Goal: Task Accomplishment & Management: Manage account settings

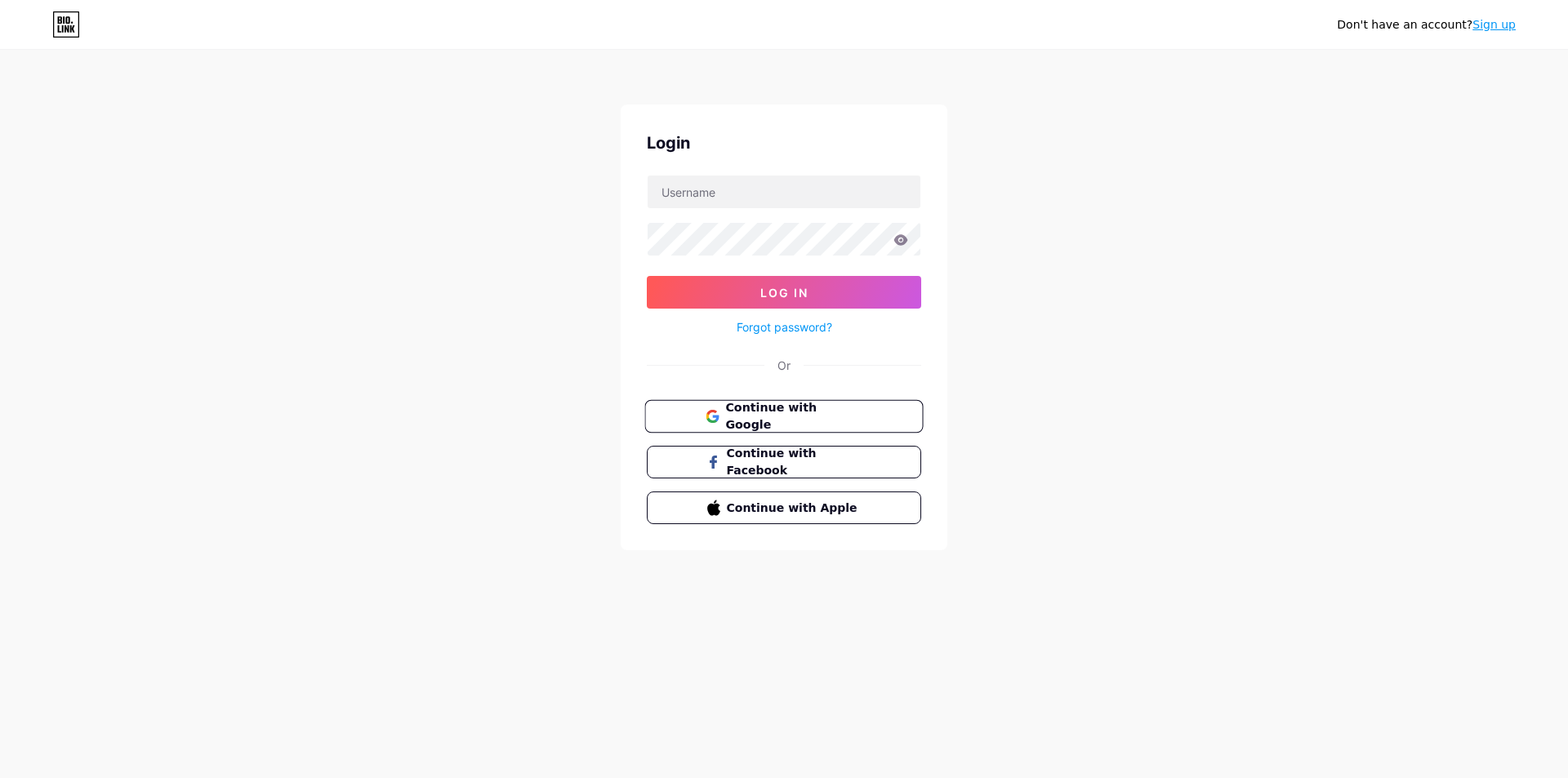
click at [800, 426] on button "Continue with Google" at bounding box center [784, 416] width 279 height 33
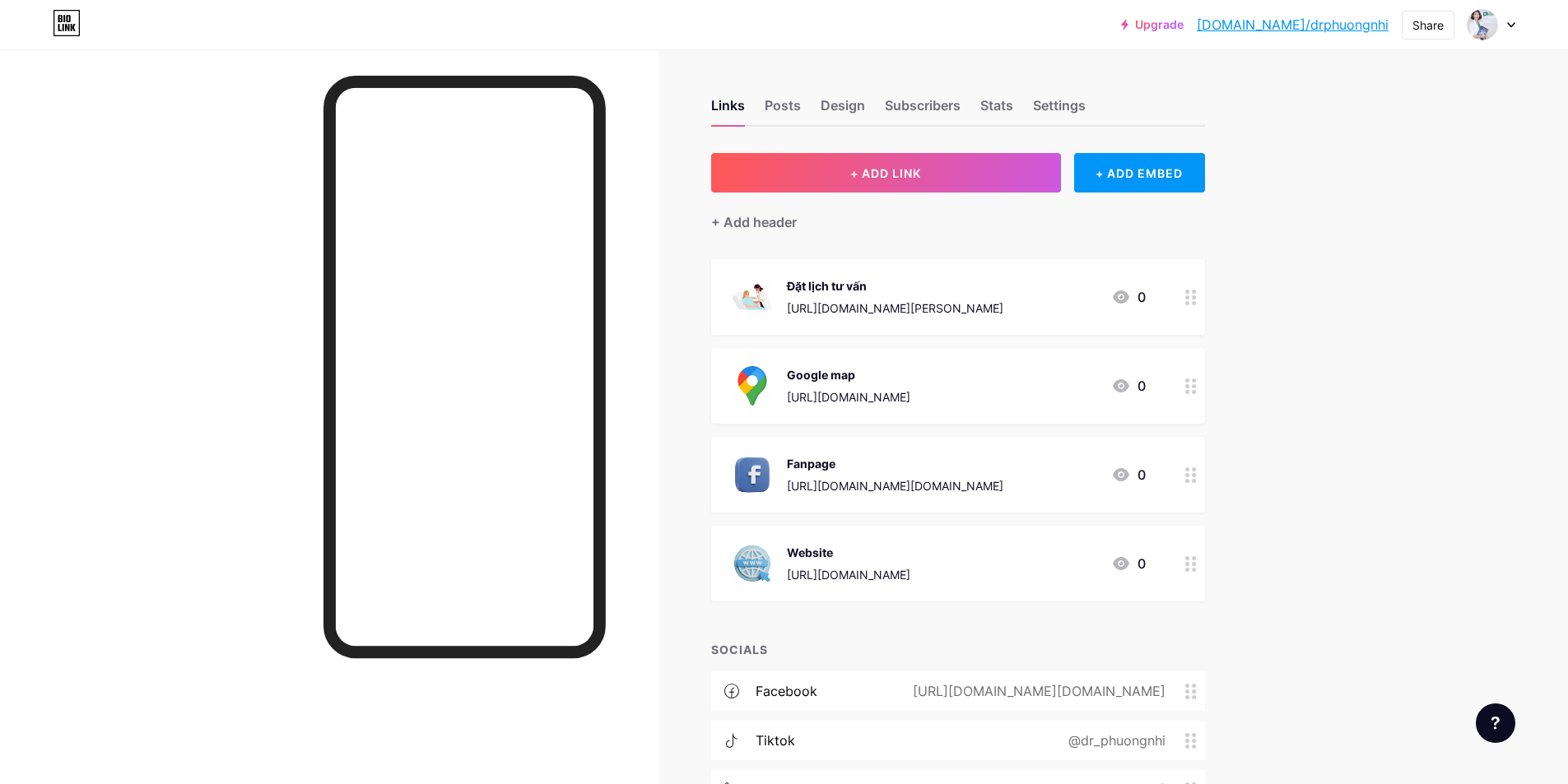
click at [1421, 240] on div "Upgrade bio.link/drphuo... bio.link/drphuongnhi Share Switch accounts Bác sĩ Ph…" at bounding box center [784, 470] width 1568 height 942
click at [572, 708] on div at bounding box center [464, 455] width 283 height 758
click at [792, 103] on div "Posts" at bounding box center [782, 110] width 36 height 29
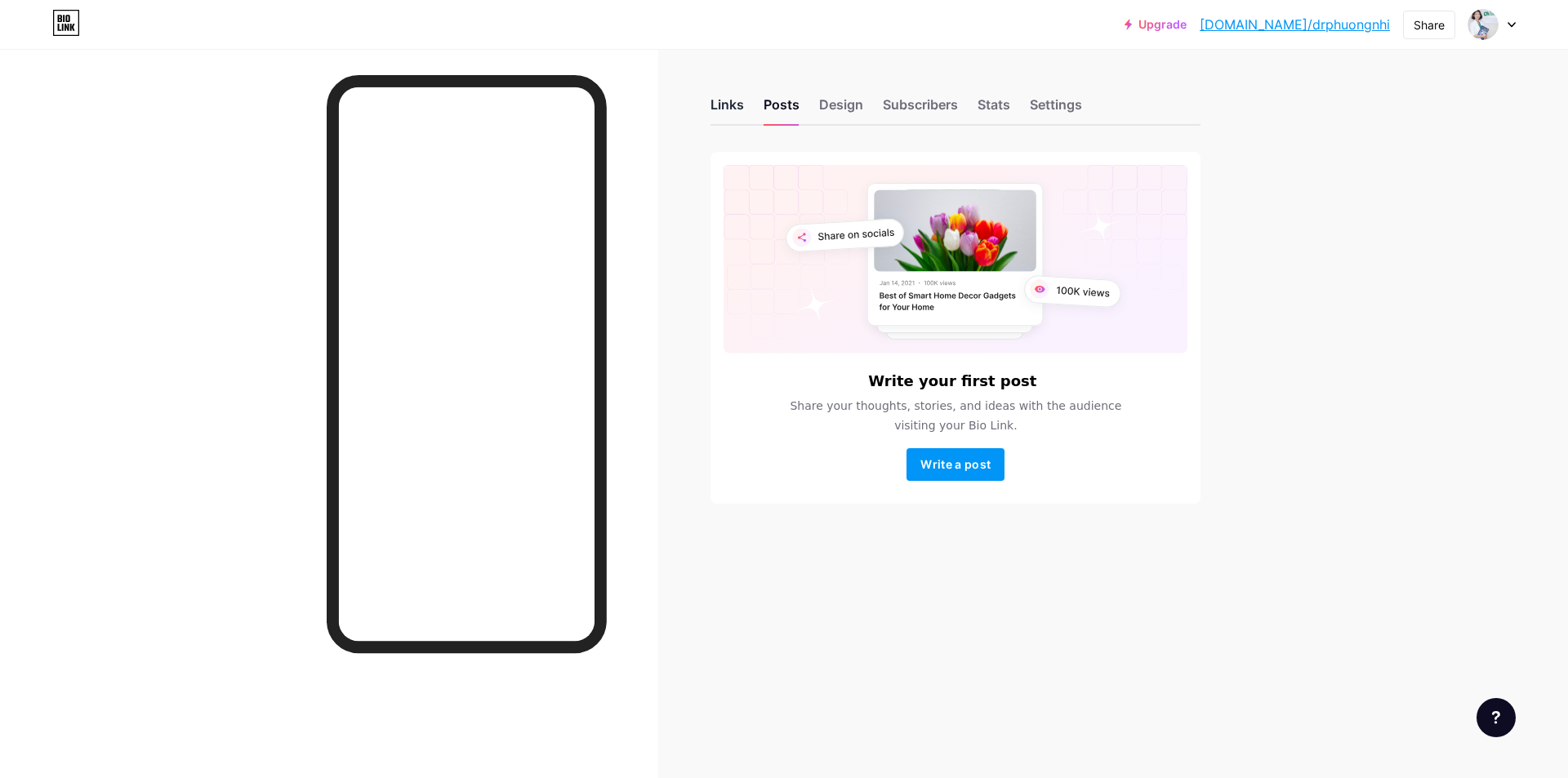
click at [729, 106] on div "Links" at bounding box center [727, 109] width 33 height 29
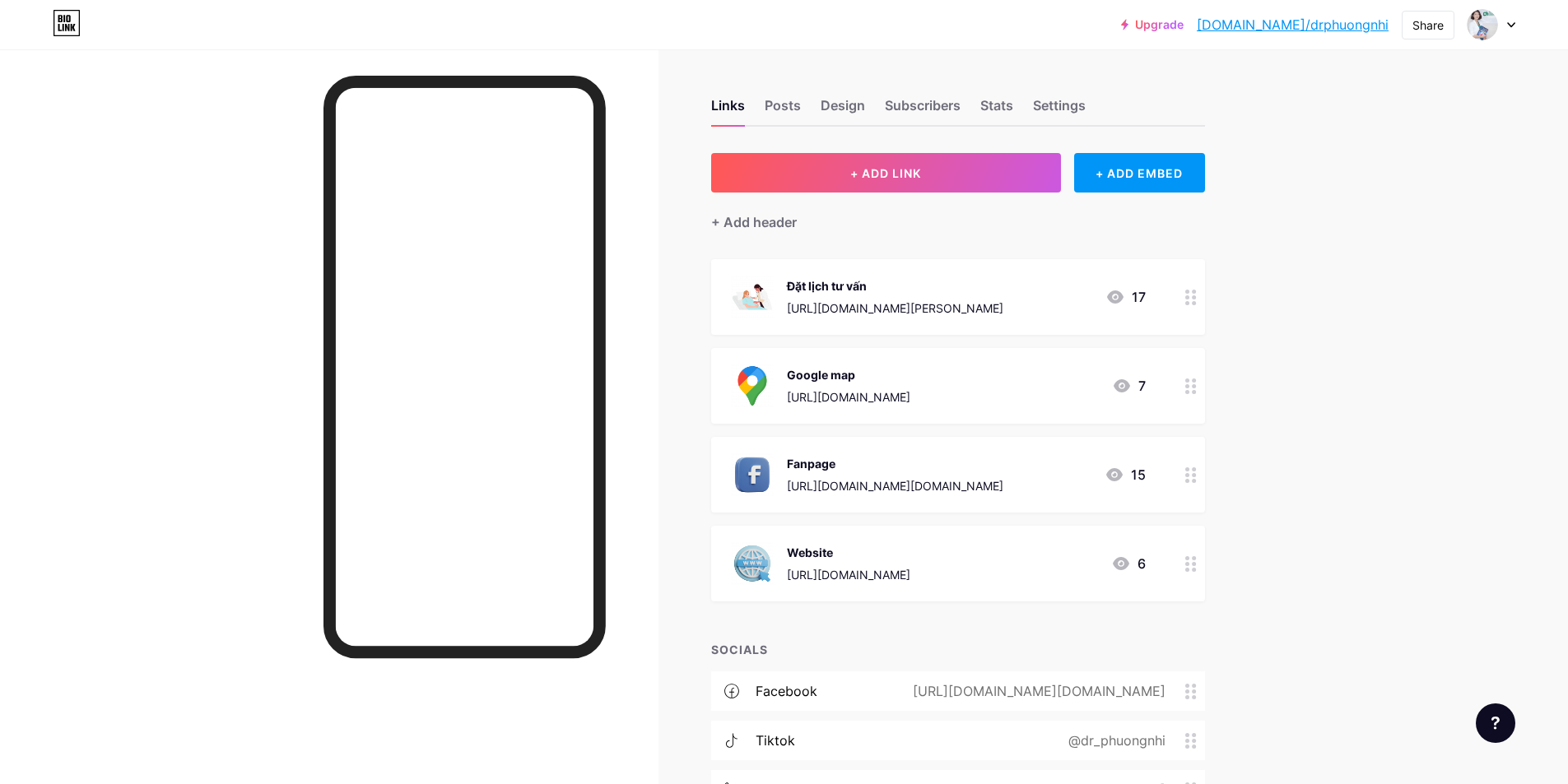
click at [1507, 36] on div at bounding box center [1490, 24] width 47 height 29
click at [1358, 340] on div "Upgrade bio.link/drphuo... bio.link/drphuongnhi Share Switch accounts Bác sĩ Ph…" at bounding box center [784, 470] width 1568 height 942
click at [855, 103] on div "Design" at bounding box center [843, 110] width 45 height 29
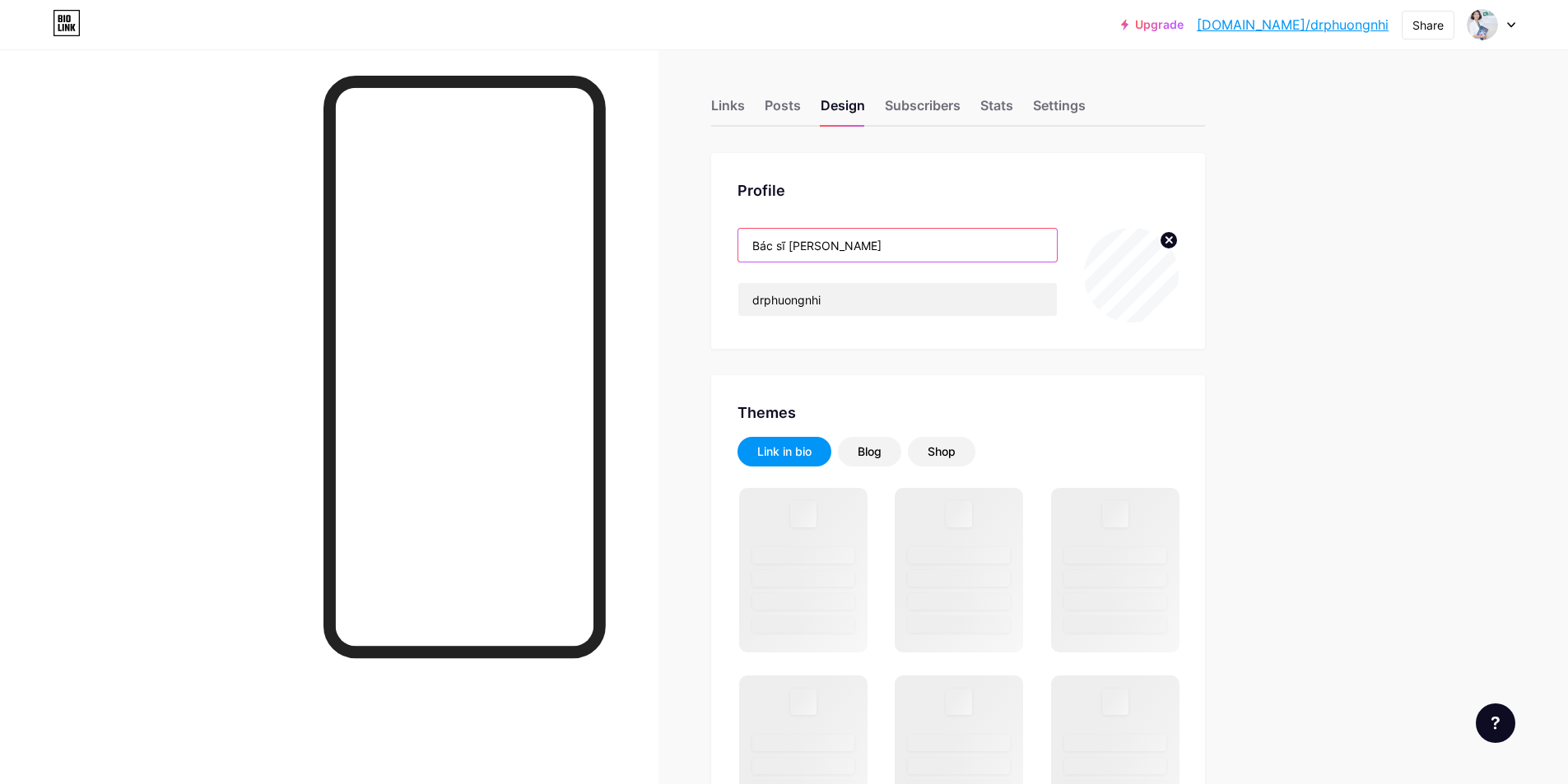
click at [899, 249] on input "Bác sĩ [PERSON_NAME]" at bounding box center [898, 246] width 319 height 33
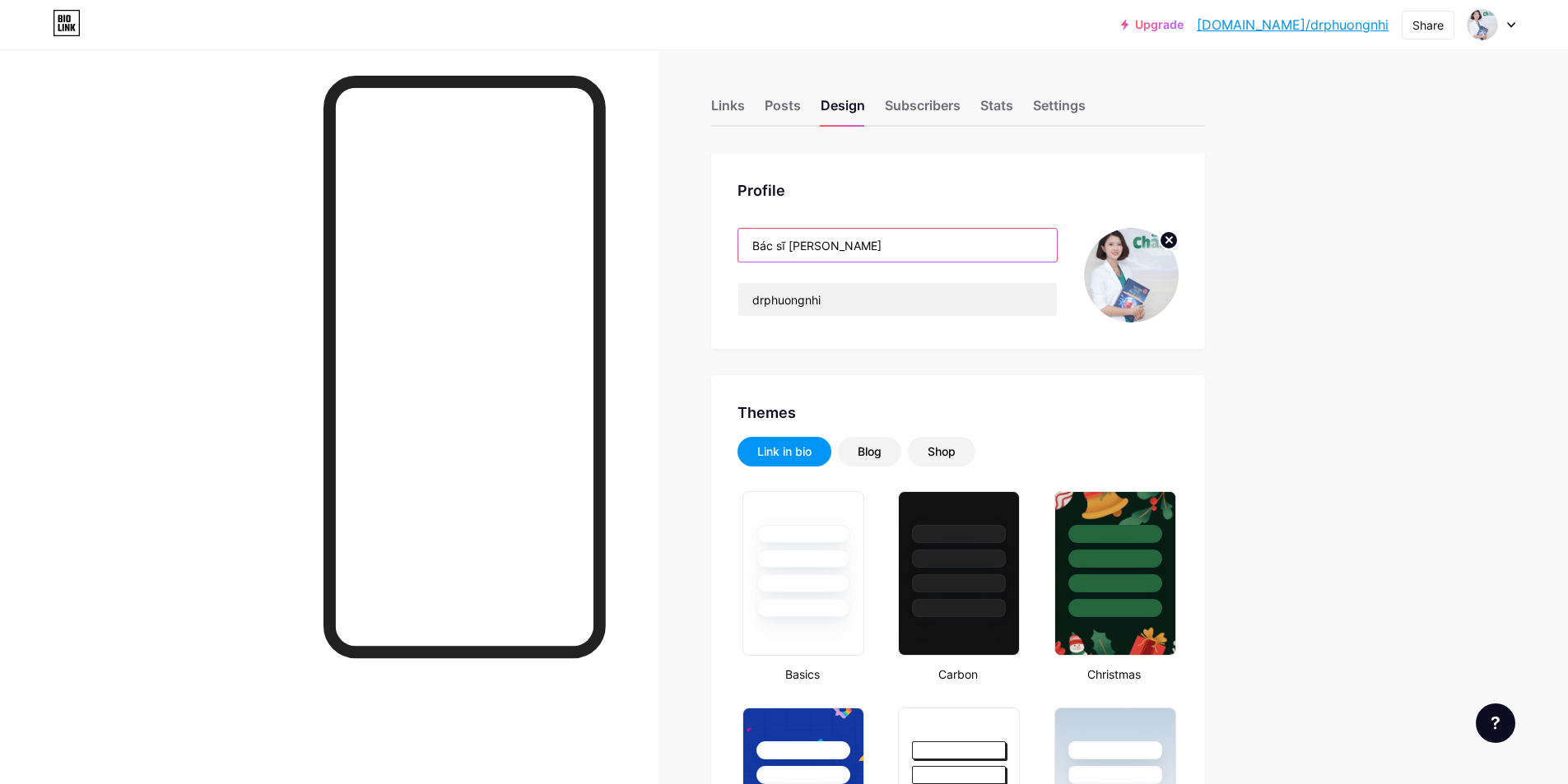
drag, startPoint x: 880, startPoint y: 251, endPoint x: 797, endPoint y: 243, distance: 83.4
click at [797, 243] on input "Bác sĩ [PERSON_NAME]" at bounding box center [898, 246] width 319 height 33
type input "#00b398"
type input "#b20101"
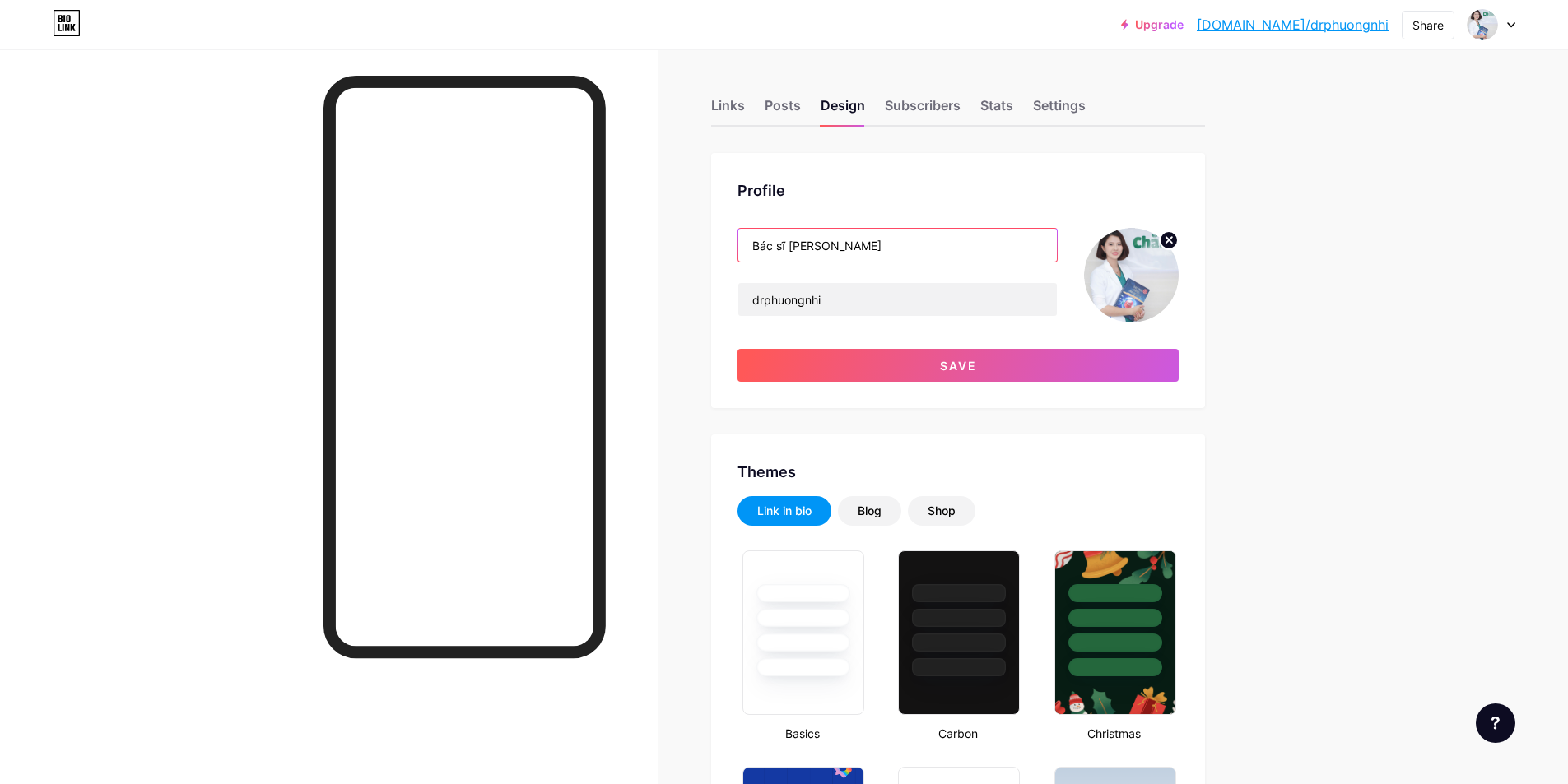
type input "Bác sĩ Xuân Đào"
click at [1157, 295] on img at bounding box center [1131, 276] width 95 height 95
click at [1171, 234] on circle at bounding box center [1168, 240] width 18 height 18
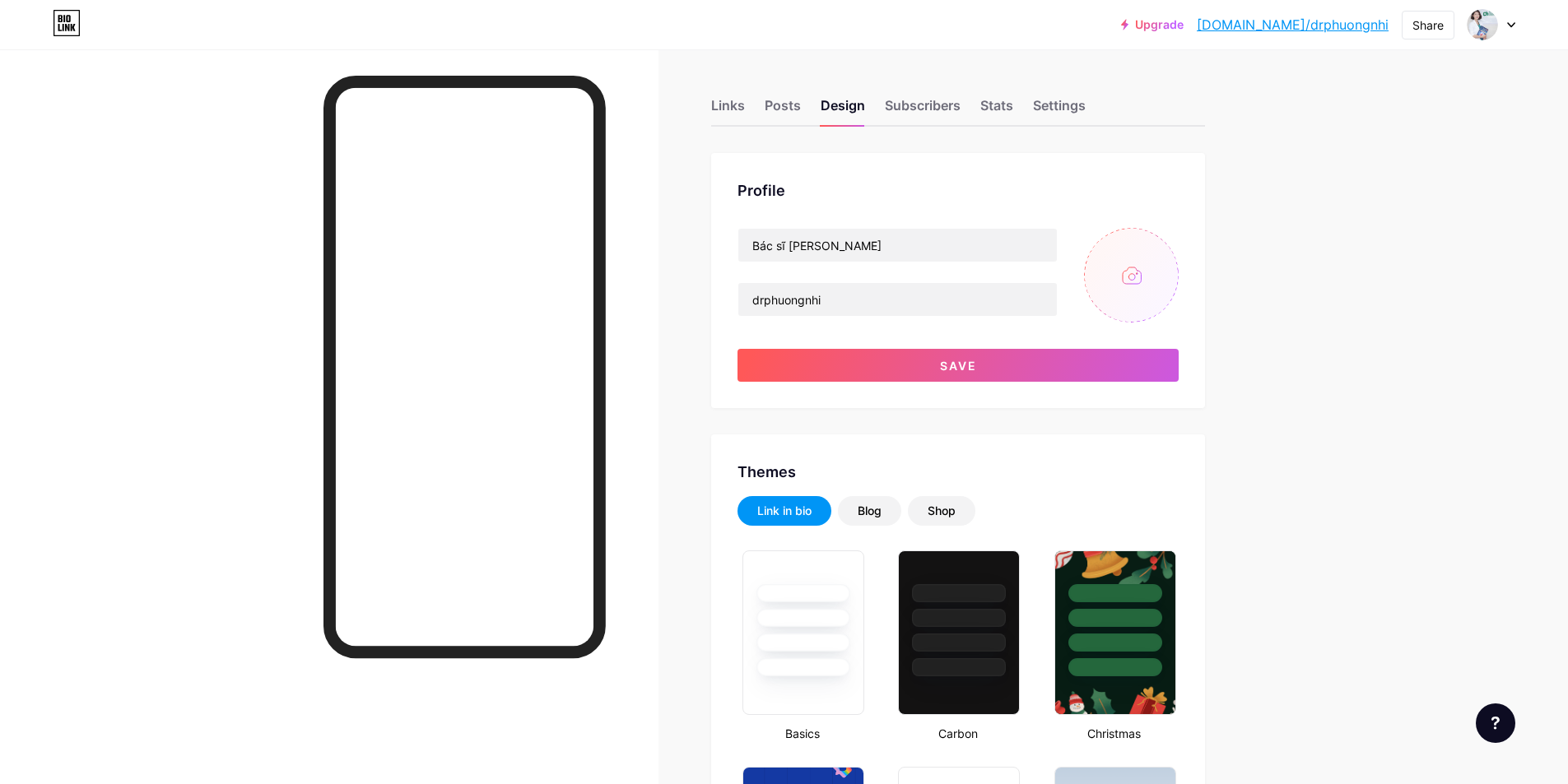
click at [1159, 266] on input "file" at bounding box center [1131, 276] width 95 height 95
type input "C:\fakepath\9ed85301a14783c3a8265c13864c873e~tplv-tiktokx-cropcenter_1080_1080.…"
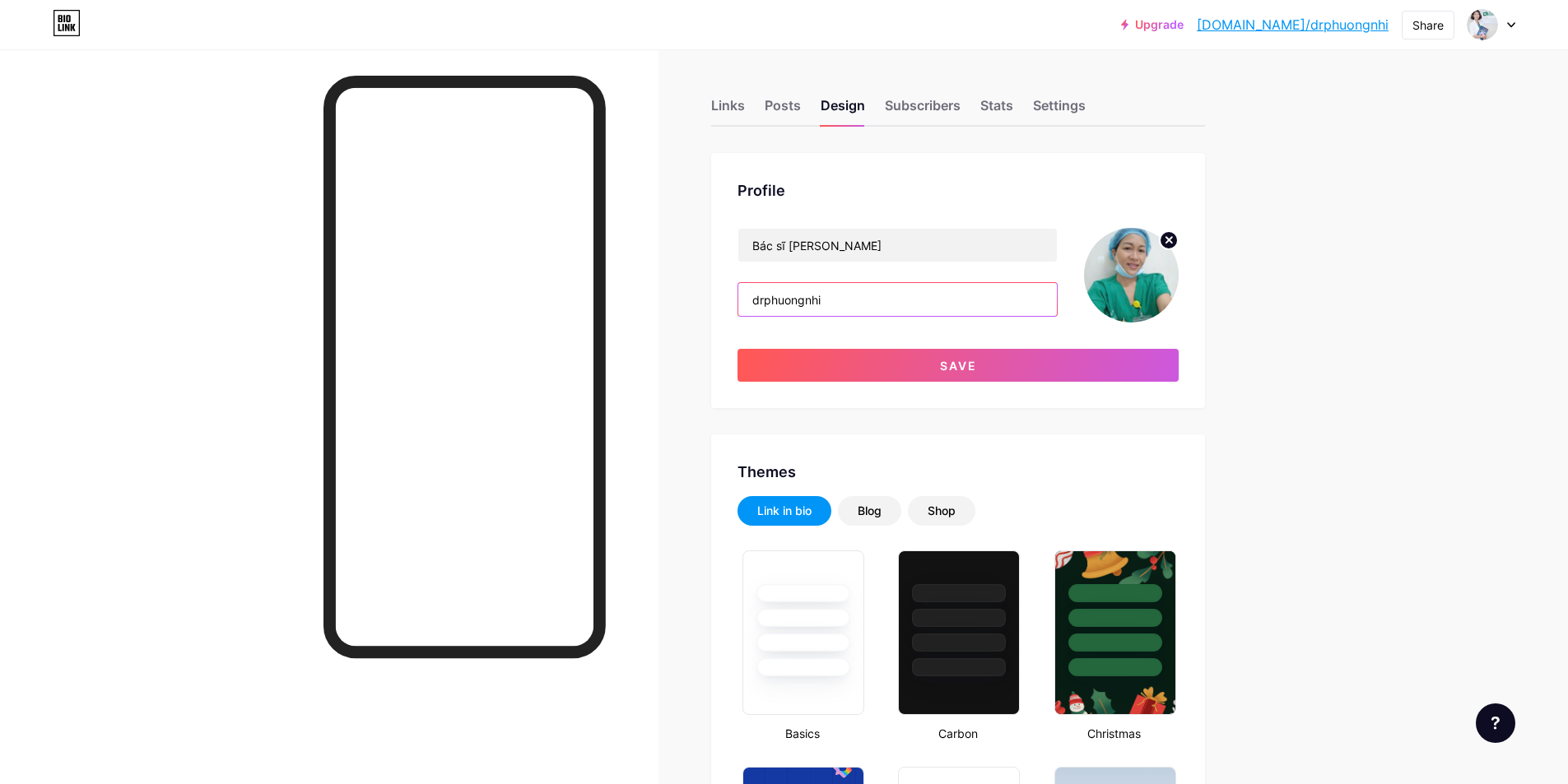
drag, startPoint x: 876, startPoint y: 302, endPoint x: 716, endPoint y: 300, distance: 160.0
click at [716, 300] on div "Profile Bác sĩ Xuân Đào drphuongnhi Save" at bounding box center [957, 281] width 494 height 255
paste input "bsphukhoaxuandao"
type input "bsphukhoaxuandao"
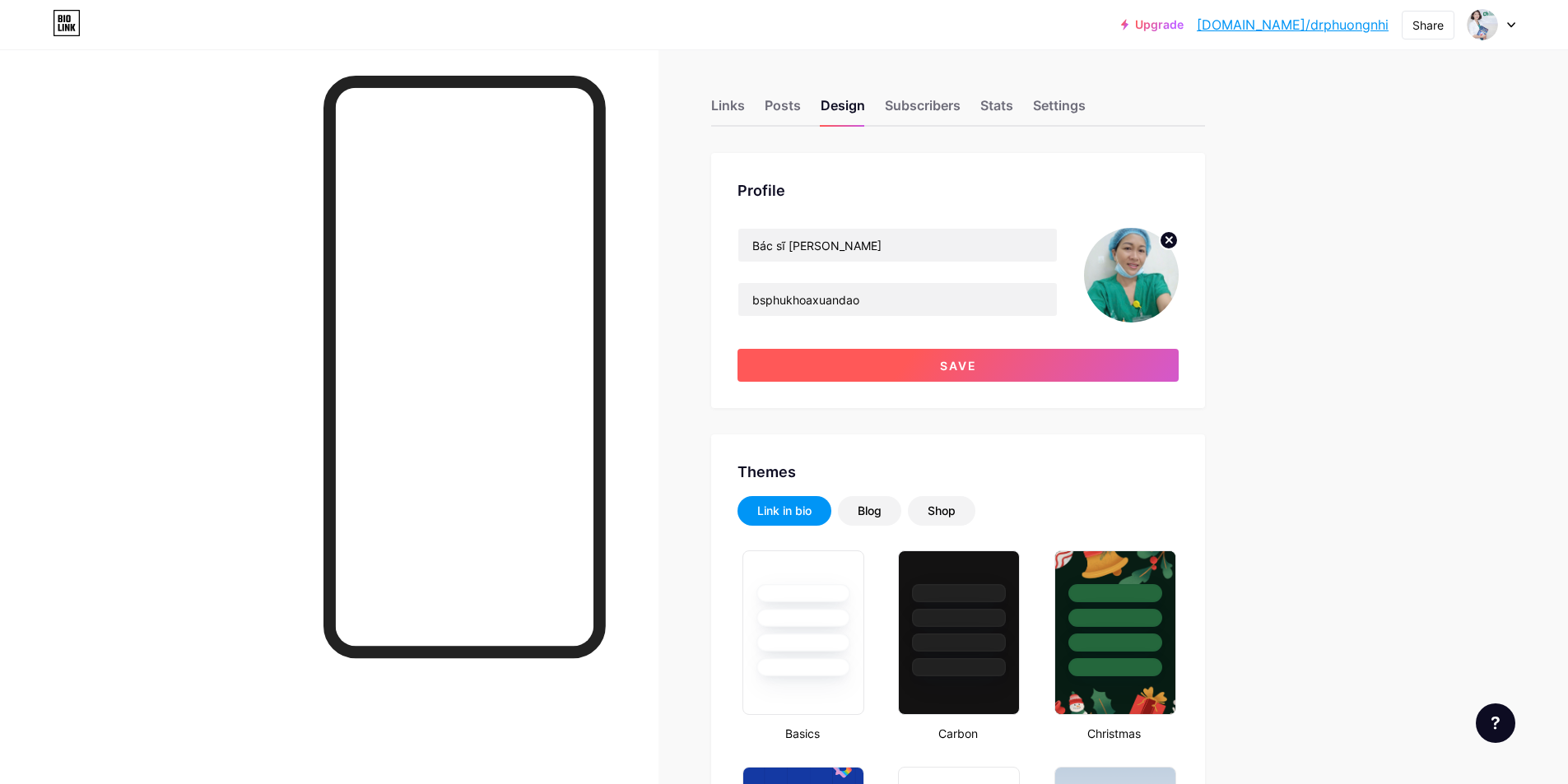
click at [1033, 357] on button "Save" at bounding box center [958, 365] width 441 height 33
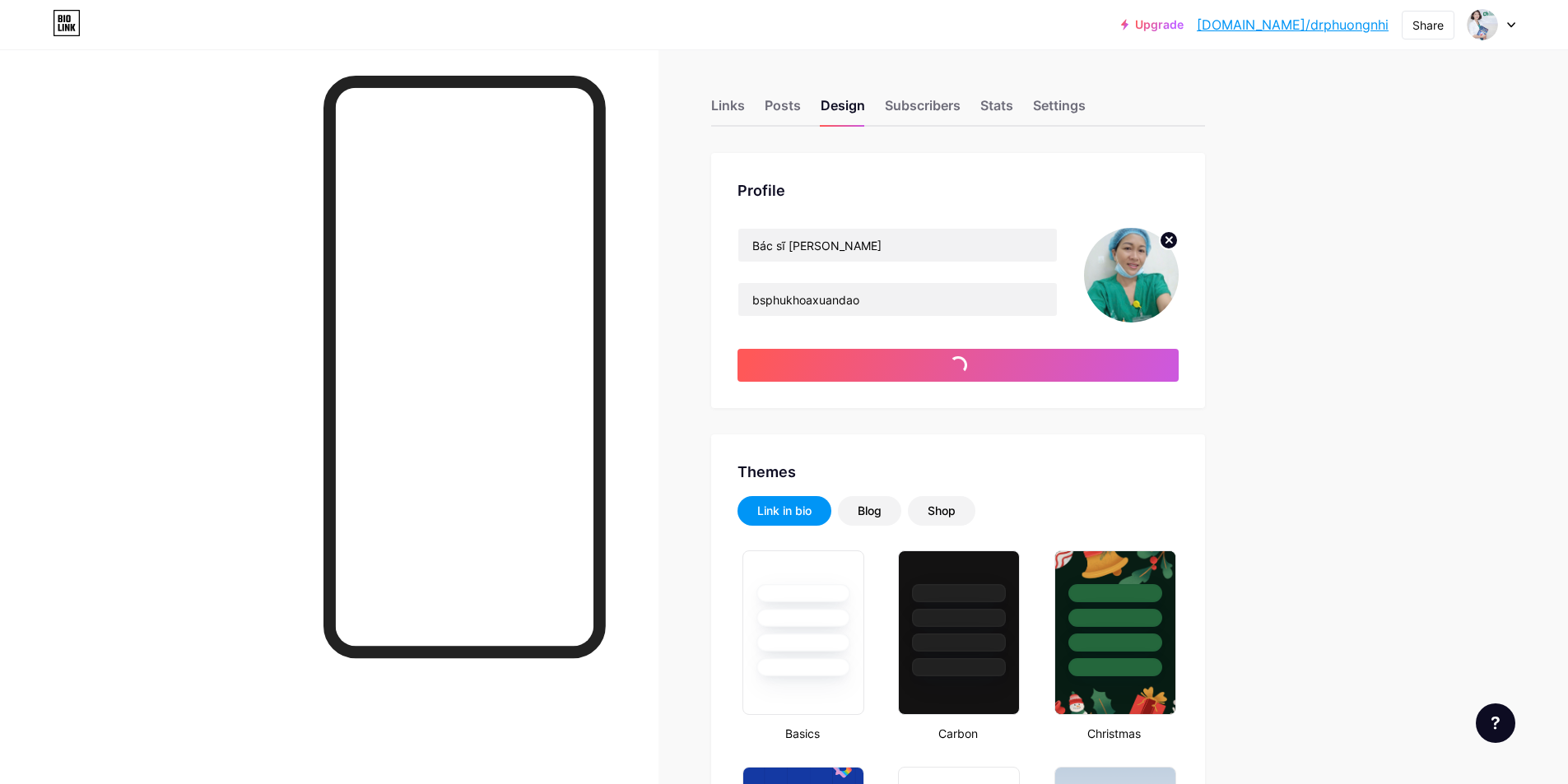
type input "#00b398"
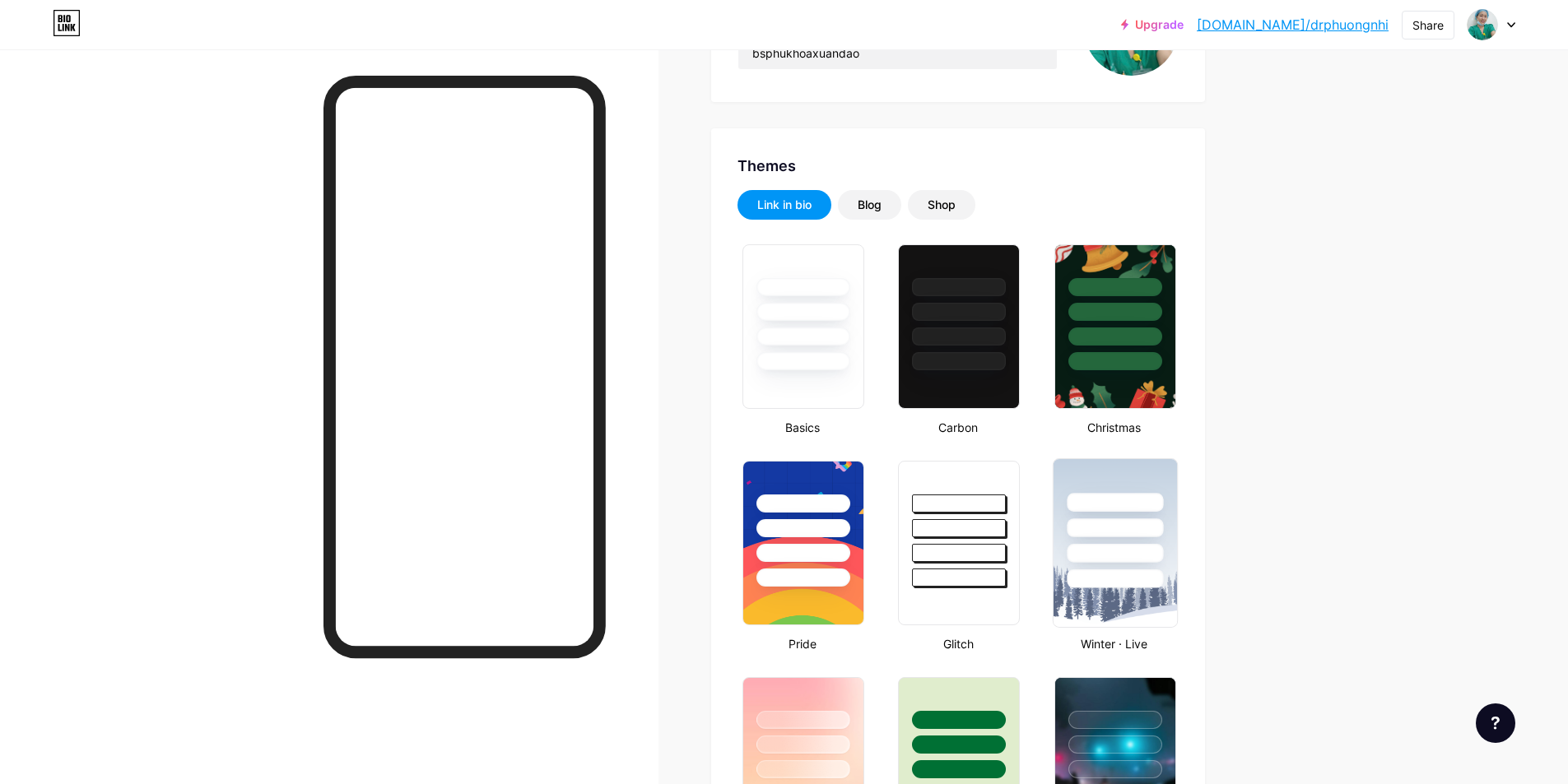
scroll to position [494, 0]
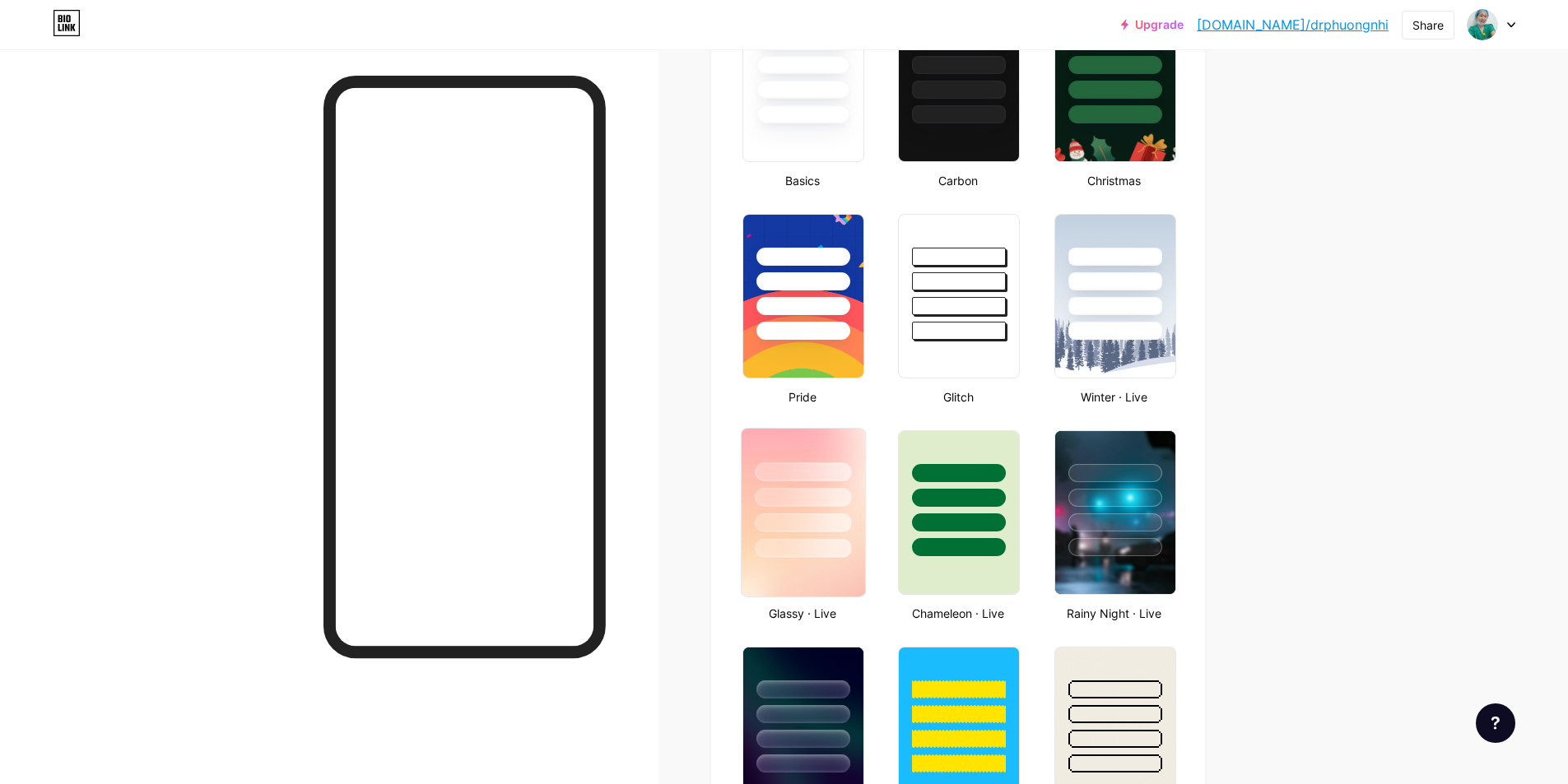
click at [763, 505] on div at bounding box center [803, 497] width 96 height 19
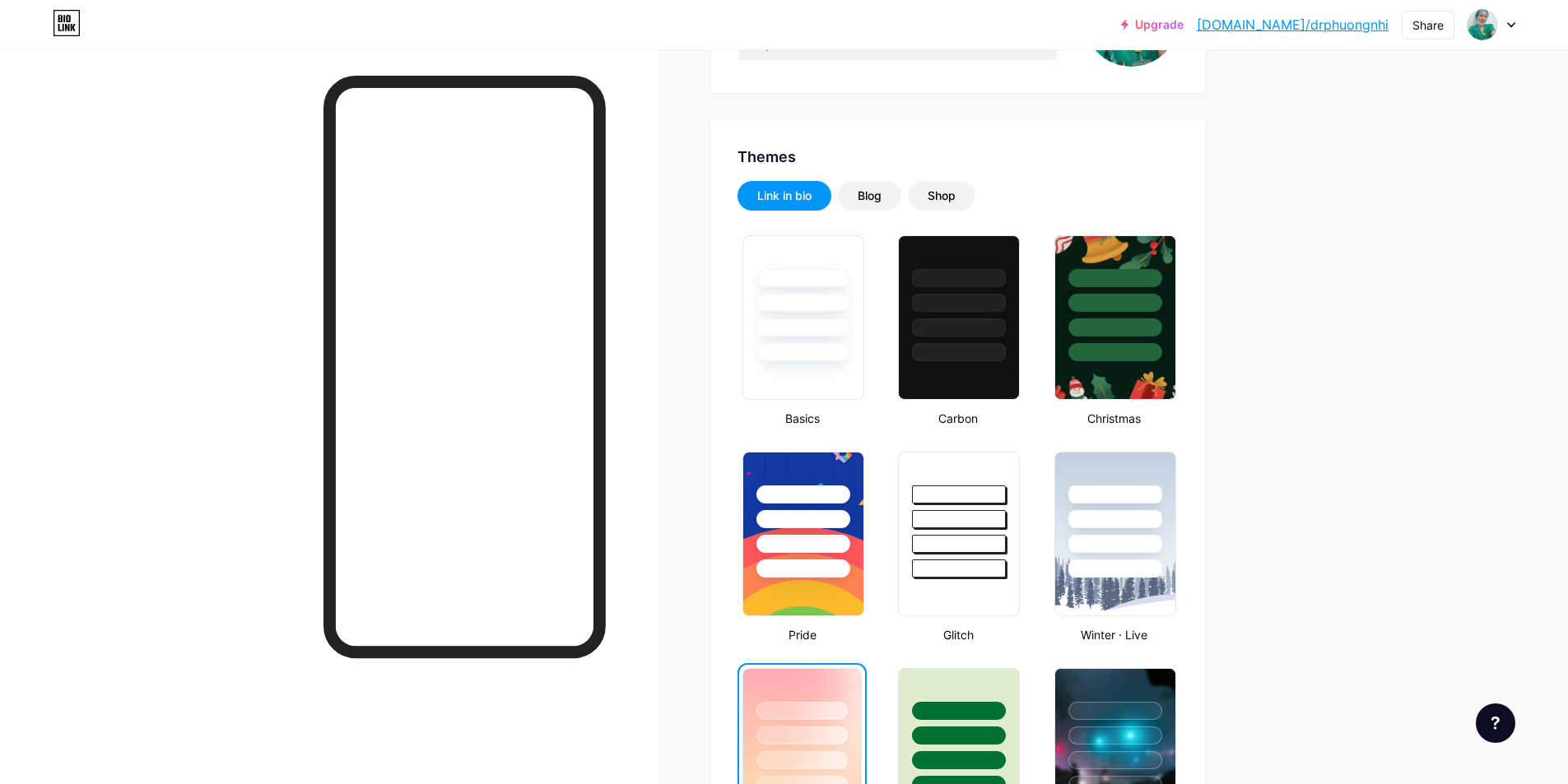
scroll to position [0, 0]
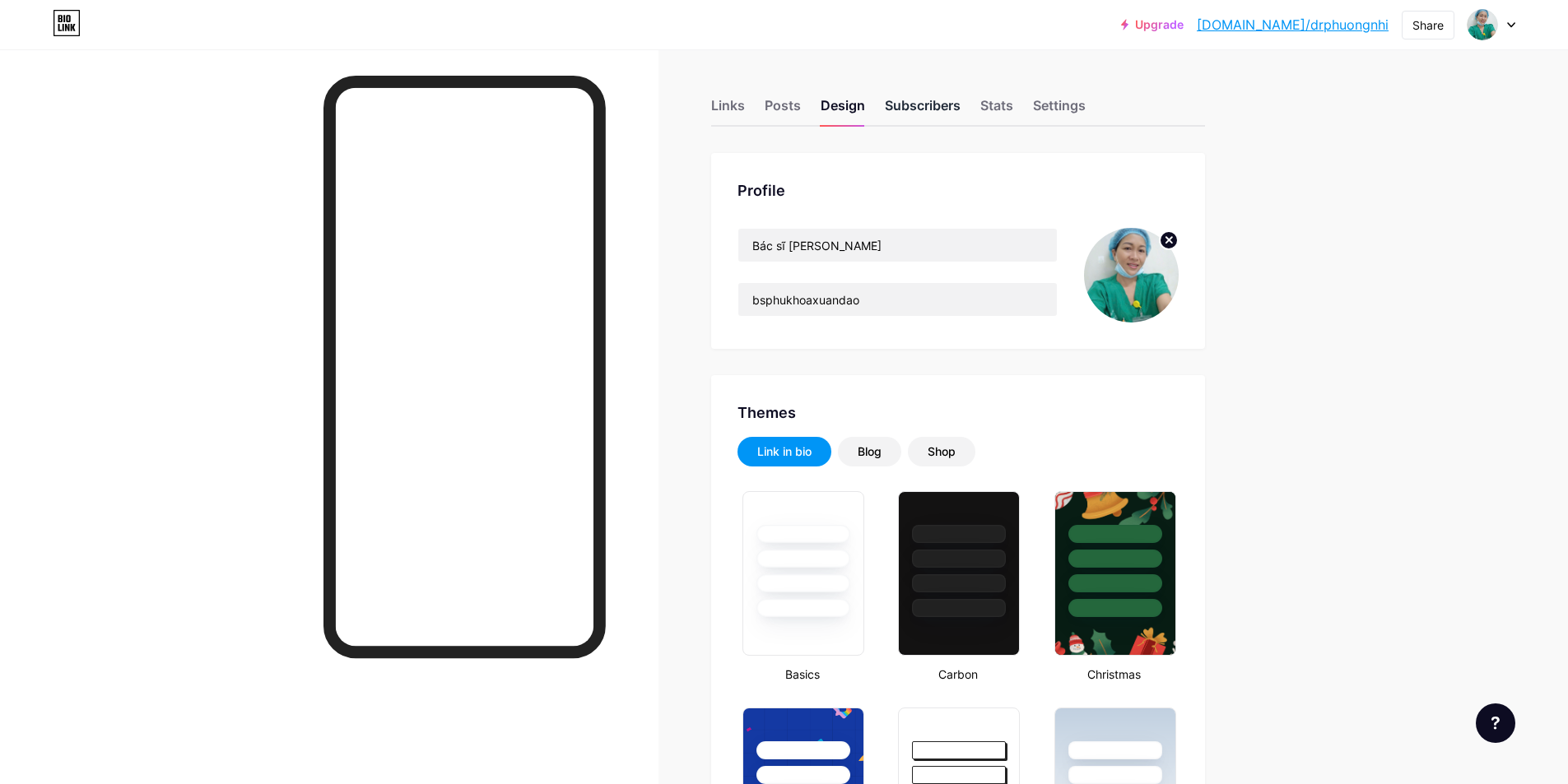
click at [920, 102] on div "Subscribers" at bounding box center [923, 110] width 76 height 29
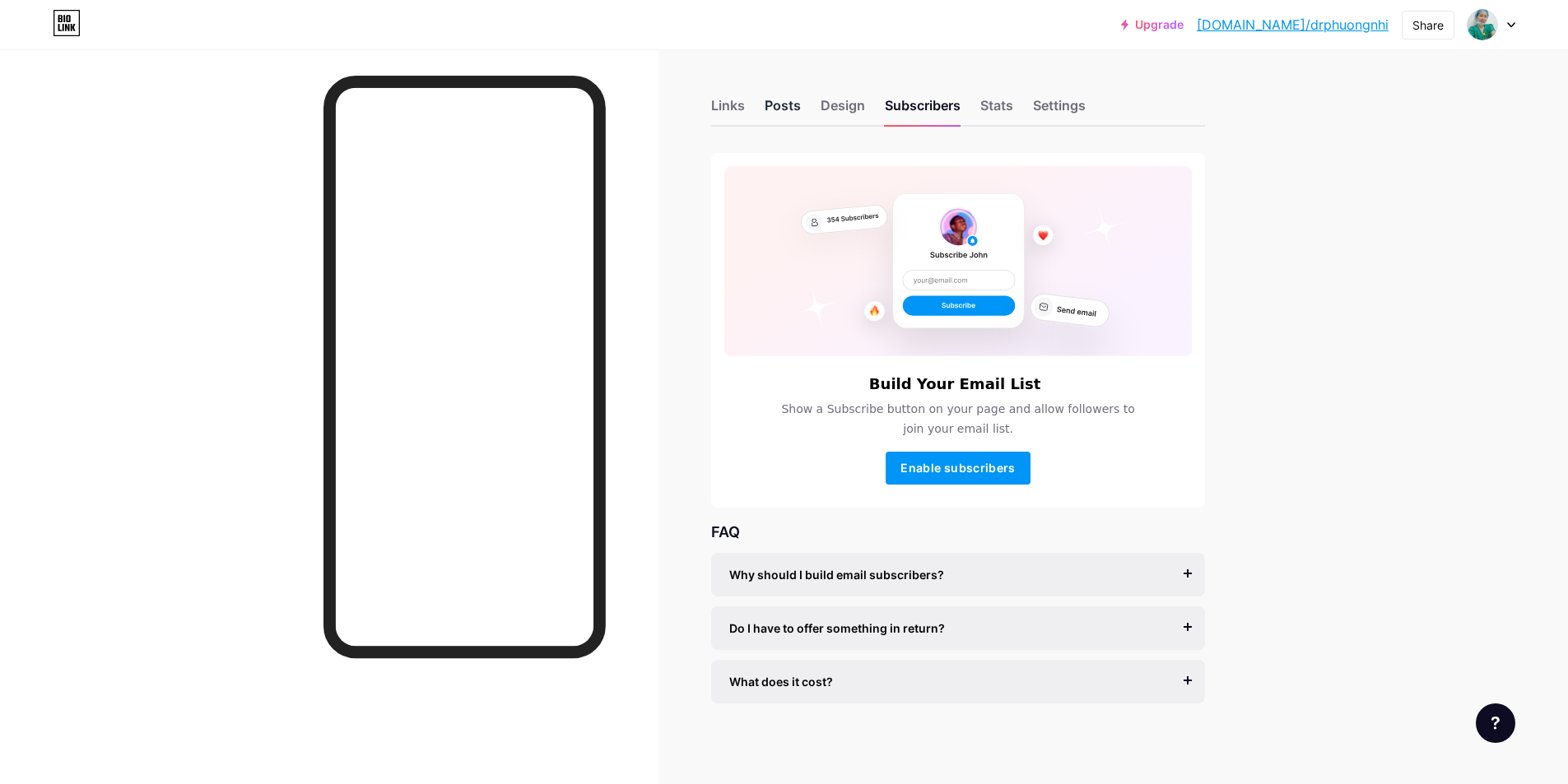
click at [793, 115] on div "Posts" at bounding box center [782, 110] width 36 height 29
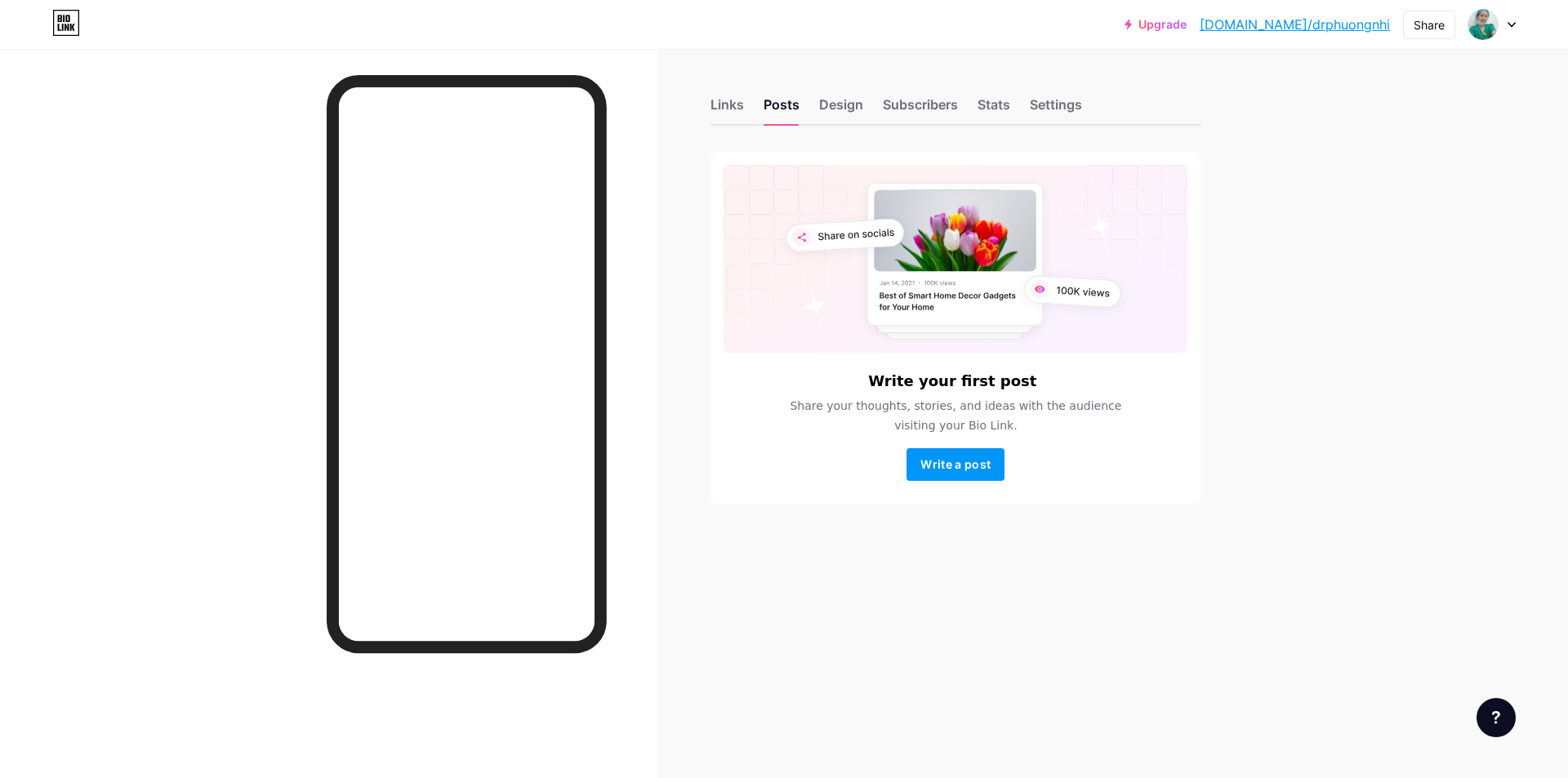
click at [706, 100] on div "Links Posts Design Subscribers Stats Settings Write your first post Share your …" at bounding box center [634, 317] width 1269 height 537
click at [715, 103] on div "Links" at bounding box center [727, 109] width 33 height 29
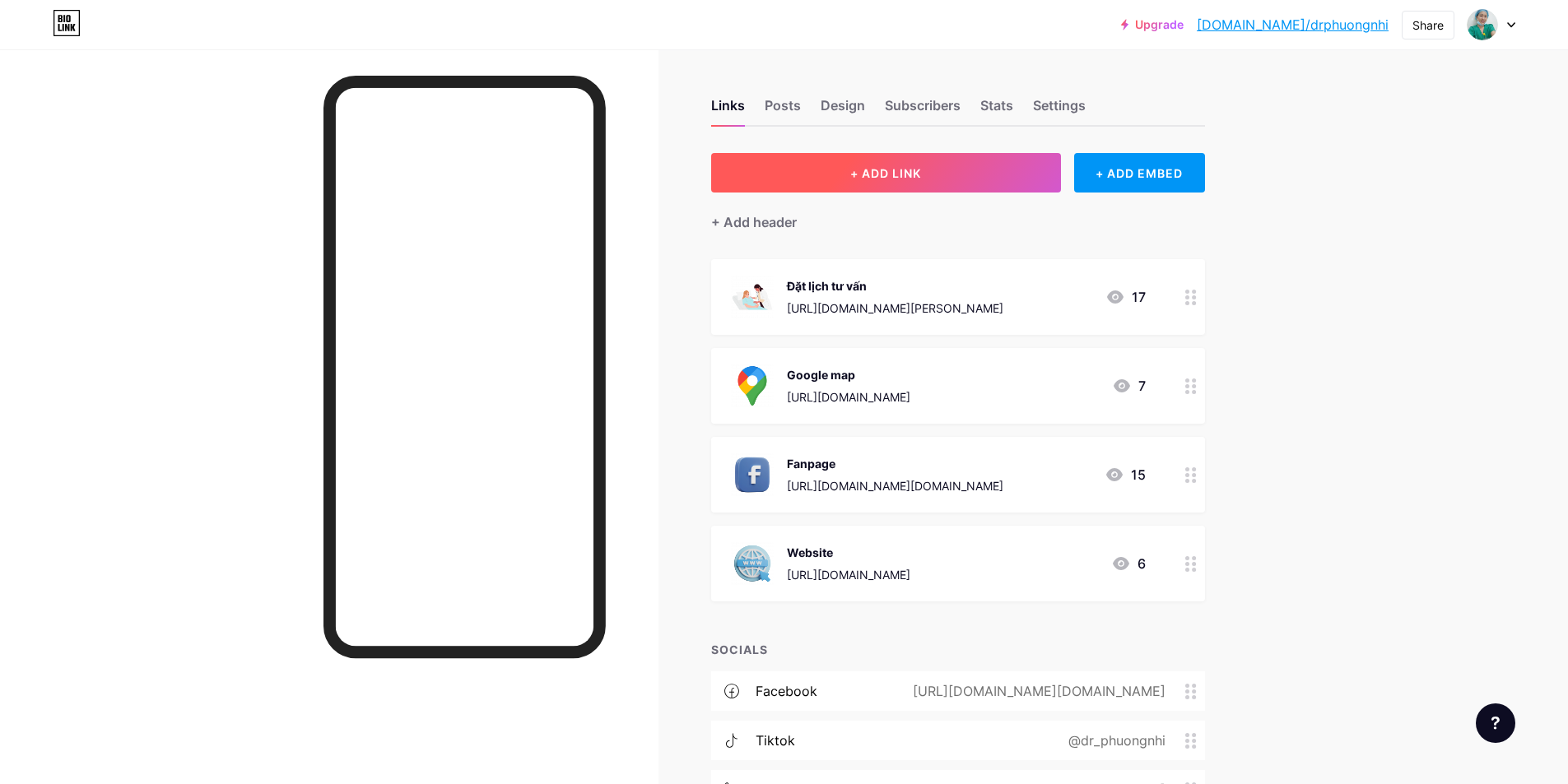
click at [921, 175] on span "+ ADD LINK" at bounding box center [886, 173] width 71 height 14
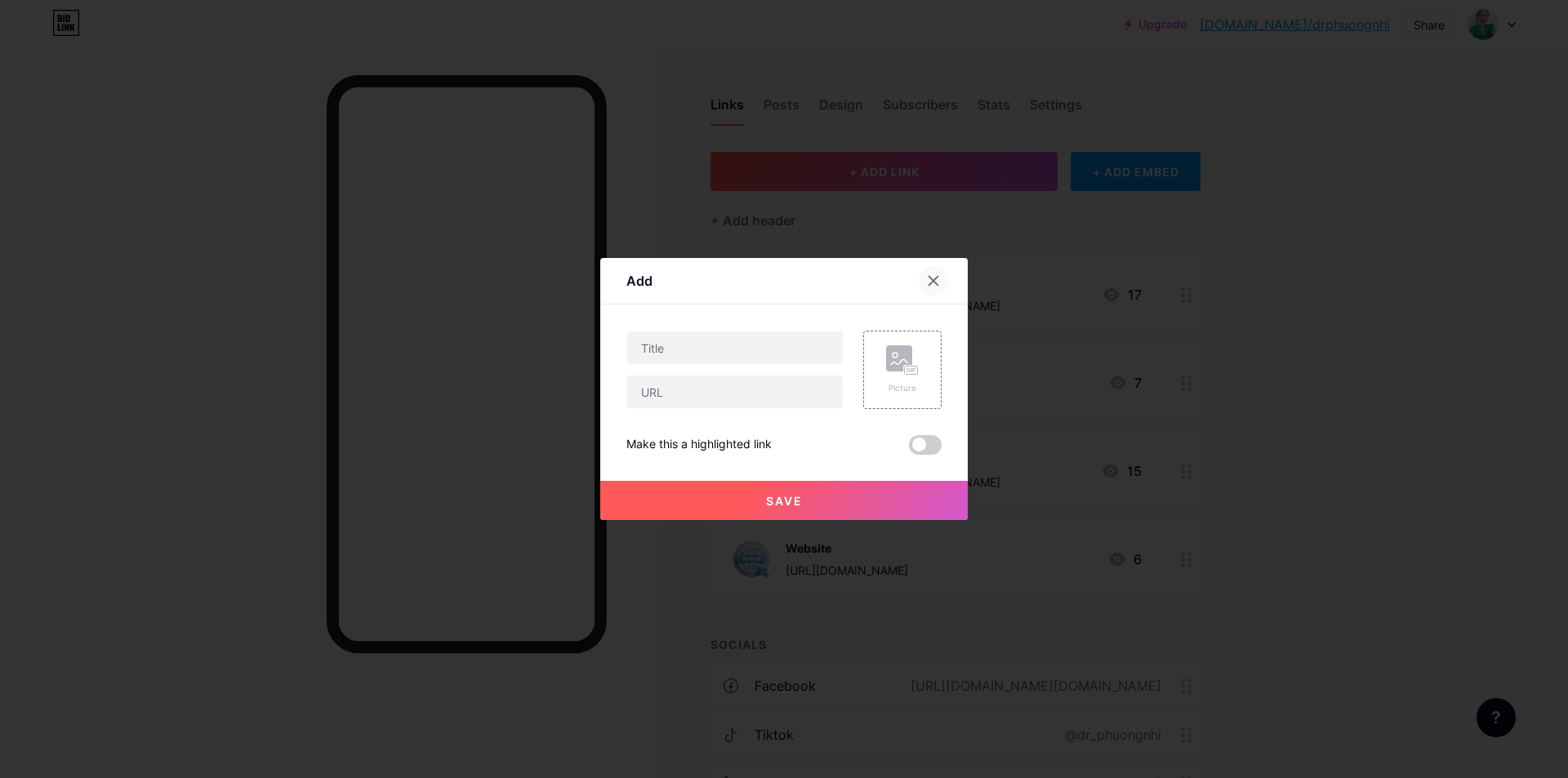
click at [934, 292] on div at bounding box center [934, 280] width 29 height 29
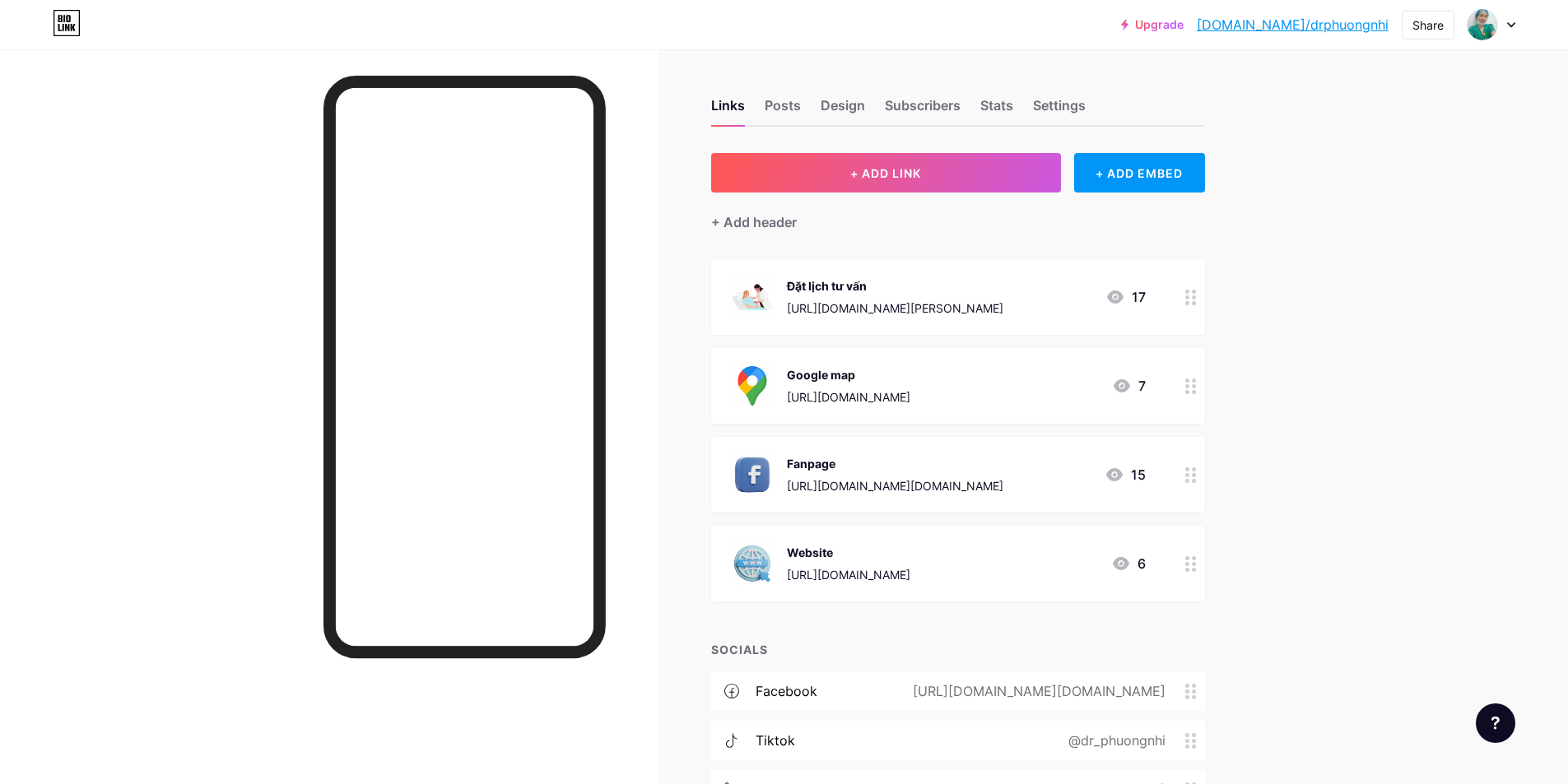
click at [1339, 28] on link "[DOMAIN_NAME]/drphuongnhi" at bounding box center [1292, 24] width 192 height 20
click at [1360, 208] on div "Upgrade bio.link/drphuo... bio.link/drphuongnhi Share Switch accounts Bác sĩ Xu…" at bounding box center [784, 470] width 1568 height 942
click at [1351, 406] on div "Upgrade bio.link/drphuo... bio.link/drphuongnhi Share Switch accounts Bác sĩ Xu…" at bounding box center [784, 470] width 1568 height 942
click at [1100, 394] on div "Google map https://maps.app.goo.gl/oChiQw8m22KFz4bTA 7" at bounding box center [937, 386] width 414 height 43
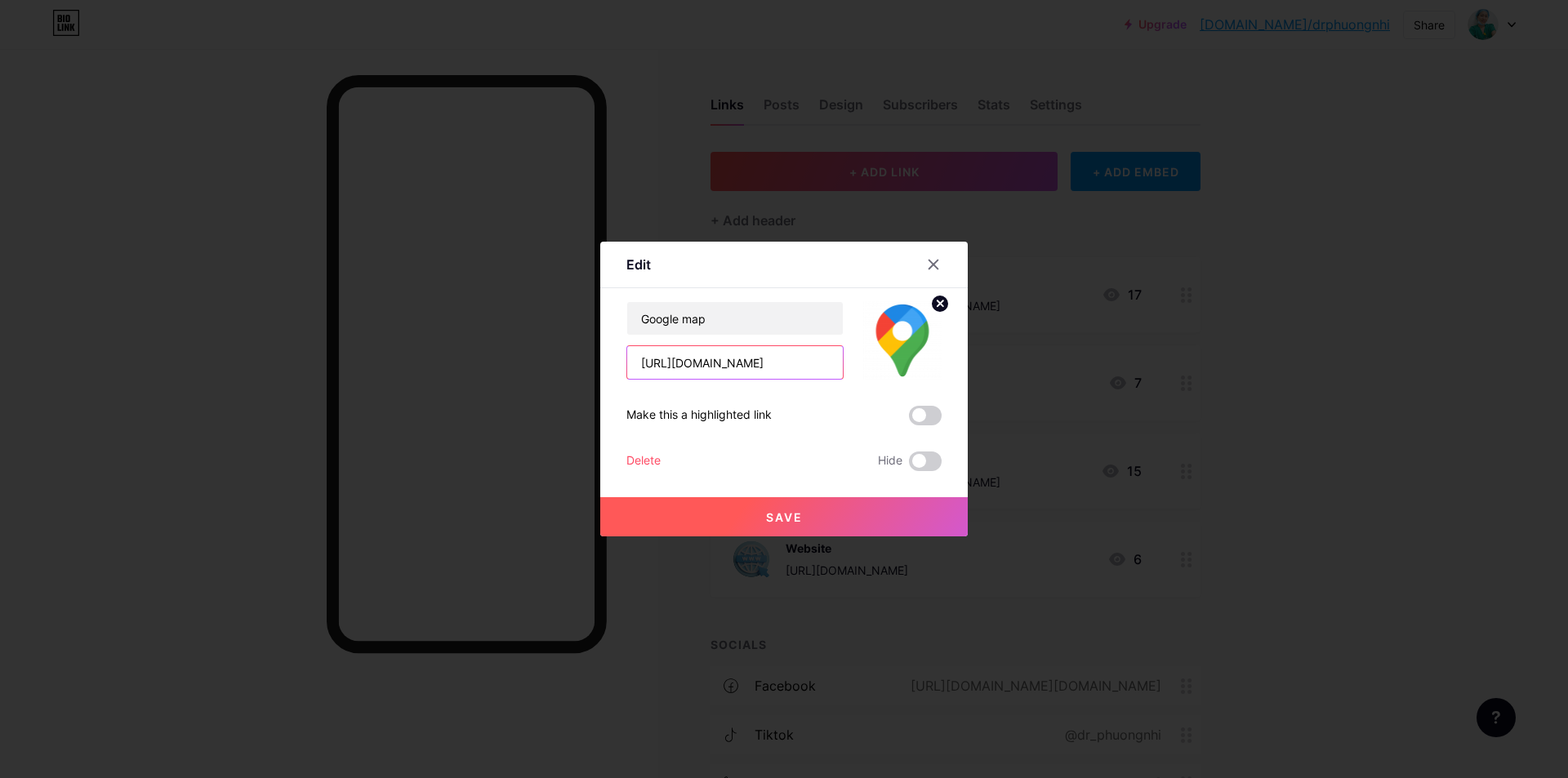
click at [755, 358] on input "https://maps.app.goo.gl/oChiQw8m22KFz4bTA" at bounding box center [735, 362] width 215 height 32
paste input "share.google/2nmnuVezNFNkUEhLR"
type input "https://share.google/2nmnuVezNFNkUEhLR"
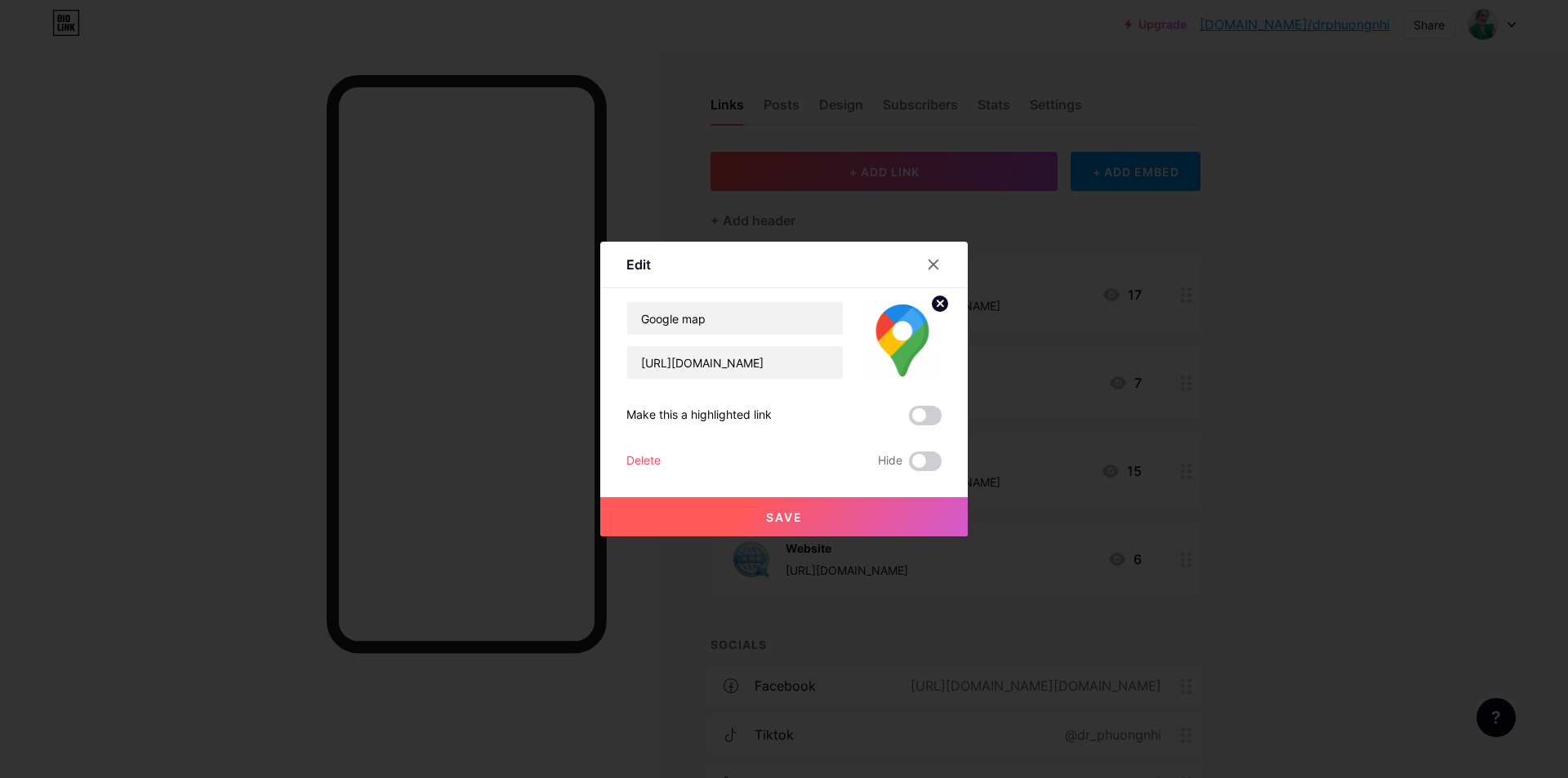
click at [807, 518] on button "Save" at bounding box center [784, 517] width 368 height 39
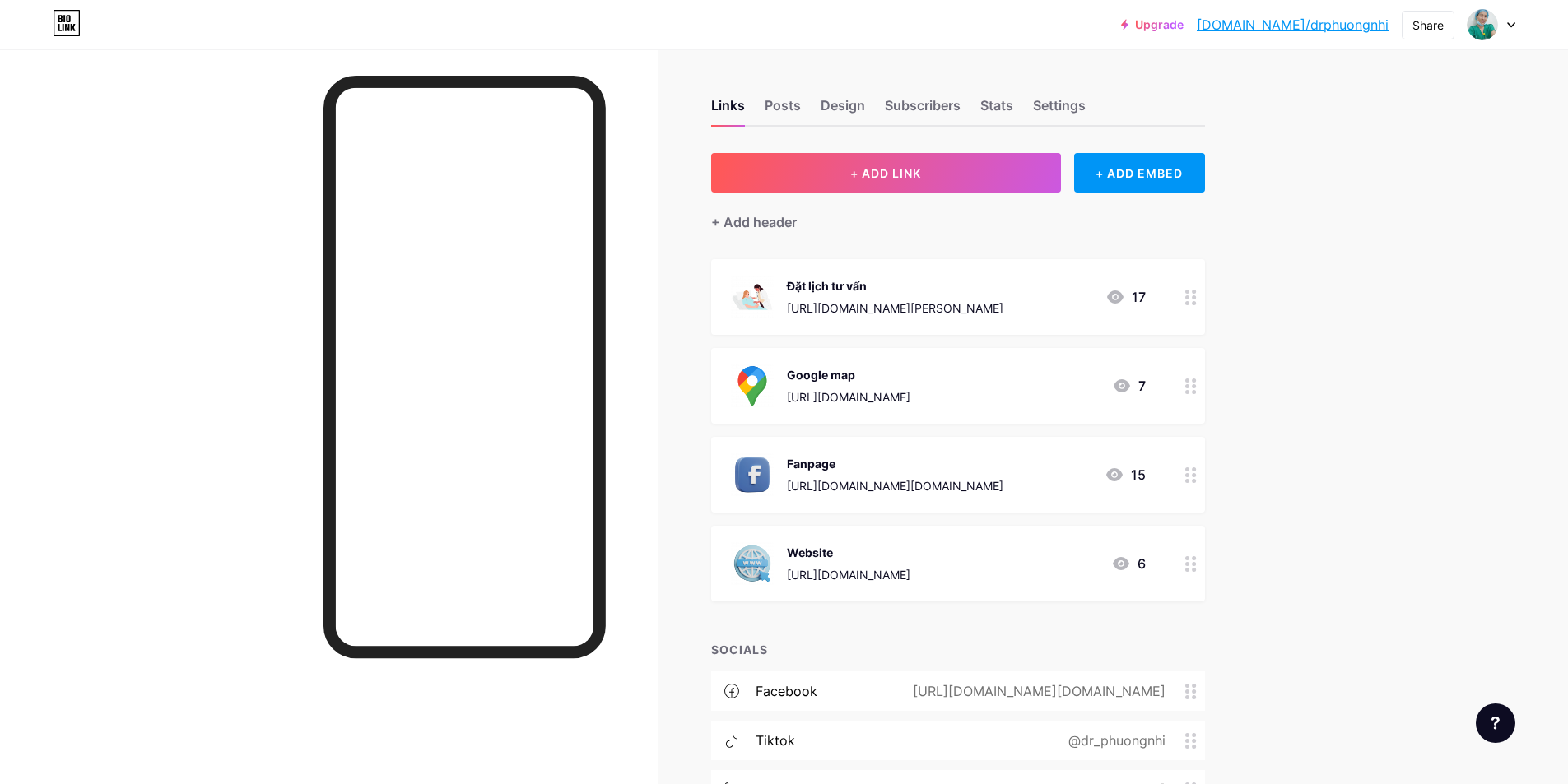
click at [910, 399] on div "https://share.google/2nmnuVezNFNkUEhLR" at bounding box center [848, 397] width 123 height 17
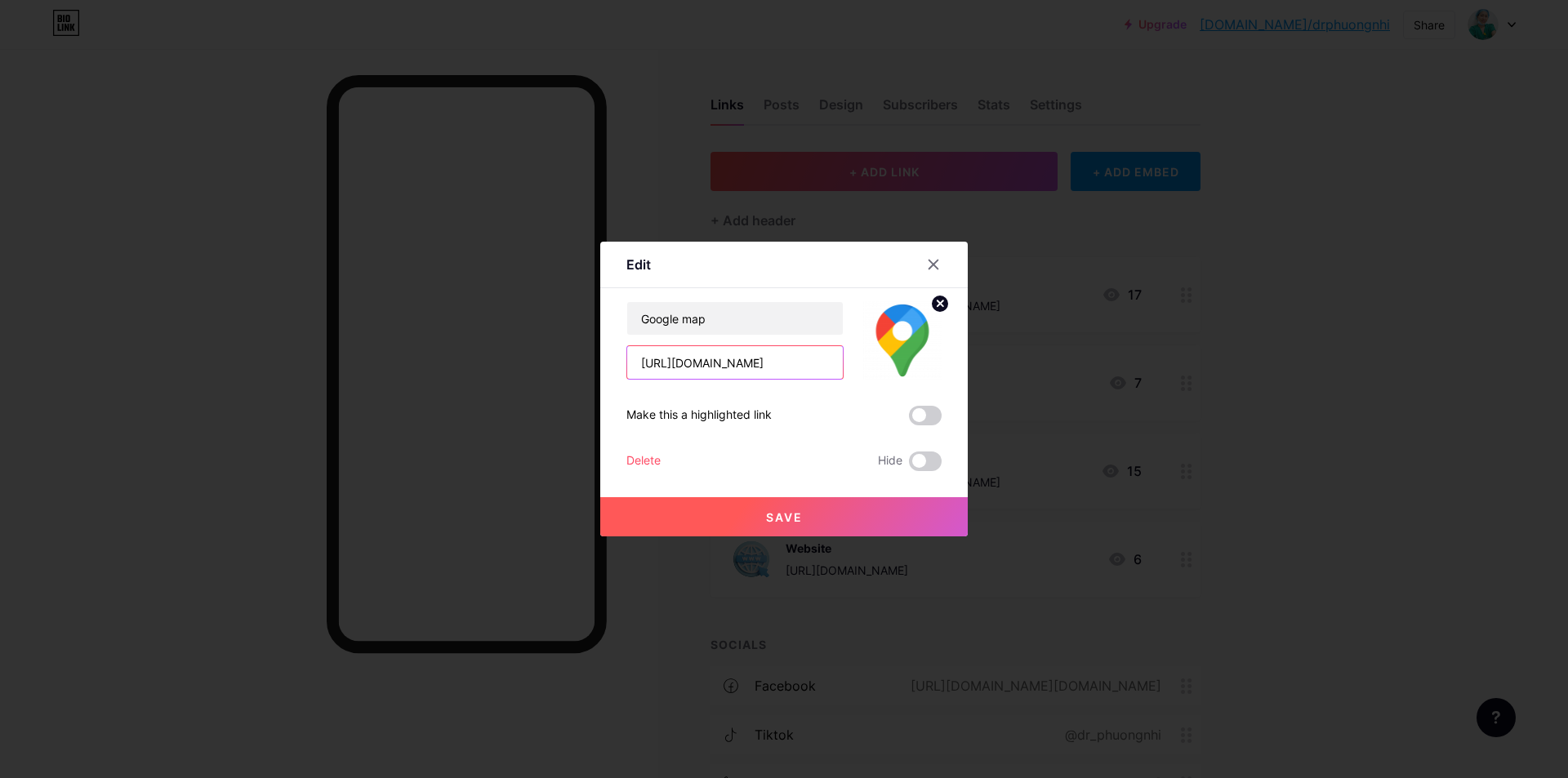
click at [763, 371] on input "https://share.google/2nmnuVezNFNkUEhLR" at bounding box center [735, 362] width 215 height 32
paste input "maps.app.goo.gl/gz3GoyBveb94KKXh8"
type input "https://maps.app.goo.gl/gz3GoyBveb94KKXh8"
click at [798, 516] on span "Save" at bounding box center [784, 517] width 37 height 14
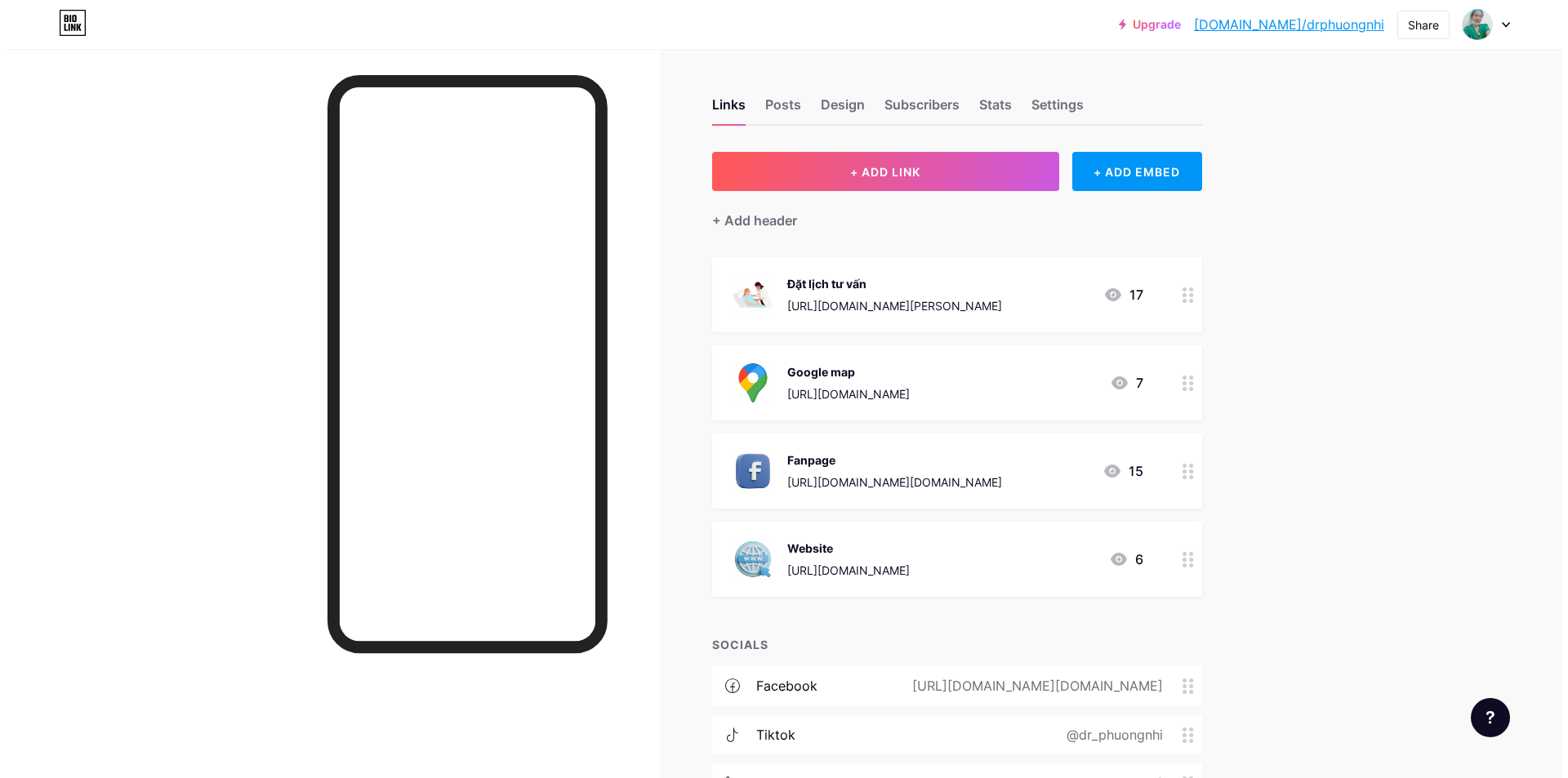
scroll to position [155, 0]
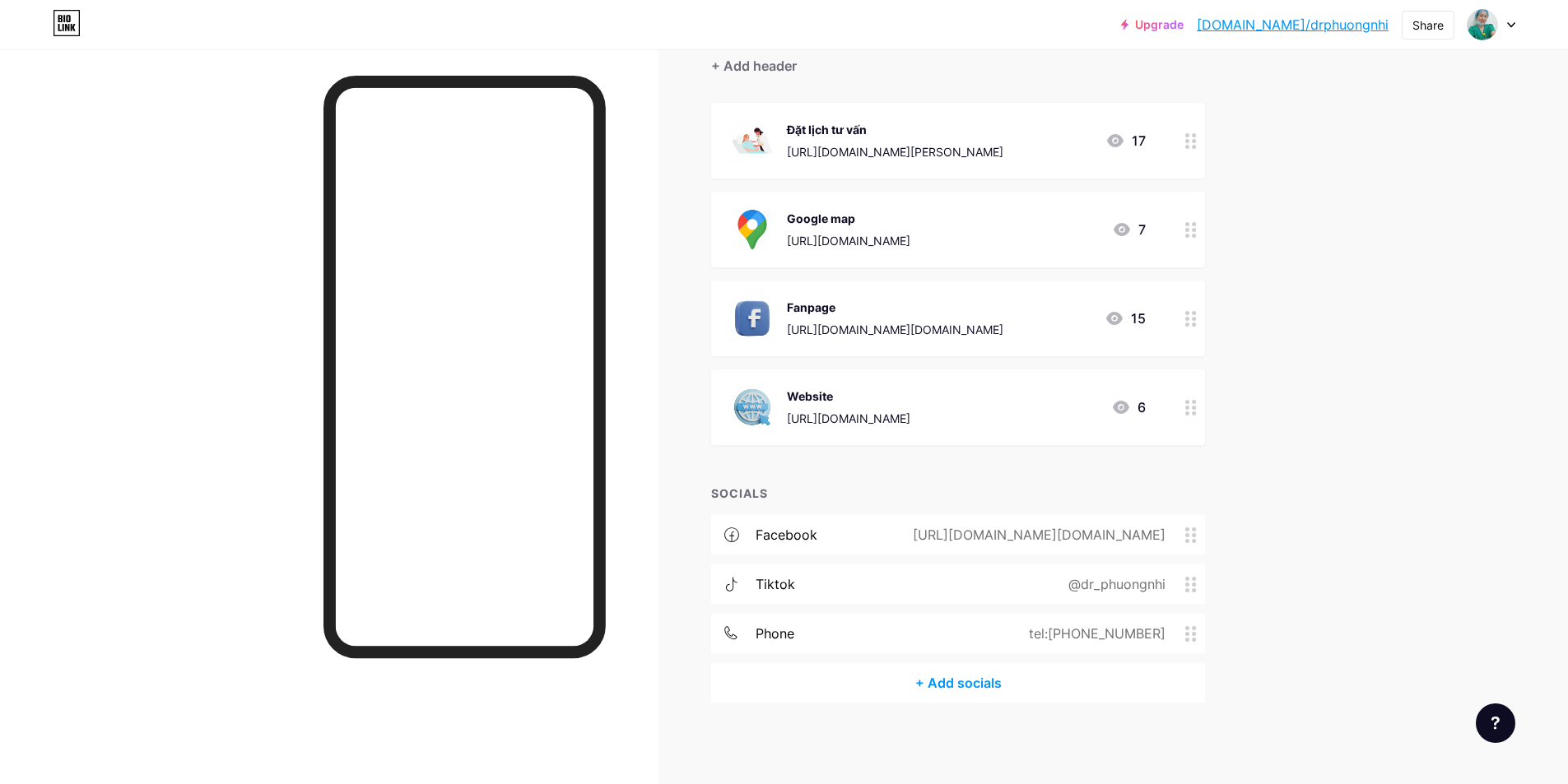
click at [1139, 583] on div "@dr_phuongnhi" at bounding box center [1113, 584] width 143 height 20
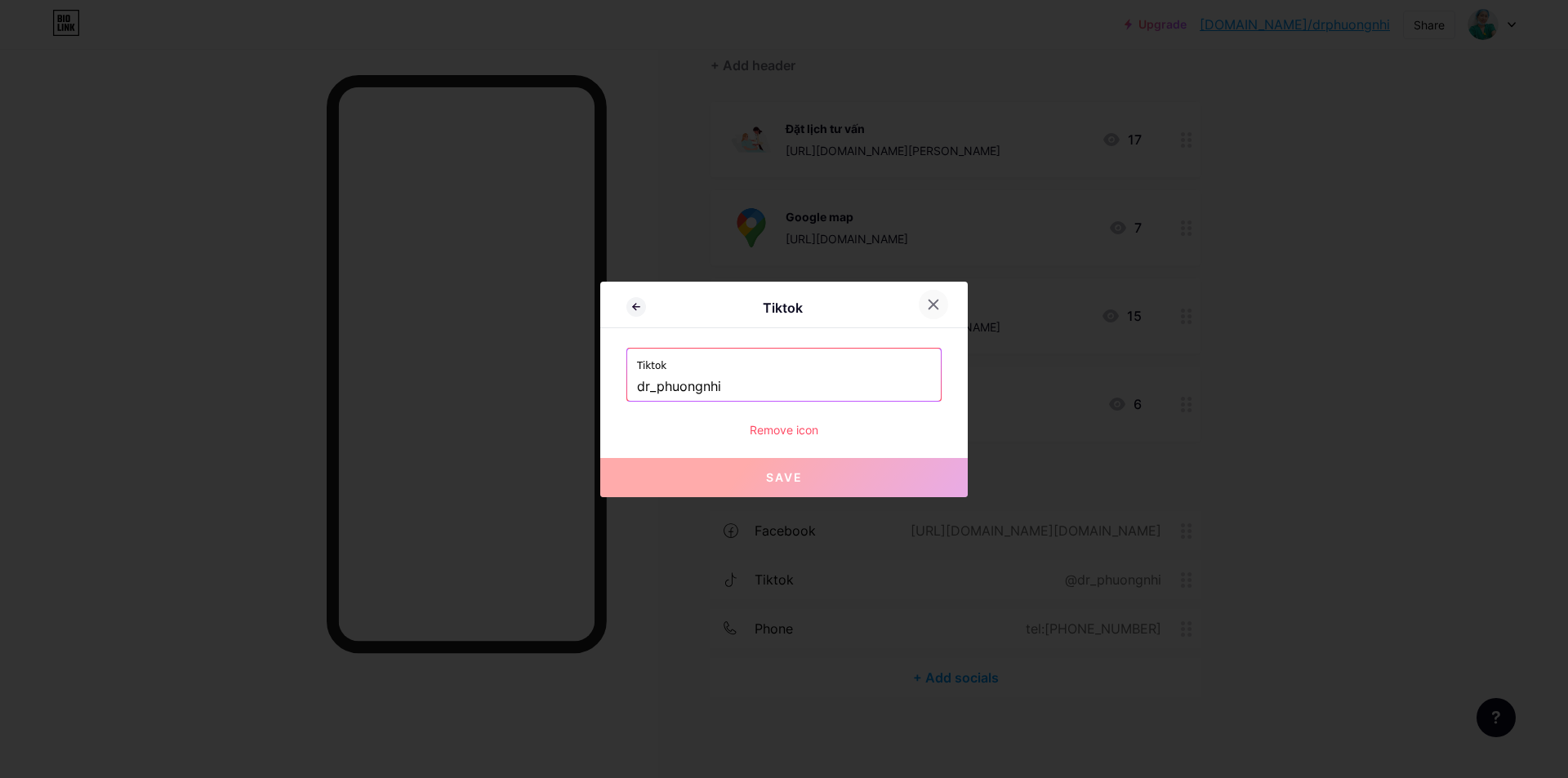
click at [933, 307] on icon at bounding box center [933, 304] width 13 height 13
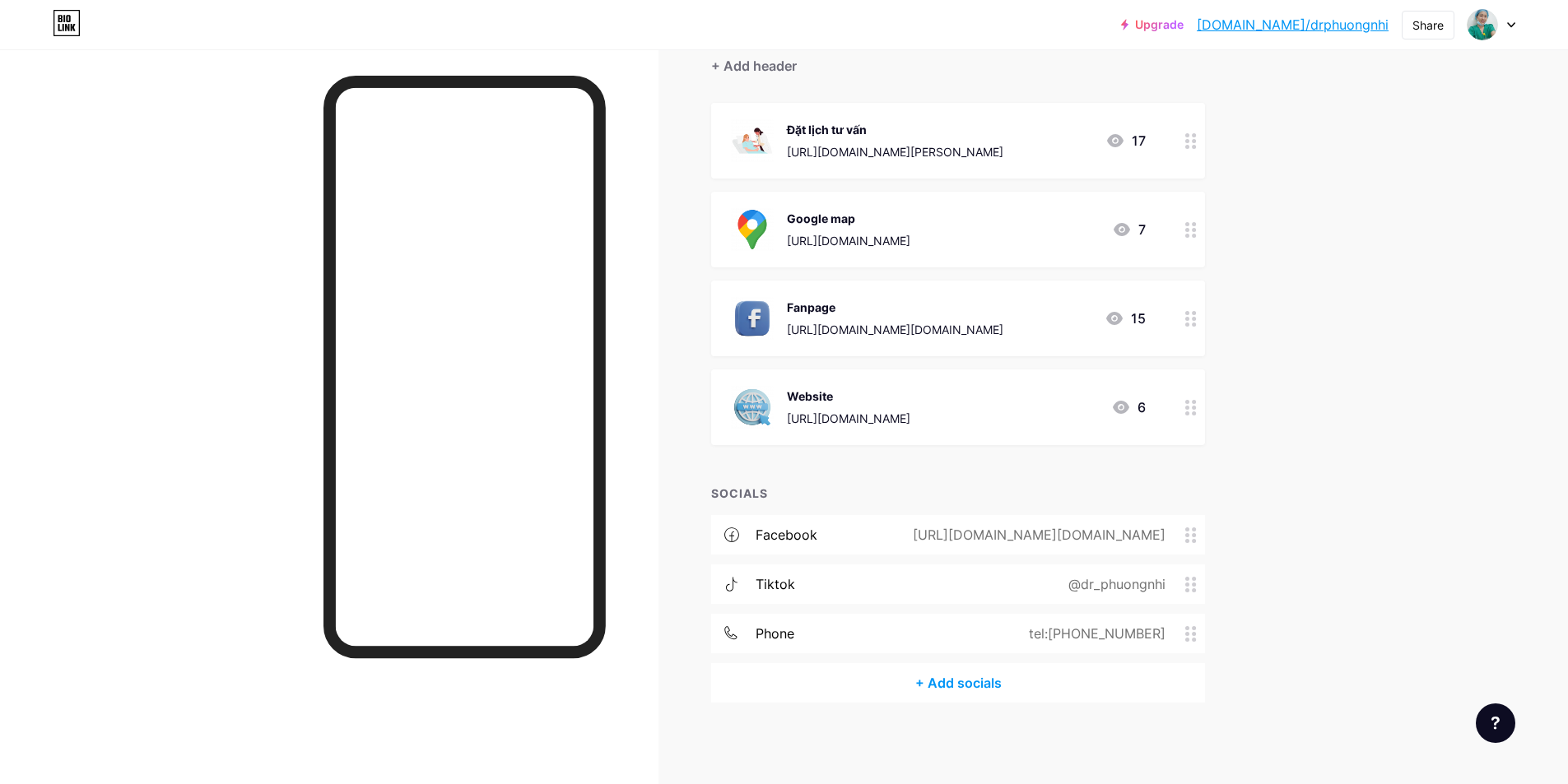
click at [1397, 445] on div "Upgrade bio.link/drphuo... bio.link/drphuongnhi Share Switch accounts Bác sĩ Xu…" at bounding box center [784, 314] width 1568 height 942
click at [1197, 586] on icon at bounding box center [1191, 585] width 11 height 16
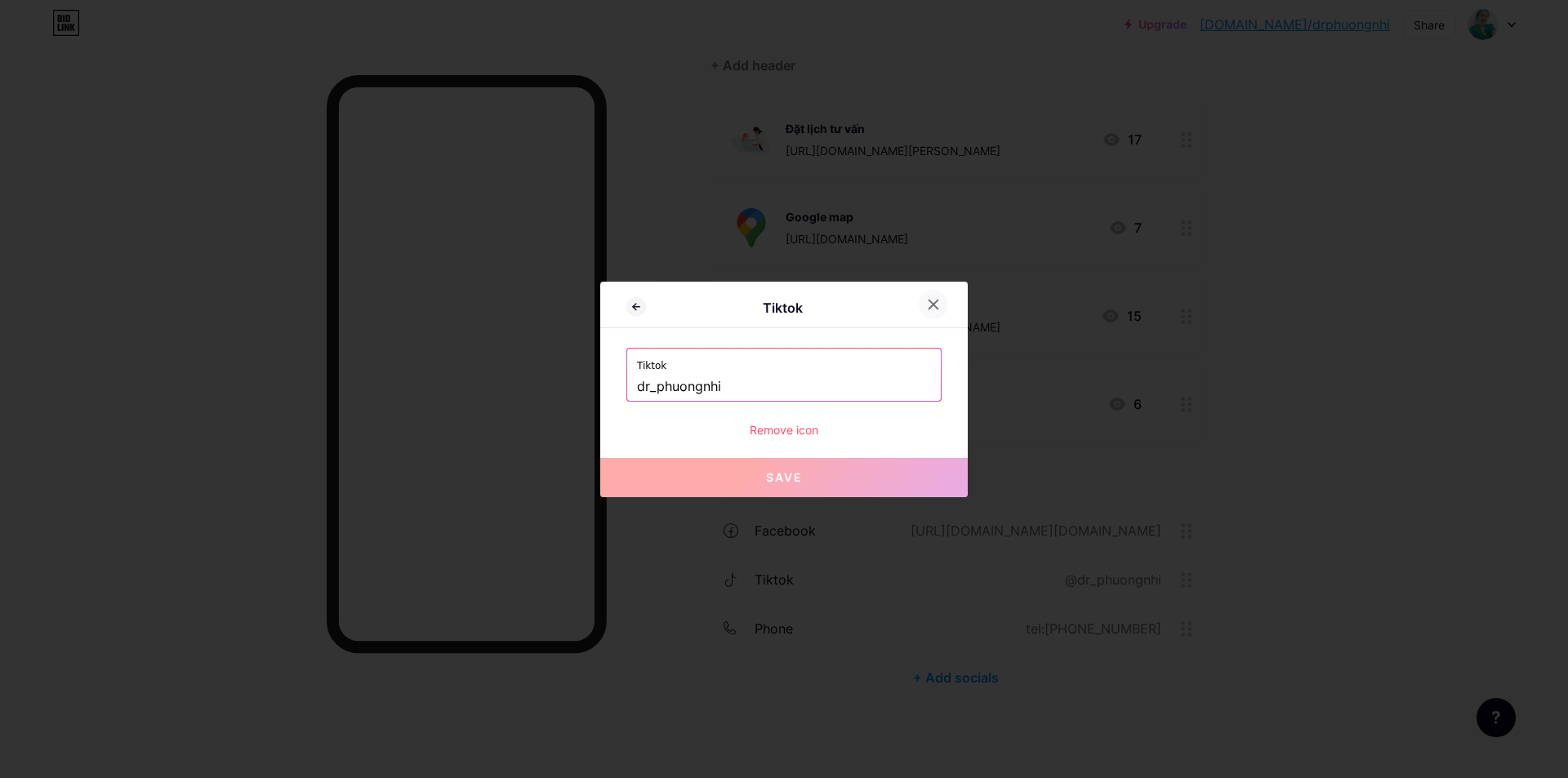
click at [943, 298] on div at bounding box center [934, 304] width 29 height 29
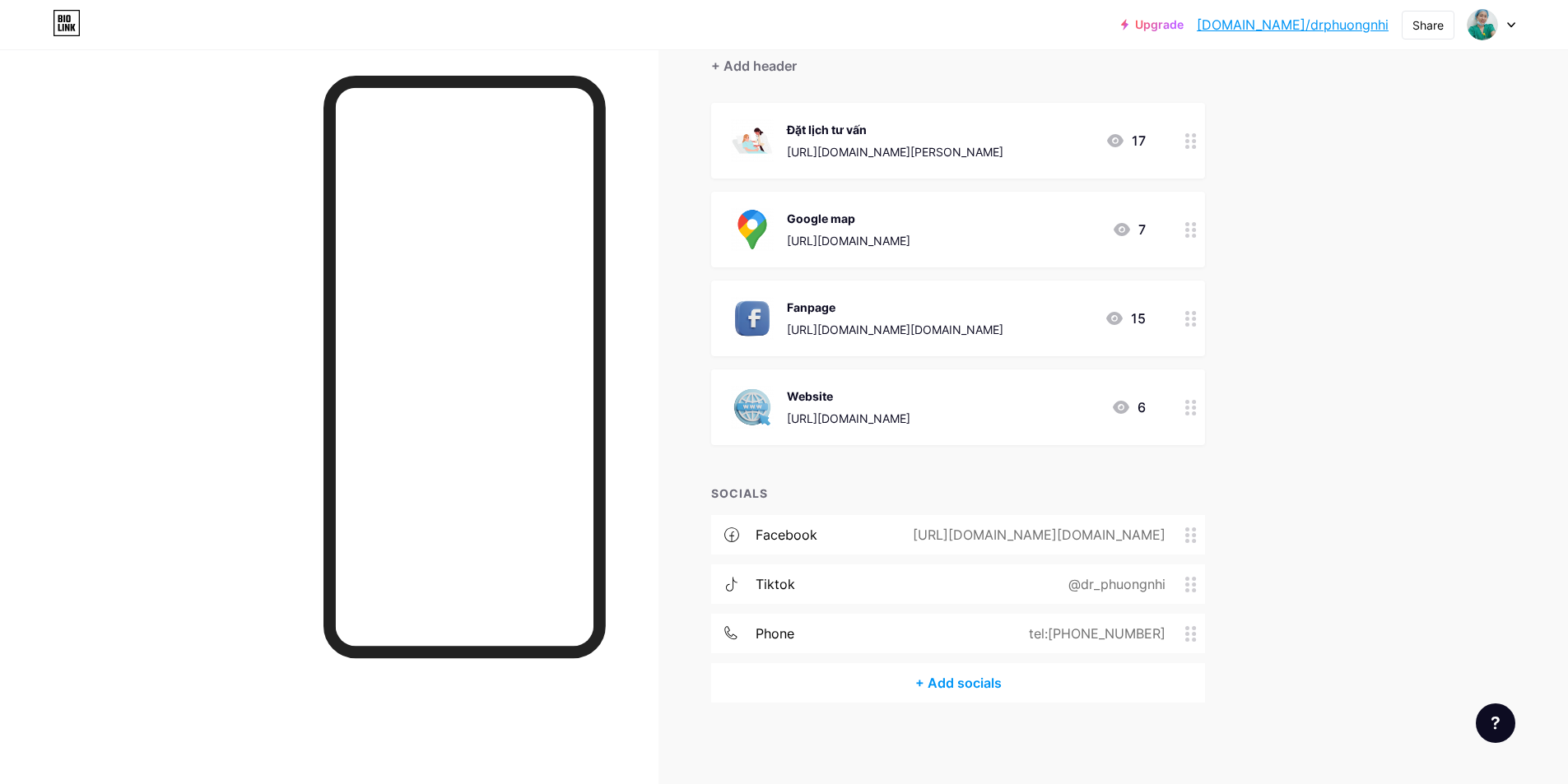
click at [1362, 398] on div "Upgrade bio.link/drphuo... bio.link/drphuongnhi Share Switch accounts Bác sĩ Xu…" at bounding box center [784, 314] width 1568 height 942
click at [1189, 326] on div at bounding box center [1191, 319] width 28 height 76
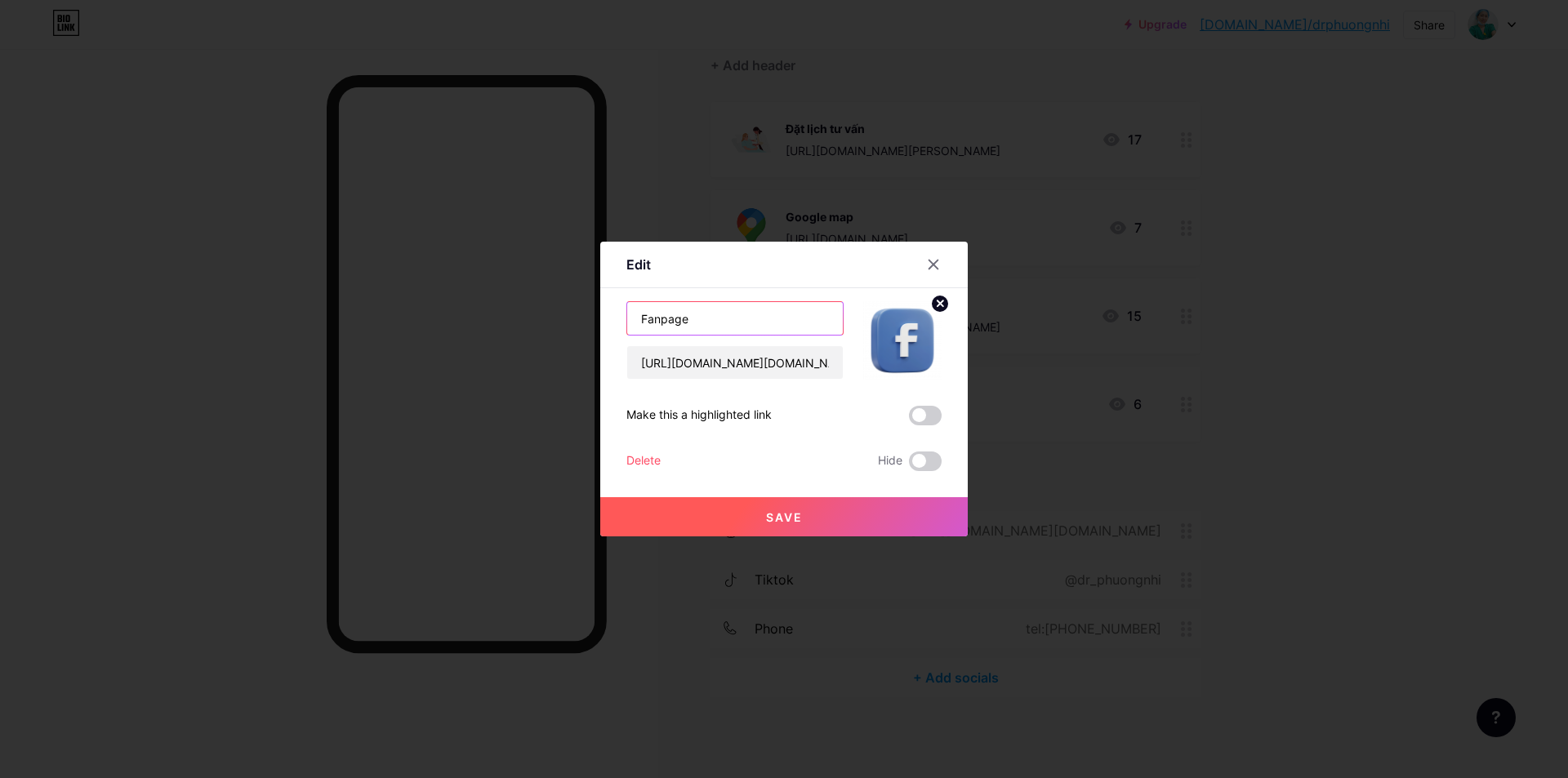
click at [715, 319] on input "Fanpage" at bounding box center [735, 318] width 215 height 32
drag, startPoint x: 702, startPoint y: 321, endPoint x: 648, endPoint y: 320, distance: 54.0
click at [648, 320] on input "Fanpage" at bounding box center [735, 318] width 215 height 32
type input "Facebook"
click at [699, 364] on input "https://www.facebook.com/HiemMuonSaiGon1?mibextid=wwXIfr&rdid=VkaYFKkhKRh95SRE&…" at bounding box center [735, 362] width 215 height 32
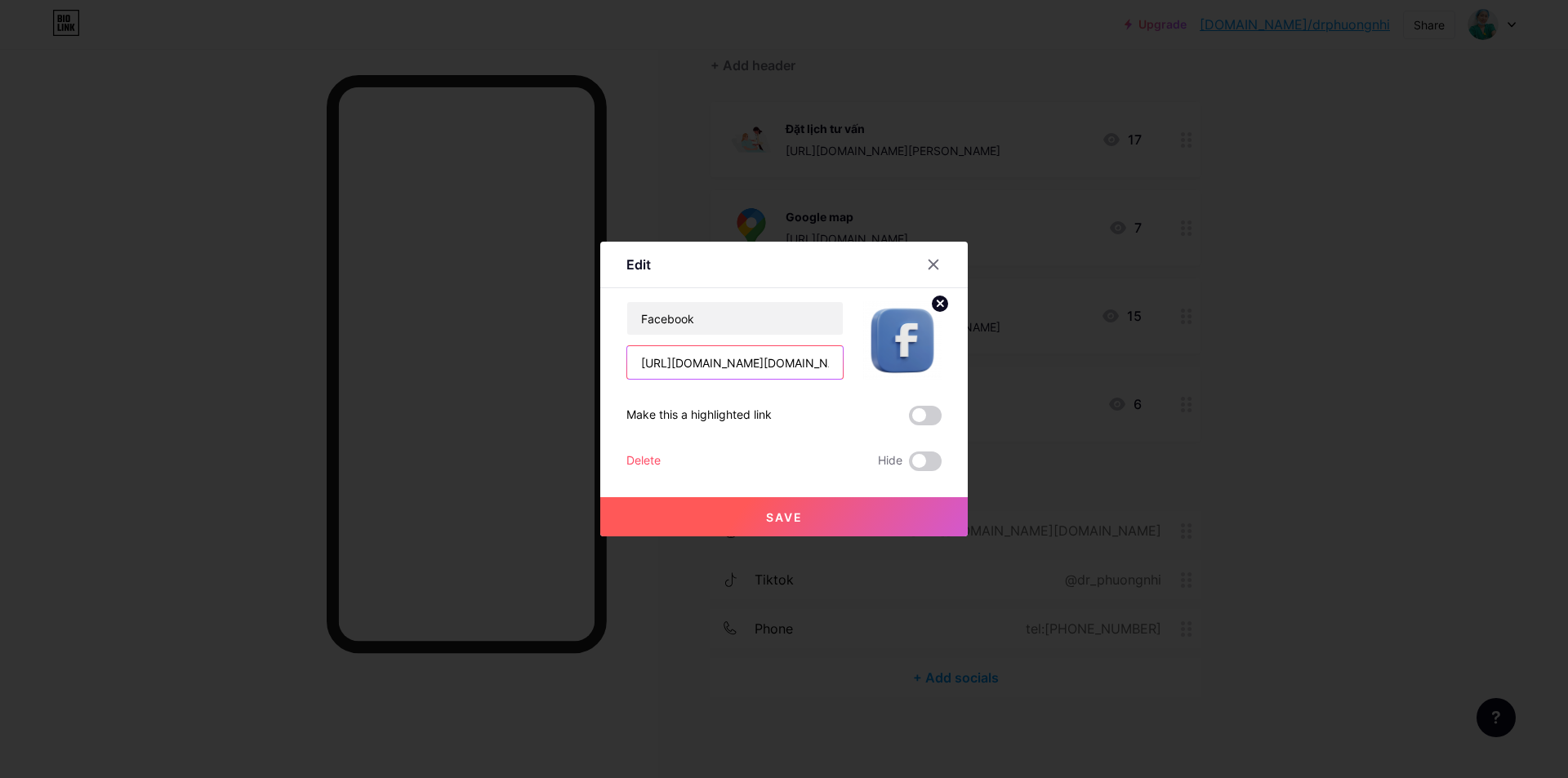
paste input "tran.thi.xuan.ao.453284"
type input "https://www.facebook.com/tran.thi.xuan.ao.453284"
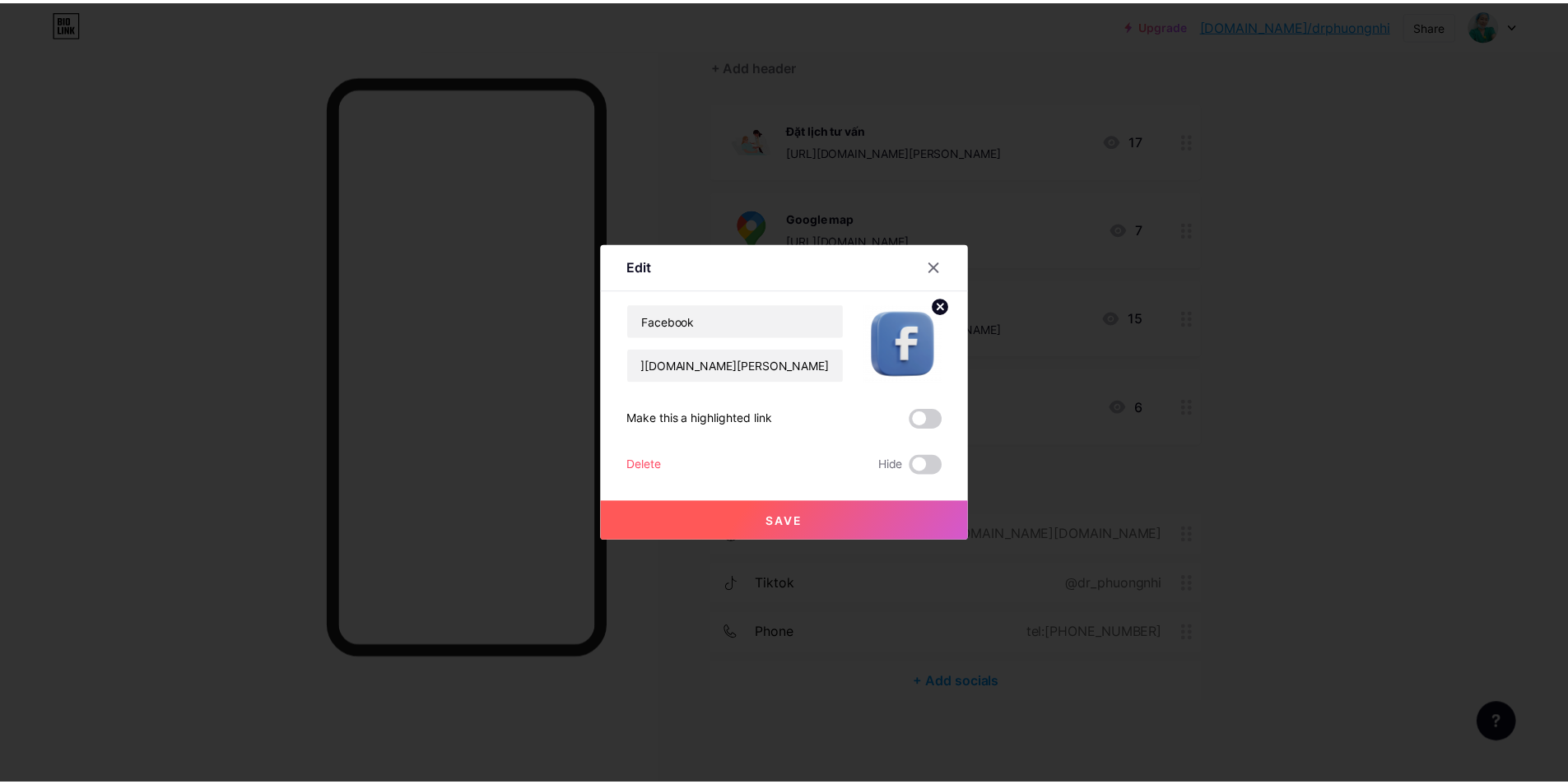
scroll to position [0, 0]
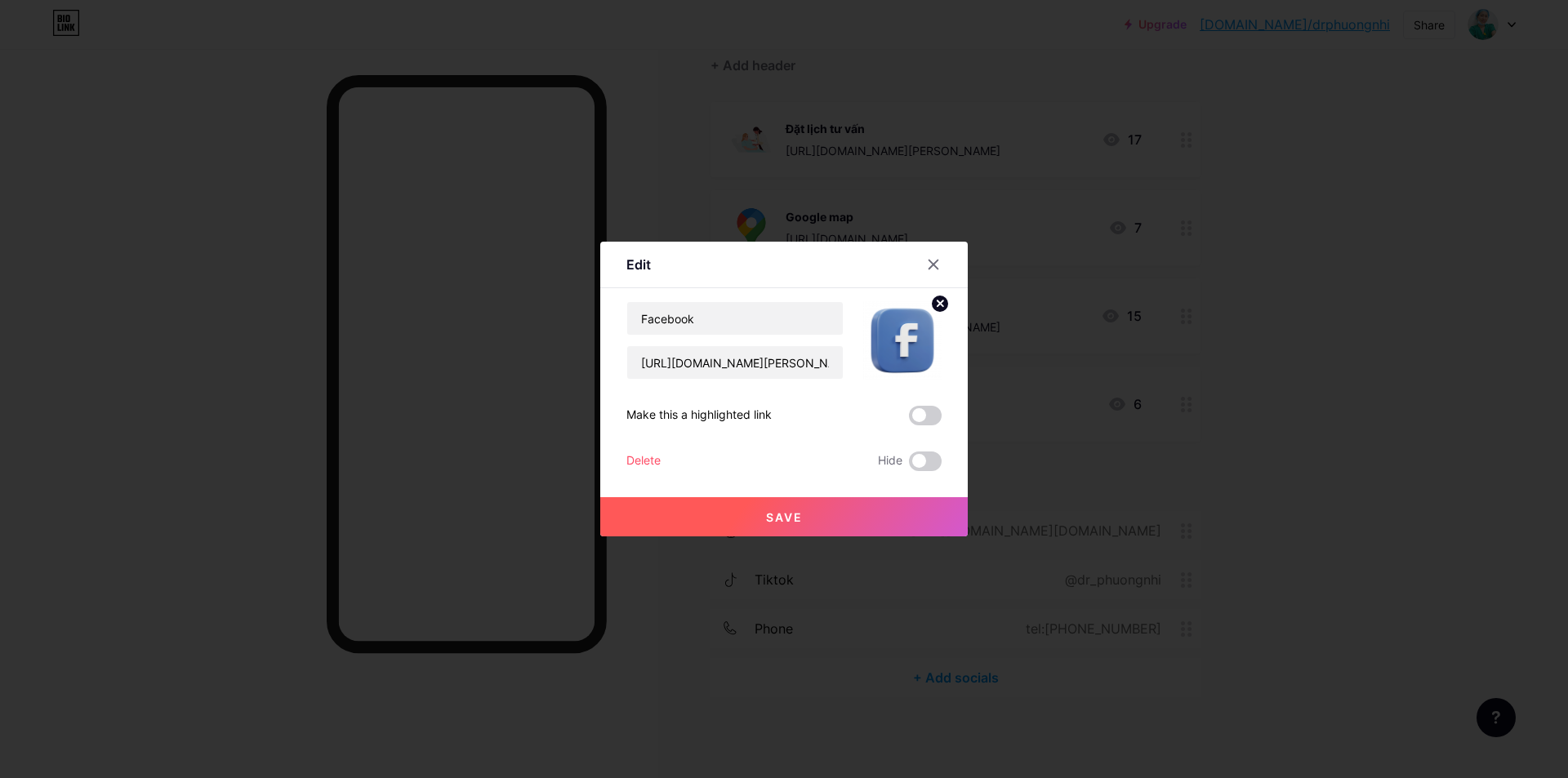
click at [782, 517] on span "Save" at bounding box center [784, 517] width 37 height 14
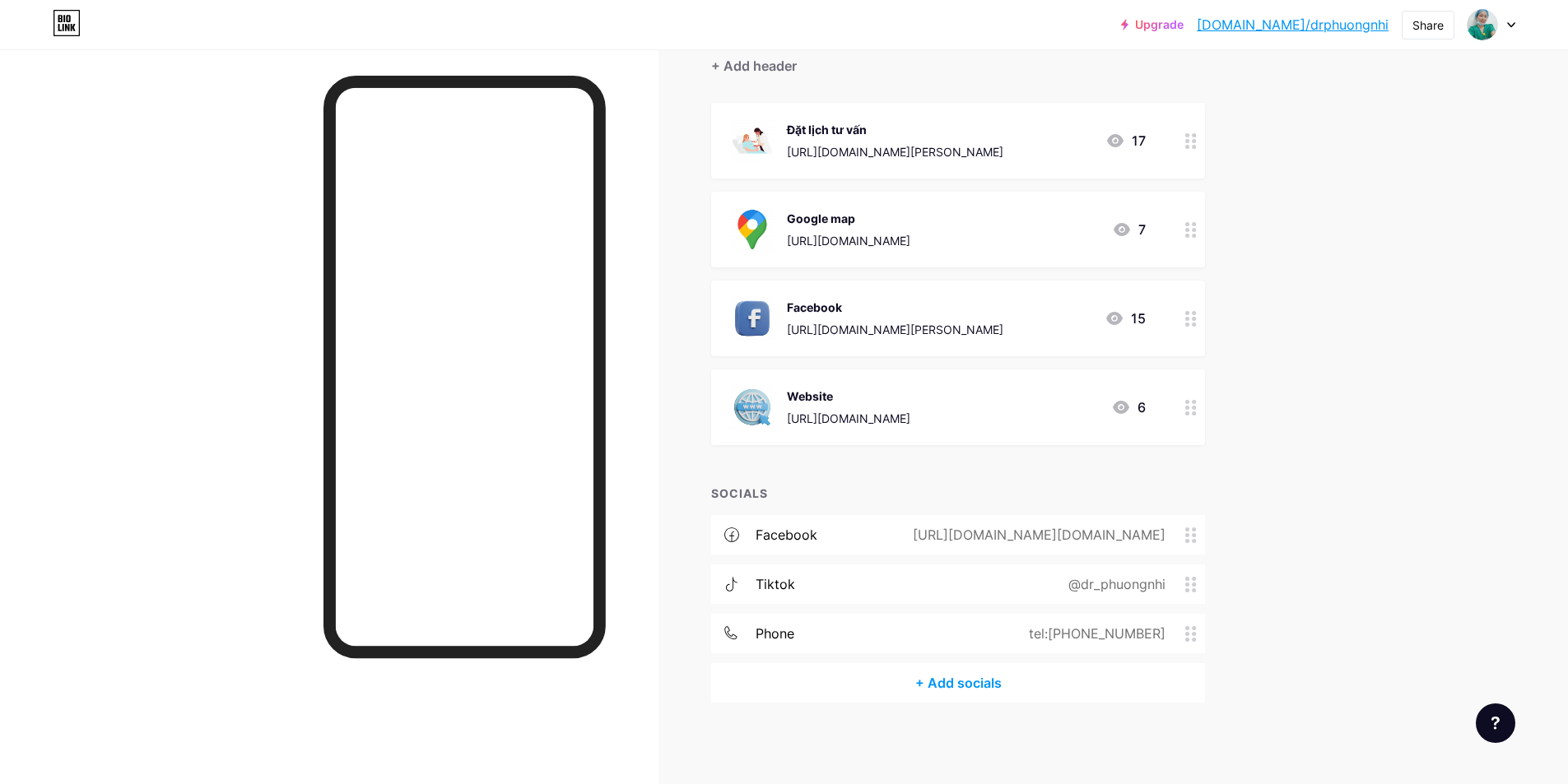
click at [1195, 412] on icon at bounding box center [1191, 408] width 11 height 16
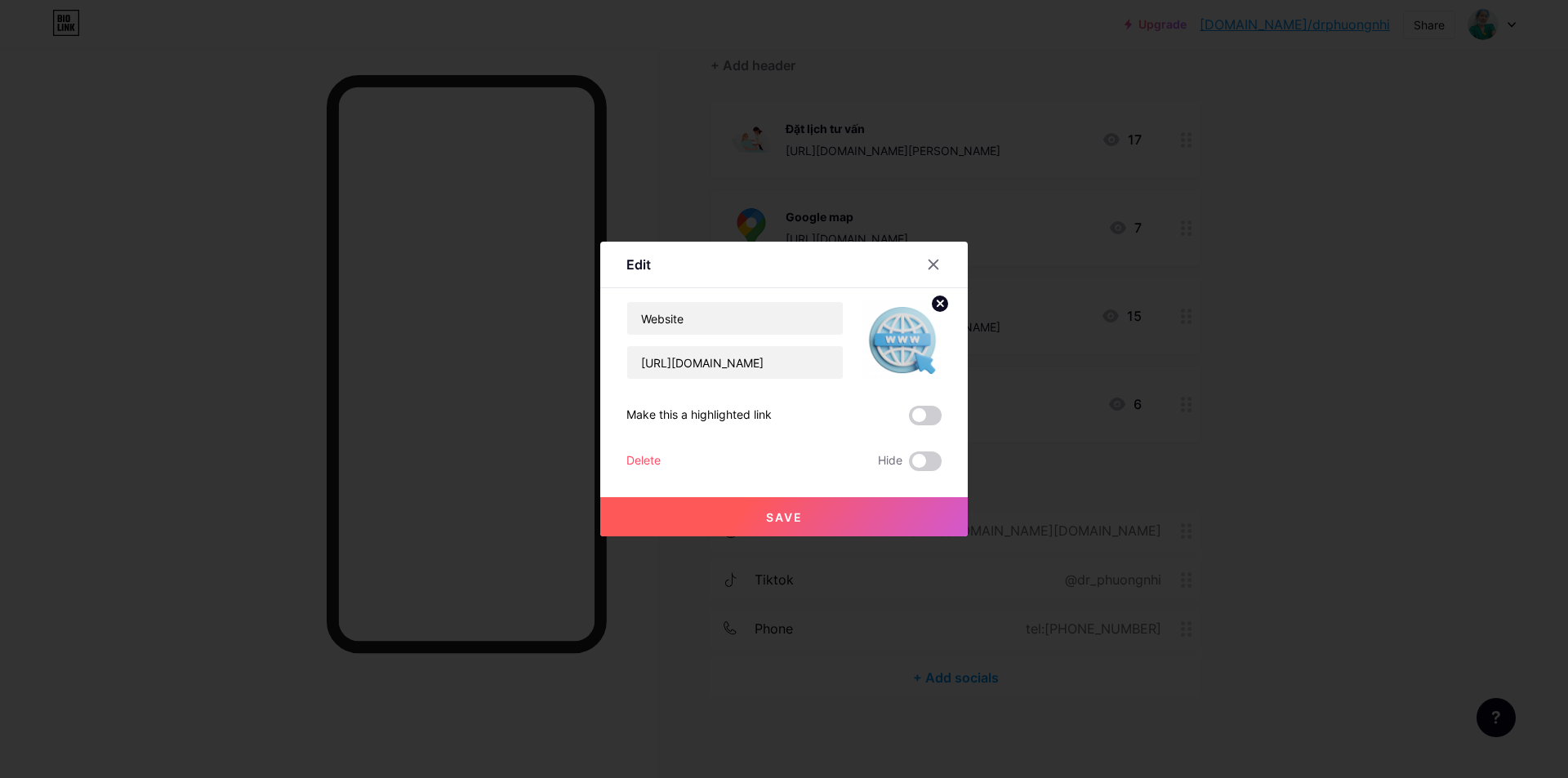
click at [628, 462] on div "Delete" at bounding box center [644, 461] width 34 height 20
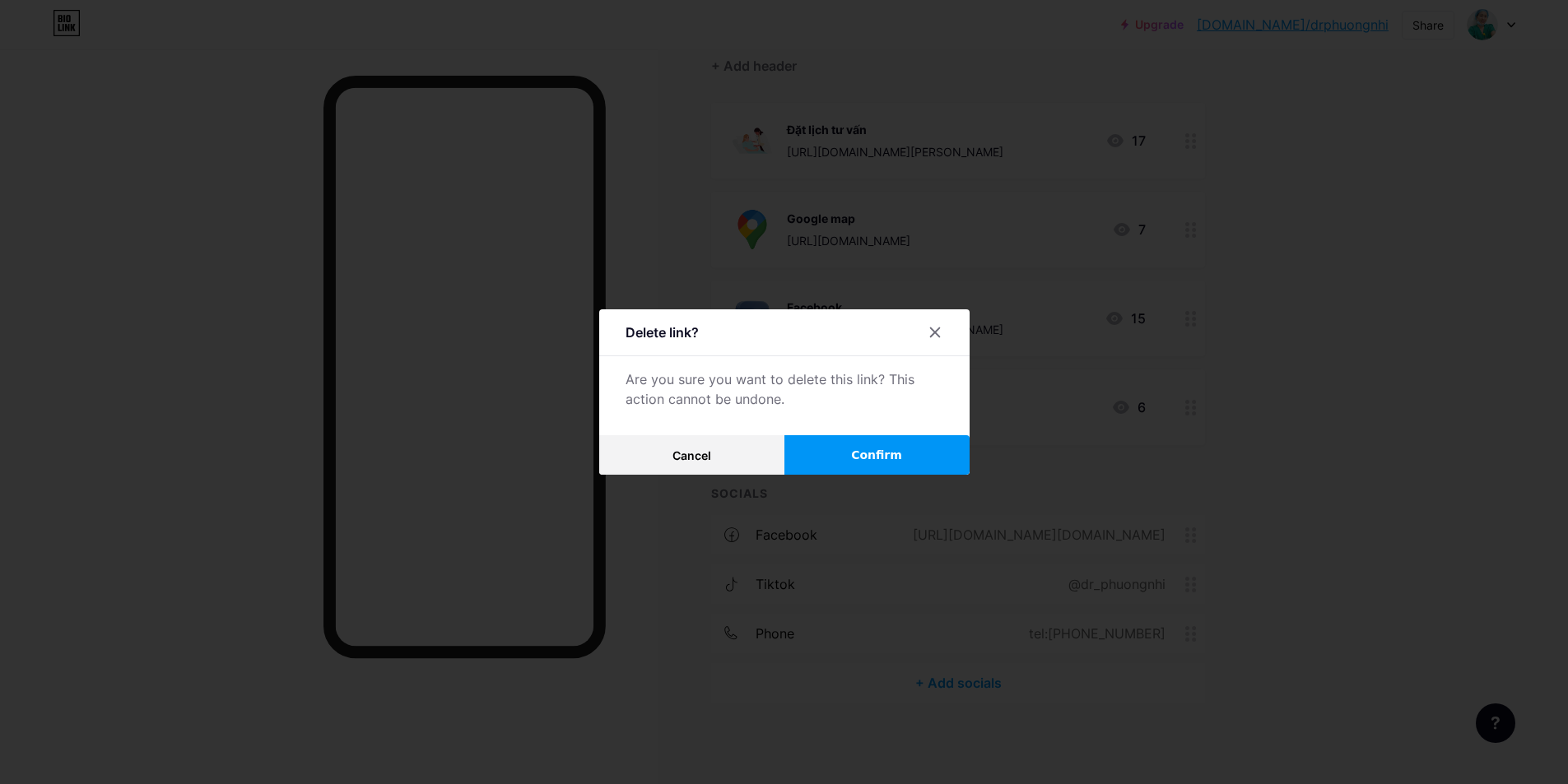
click at [897, 453] on span "Confirm" at bounding box center [876, 456] width 51 height 17
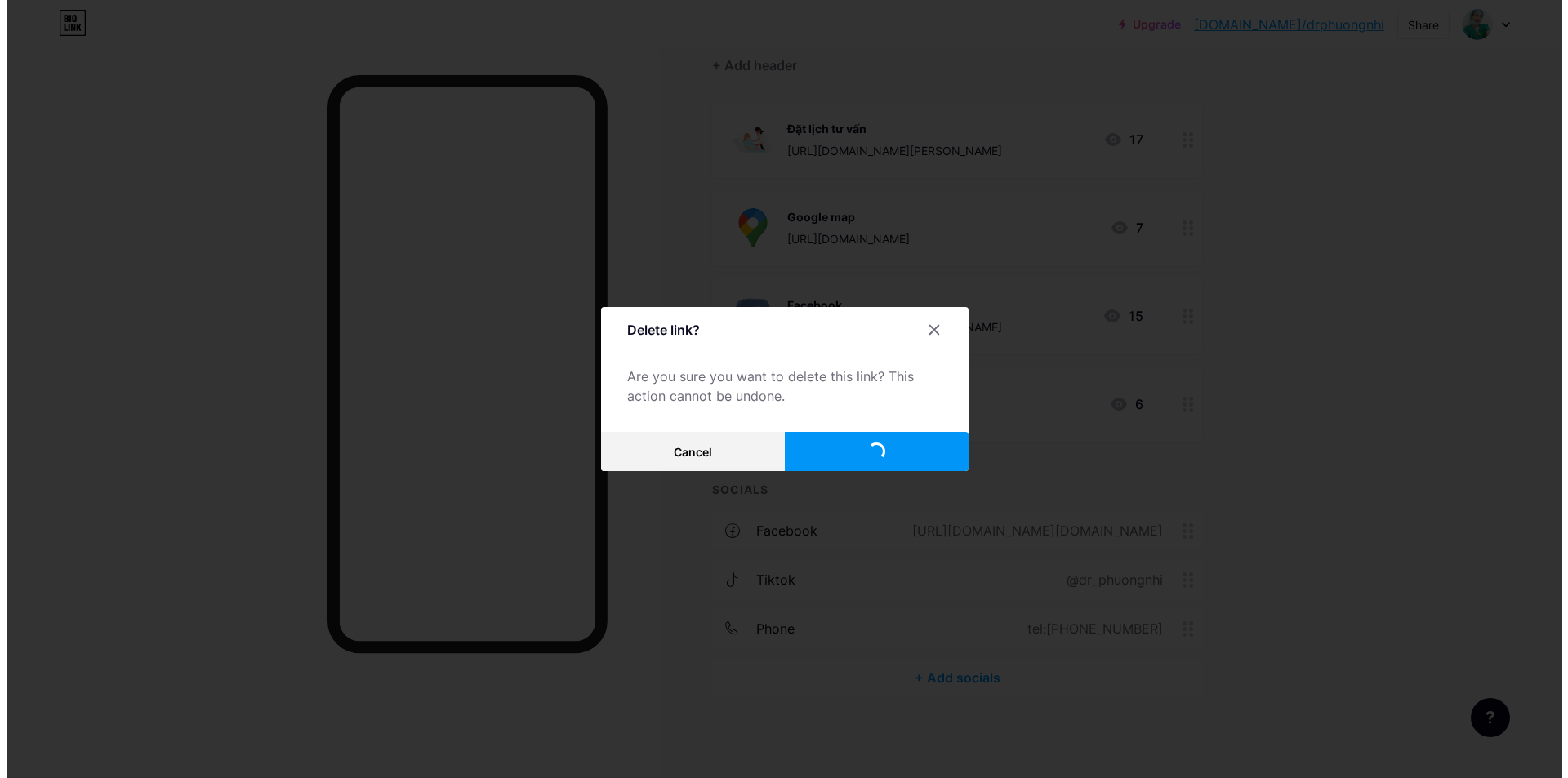
scroll to position [67, 0]
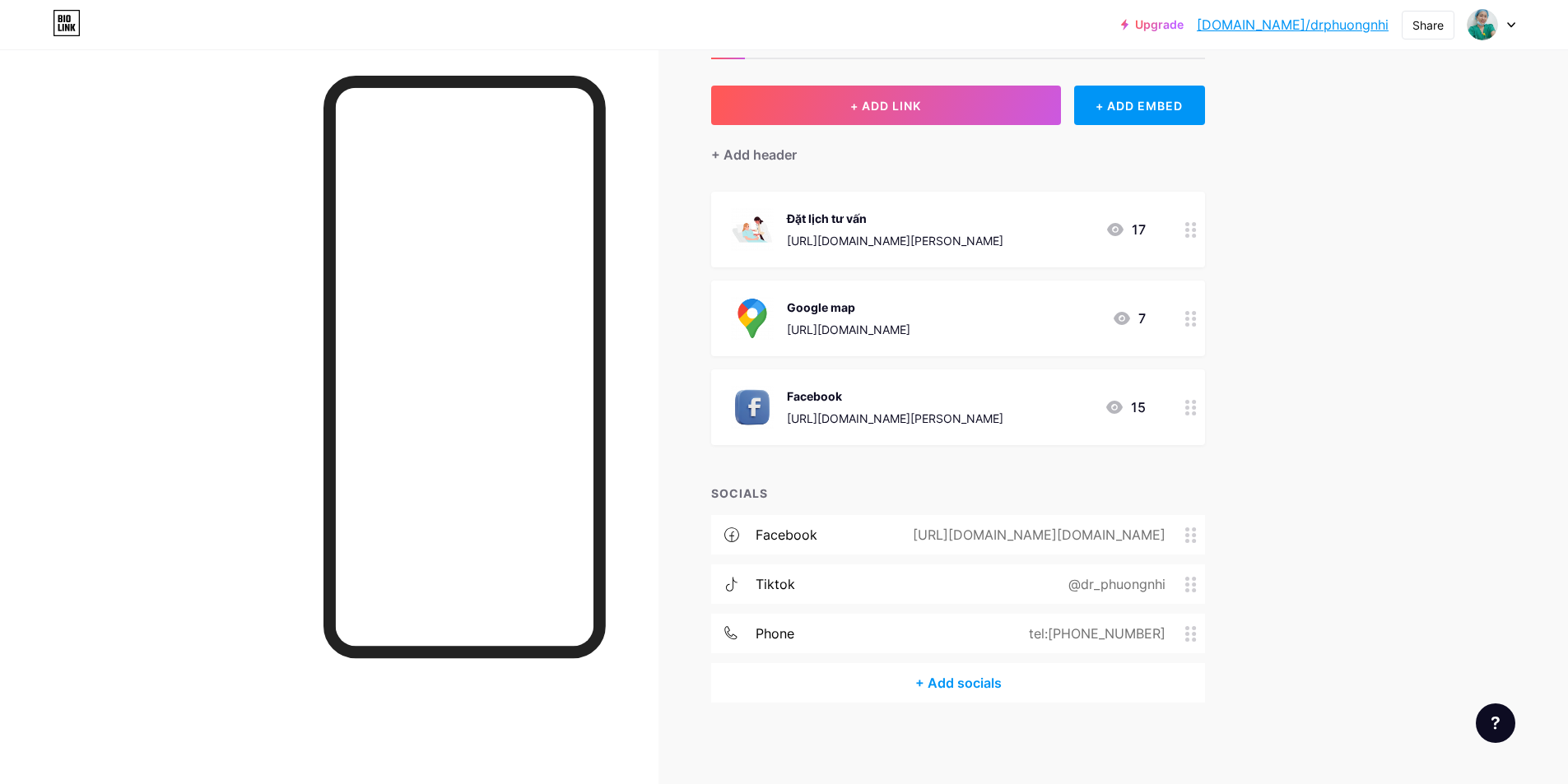
click at [899, 239] on div "[URL][DOMAIN_NAME][PERSON_NAME]" at bounding box center [894, 240] width 216 height 17
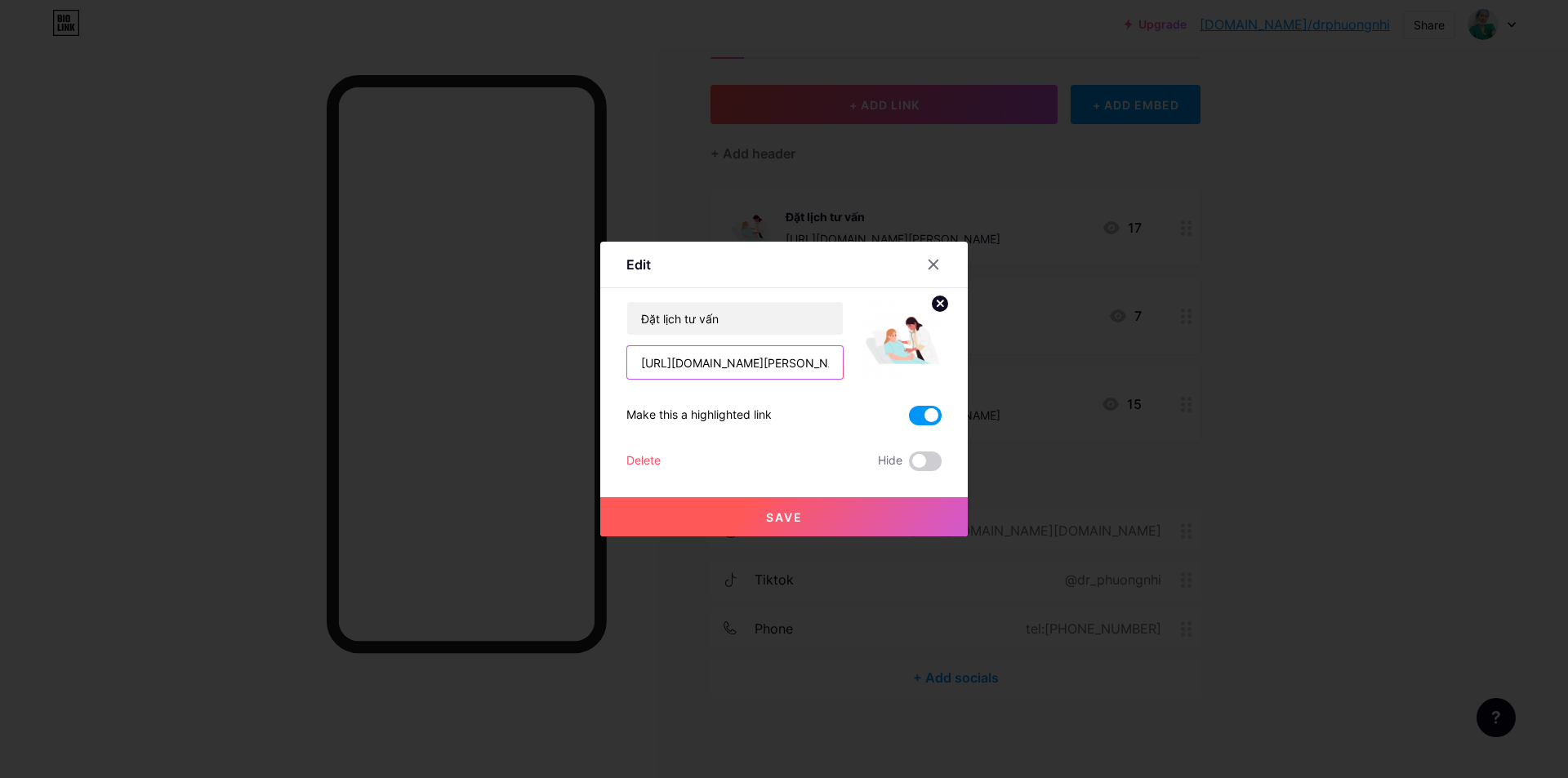
click at [783, 369] on input "[URL][DOMAIN_NAME][PERSON_NAME]" at bounding box center [735, 362] width 215 height 32
paste input "0910734639"
type input "0910734639"
click at [786, 522] on span "Save" at bounding box center [784, 517] width 37 height 14
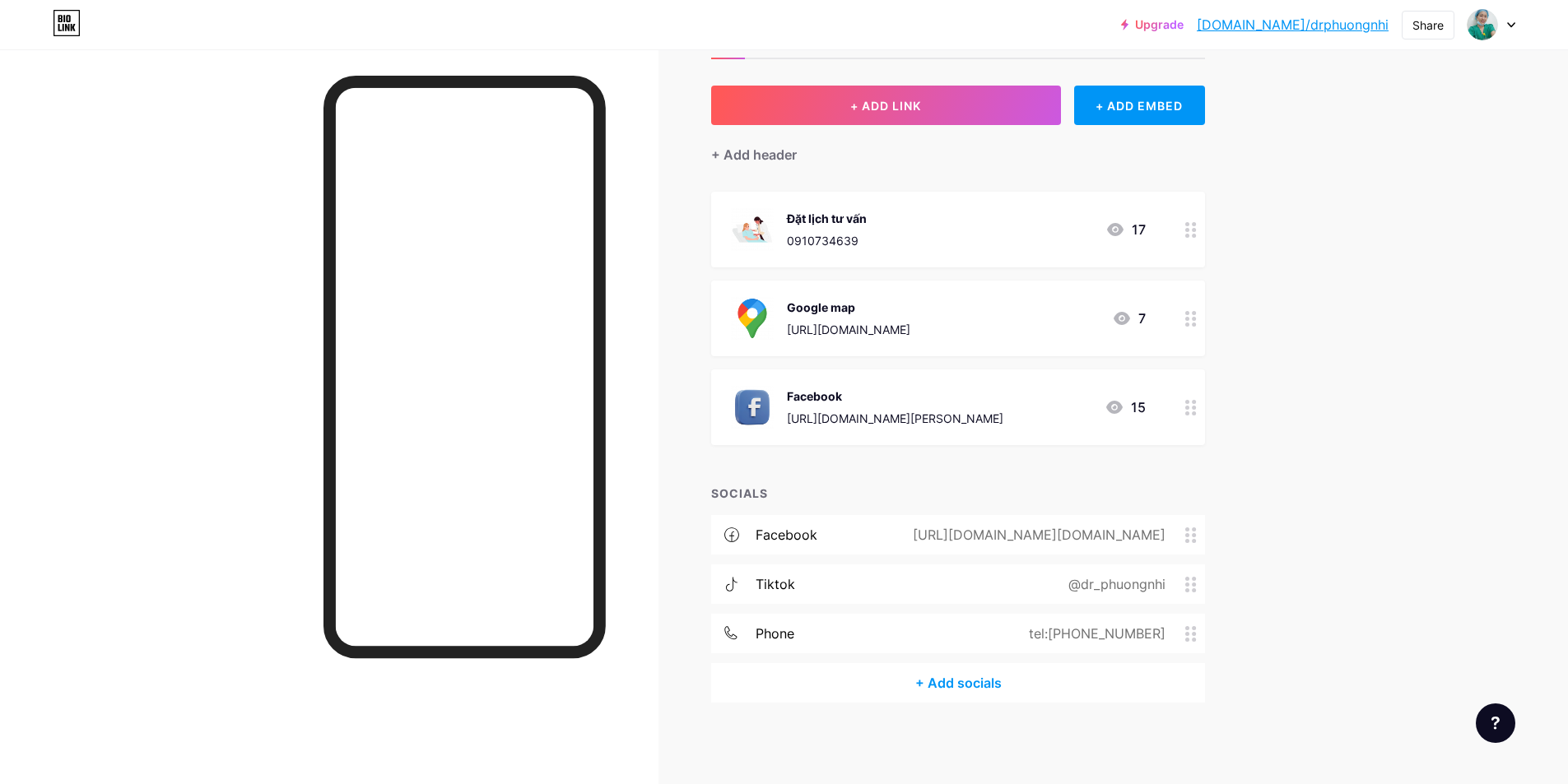
click at [905, 412] on div "https://www.facebook.com/tran.thi.xuan.ao.453284" at bounding box center [894, 419] width 216 height 17
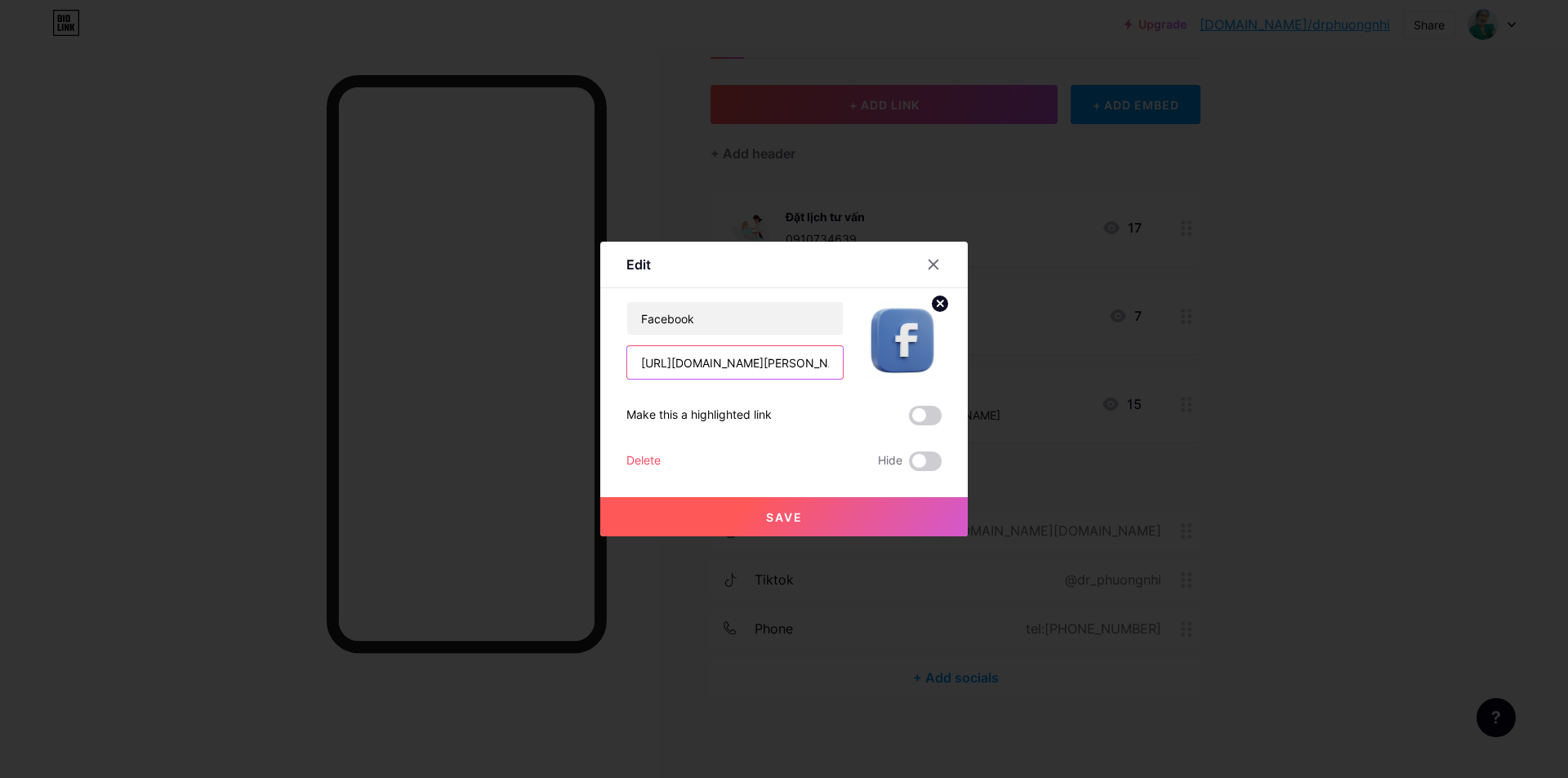
click at [761, 363] on input "https://www.facebook.com/tran.thi.xuan.ao.453284" at bounding box center [735, 362] width 215 height 32
click at [863, 511] on button "Save" at bounding box center [784, 517] width 368 height 39
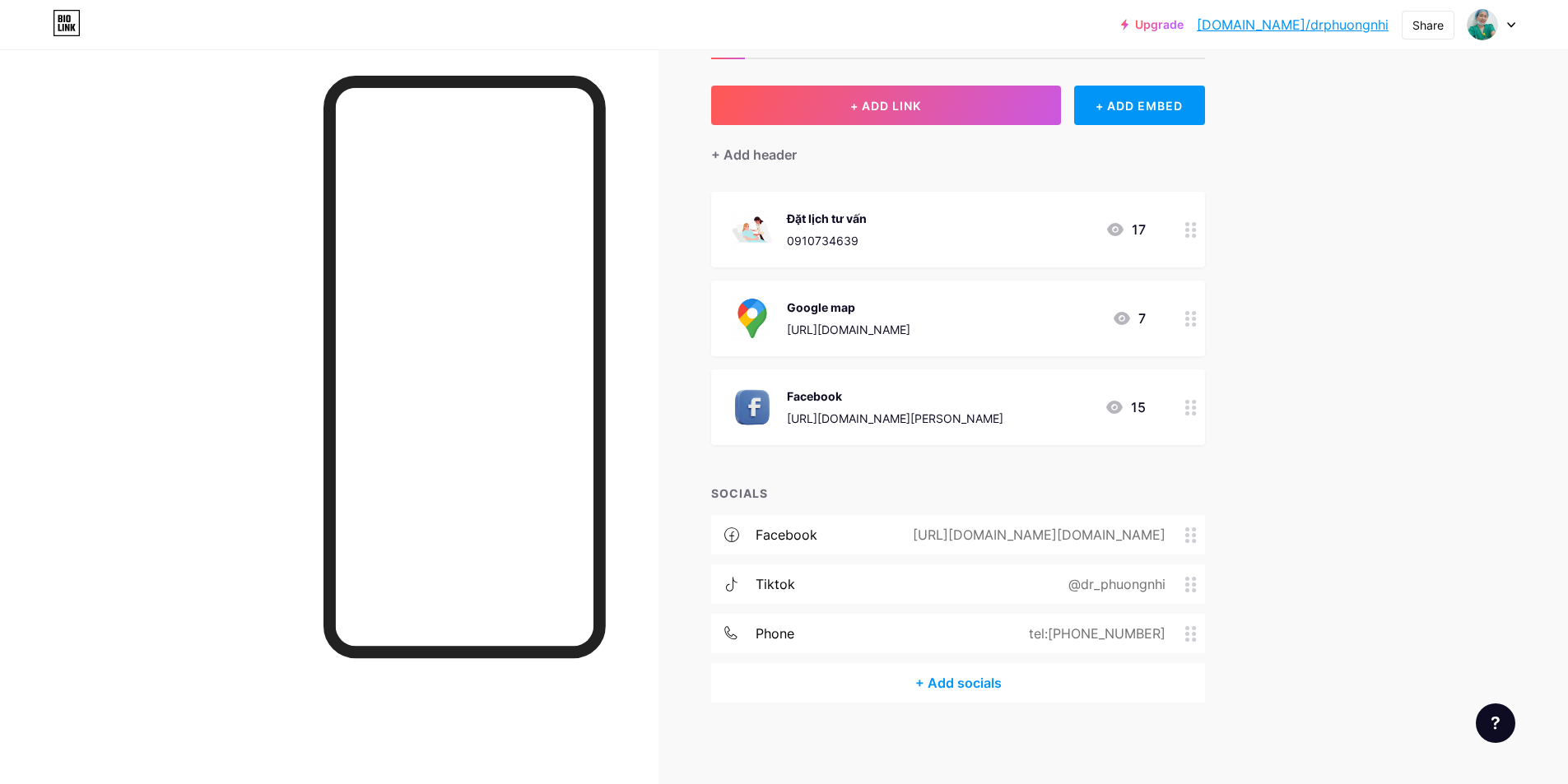
click at [1088, 638] on div "tel:[PHONE_NUMBER]" at bounding box center [1093, 633] width 183 height 20
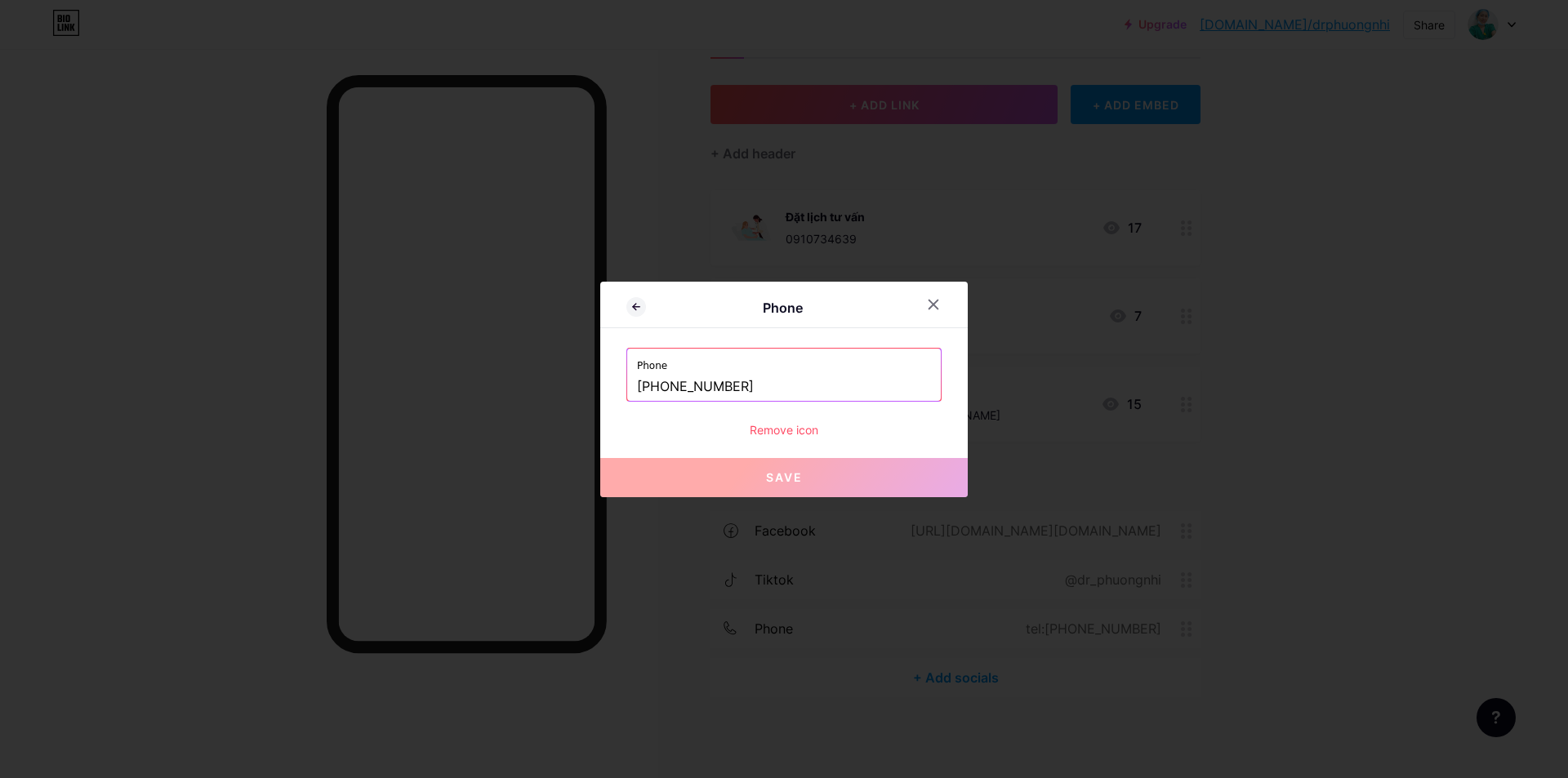
drag, startPoint x: 760, startPoint y: 382, endPoint x: 662, endPoint y: 395, distance: 98.9
click at [662, 395] on input "+84817543534" at bounding box center [784, 387] width 294 height 27
paste input "https://www.facebook.com/tran.thi.xuan.ao.45328"
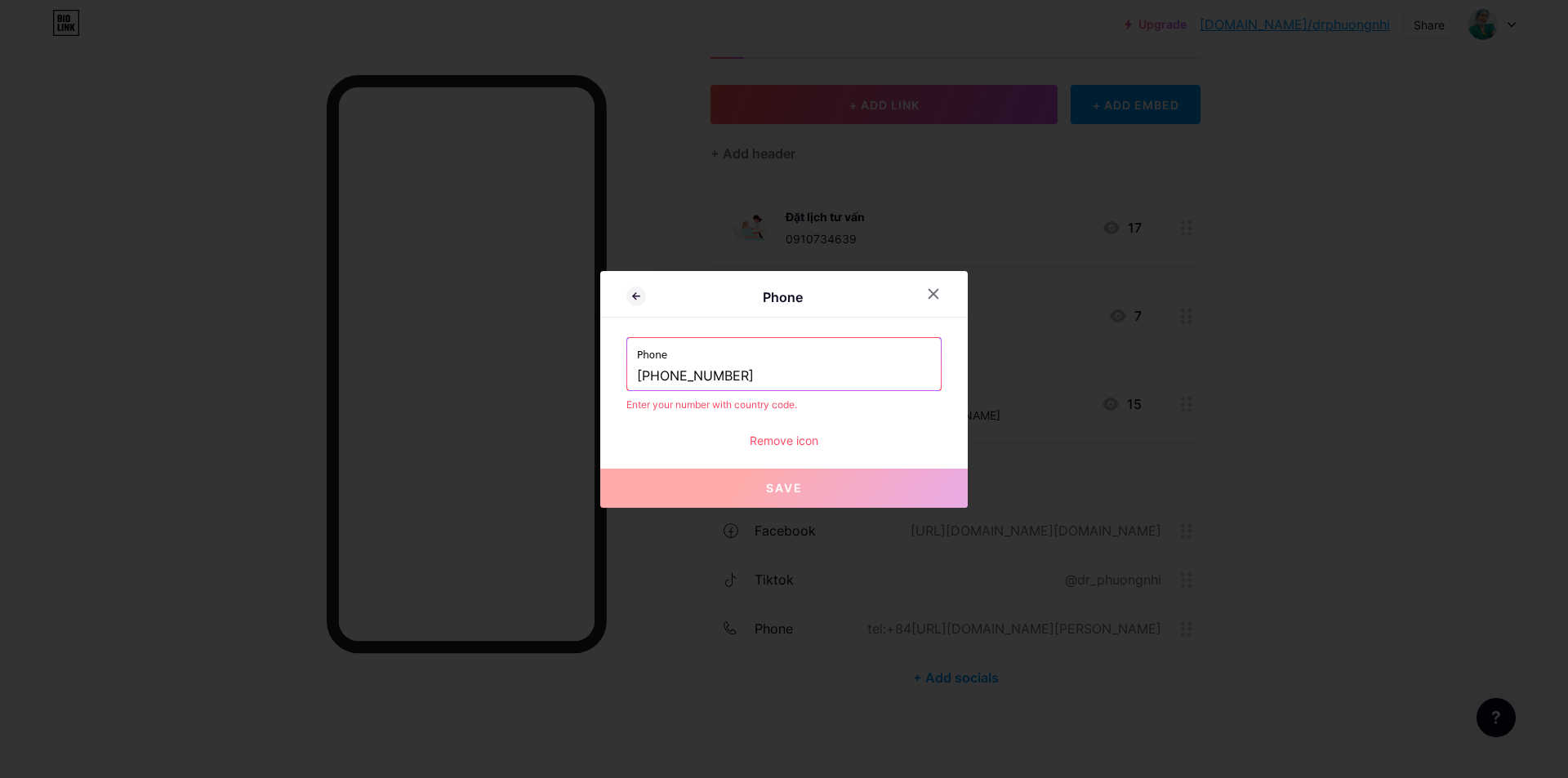
scroll to position [0, 0]
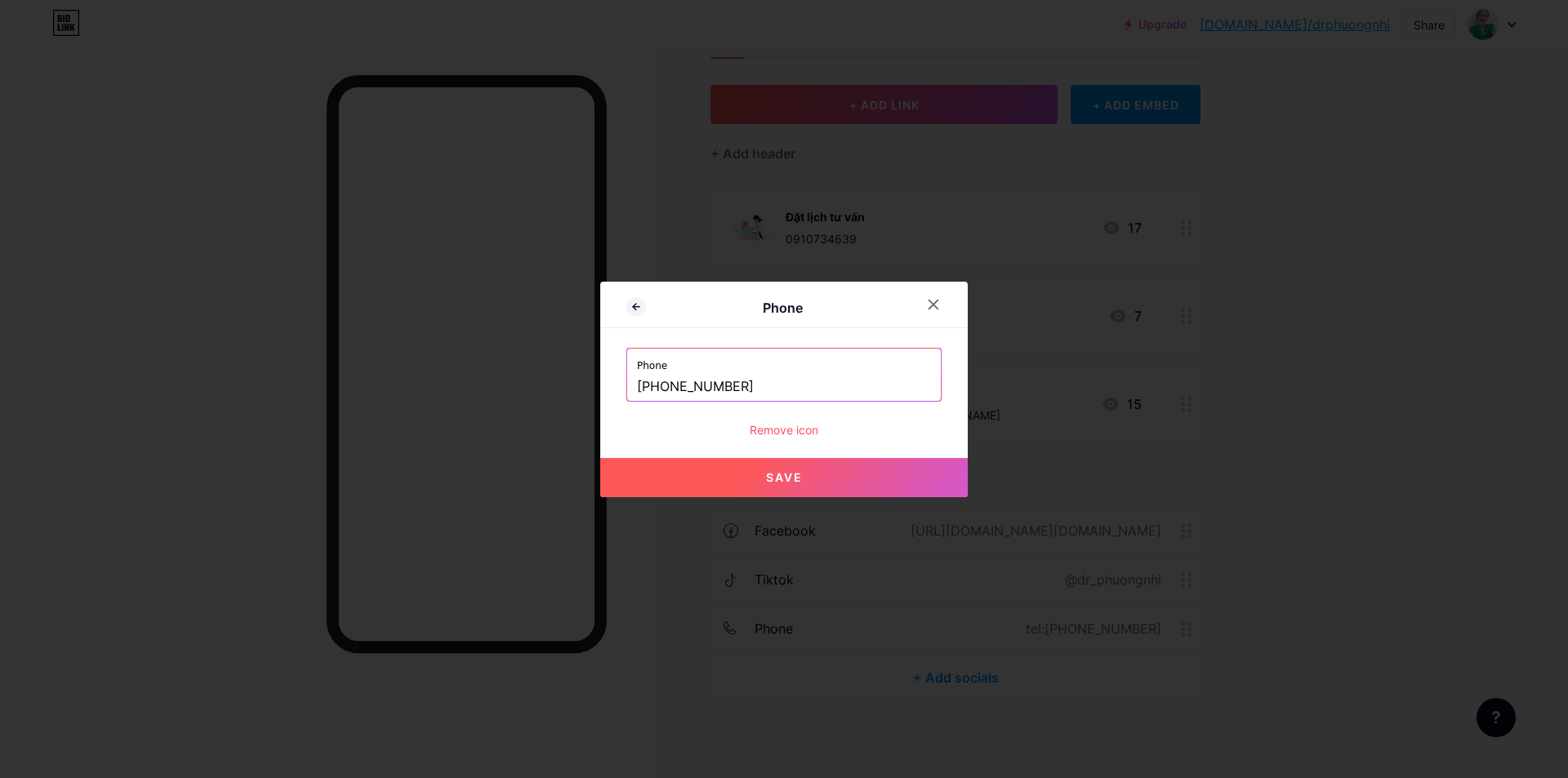
click at [728, 382] on input "+84817543534" at bounding box center [784, 387] width 294 height 27
drag, startPoint x: 742, startPoint y: 386, endPoint x: 661, endPoint y: 382, distance: 81.1
click at [661, 382] on input "+84817543534" at bounding box center [784, 387] width 294 height 27
paste input "0914734639"
click at [669, 387] on input "+840914734639" at bounding box center [784, 387] width 294 height 27
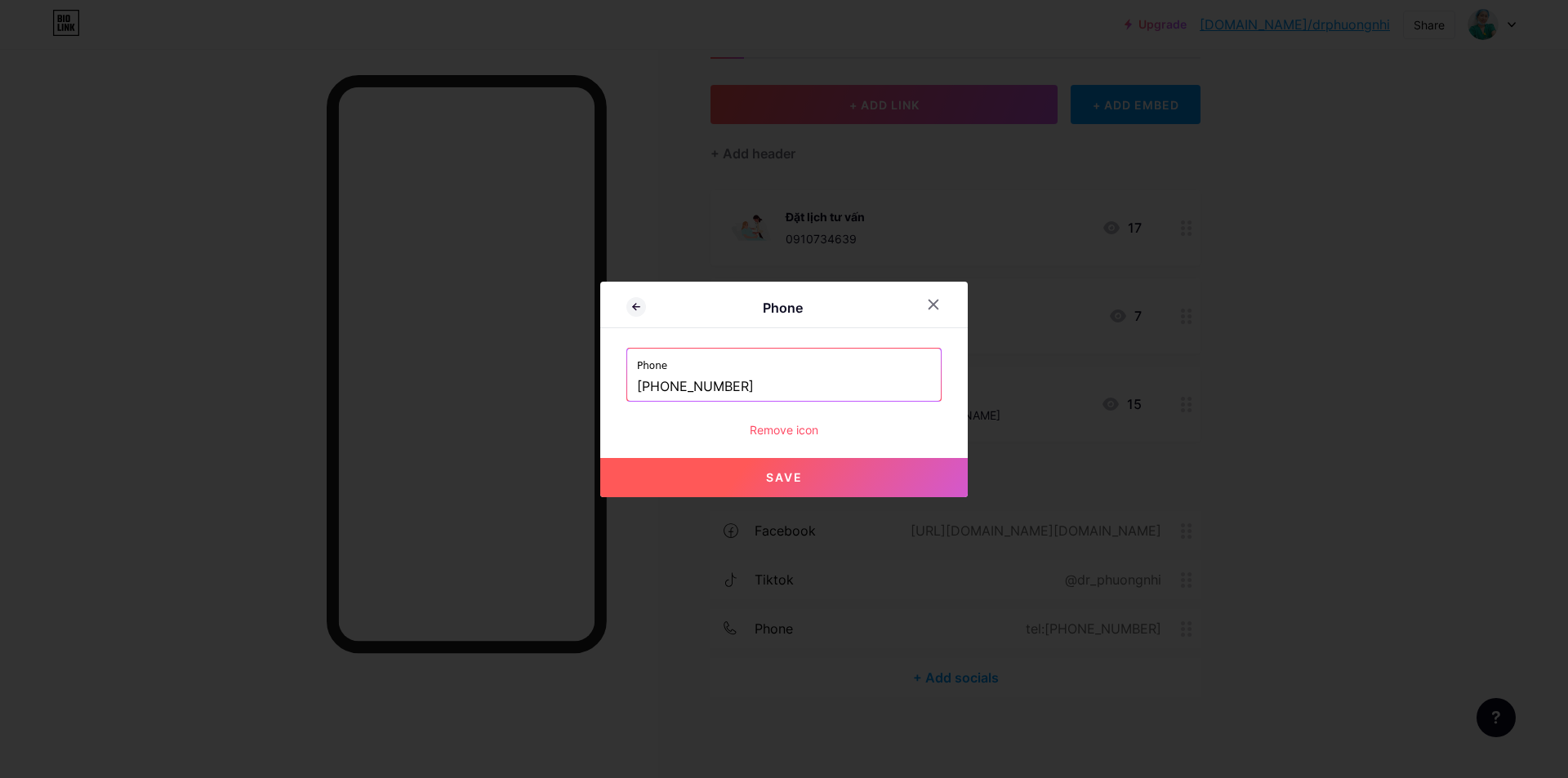
click at [803, 475] on button "Save" at bounding box center [784, 478] width 368 height 39
type input "tel:+84914734639"
click at [772, 469] on button "Save" at bounding box center [784, 478] width 368 height 39
click at [934, 302] on icon at bounding box center [933, 304] width 13 height 13
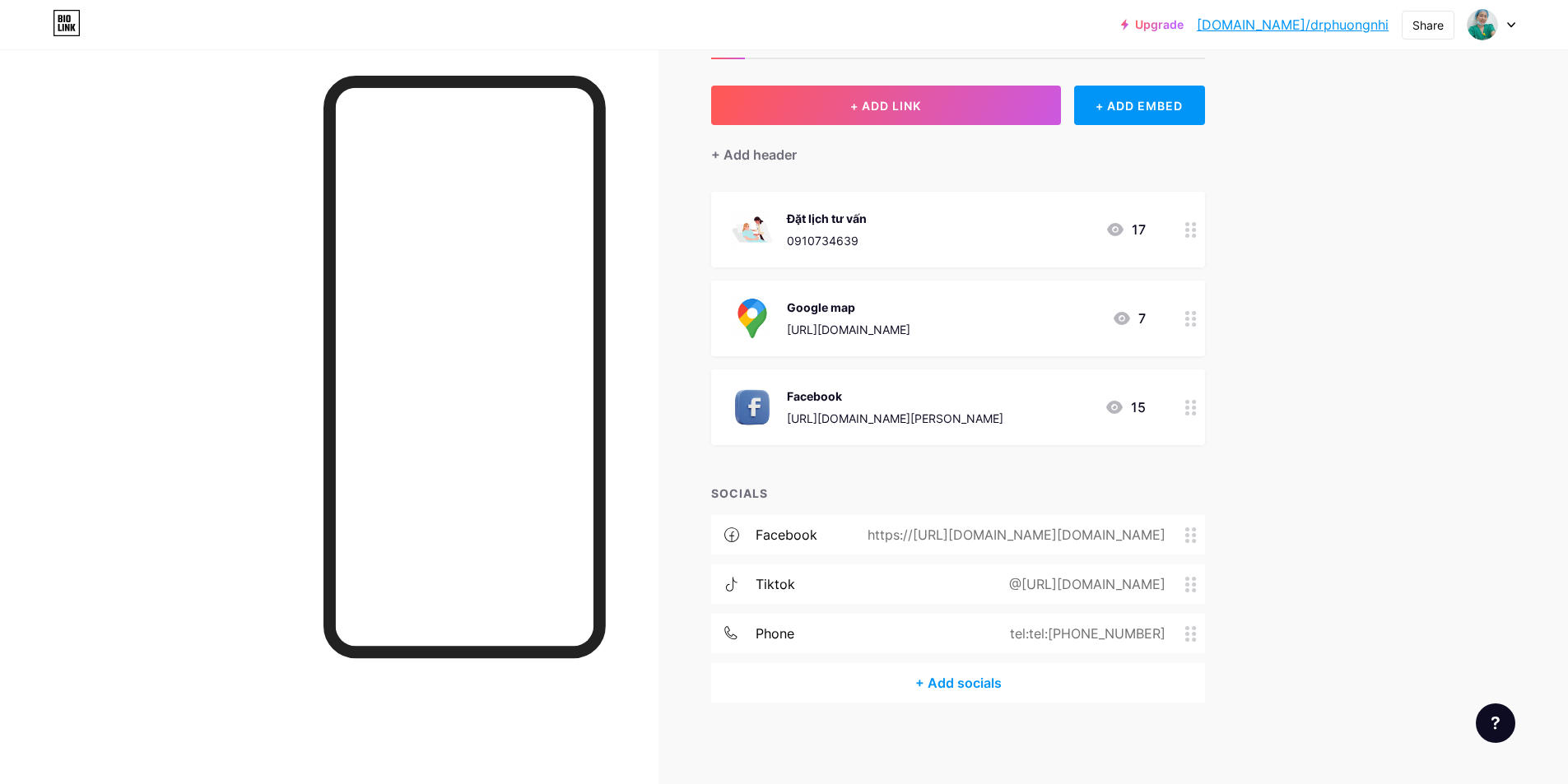
click at [1085, 592] on div "@https://tiktok.com/dr_phuongnhi" at bounding box center [1084, 584] width 202 height 20
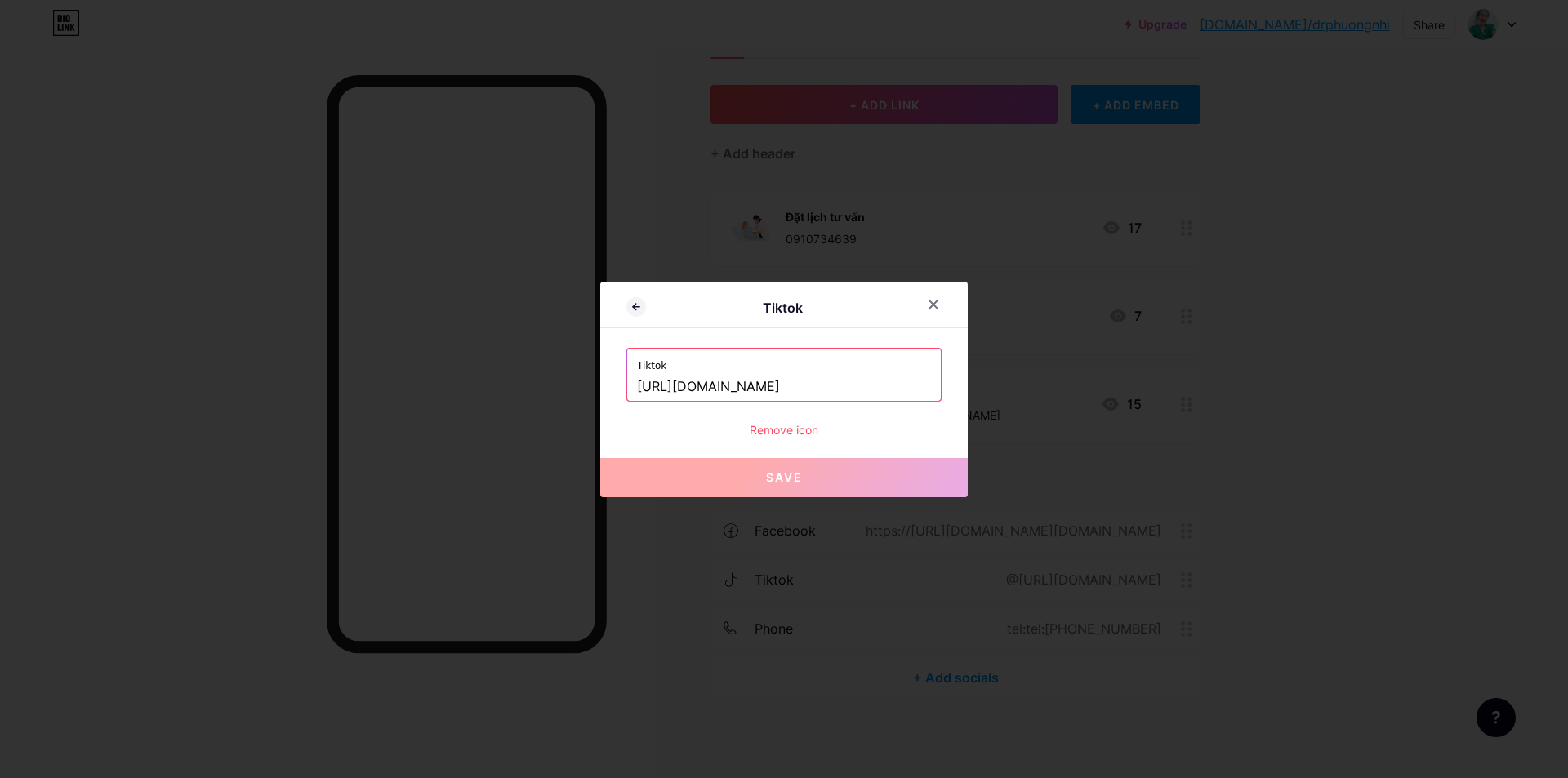
drag, startPoint x: 856, startPoint y: 380, endPoint x: 574, endPoint y: 360, distance: 282.7
click at [574, 360] on div "Tiktok Tiktok https://tiktok.com/dr_phuongnhi Remove icon Save" at bounding box center [784, 389] width 1568 height 778
paste input "www.tiktok.com/@bsphukhoaxuandao2024?is_from_webapp=1&sender_device=pc"
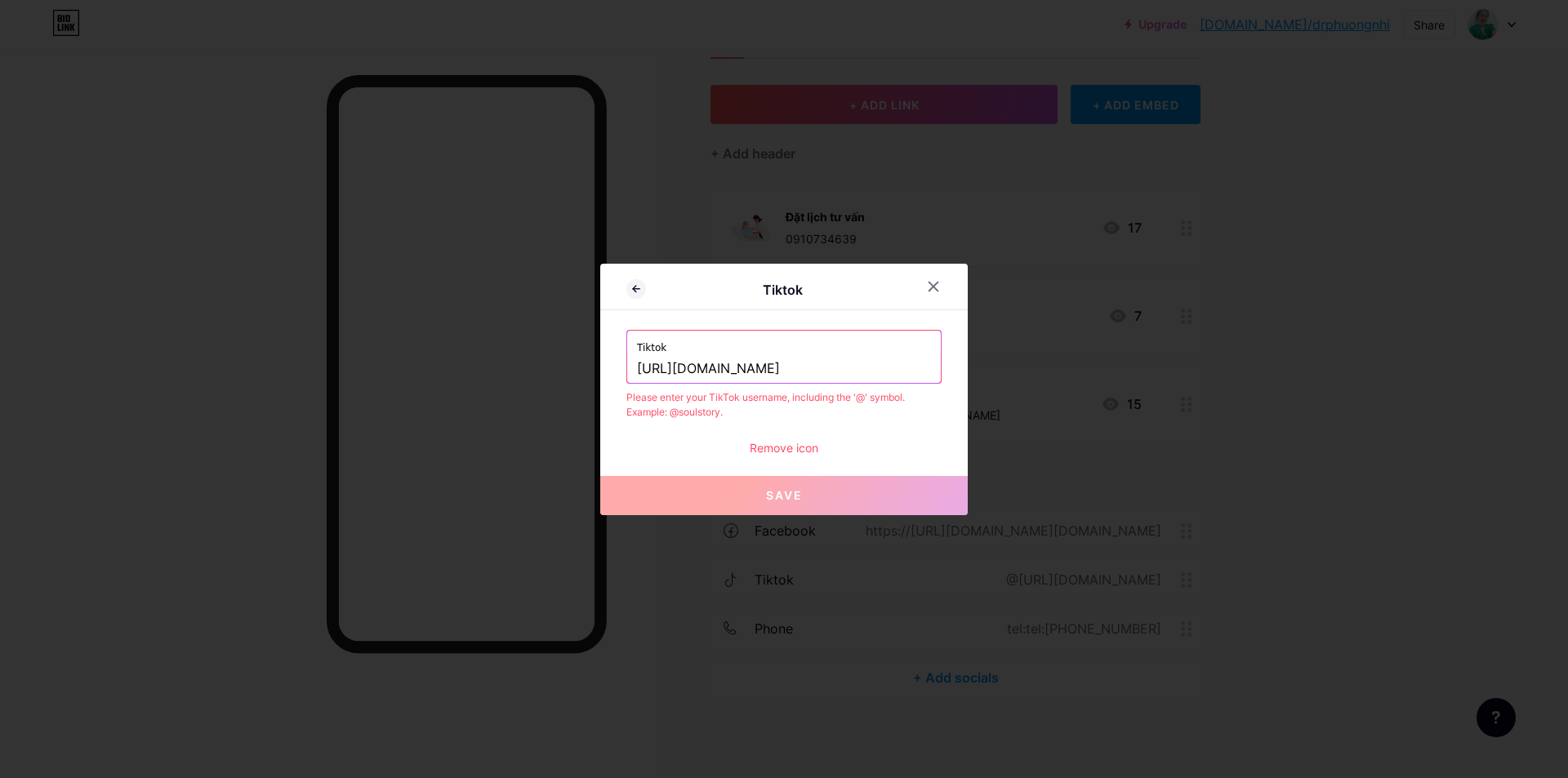
type input "dr_phuongnhi"
click at [929, 288] on icon at bounding box center [933, 286] width 13 height 13
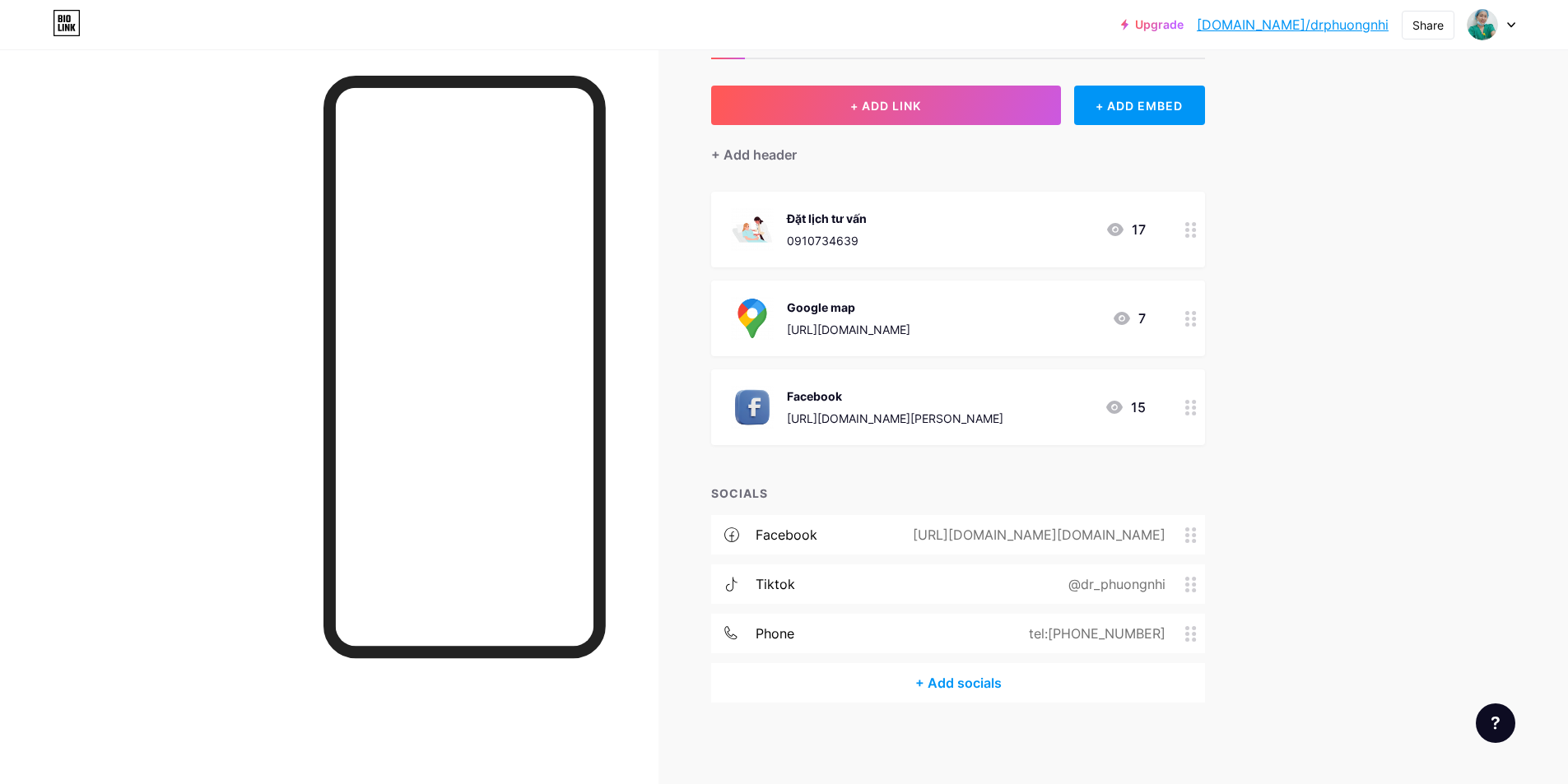
click at [1111, 585] on div "@dr_phuongnhi" at bounding box center [1113, 584] width 143 height 20
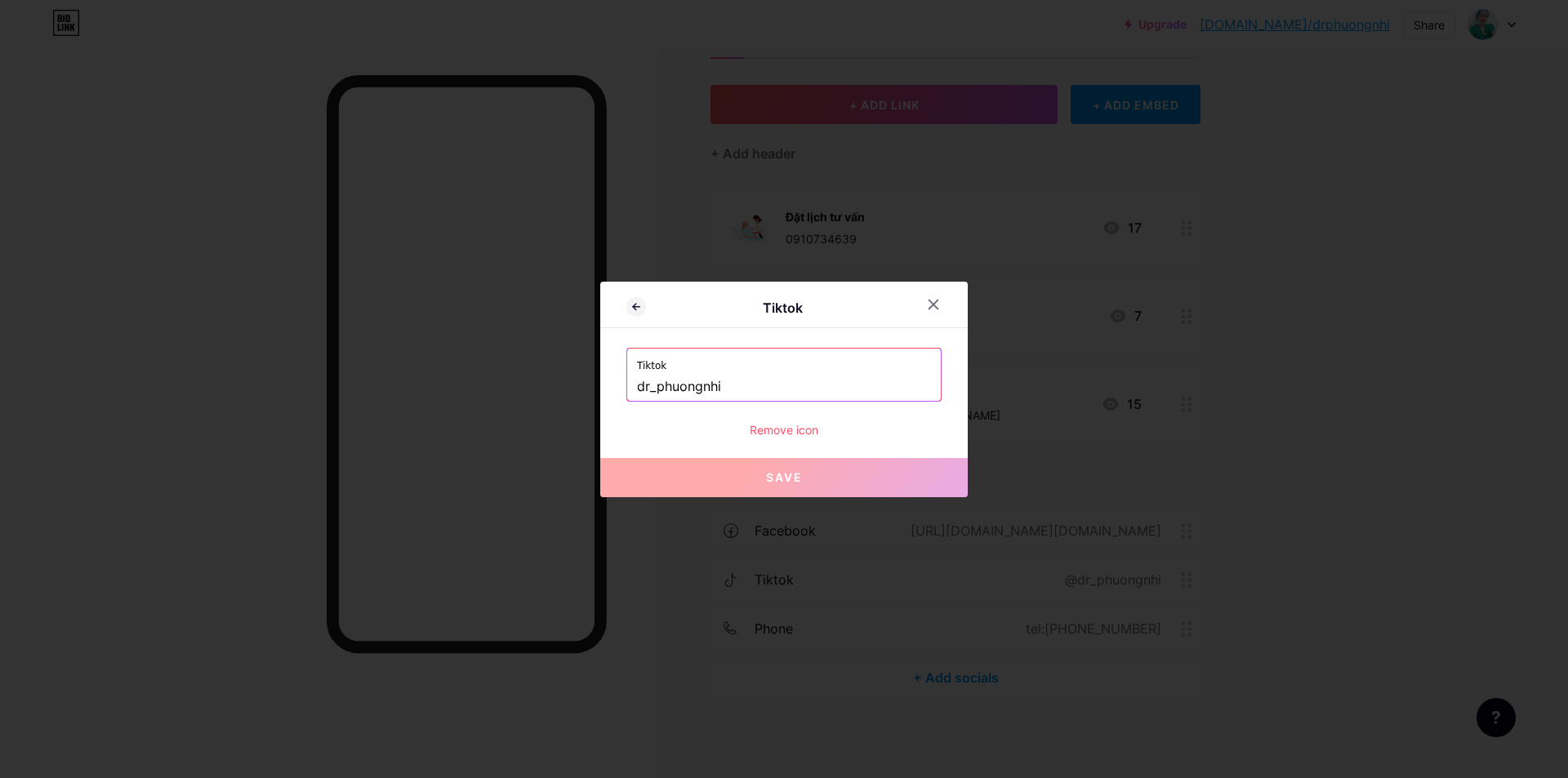
click at [736, 392] on input "dr_phuongnhi" at bounding box center [784, 387] width 294 height 27
drag, startPoint x: 742, startPoint y: 387, endPoint x: 627, endPoint y: 386, distance: 115.0
click at [627, 386] on div "Tiktok dr_phuongnhi" at bounding box center [784, 374] width 315 height 54
paste input "https://www.tiktok.com/@bsphukhoaxuandao2024?is_from_webapp=1&sender_device=pc"
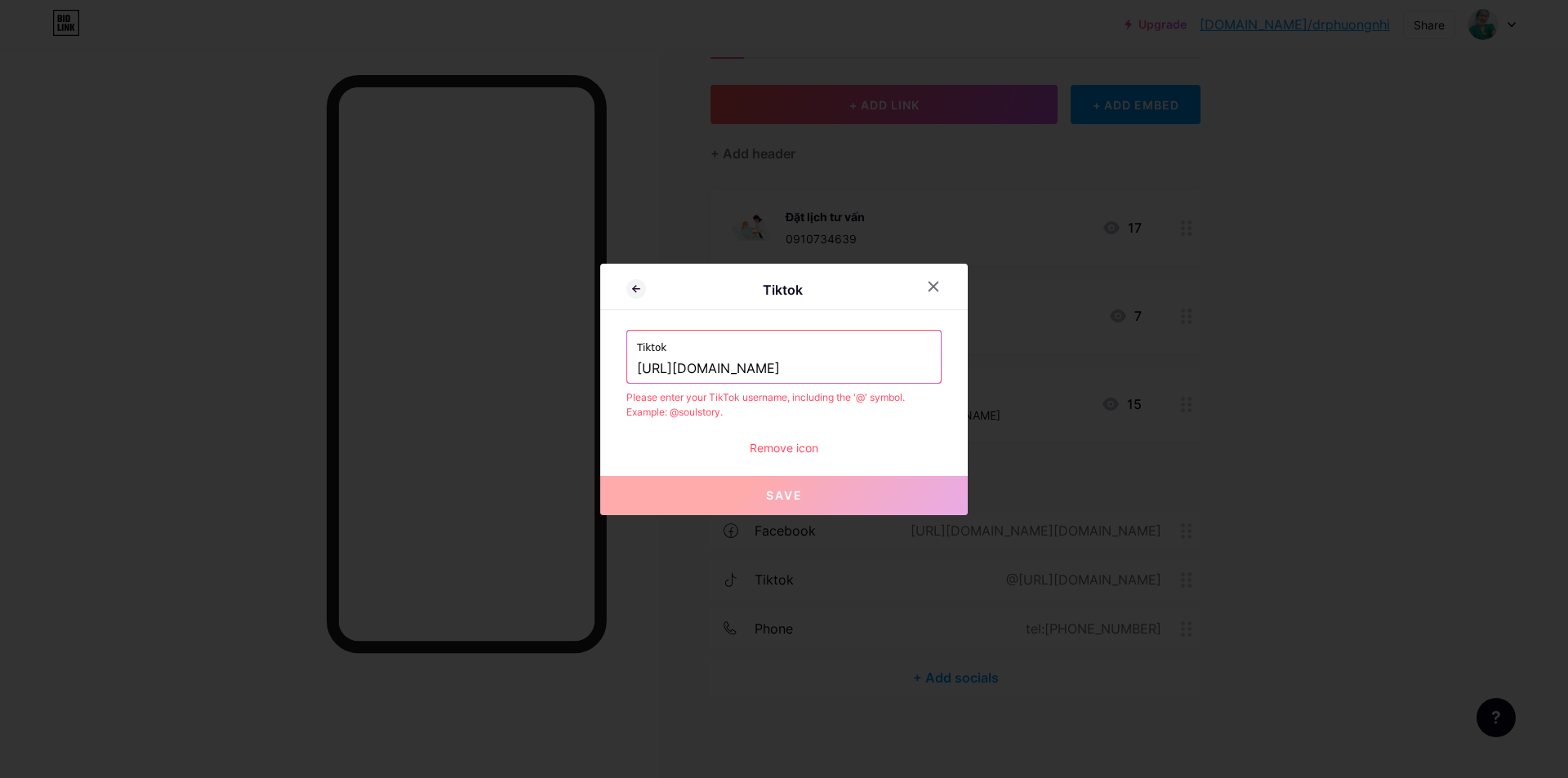
click at [699, 371] on input "https://www.tiktok.com/@bsphukhoaxuandao2024?is_from_webapp=1&sender_device=pc" at bounding box center [784, 369] width 294 height 27
click at [767, 370] on input "https://www.tiktok.com/@bsphukhoaxuandao2024?is_from_webapp=1&sender_device=pc" at bounding box center [784, 369] width 294 height 27
paste input "text"
click at [696, 461] on div "Tiktok Tiktok https://www.tiktok.com/@bsphukhoaxuandao2024 Please enter your Ti…" at bounding box center [784, 390] width 368 height 251
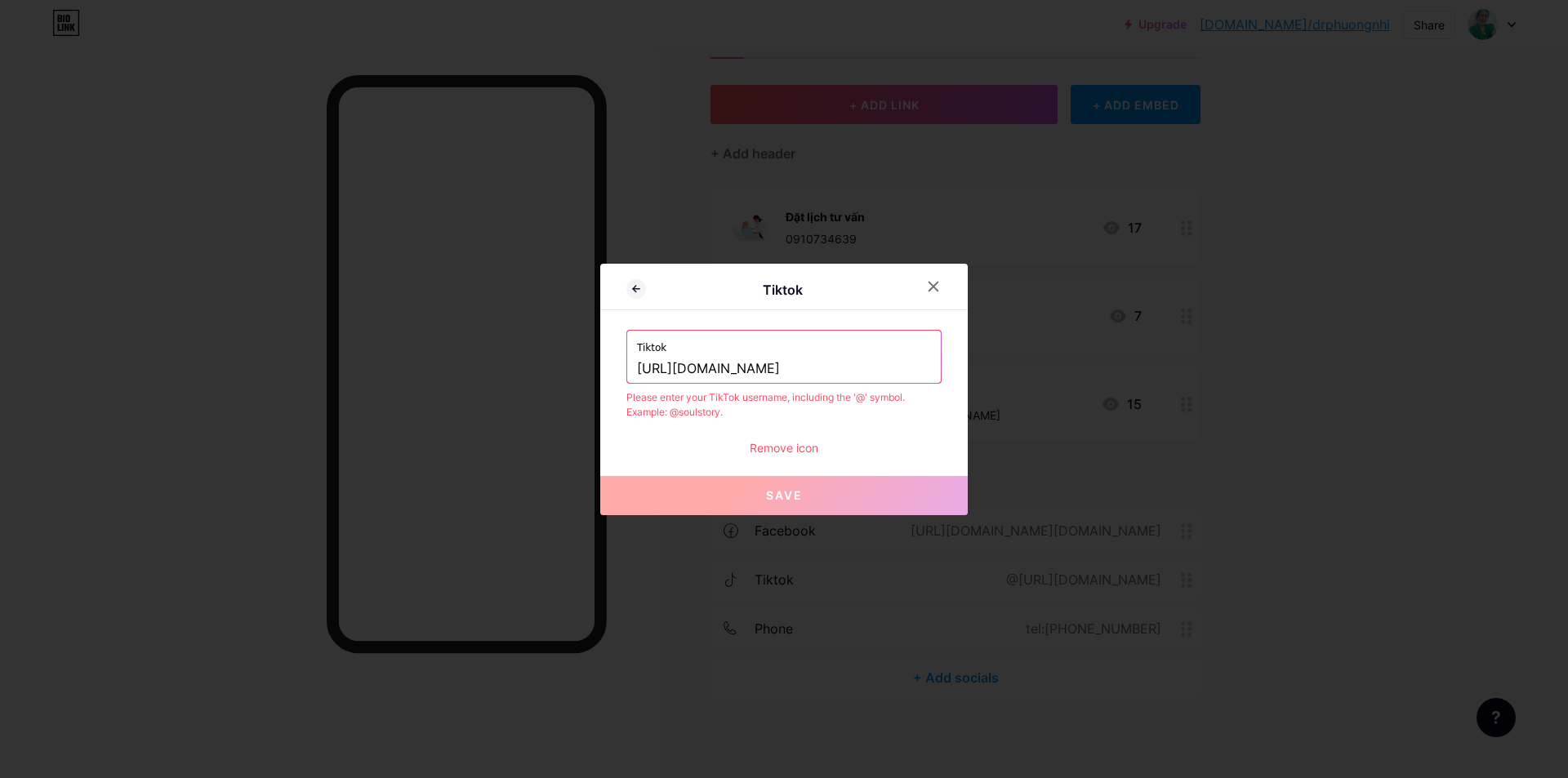
click at [781, 373] on input "https://www.tiktok.com/@bsphukhoaxuandao2024" at bounding box center [784, 369] width 294 height 27
click at [783, 369] on input "https://www.tiktok.com/@bsphukhoaxuandao2024" at bounding box center [784, 369] width 294 height 27
drag, startPoint x: 785, startPoint y: 368, endPoint x: 578, endPoint y: 388, distance: 208.0
click at [578, 388] on div "Tiktok Tiktok https://www.tiktok.com/@bsphukhoaxuandao2024 Please enter your Ti…" at bounding box center [784, 389] width 1568 height 778
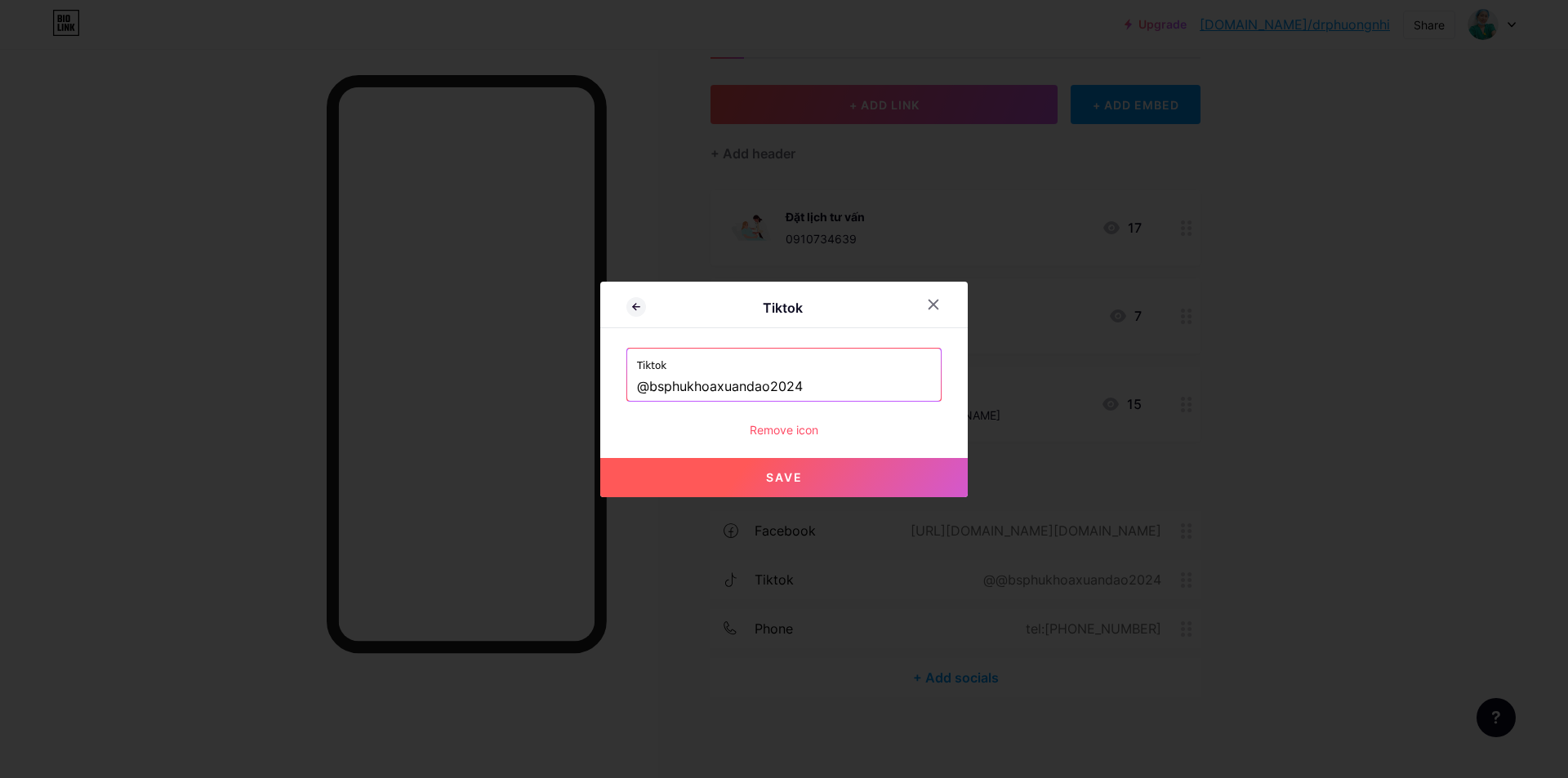
click at [783, 477] on span "Save" at bounding box center [784, 477] width 37 height 14
type input "https://tiktok.com/@bsphukhoaxuandao2024"
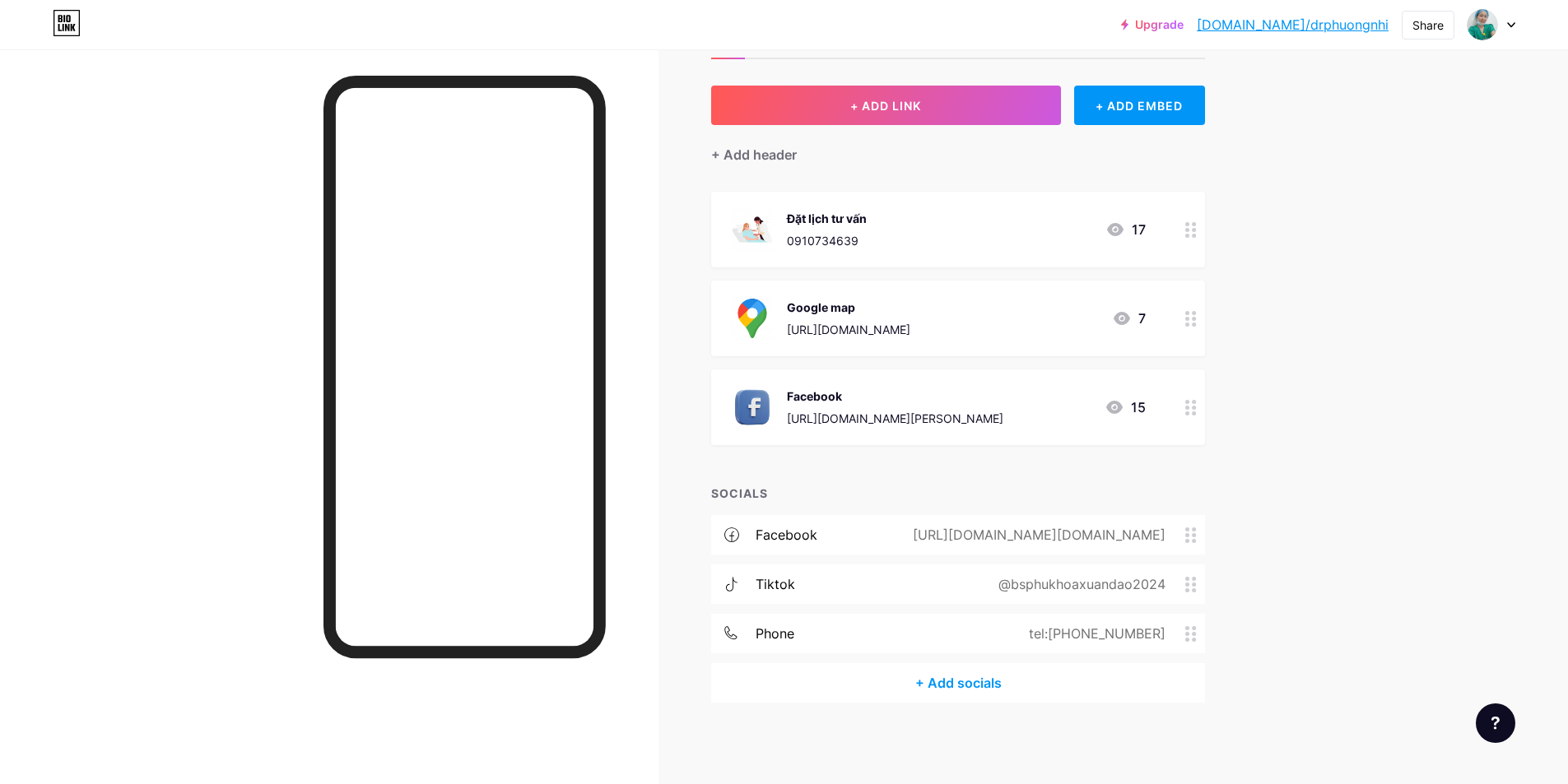
click at [1427, 646] on div "Upgrade bio.link/drphuo... bio.link/drphuongnhi Share Switch accounts Bác sĩ Xu…" at bounding box center [784, 359] width 1568 height 853
click at [1087, 542] on div "https://www.facebook.com/HiemMuonSaiGon1?mibextid=wwXIfr&rdid=VkaYFKkhKRh95SRE&…" at bounding box center [1036, 534] width 299 height 20
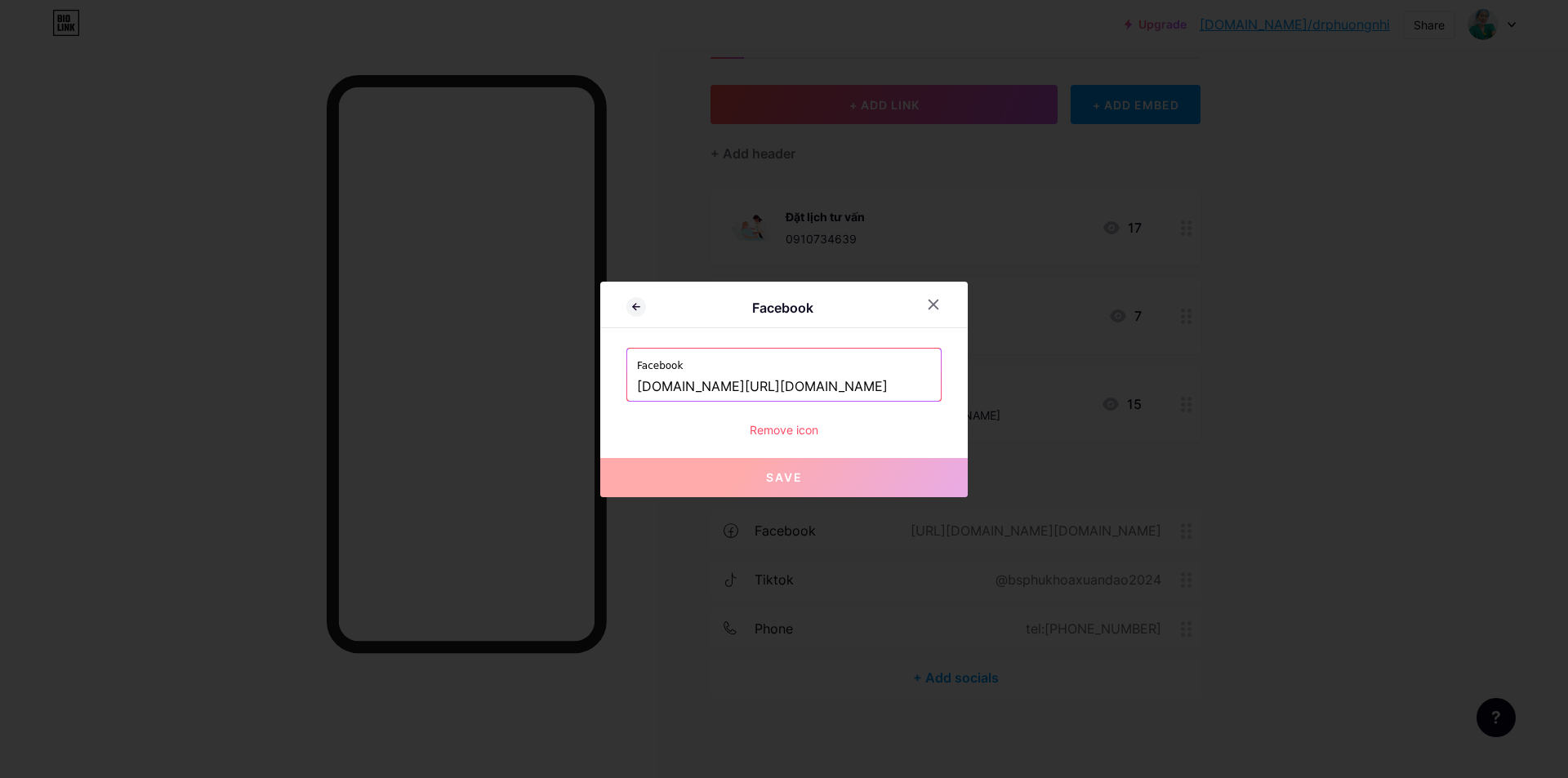
click at [726, 386] on input "www.facebook.com/HiemMuonSaiGon1?mibextid=wwXIfr&rdid=VkaYFKkhKRh95SRE&share_ur…" at bounding box center [784, 387] width 294 height 27
click at [1316, 203] on div at bounding box center [784, 389] width 1568 height 778
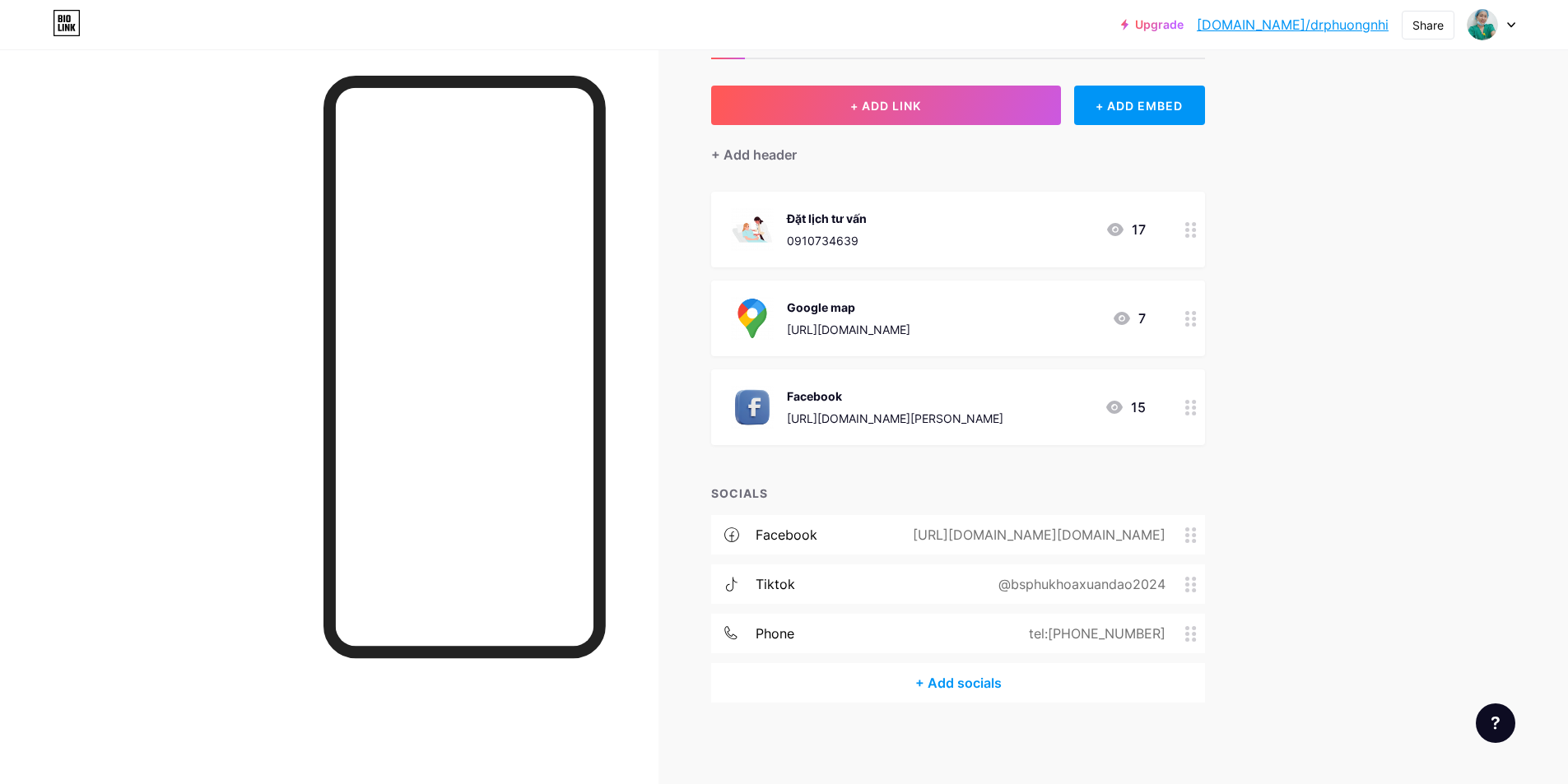
click at [878, 413] on div "https://www.facebook.com/tran.thi.xuan.ao.453284" at bounding box center [894, 419] width 216 height 17
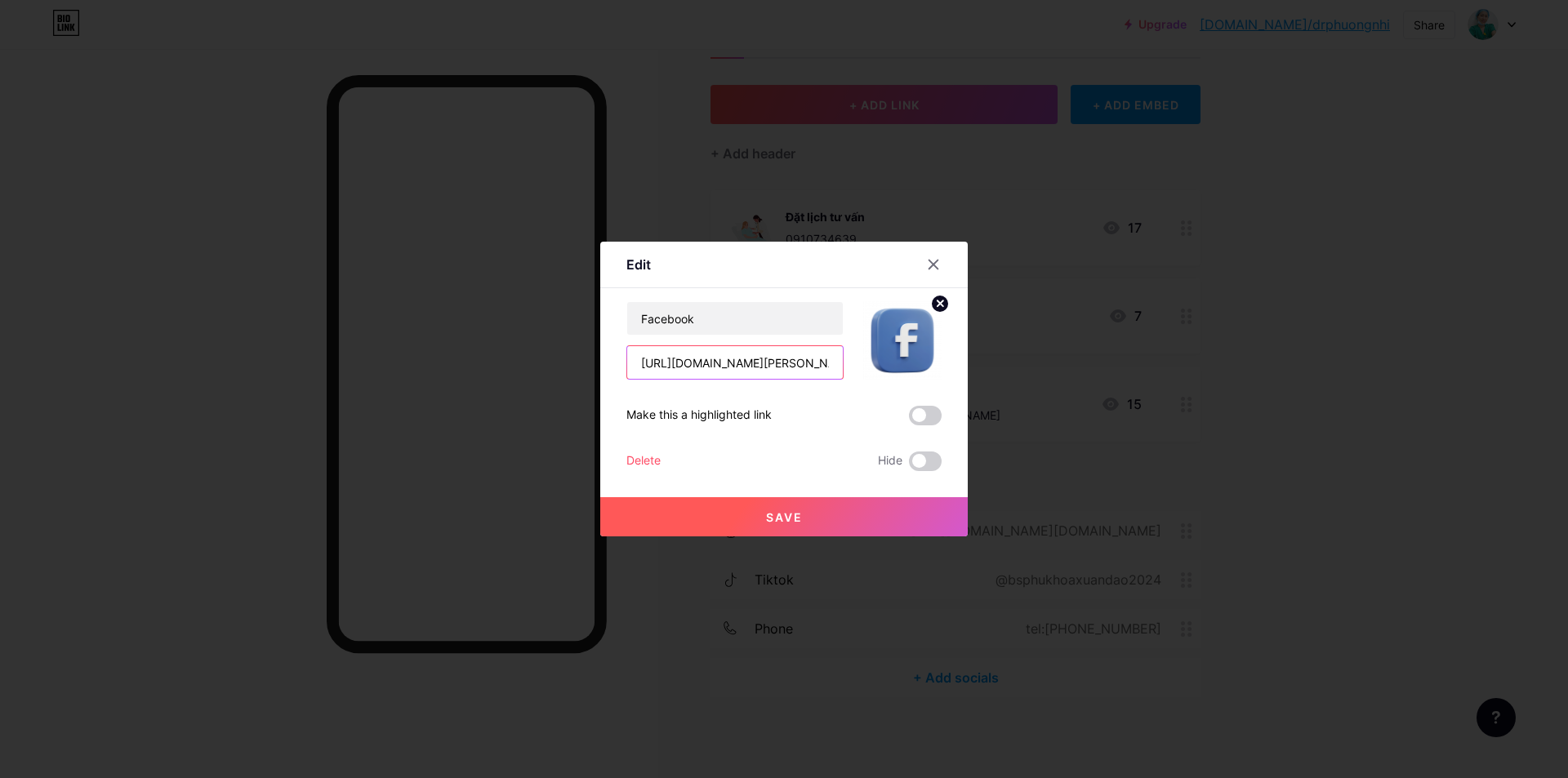
click at [780, 369] on input "https://www.facebook.com/tran.thi.xuan.ao.453284" at bounding box center [735, 362] width 215 height 32
click at [794, 521] on span "Save" at bounding box center [784, 517] width 37 height 14
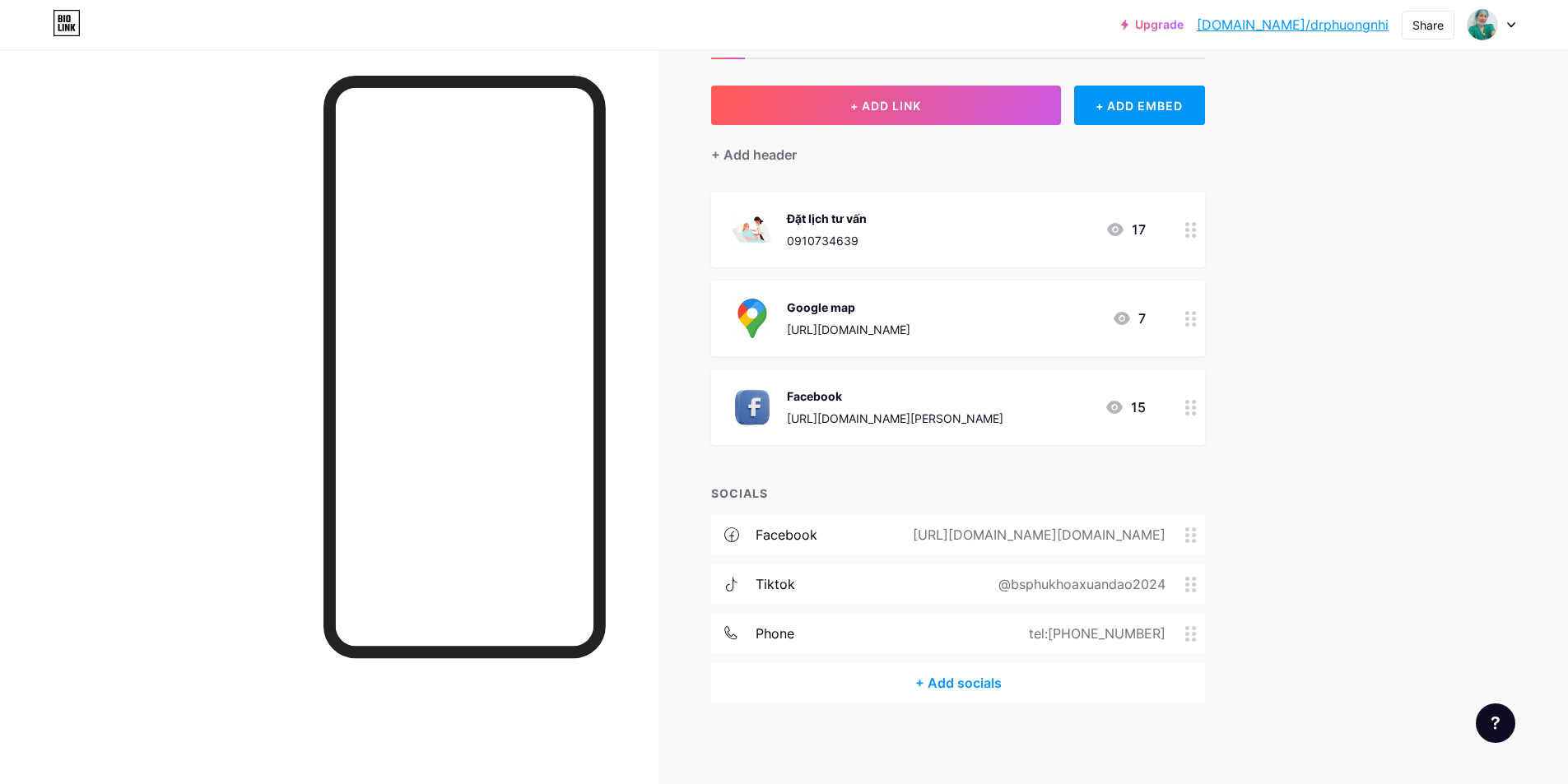
click at [940, 264] on div "Đặt lịch tư vấn 0910734639 17" at bounding box center [957, 230] width 494 height 76
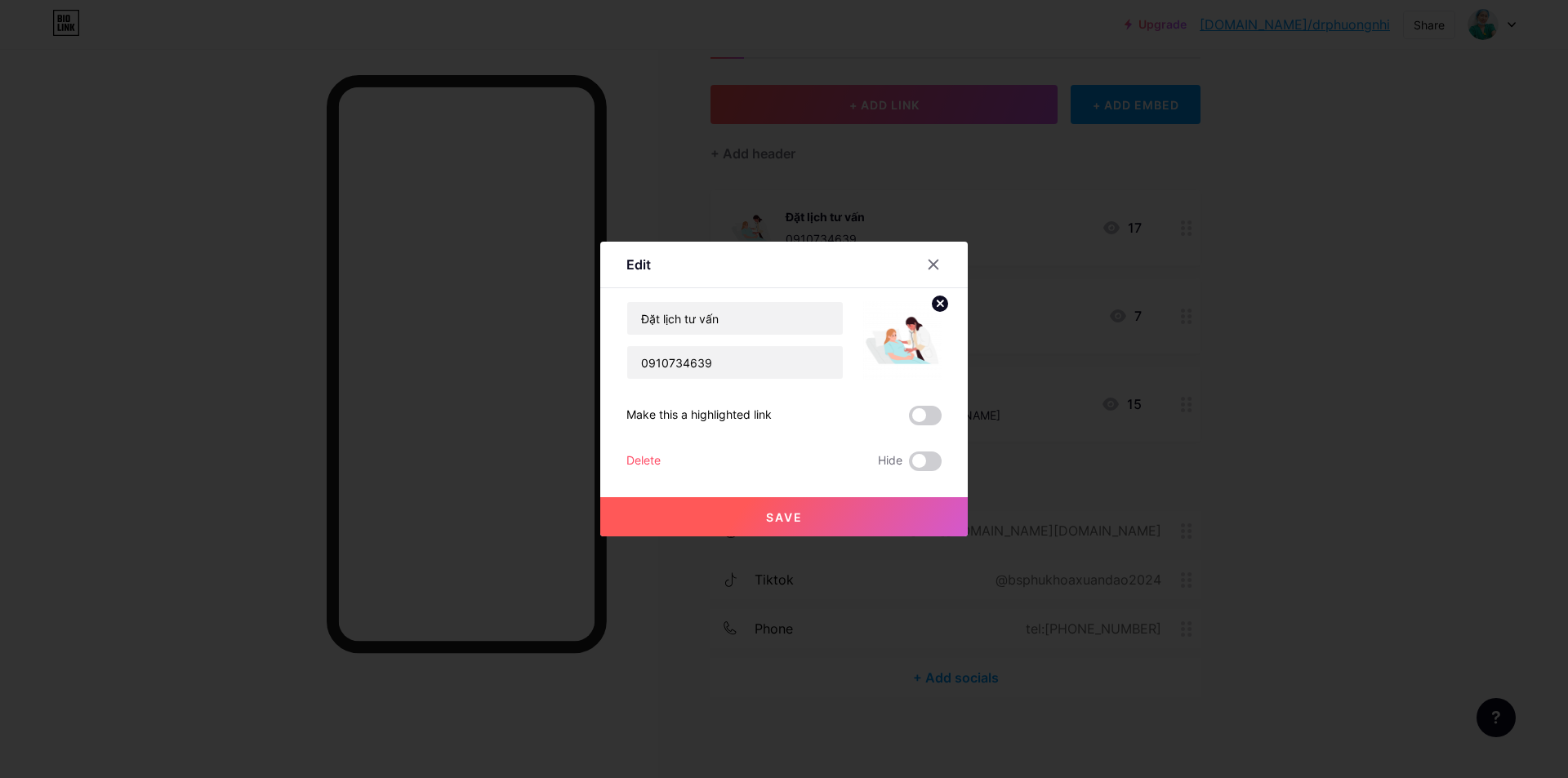
click at [933, 262] on icon at bounding box center [933, 264] width 13 height 13
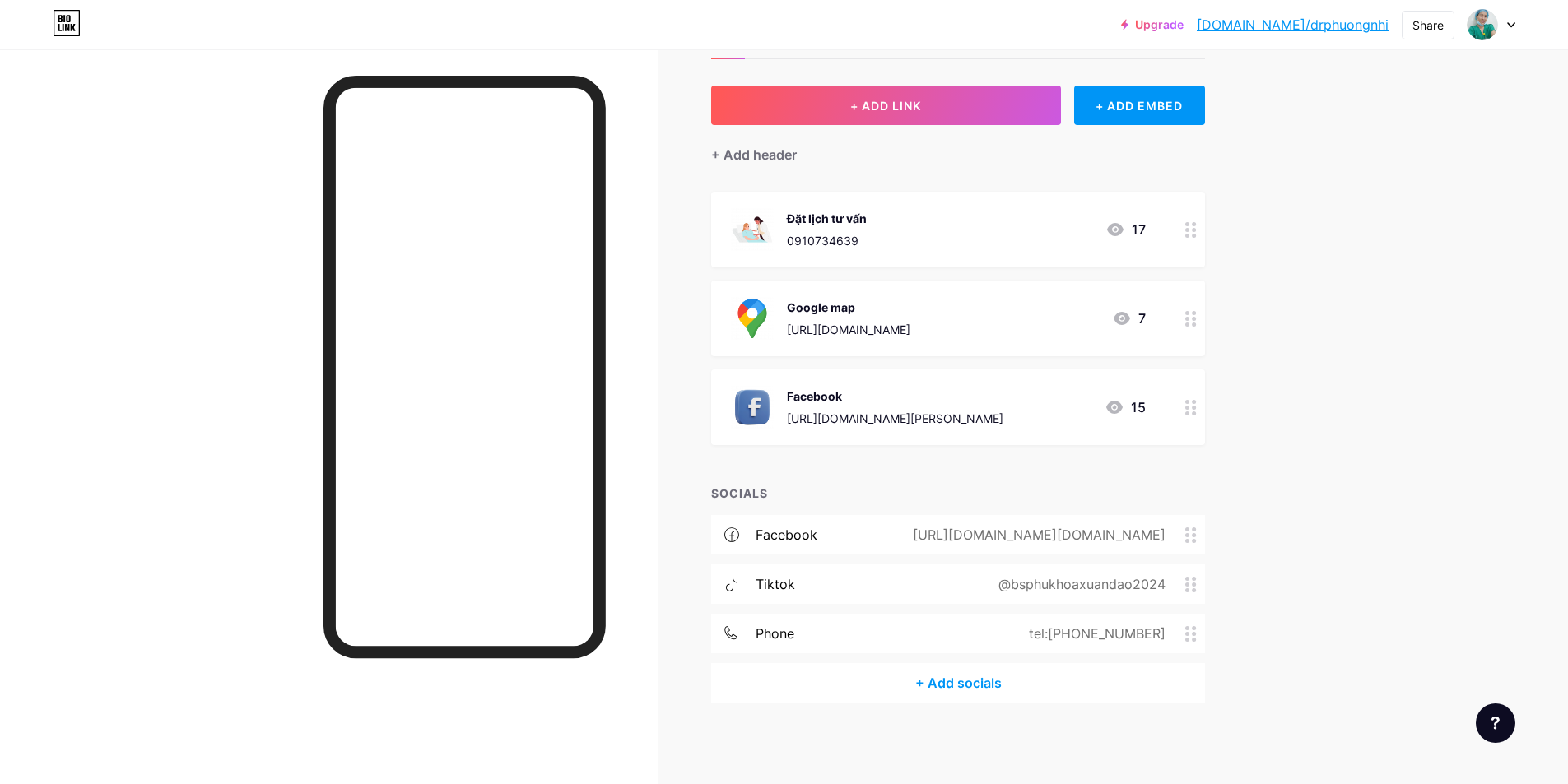
click at [991, 542] on div "https://www.facebook.com/HiemMuonSaiGon1?mibextid=wwXIfr&rdid=VkaYFKkhKRh95SRE&…" at bounding box center [1036, 534] width 299 height 20
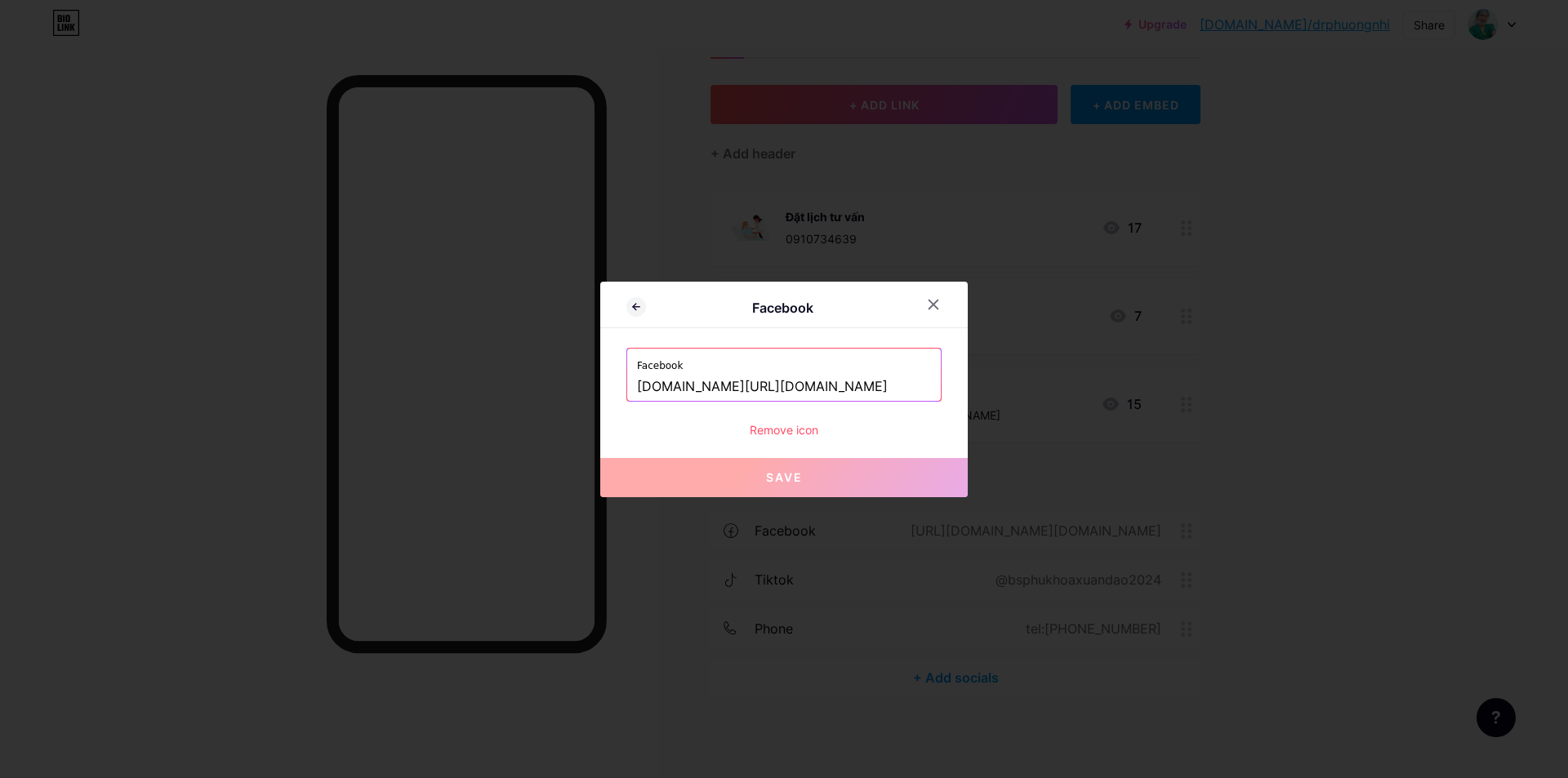
click at [775, 387] on input "www.facebook.com/HiemMuonSaiGon1?mibextid=wwXIfr&rdid=VkaYFKkhKRh95SRE&share_ur…" at bounding box center [784, 387] width 294 height 27
paste input "https://www.facebook.com/tran.thi.xuan.ao.453284"
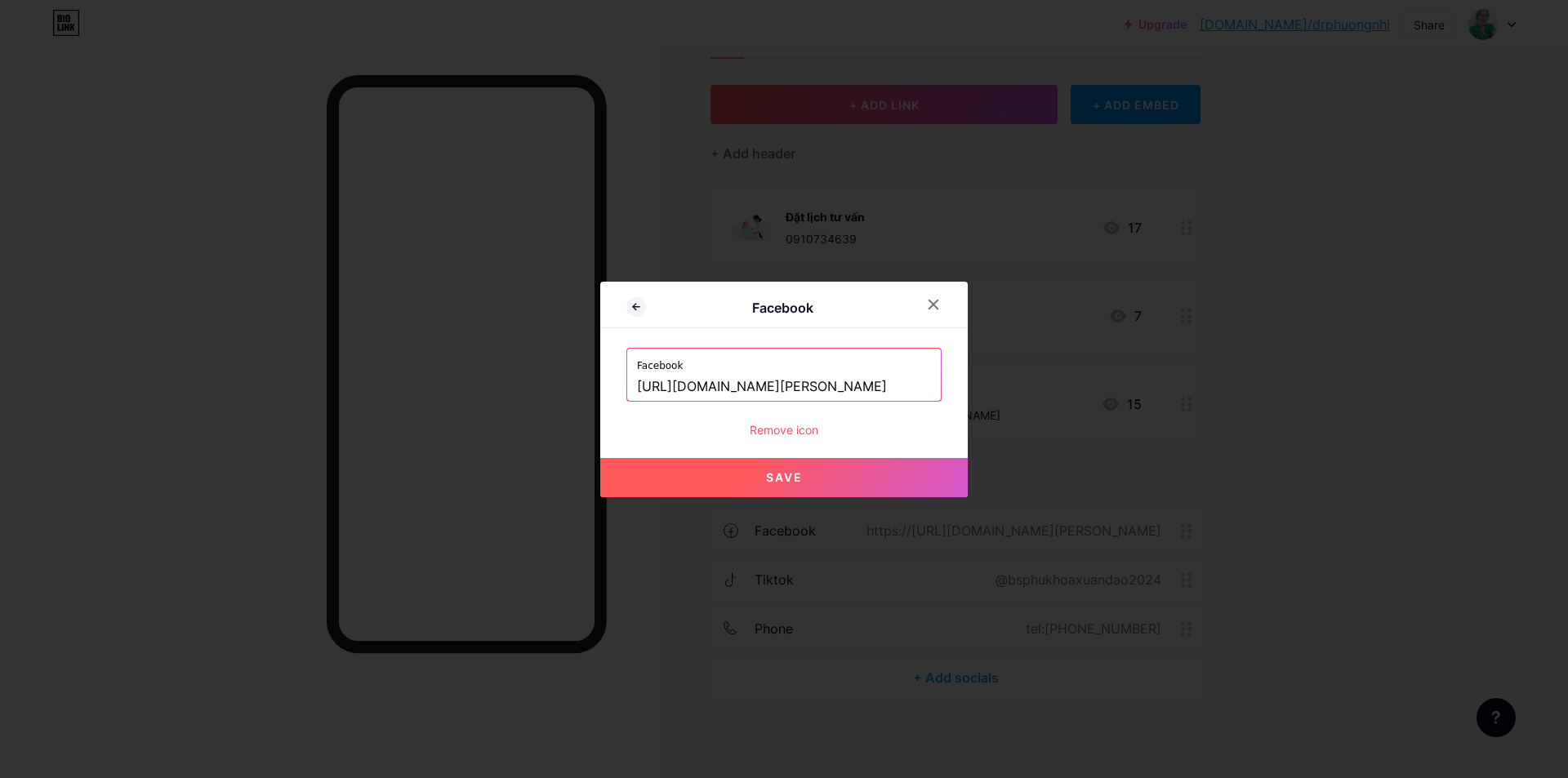
scroll to position [0, 27]
type input "https://www.facebook.com/tran.thi.xuan.ao.453284"
click at [775, 485] on button "Save" at bounding box center [784, 478] width 368 height 39
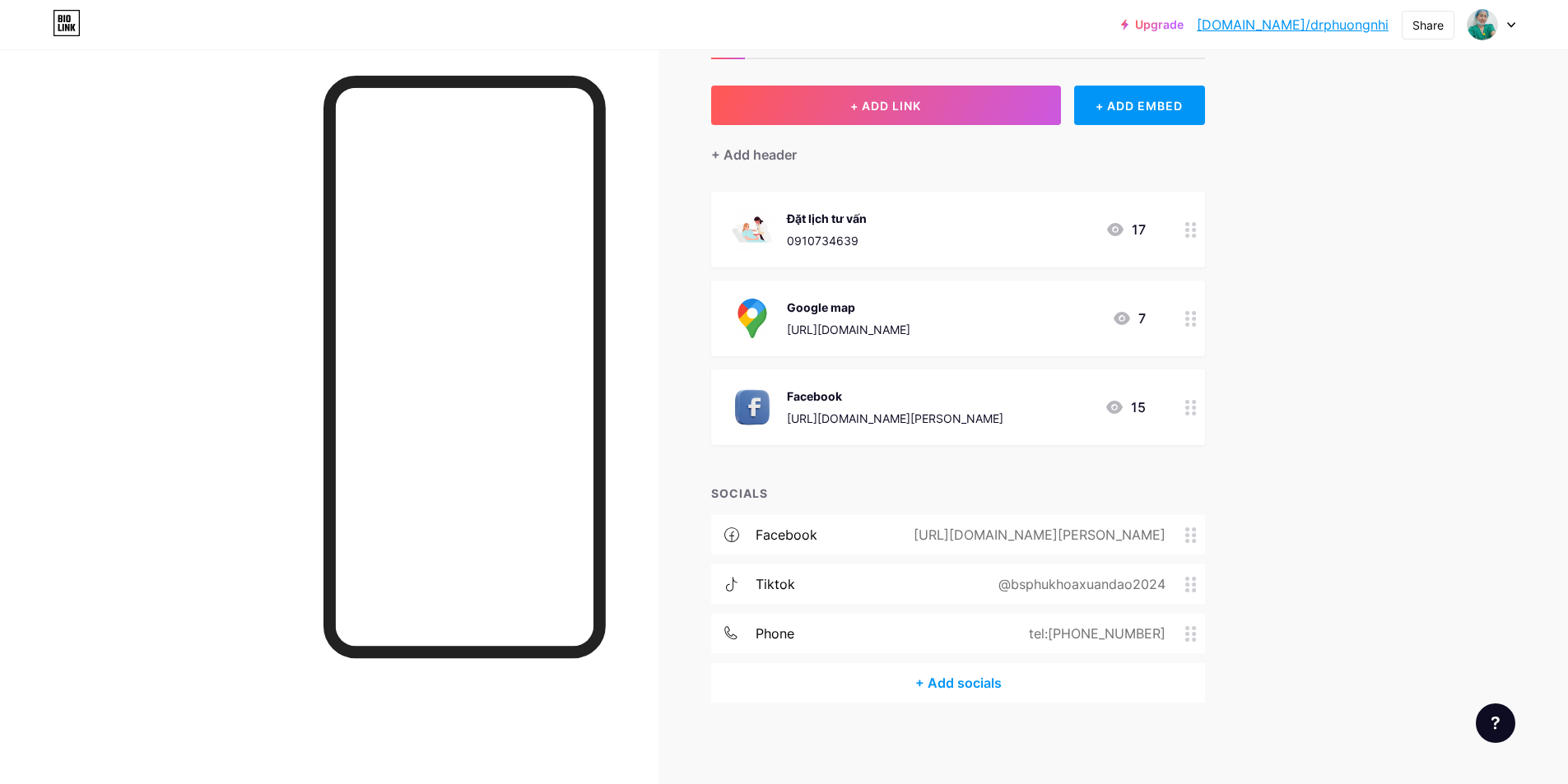
click at [867, 238] on div "0910734639" at bounding box center [826, 240] width 80 height 17
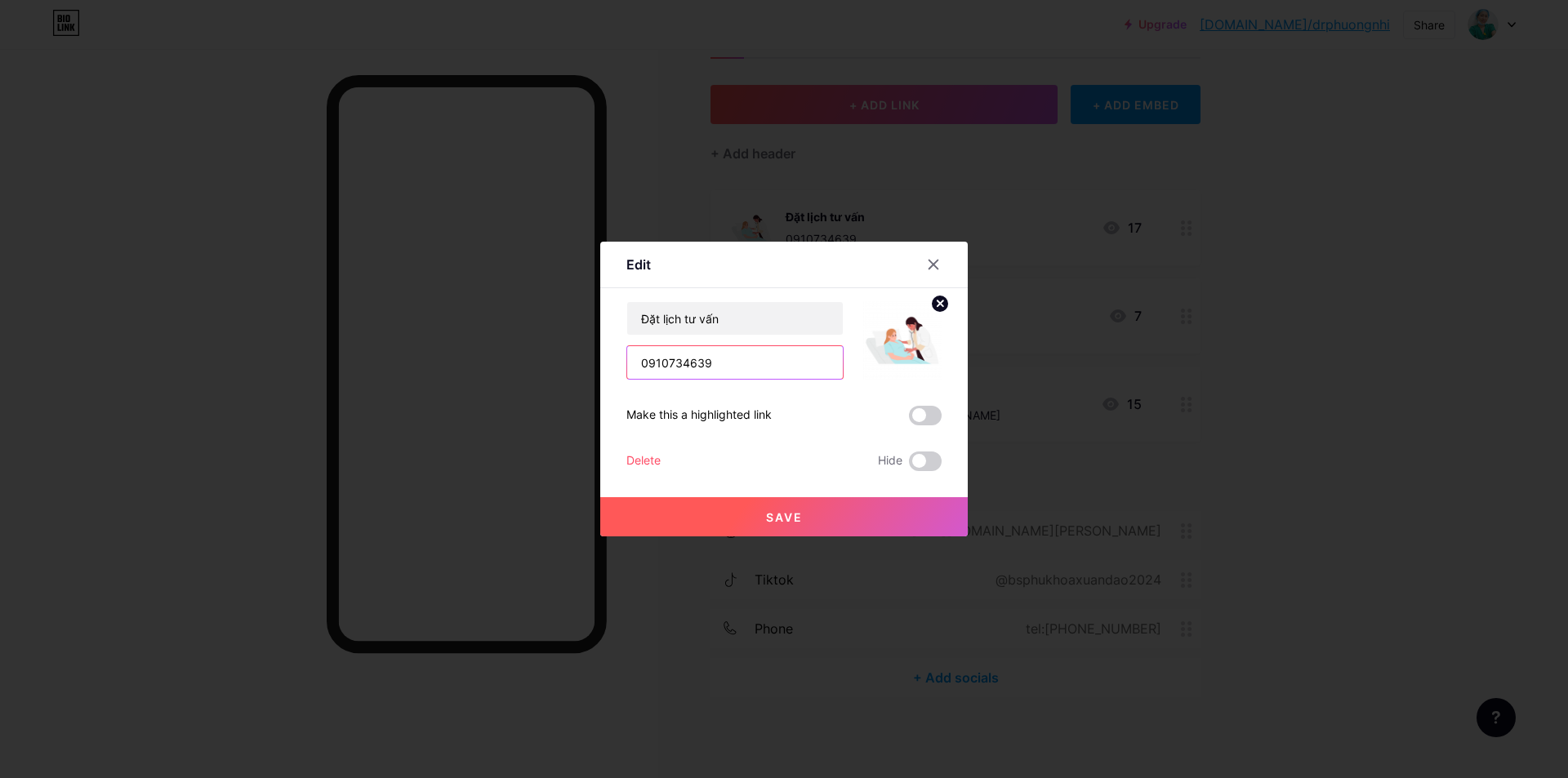
click at [725, 369] on input "0910734639" at bounding box center [735, 362] width 215 height 32
paste input "https://www.facebook.com/tran.thi.xuan.ao.453284"
type input "https://www.facebook.com/tran.thi.xuan.ao.453284"
click at [775, 519] on span "Save" at bounding box center [784, 517] width 37 height 14
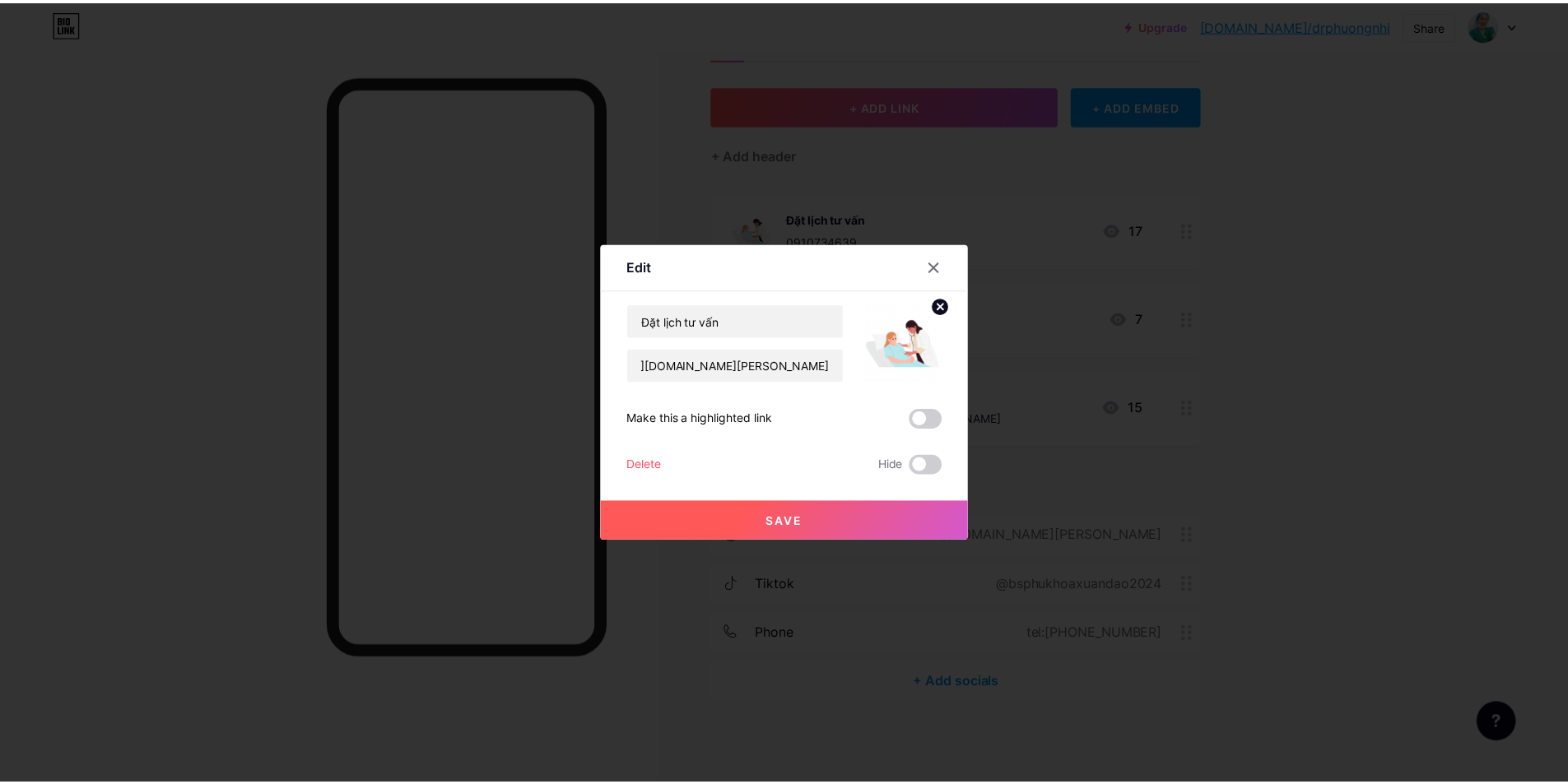
scroll to position [0, 0]
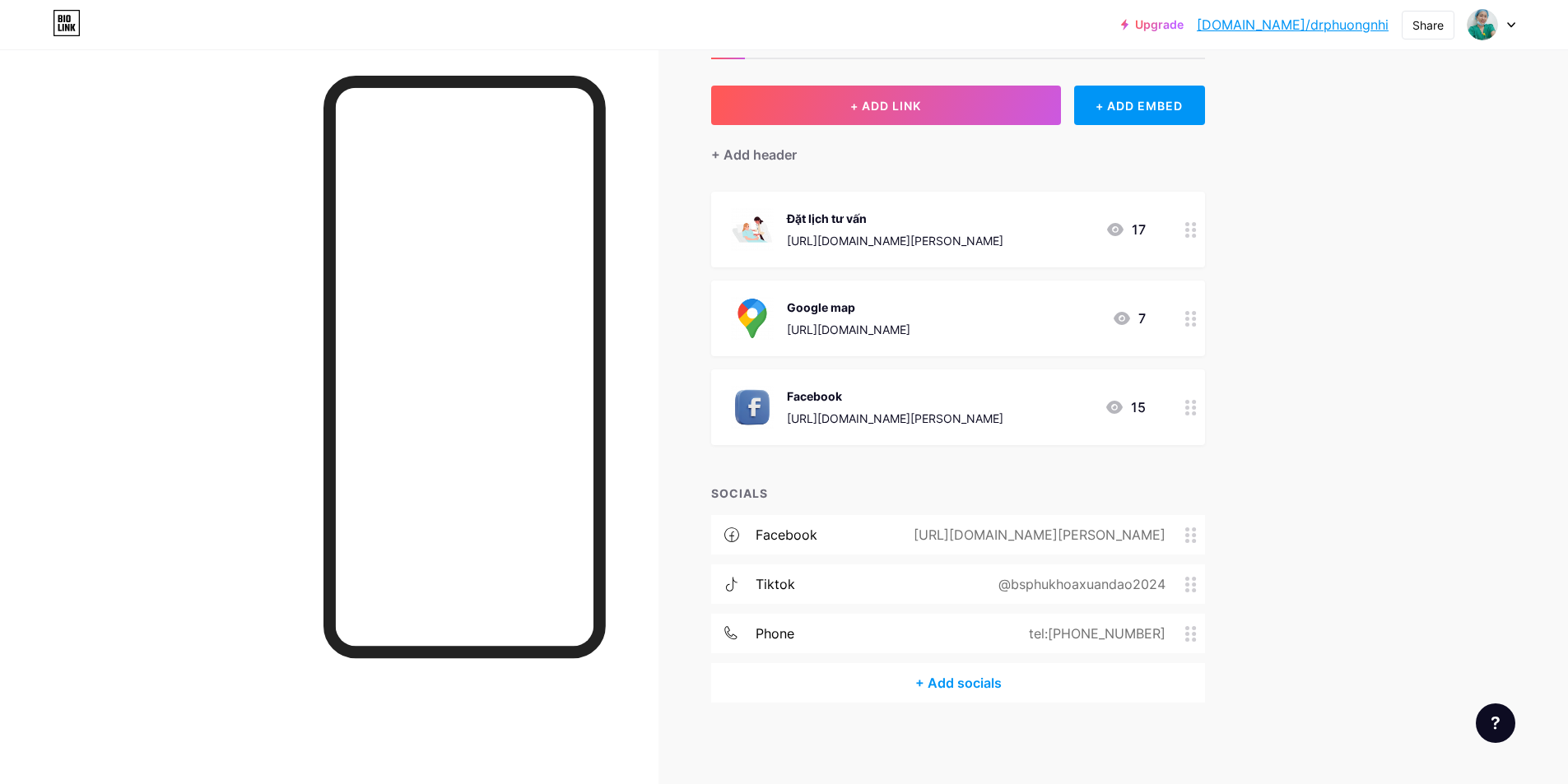
drag, startPoint x: 1042, startPoint y: 309, endPoint x: 1050, endPoint y: 169, distance: 140.2
click at [1050, 169] on div "+ ADD LINK + ADD EMBED + Add header Đặt lịch tư vấn https://www.facebook.com/tr…" at bounding box center [957, 394] width 494 height 617
click at [1392, 323] on div "Upgrade bio.link/drphuo... bio.link/drphuongnhi Share Switch accounts Bác sĩ Xu…" at bounding box center [784, 359] width 1568 height 853
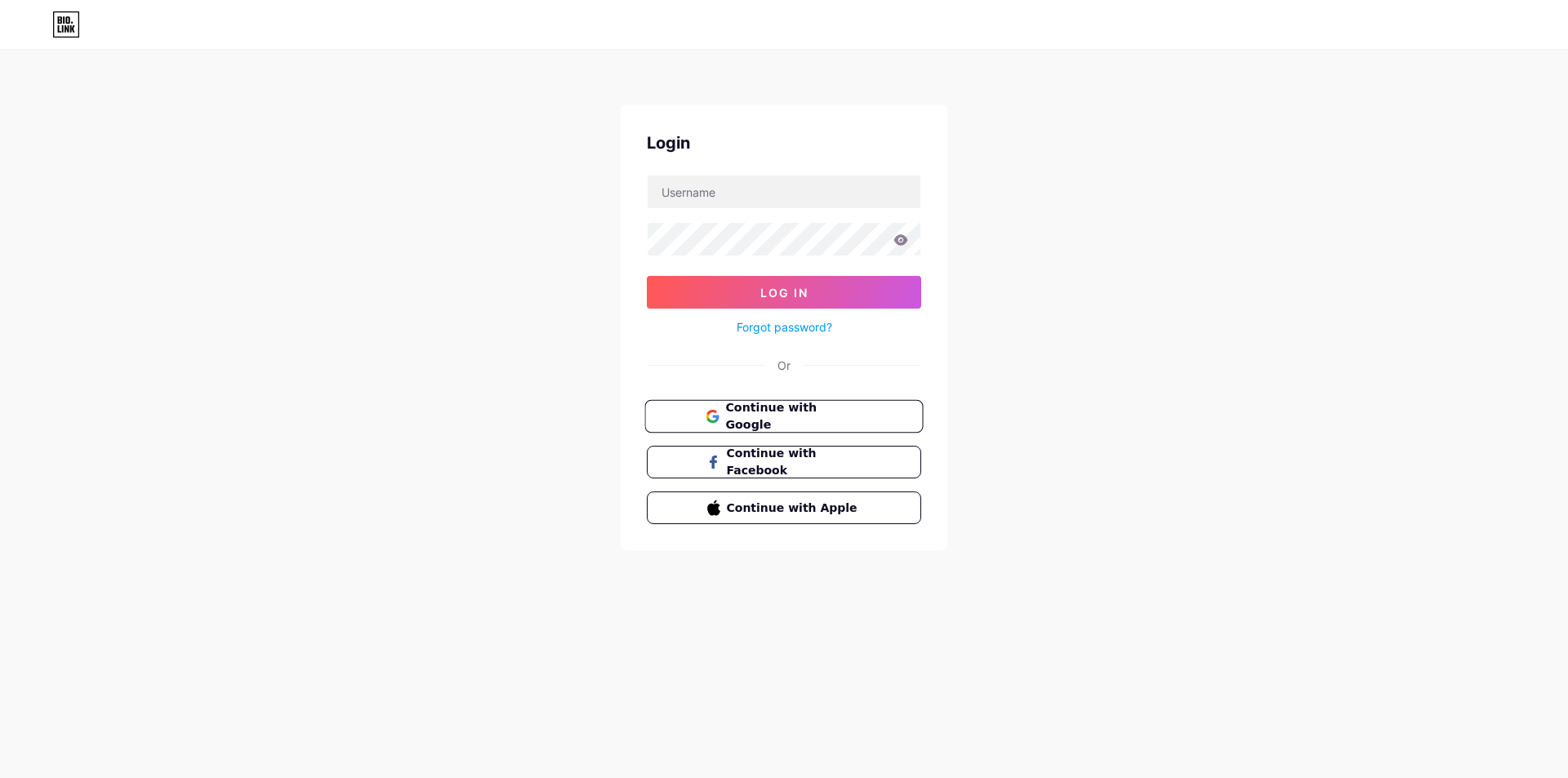
click at [784, 430] on button "Continue with Google" at bounding box center [784, 416] width 279 height 33
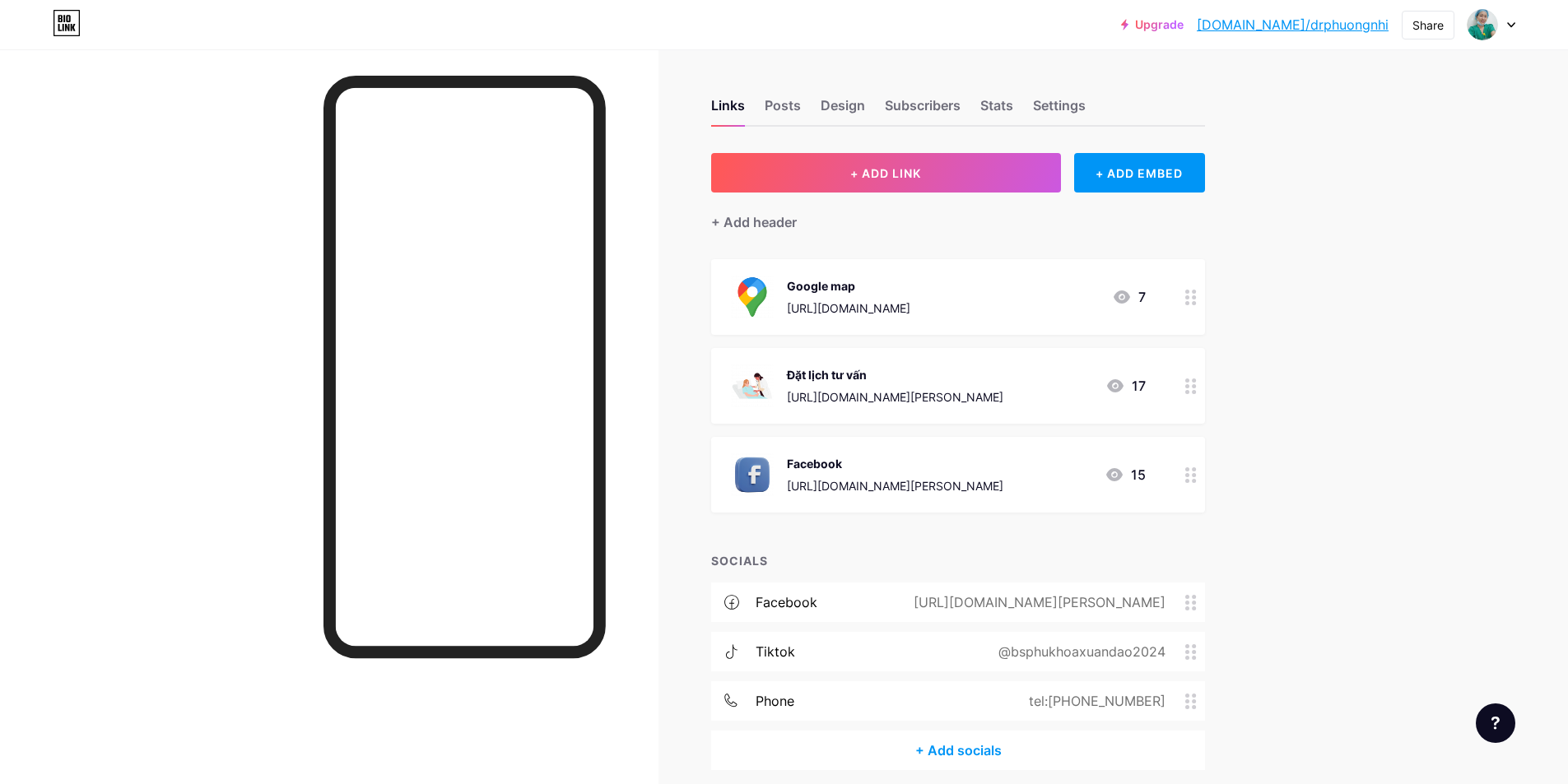
click at [1502, 28] on div at bounding box center [1490, 24] width 47 height 29
click at [835, 100] on div "Design" at bounding box center [843, 110] width 45 height 29
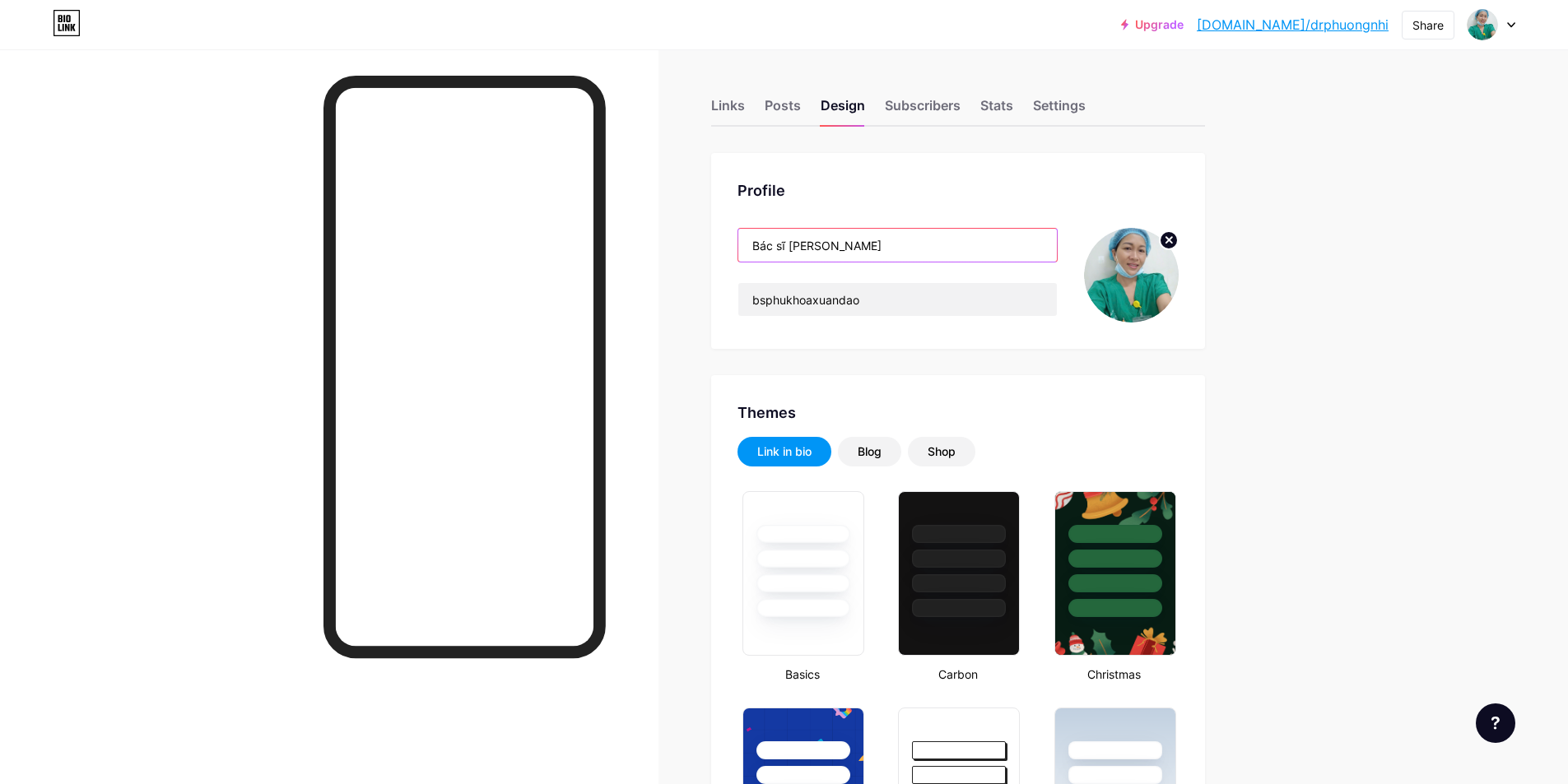
drag, startPoint x: 864, startPoint y: 239, endPoint x: 793, endPoint y: 240, distance: 71.0
click at [793, 240] on input "Bác sĩ Xuân Đào" at bounding box center [898, 246] width 319 height 33
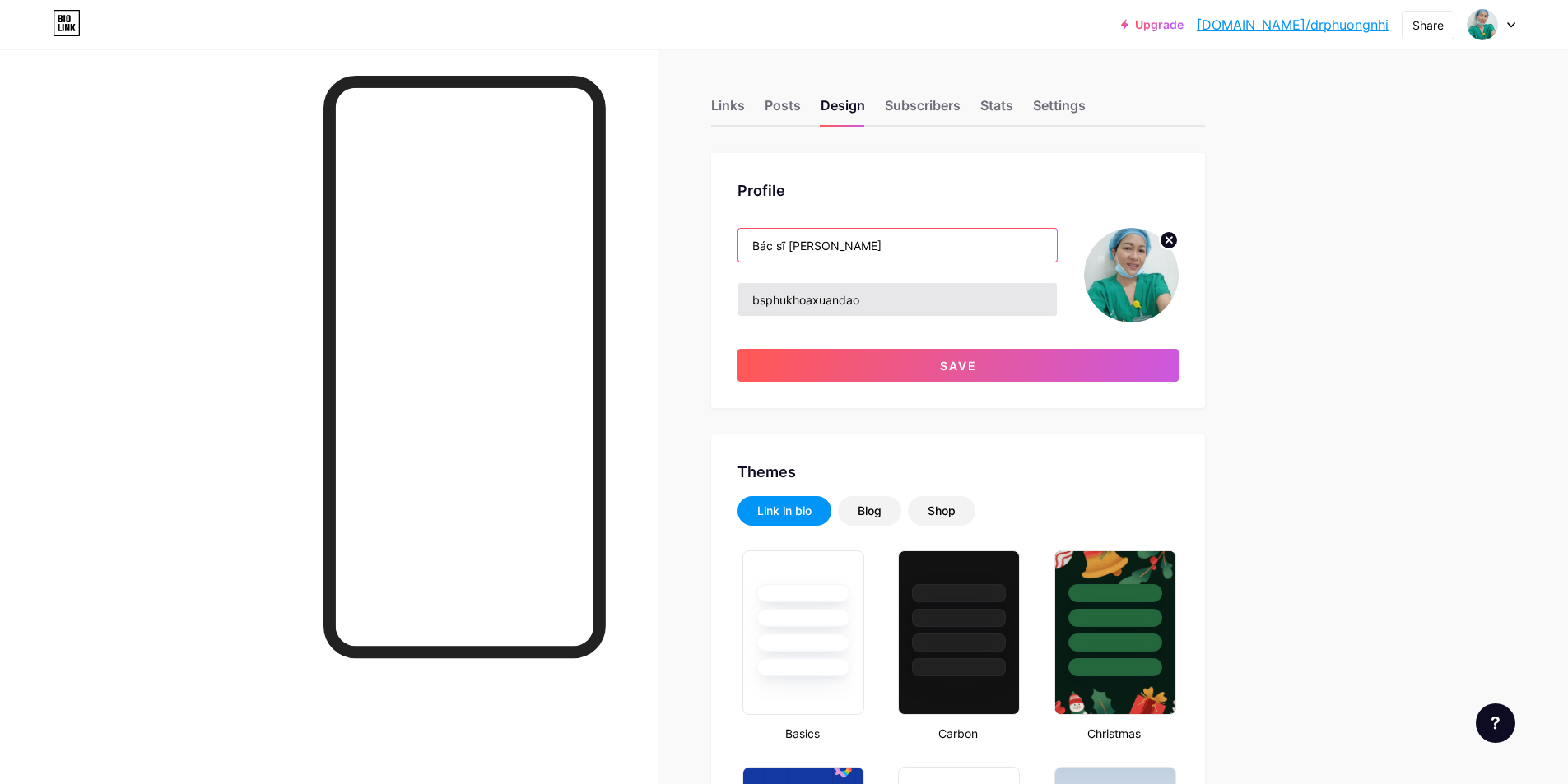
type input "Bác sĩ [PERSON_NAME]"
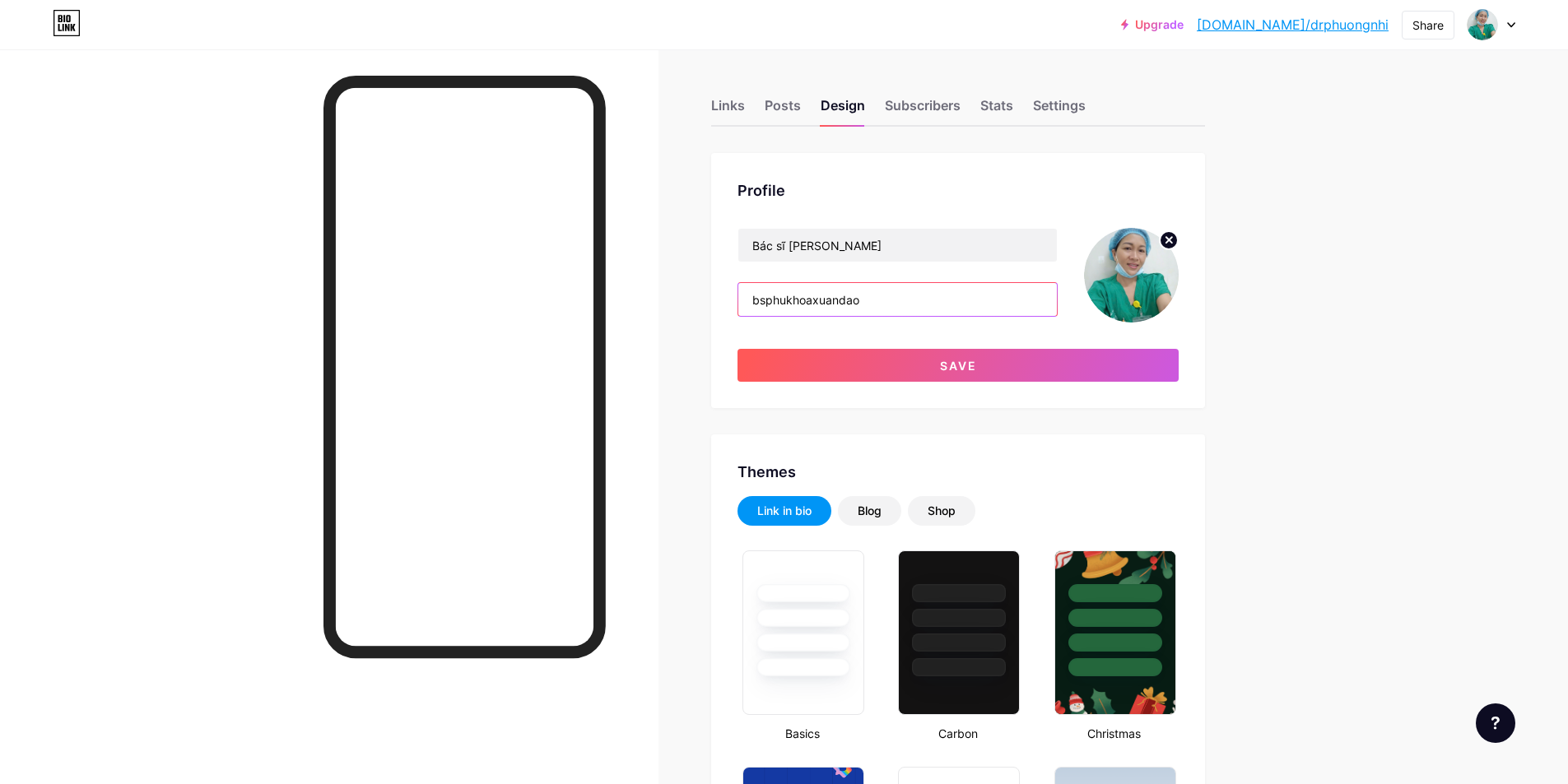
drag, startPoint x: 869, startPoint y: 302, endPoint x: 710, endPoint y: 312, distance: 159.3
type input "drphuongnhi"
click at [1144, 293] on img at bounding box center [1131, 276] width 95 height 95
click at [1178, 240] on circle at bounding box center [1168, 240] width 18 height 18
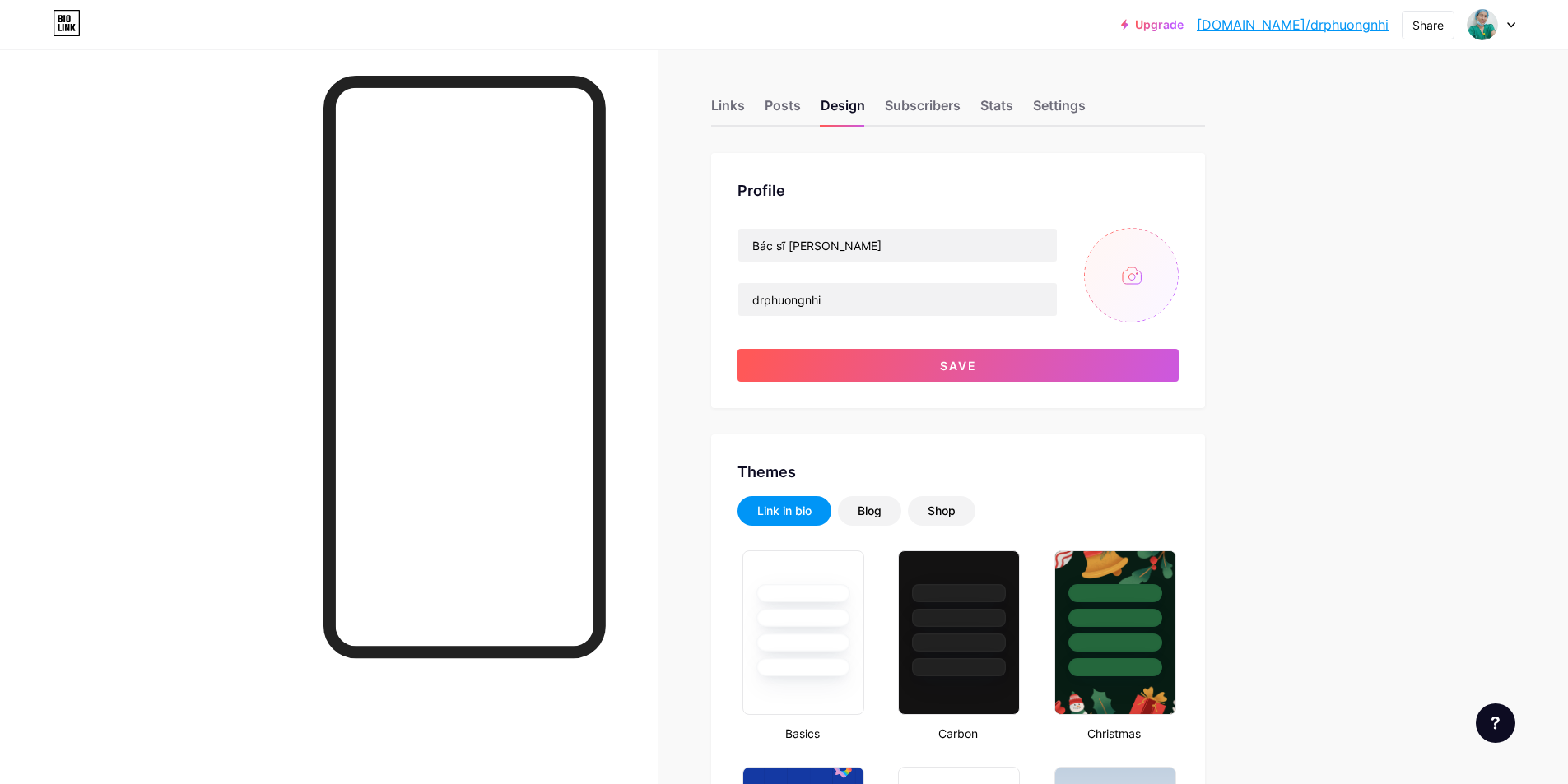
click at [1149, 267] on input "file" at bounding box center [1131, 276] width 95 height 95
type input "C:\fakepath\244e07d2fa0c4292b35483d75aeb3fd5~tplv-tiktokx-cropcenter_1080_1080.…"
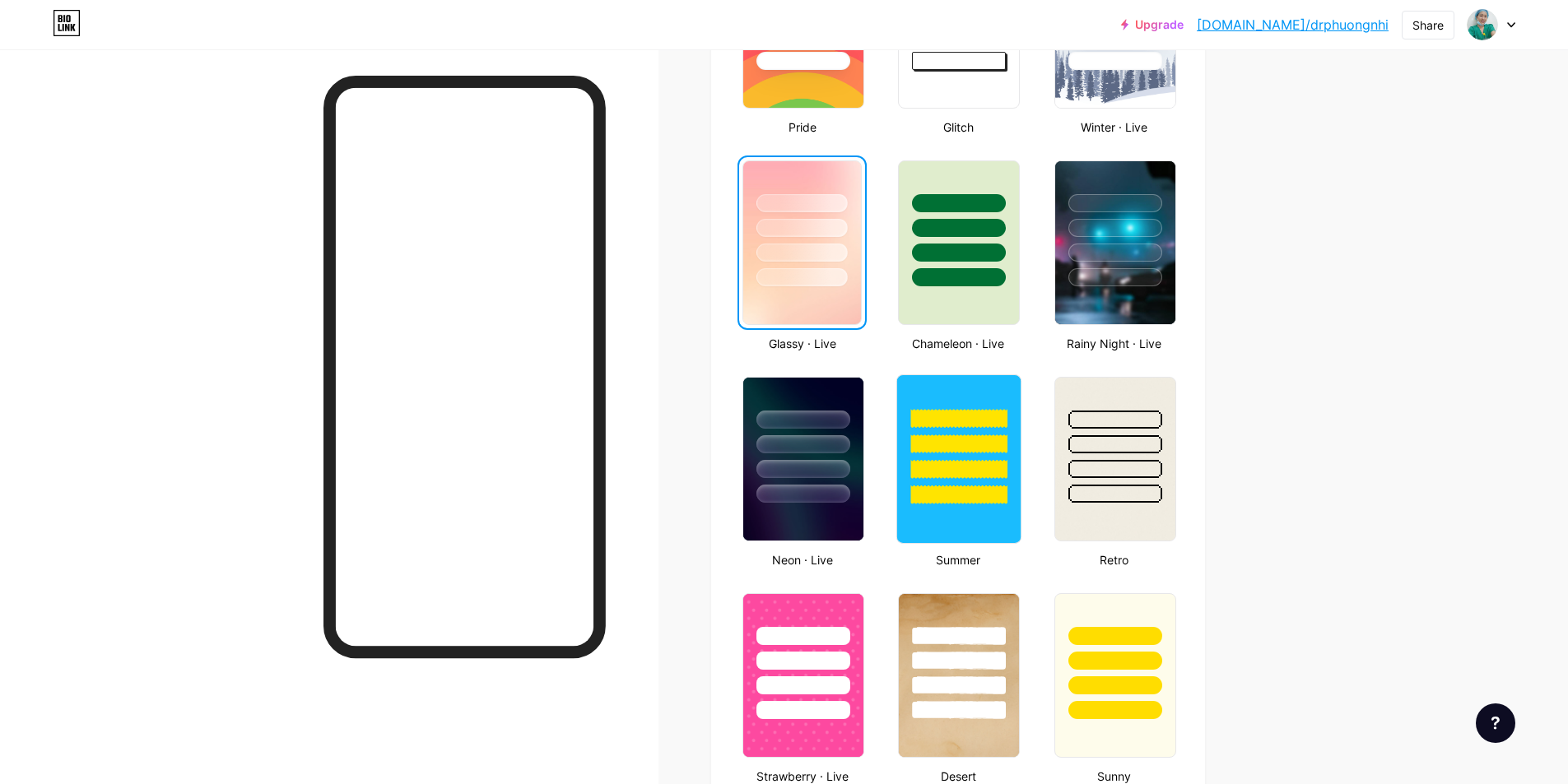
scroll to position [494, 0]
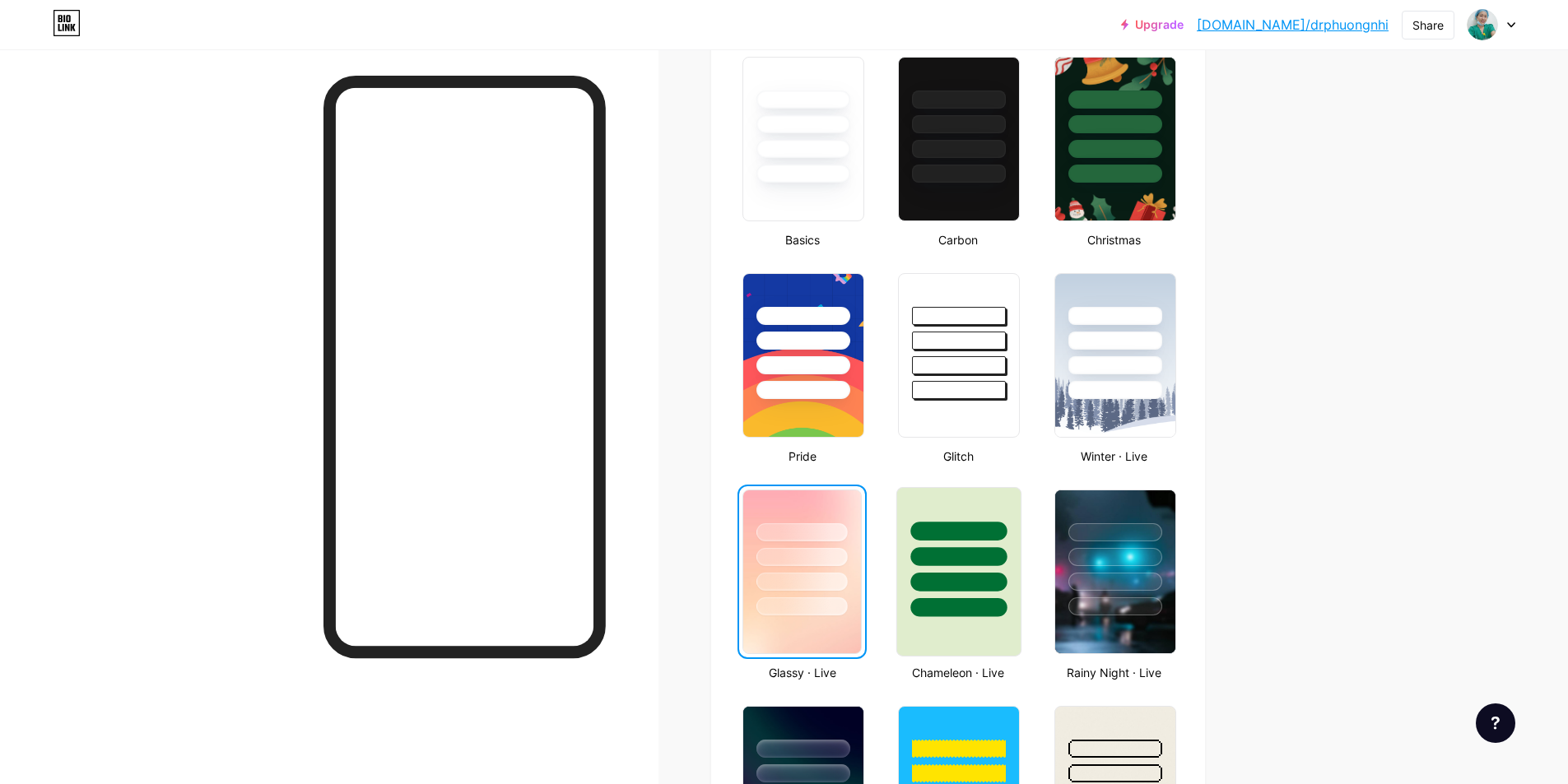
click at [1019, 539] on div at bounding box center [958, 552] width 123 height 129
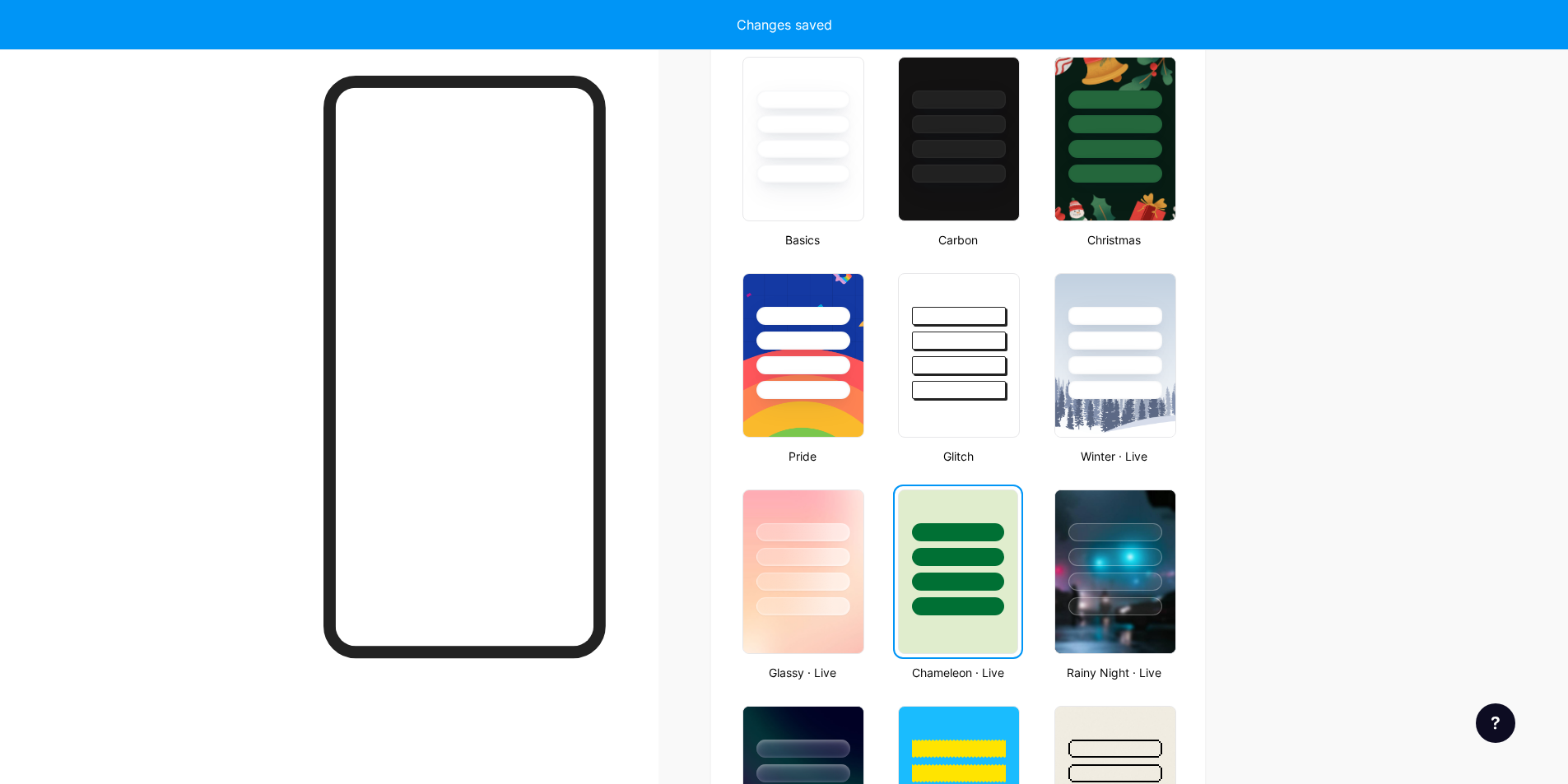
scroll to position [83, 0]
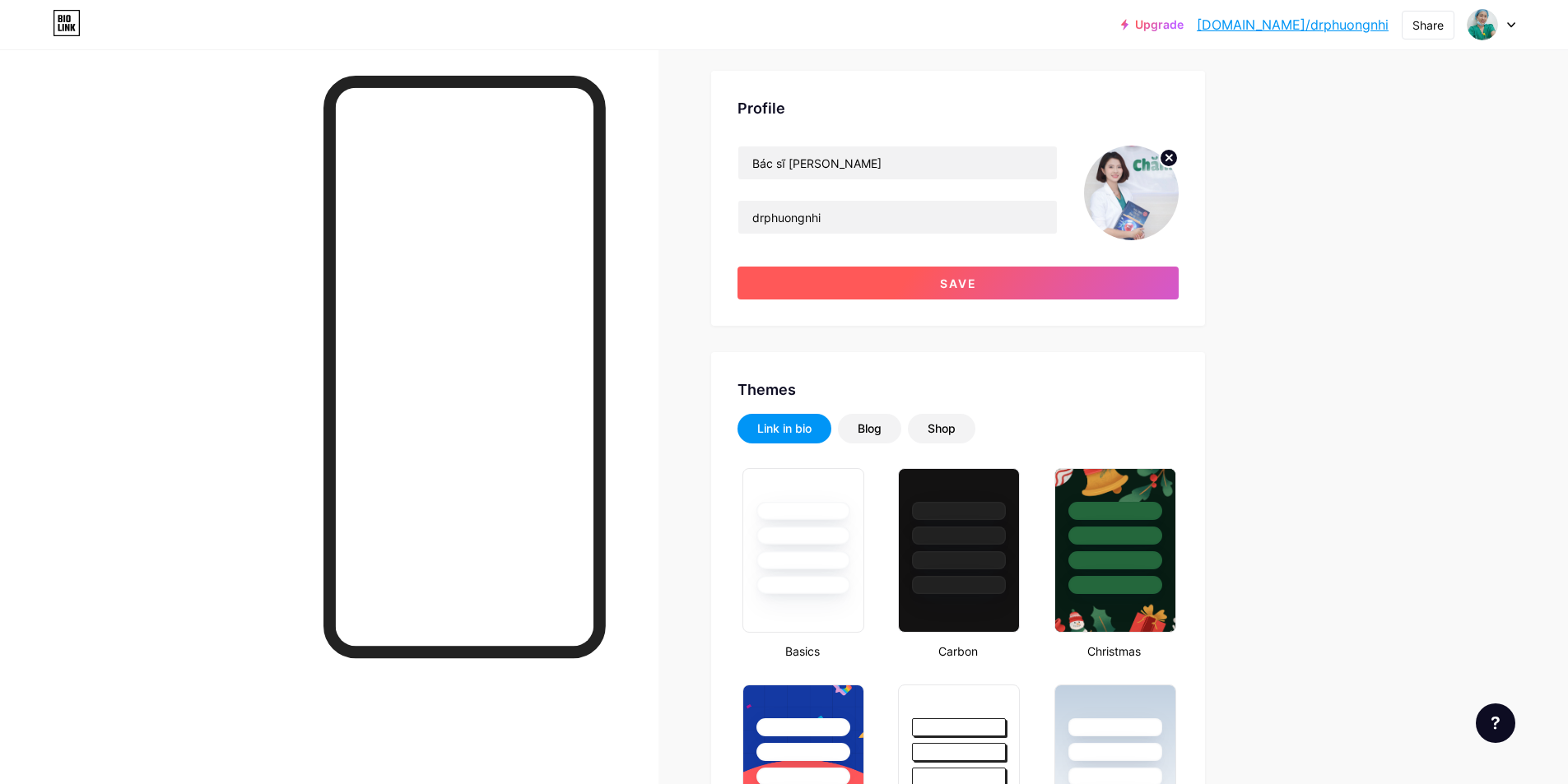
click at [992, 276] on button "Save" at bounding box center [958, 283] width 441 height 33
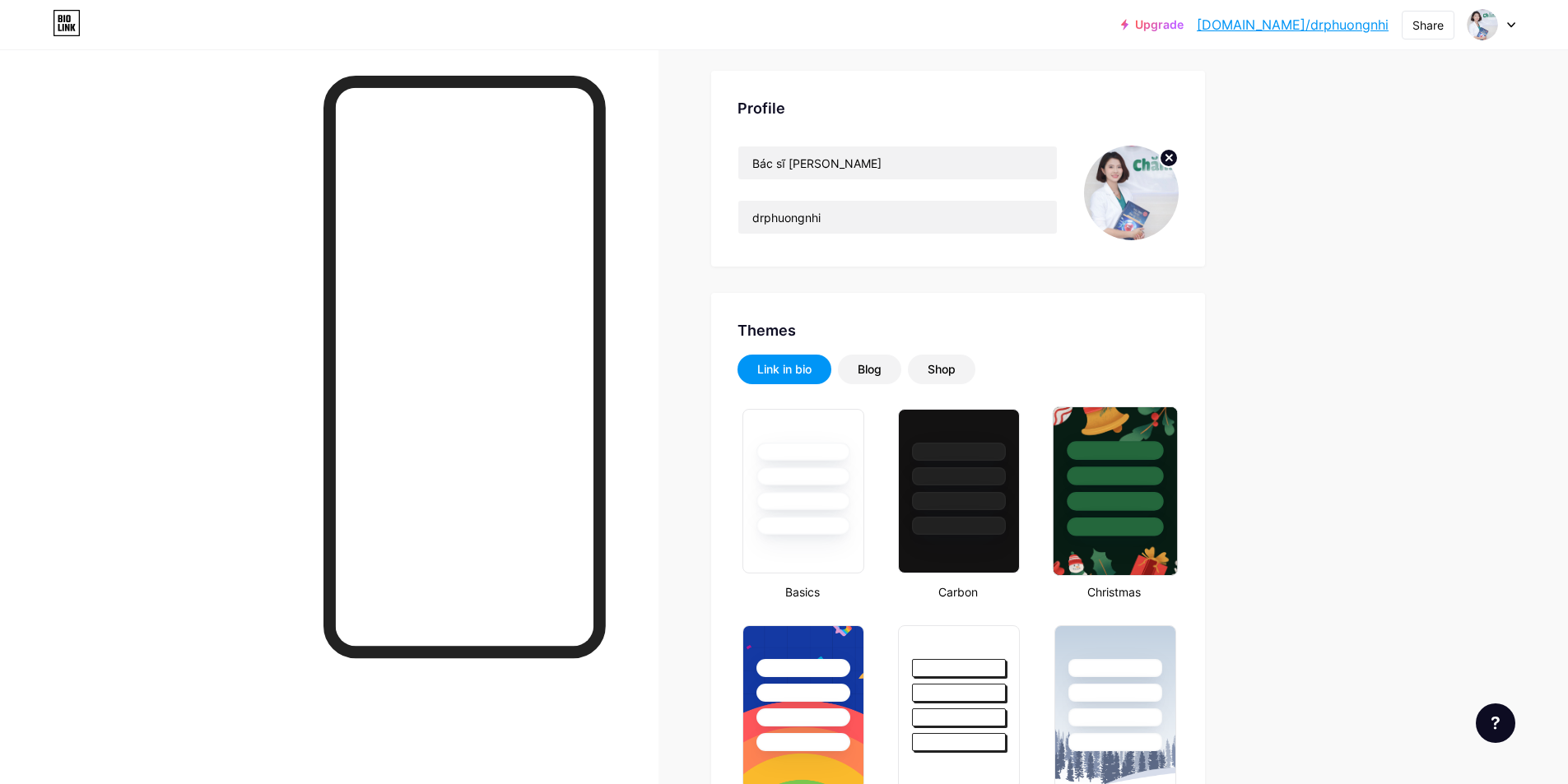
scroll to position [494, 0]
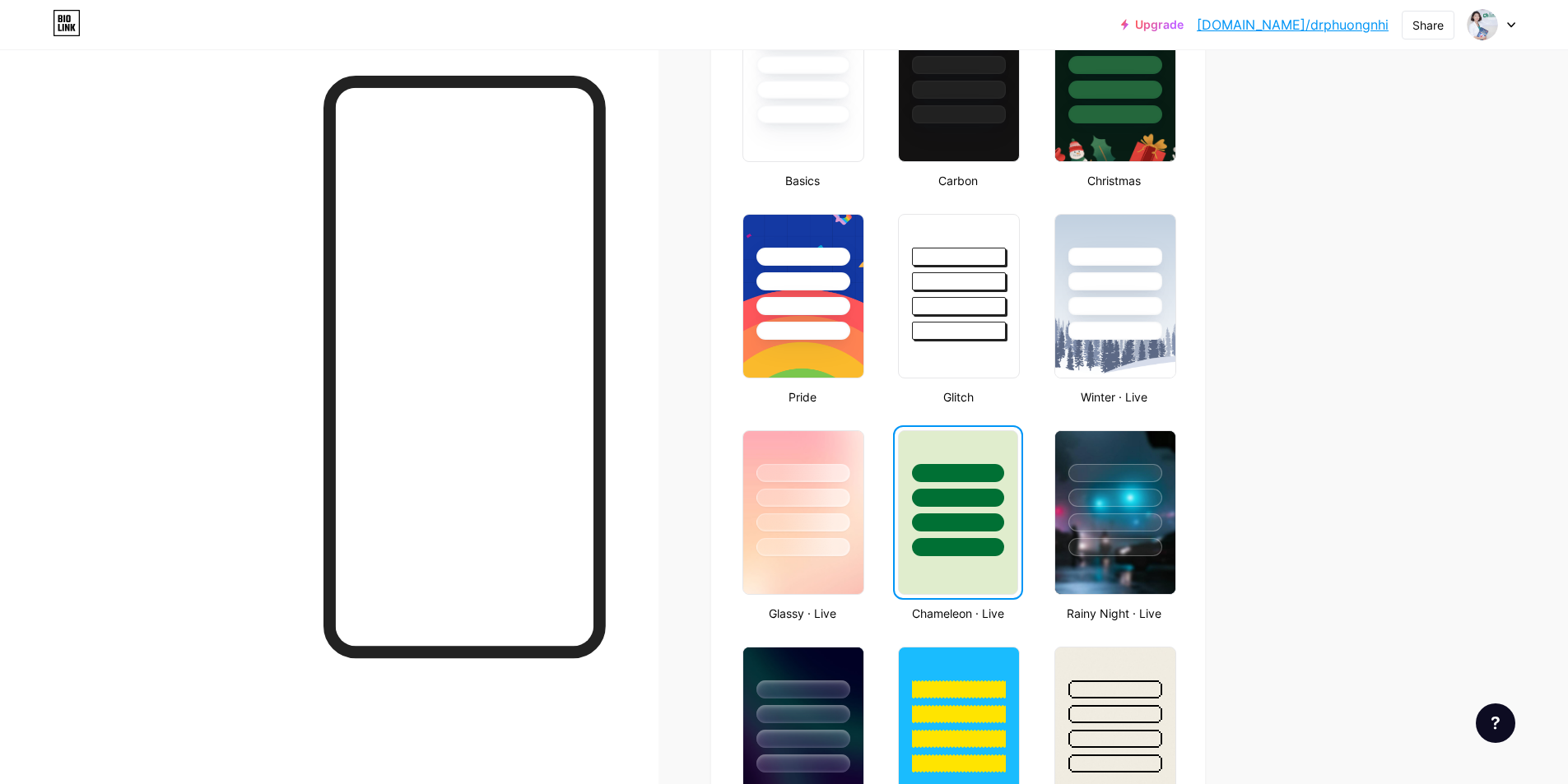
click at [962, 488] on div at bounding box center [957, 494] width 118 height 125
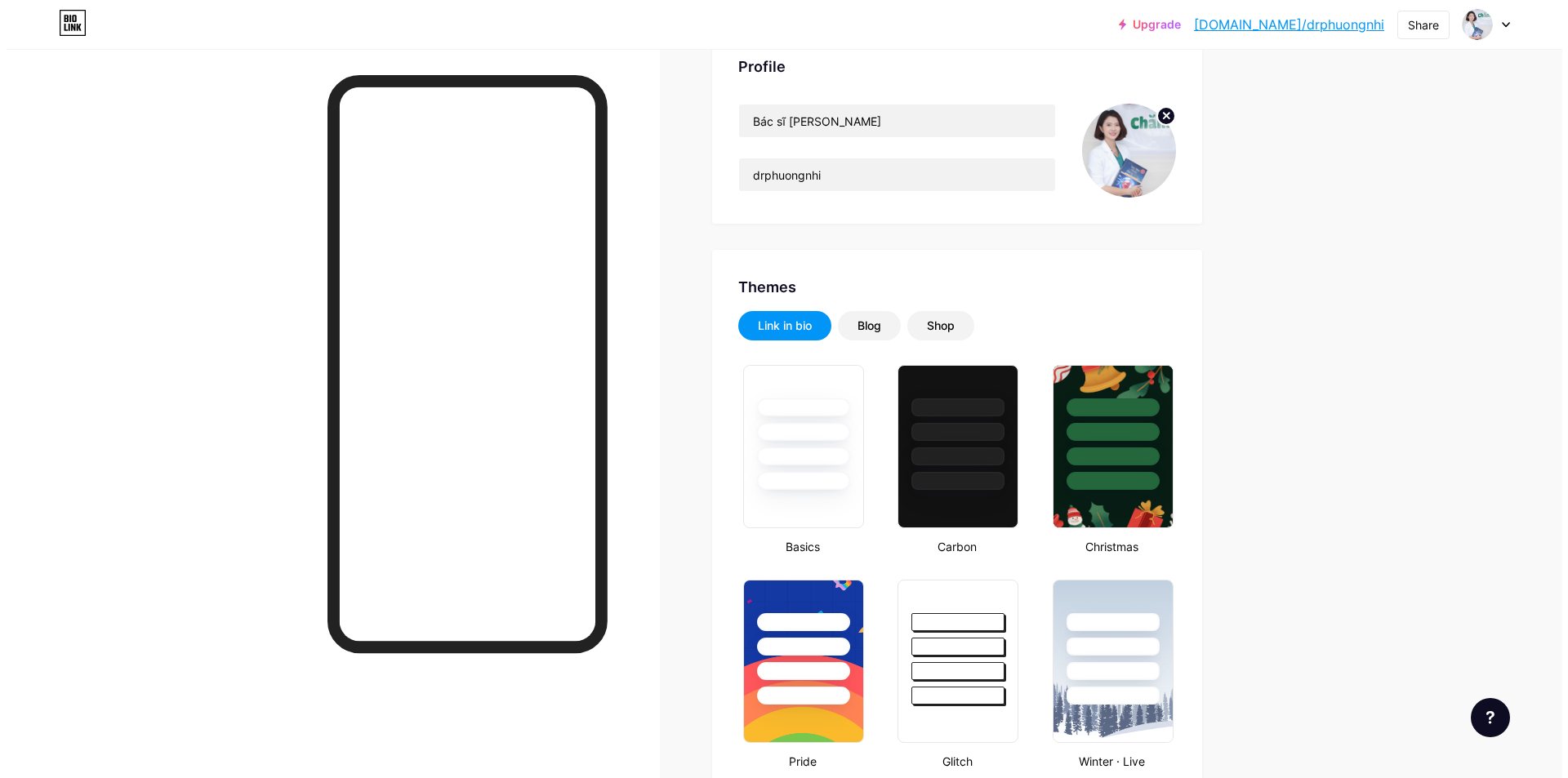
scroll to position [0, 0]
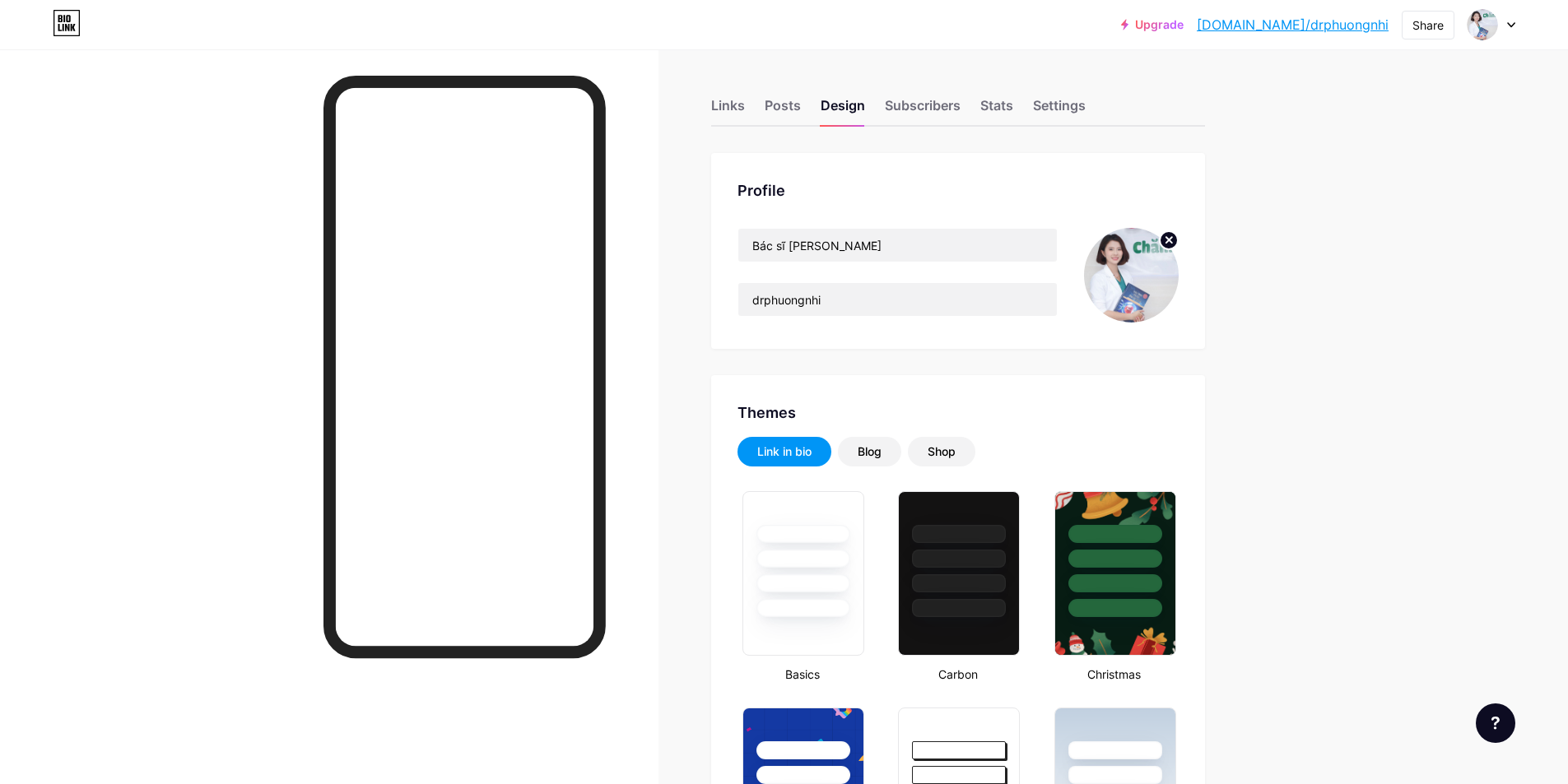
click at [751, 111] on div "Links Posts Design Subscribers Stats Settings" at bounding box center [957, 97] width 494 height 58
click at [783, 115] on div "Posts" at bounding box center [782, 110] width 36 height 29
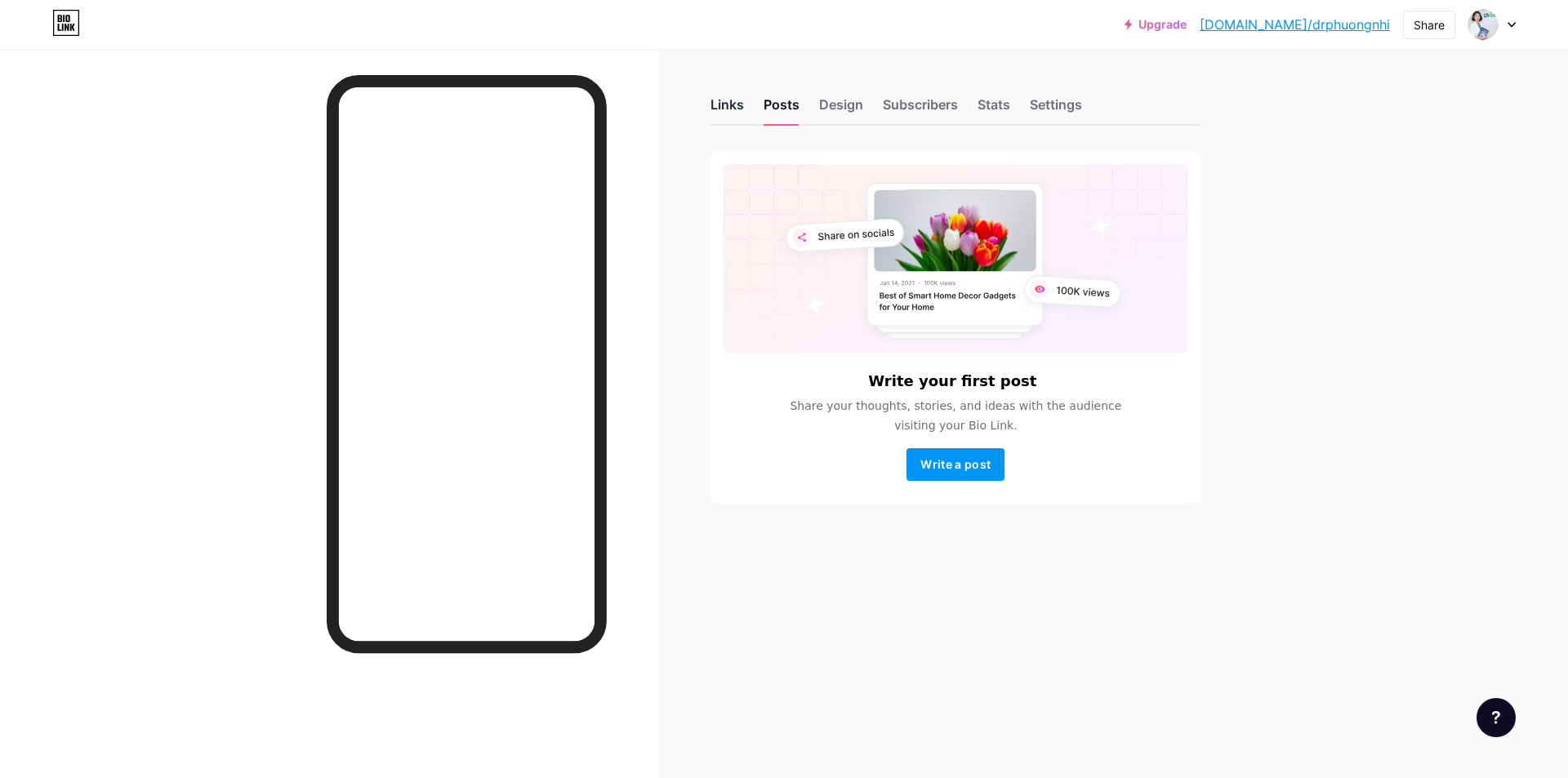
click at [742, 115] on div "Links" at bounding box center [727, 109] width 33 height 29
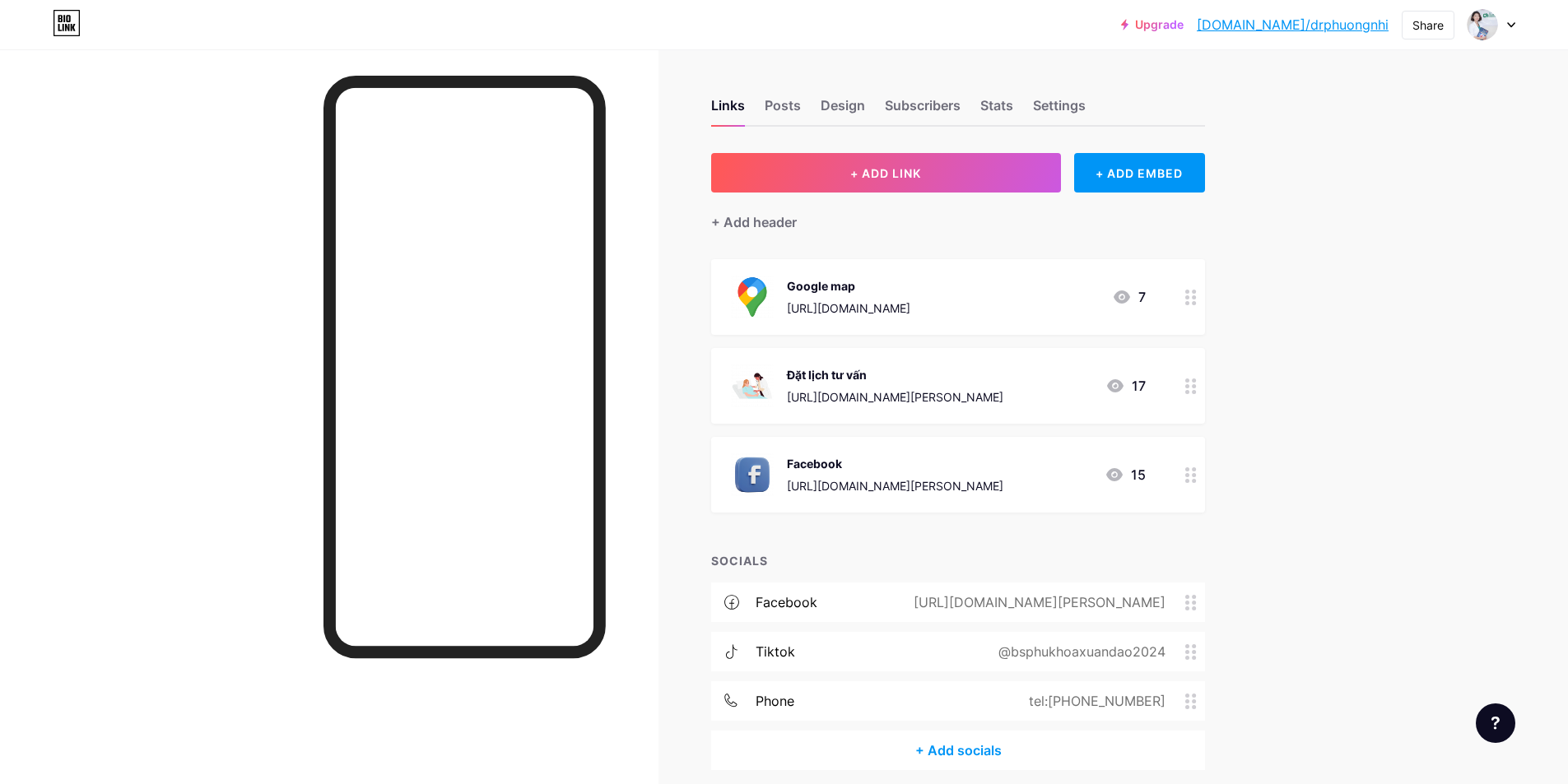
click at [1291, 310] on div "Upgrade bio.link/drphuo... bio.link/drphuongnhi Share Switch accounts Bác sĩ Ph…" at bounding box center [784, 426] width 1568 height 853
click at [996, 175] on button "+ ADD LINK" at bounding box center [886, 173] width 350 height 40
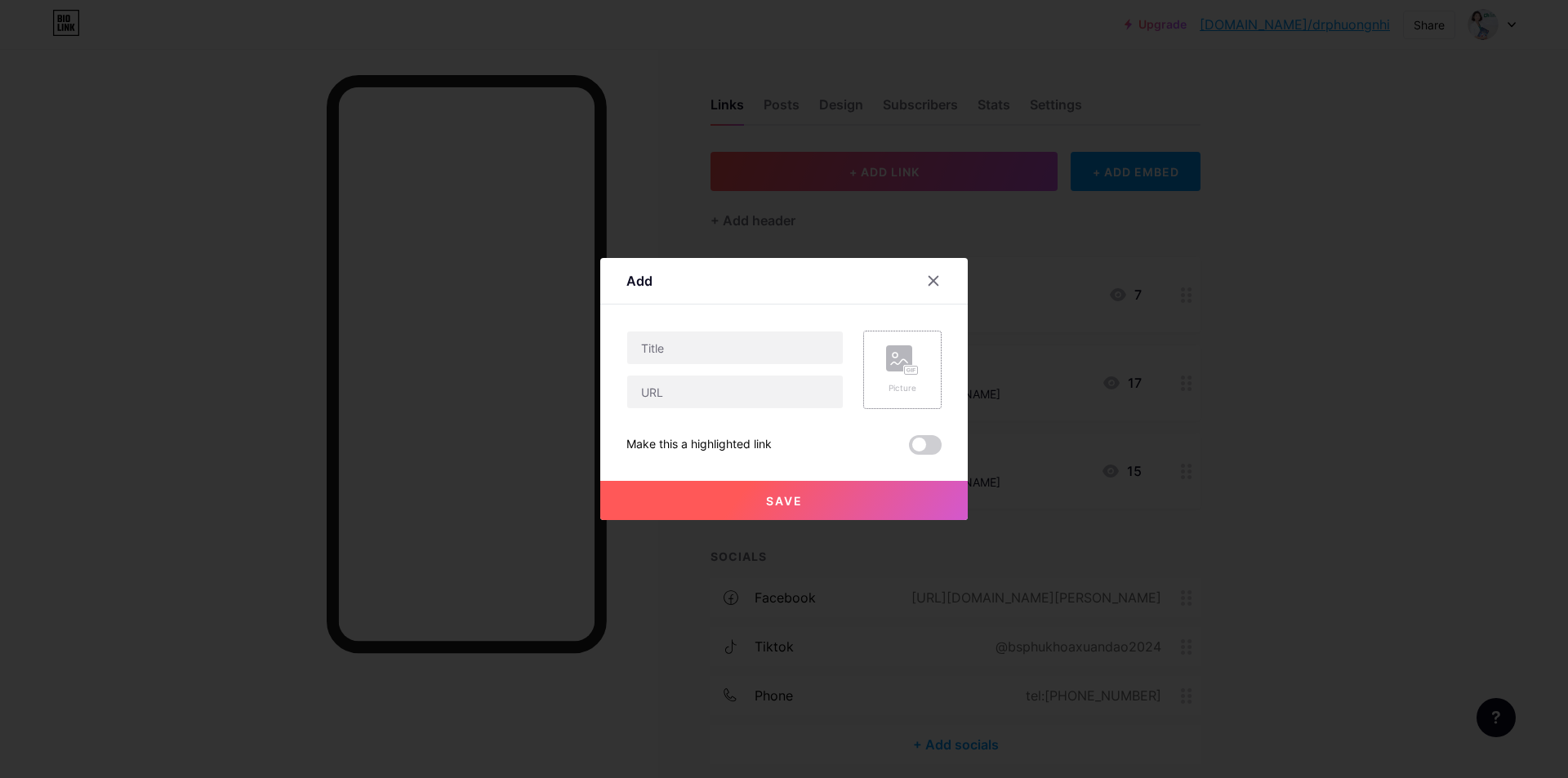
click at [902, 363] on rect at bounding box center [899, 358] width 27 height 27
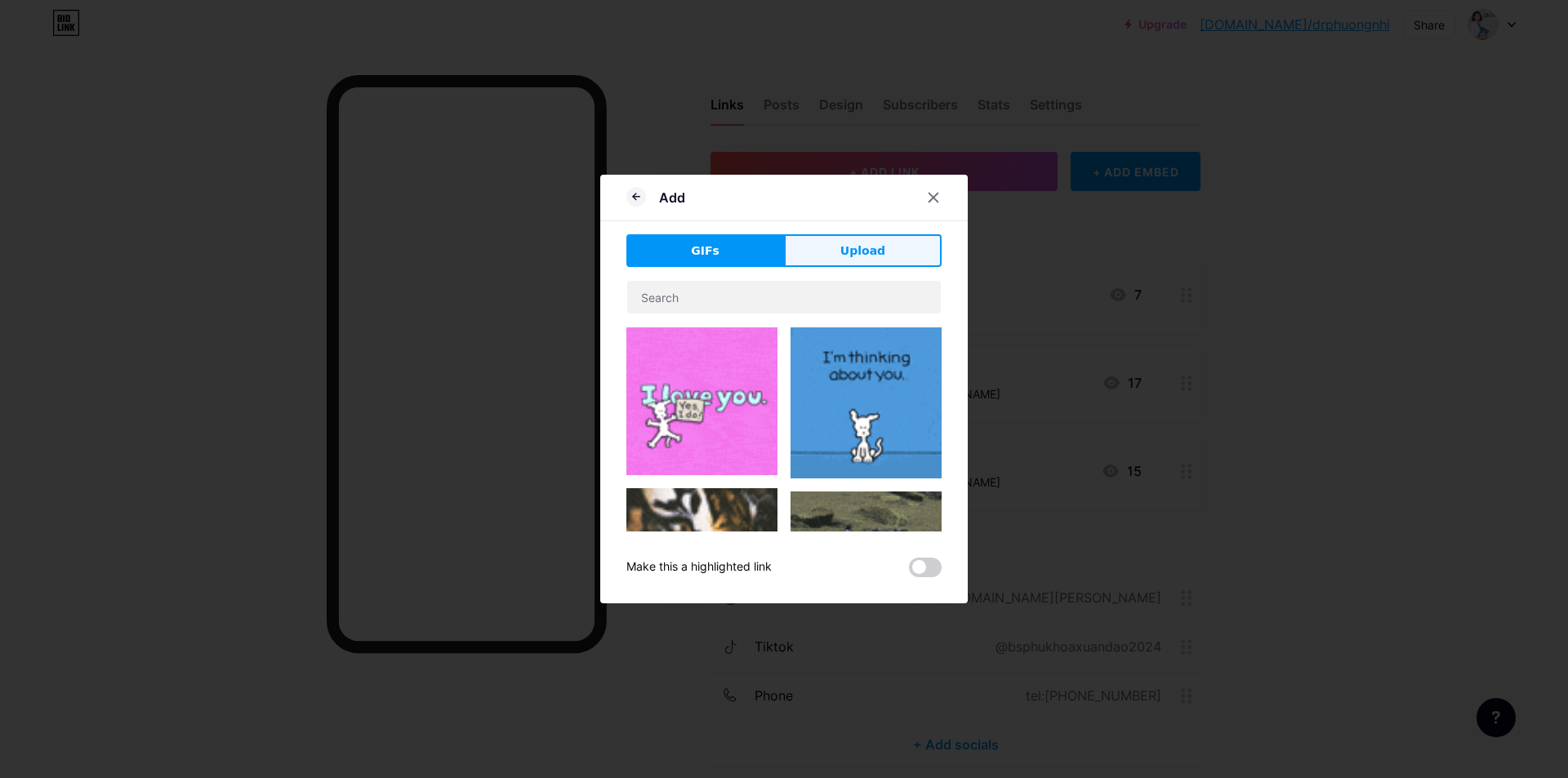
click at [834, 263] on button "Upload" at bounding box center [863, 250] width 157 height 32
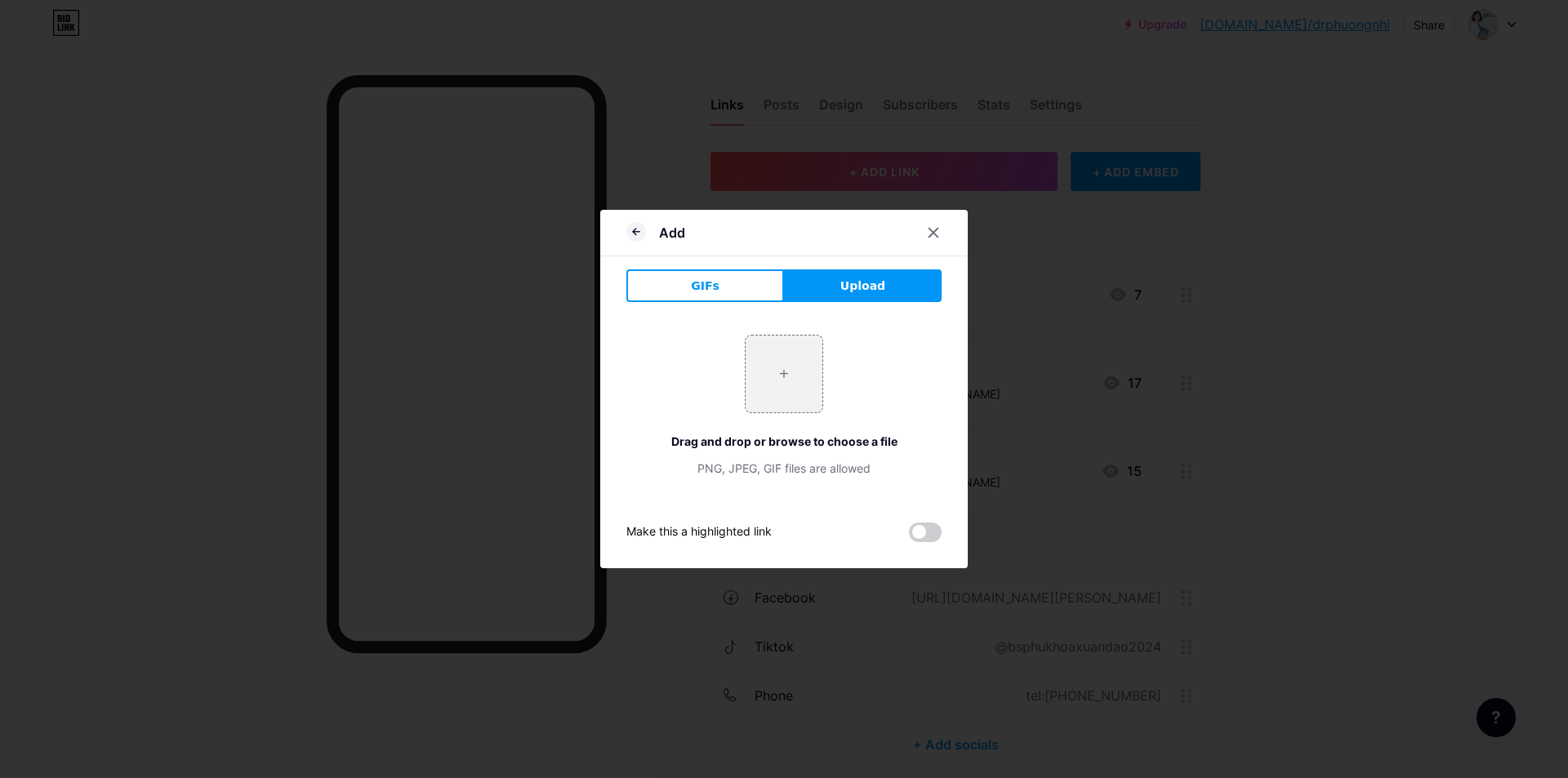
click at [813, 287] on button "Upload" at bounding box center [863, 286] width 157 height 32
click at [808, 356] on input "file" at bounding box center [784, 374] width 77 height 77
click at [932, 234] on icon at bounding box center [934, 233] width 9 height 9
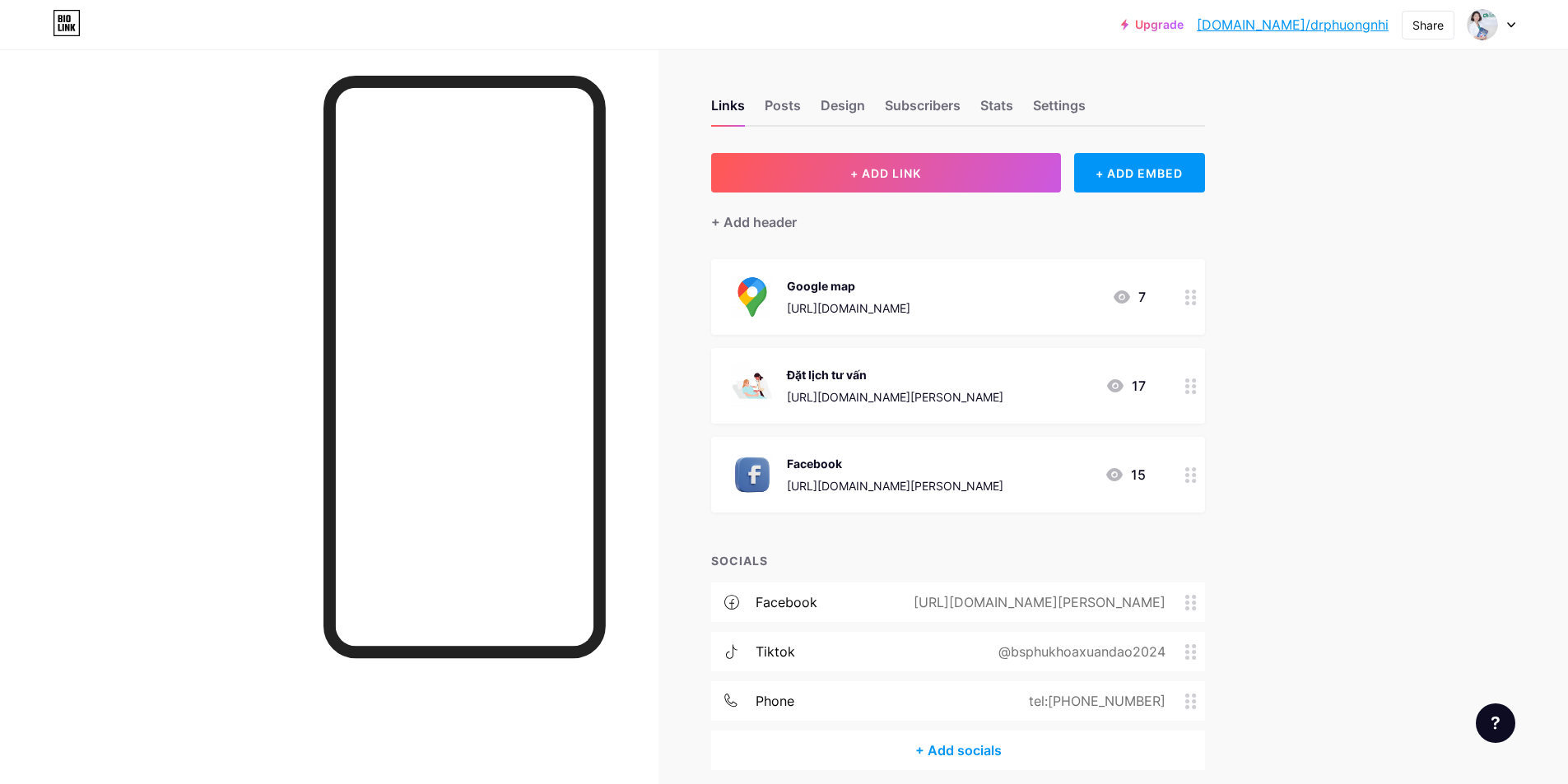
click at [910, 301] on div "https://maps.app.goo.gl/gz3GoyBveb94KKXh8" at bounding box center [848, 308] width 123 height 17
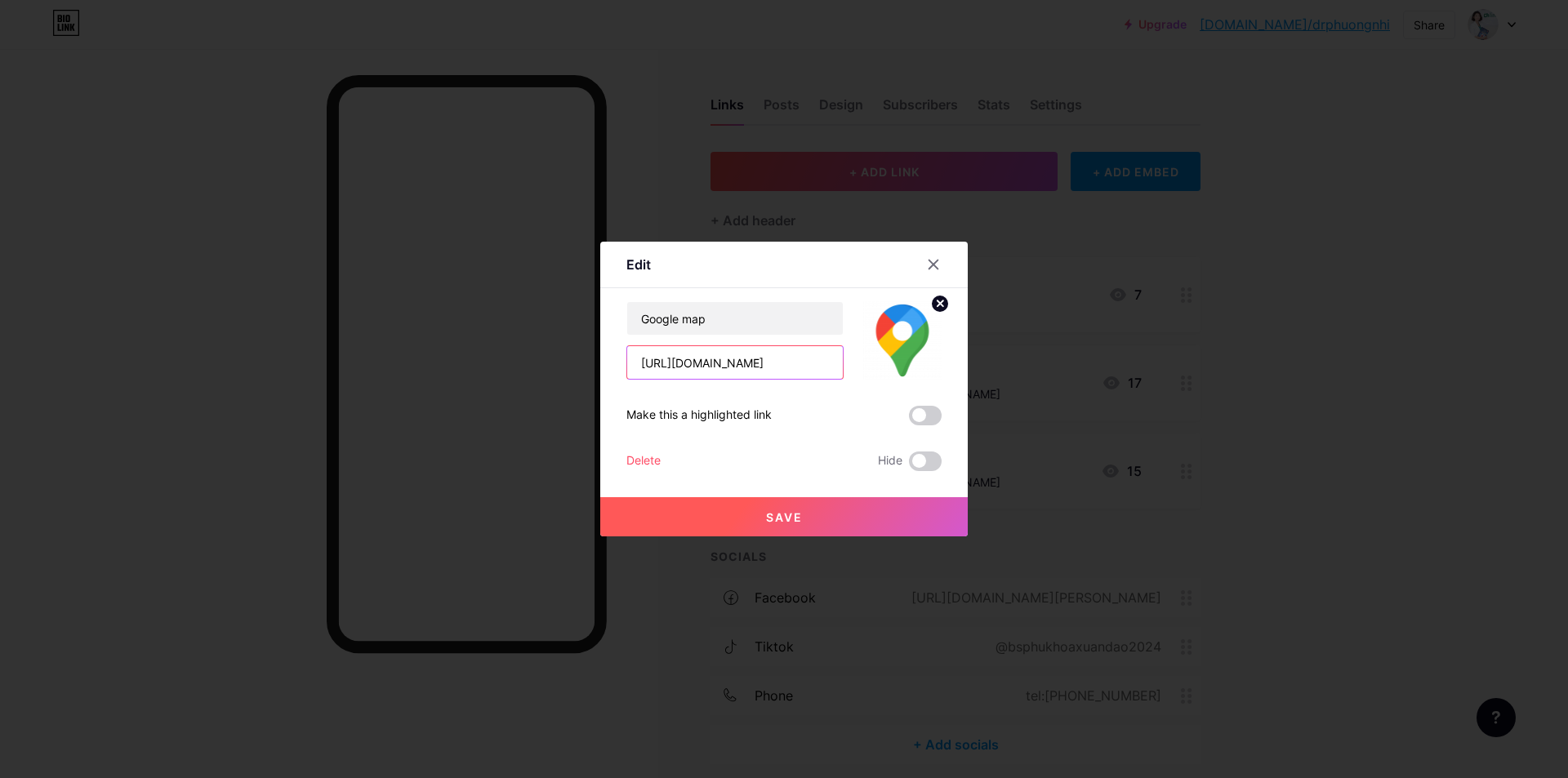
click at [708, 373] on input "https://maps.app.goo.gl/gz3GoyBveb94KKXh8" at bounding box center [735, 362] width 215 height 32
paste input "eSe3XEapfBFBRNA8?g_st=iz"
type input "[URL][DOMAIN_NAME]"
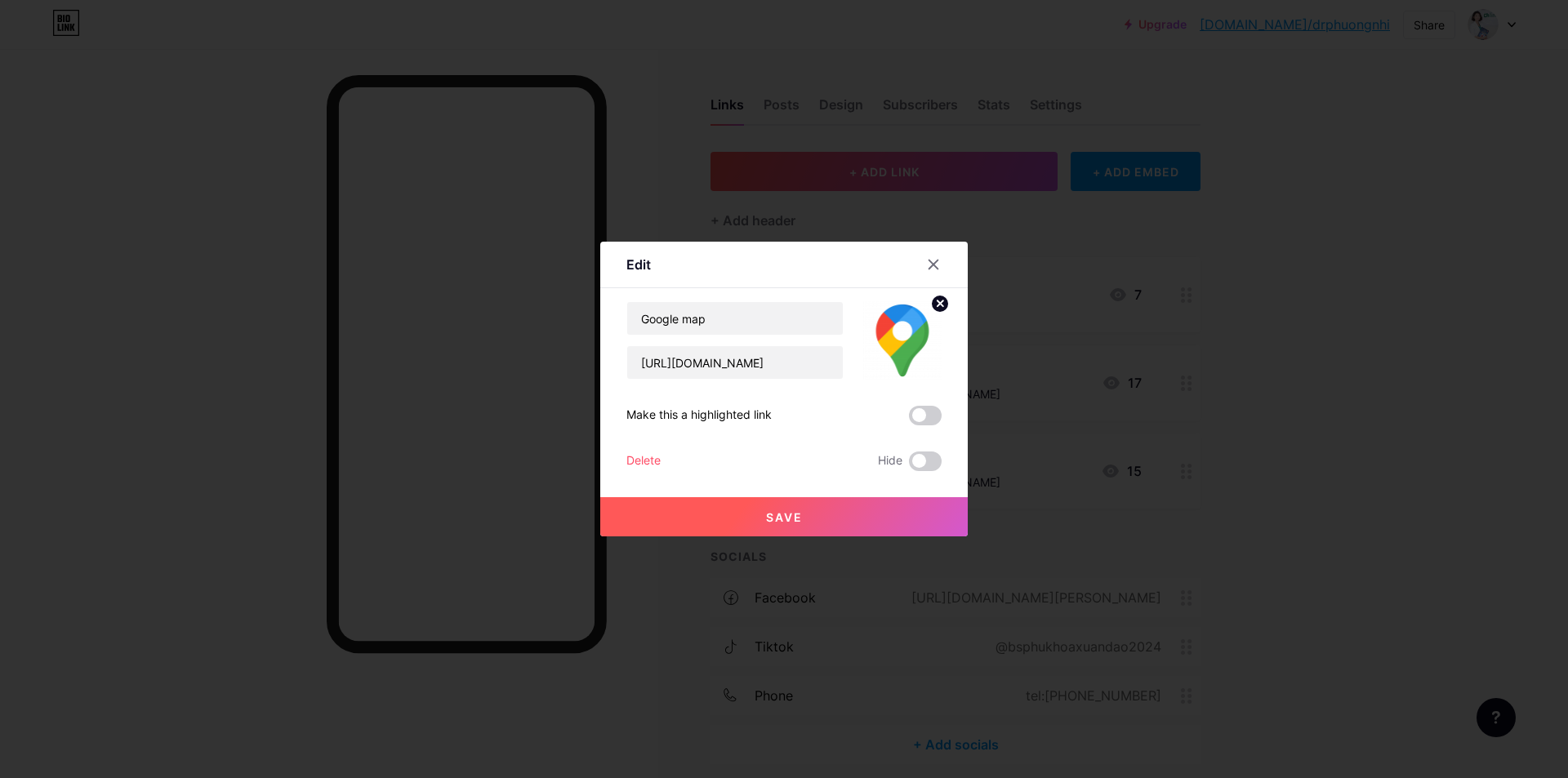
click at [736, 509] on button "Save" at bounding box center [784, 517] width 368 height 39
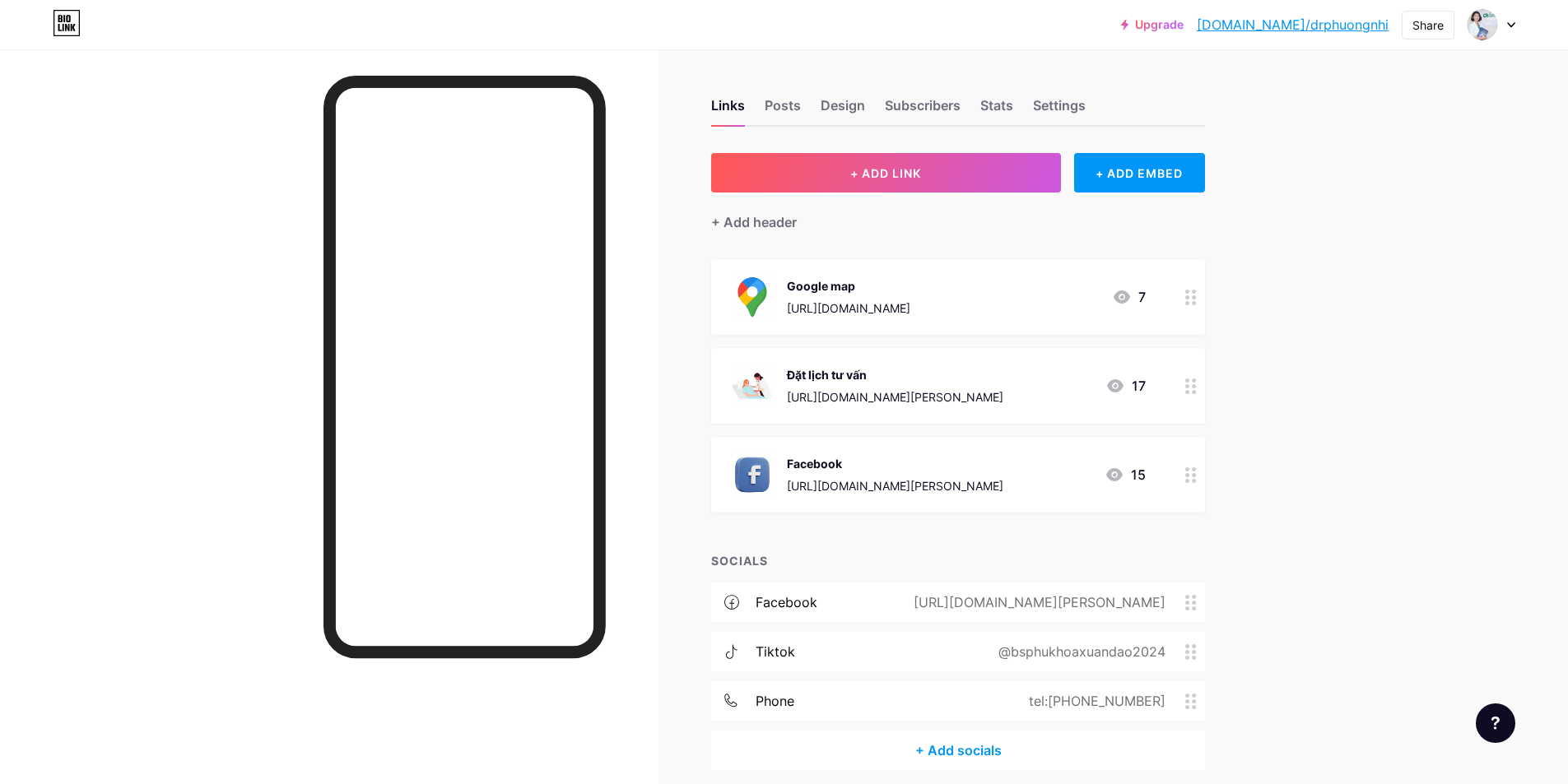
click at [953, 390] on div "https://www.facebook.com/tran.thi.xuan.ao.453284" at bounding box center [894, 397] width 216 height 17
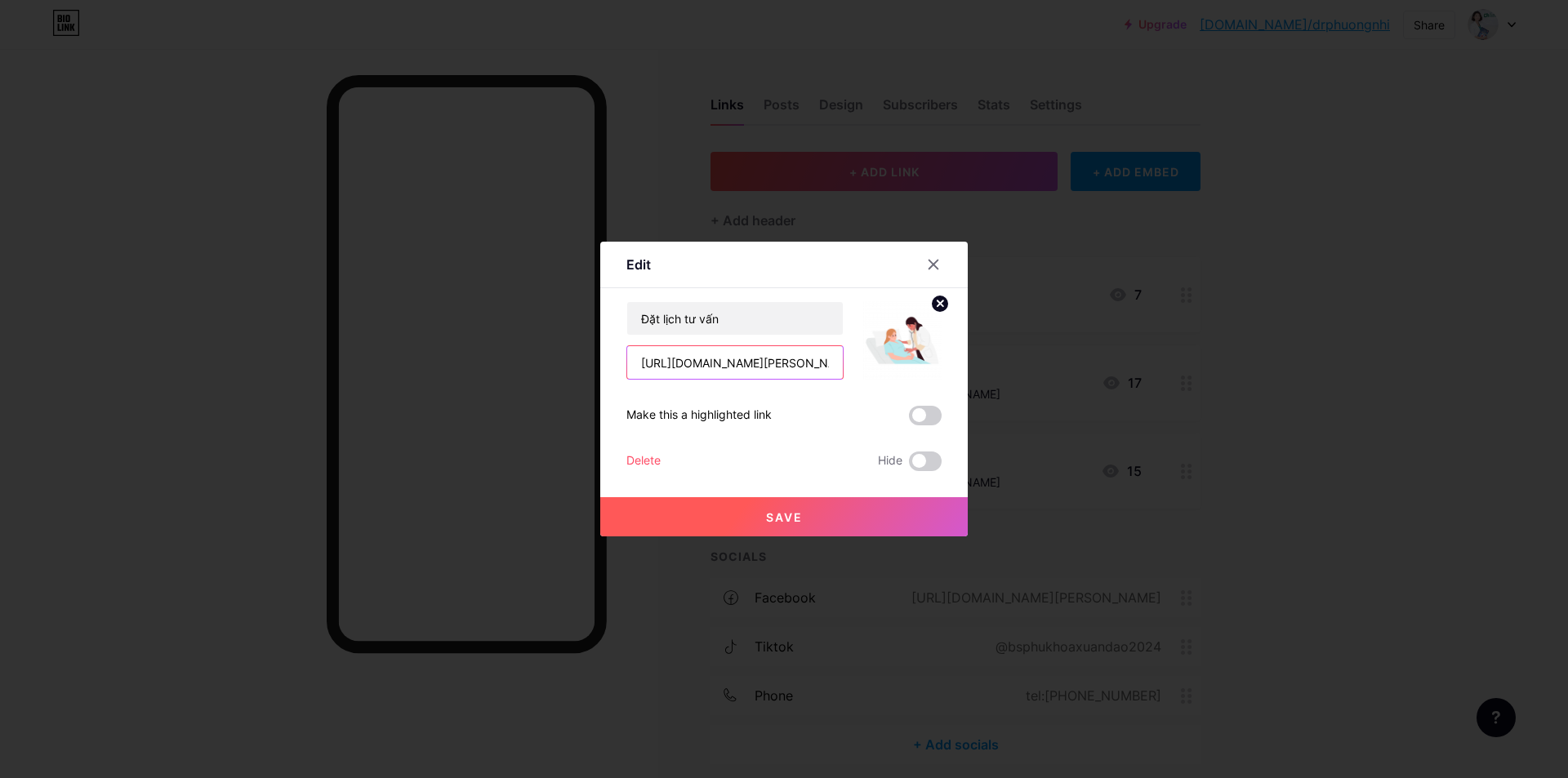
click at [746, 368] on input "https://www.facebook.com/tran.thi.xuan.ao.453284" at bounding box center [735, 362] width 215 height 32
paste input "thutinhongnghiem.vn/dang-ky-kham"
type input "[URL][DOMAIN_NAME][PERSON_NAME]"
click at [788, 511] on span "Save" at bounding box center [784, 517] width 37 height 14
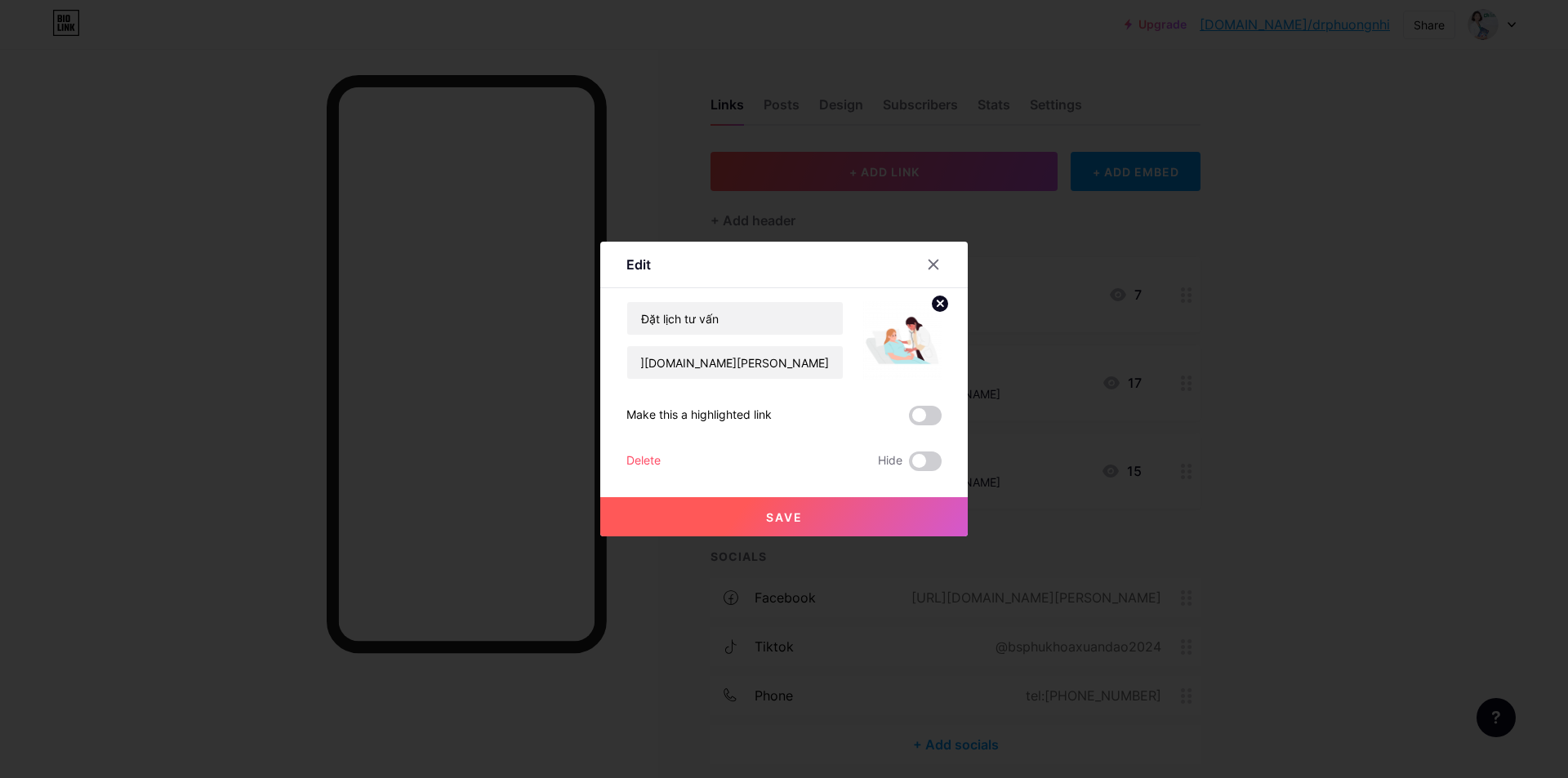
scroll to position [0, 0]
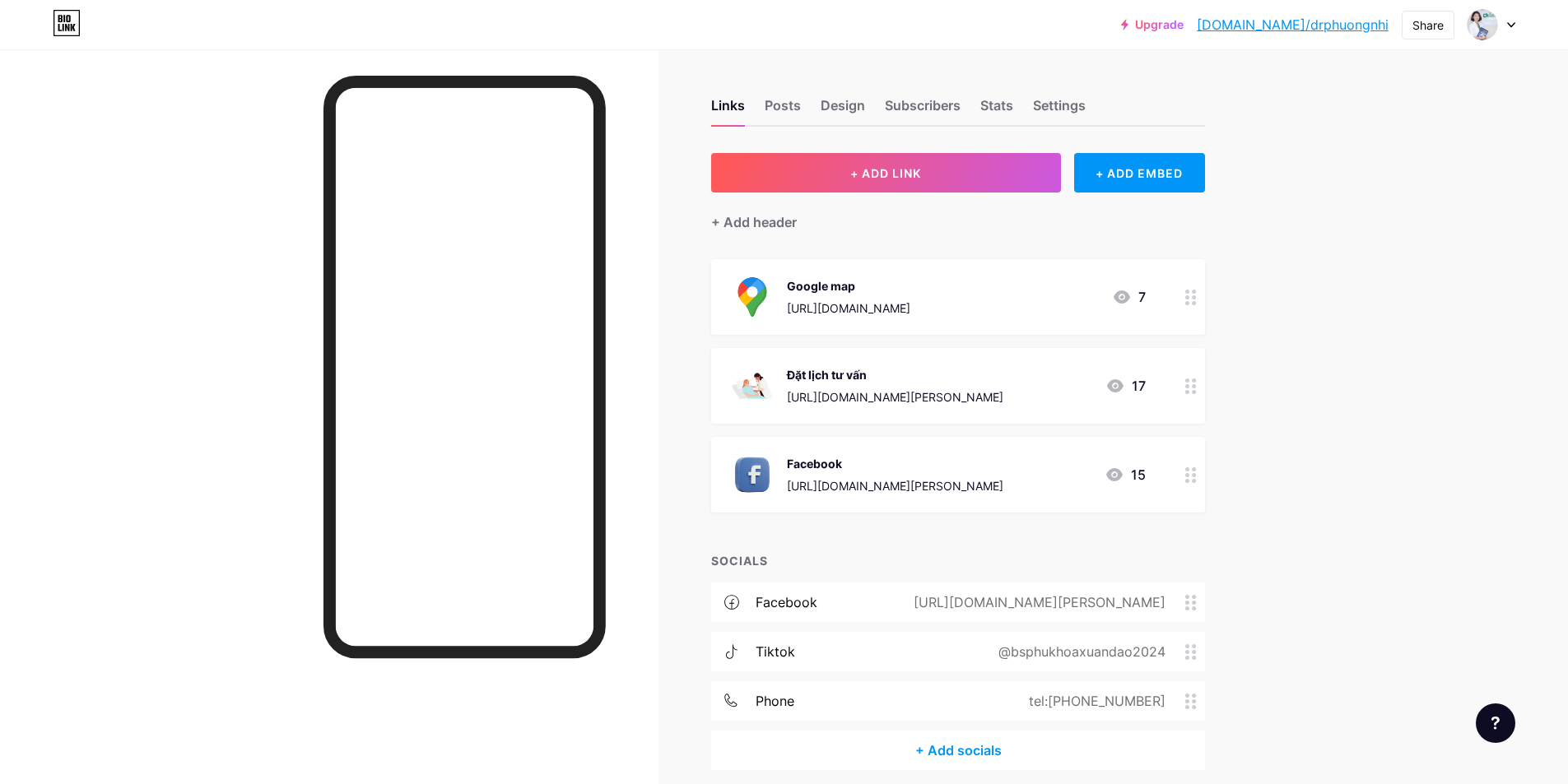
click at [1189, 473] on circle at bounding box center [1187, 475] width 4 height 4
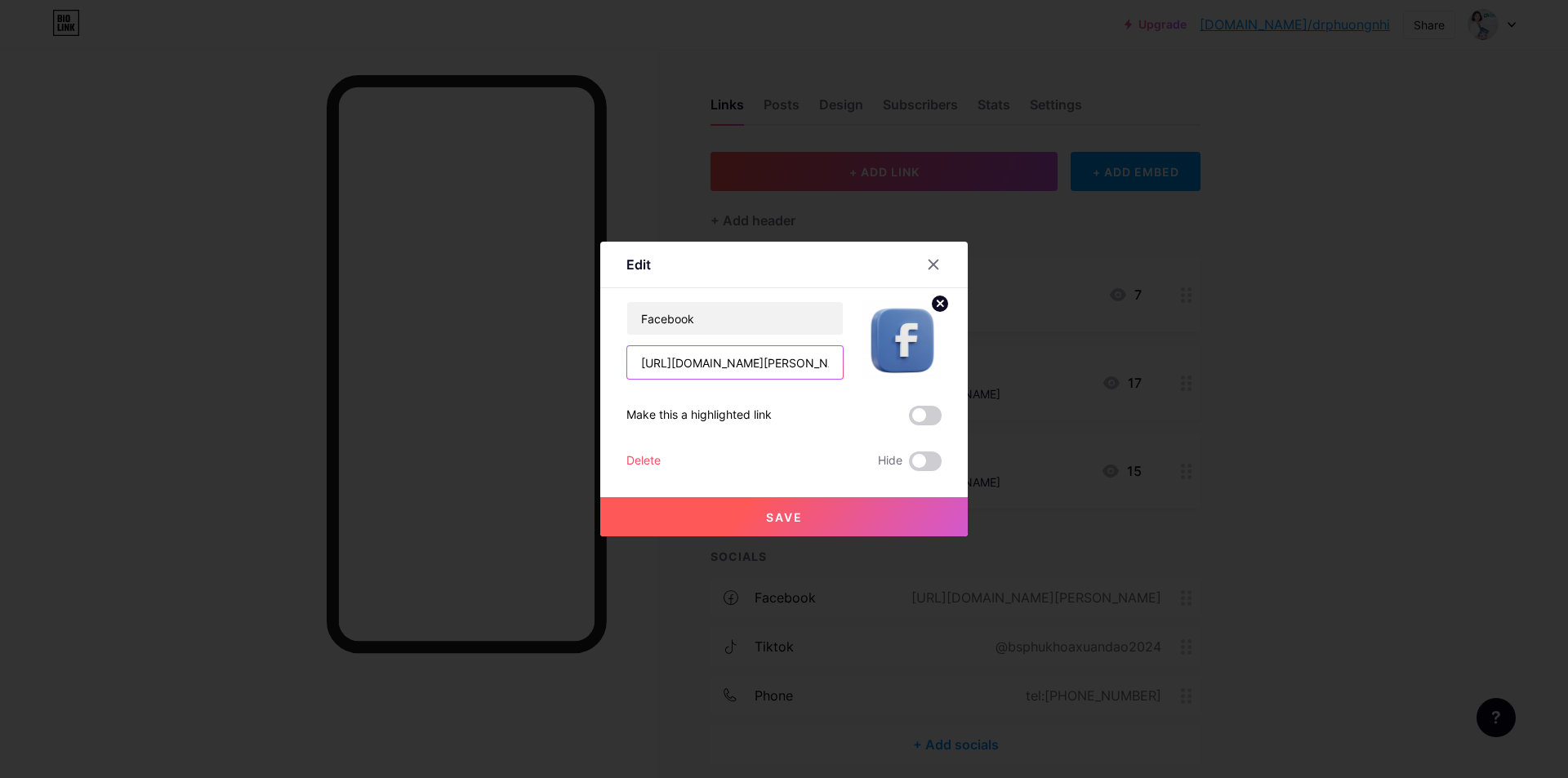
click at [718, 366] on input "https://www.facebook.com/tran.thi.xuan.ao.453284" at bounding box center [735, 362] width 215 height 32
paste input "eb.facebook.com/HiemMuonSaiGon1"
type input "[URL][DOMAIN_NAME]"
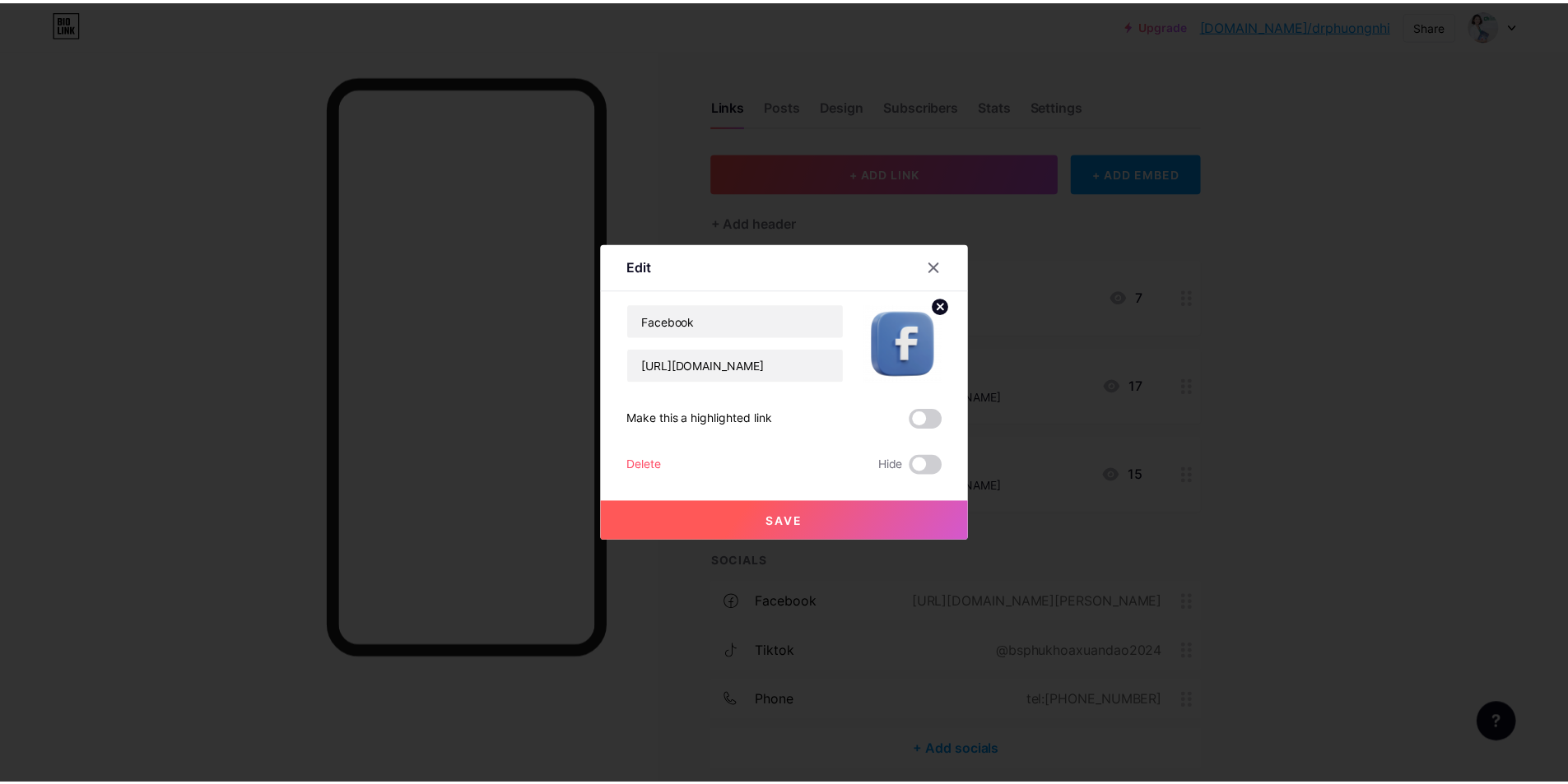
scroll to position [0, 0]
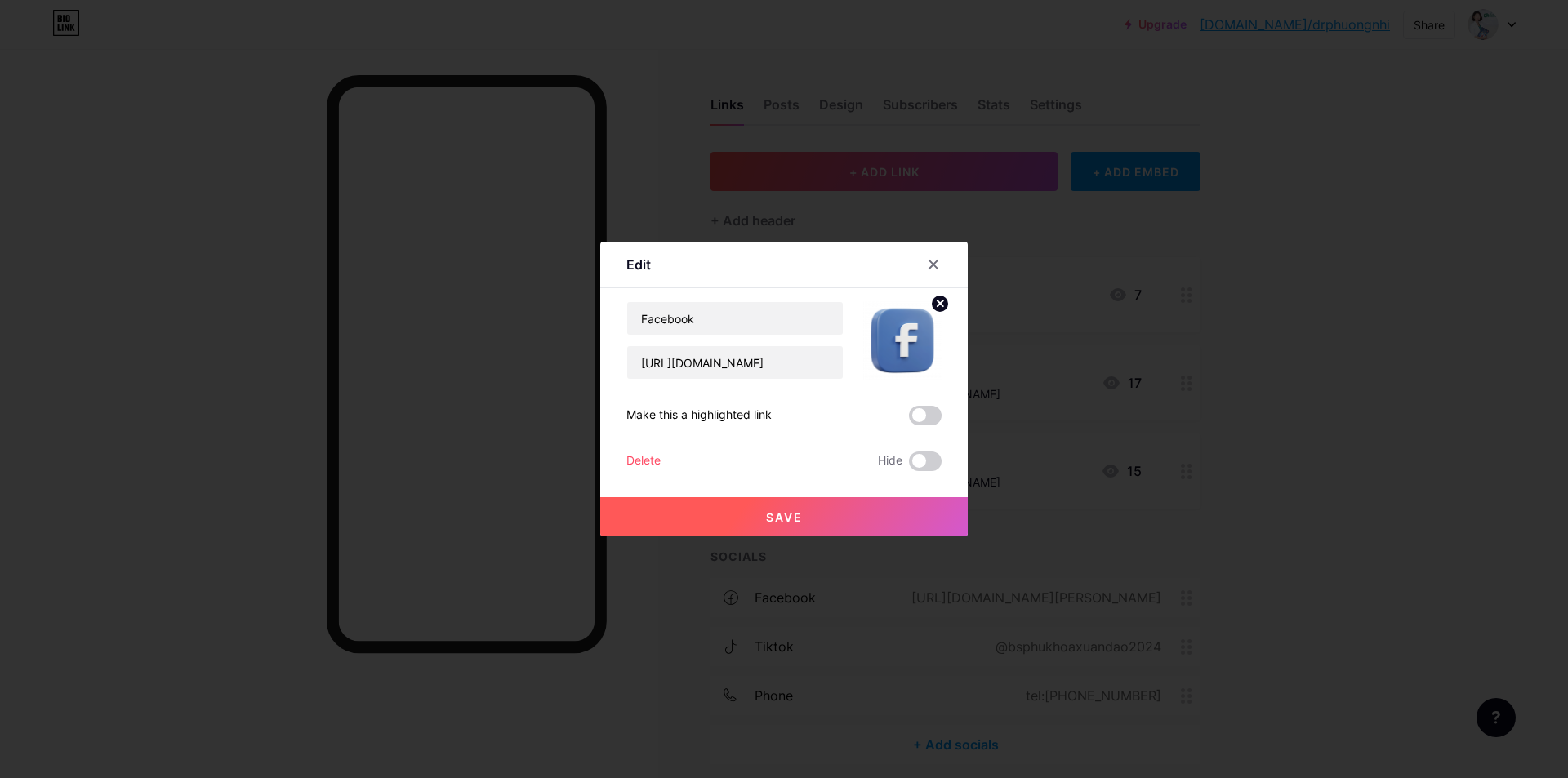
click at [799, 510] on span "Save" at bounding box center [784, 517] width 37 height 14
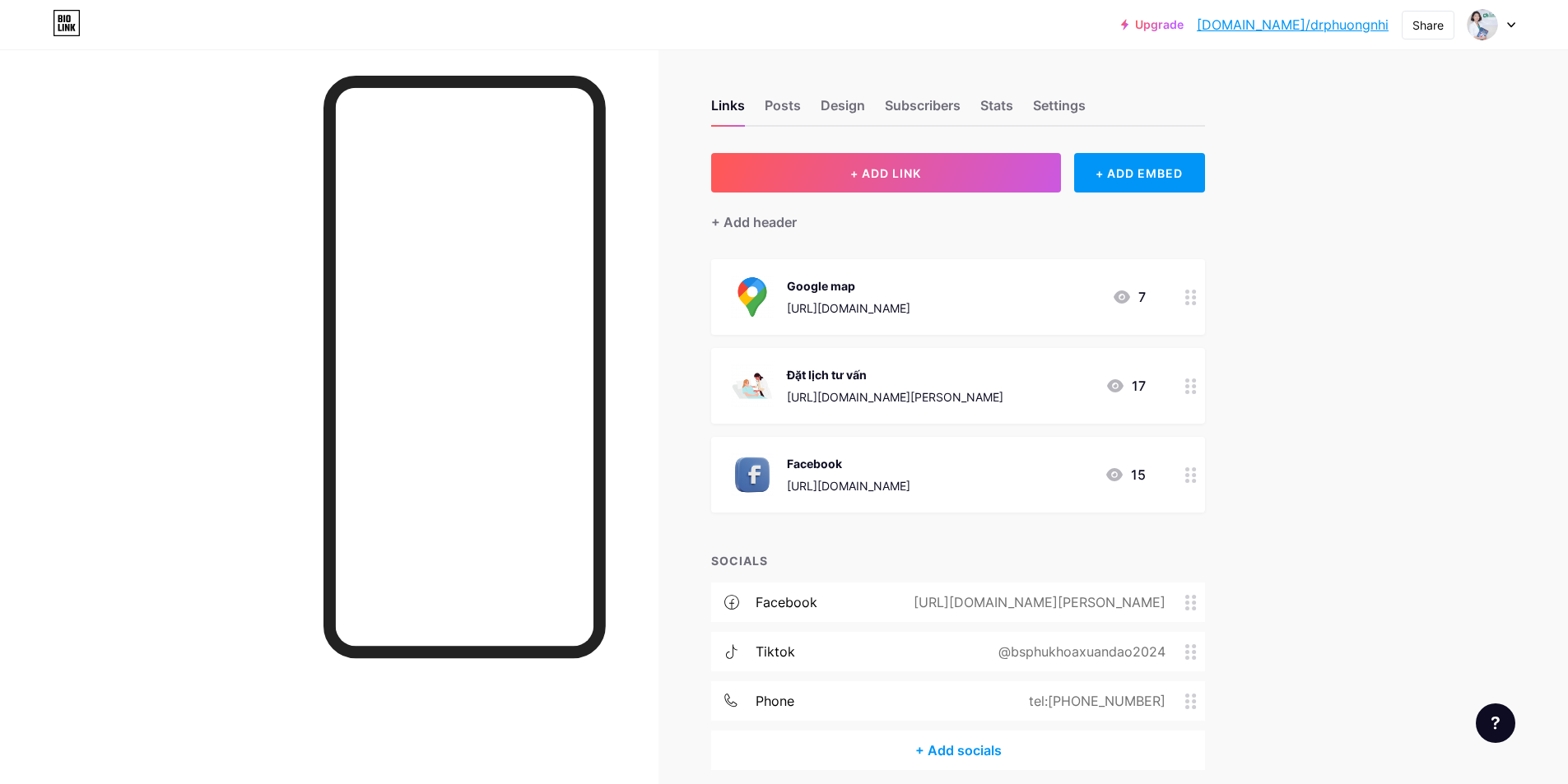
scroll to position [67, 0]
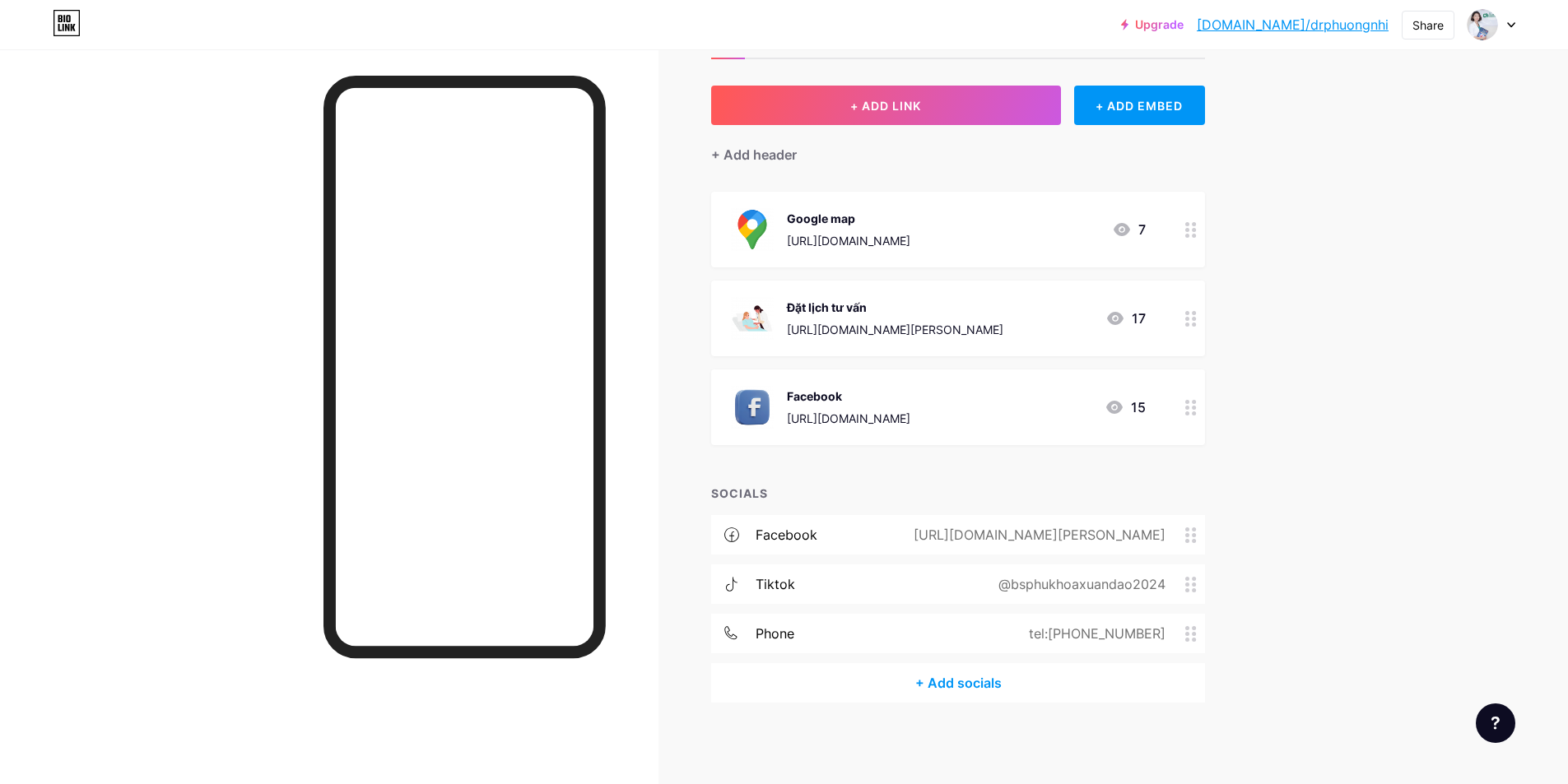
click at [1185, 538] on div "https://www.facebook.com/tran.thi.xuan.ao.453284" at bounding box center [1036, 534] width 298 height 20
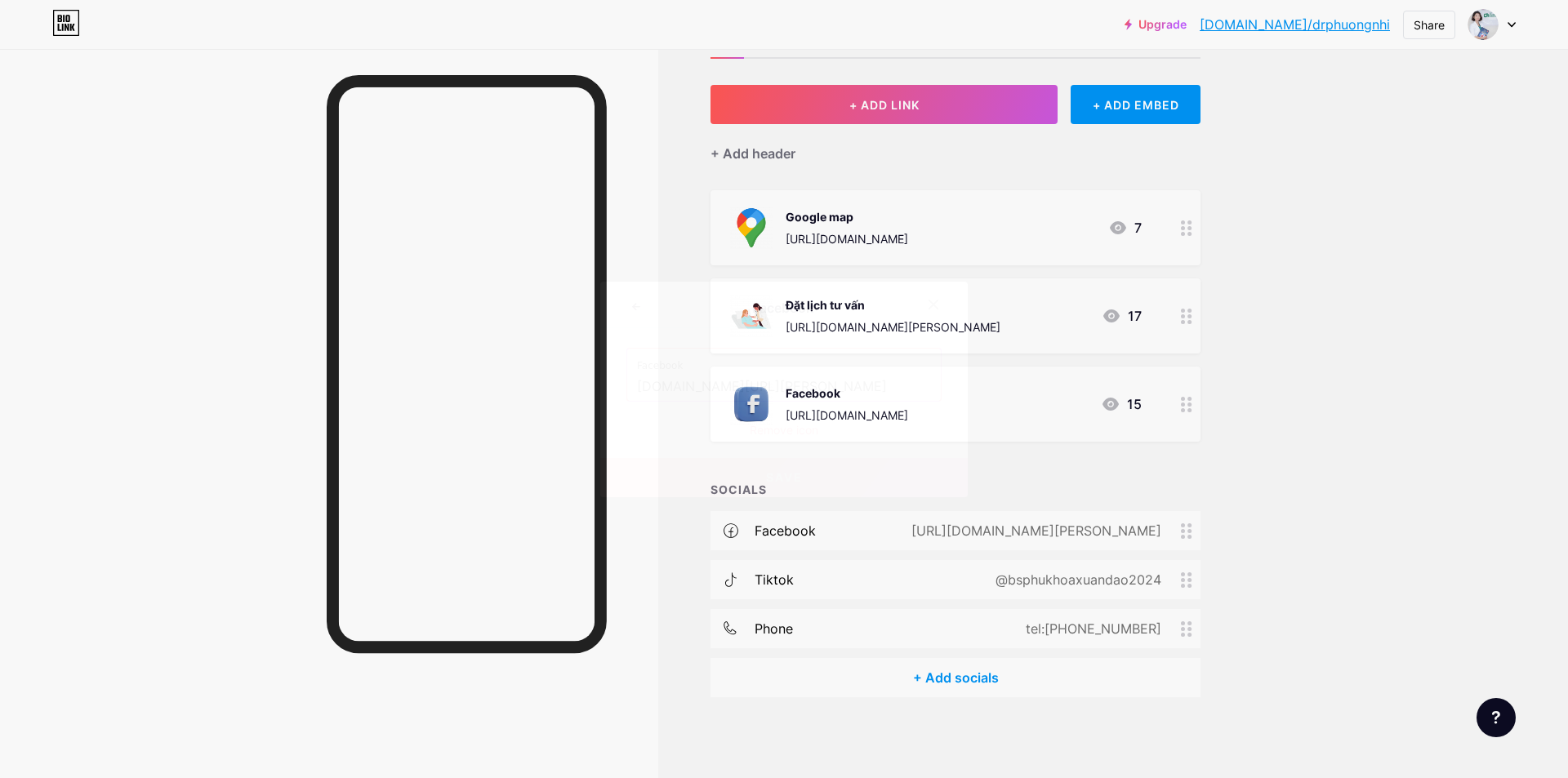
click at [778, 388] on input "www.facebook.com/tran.thi.xuan.ao.453284" at bounding box center [784, 387] width 294 height 27
paste input "[URL][DOMAIN_NAME]"
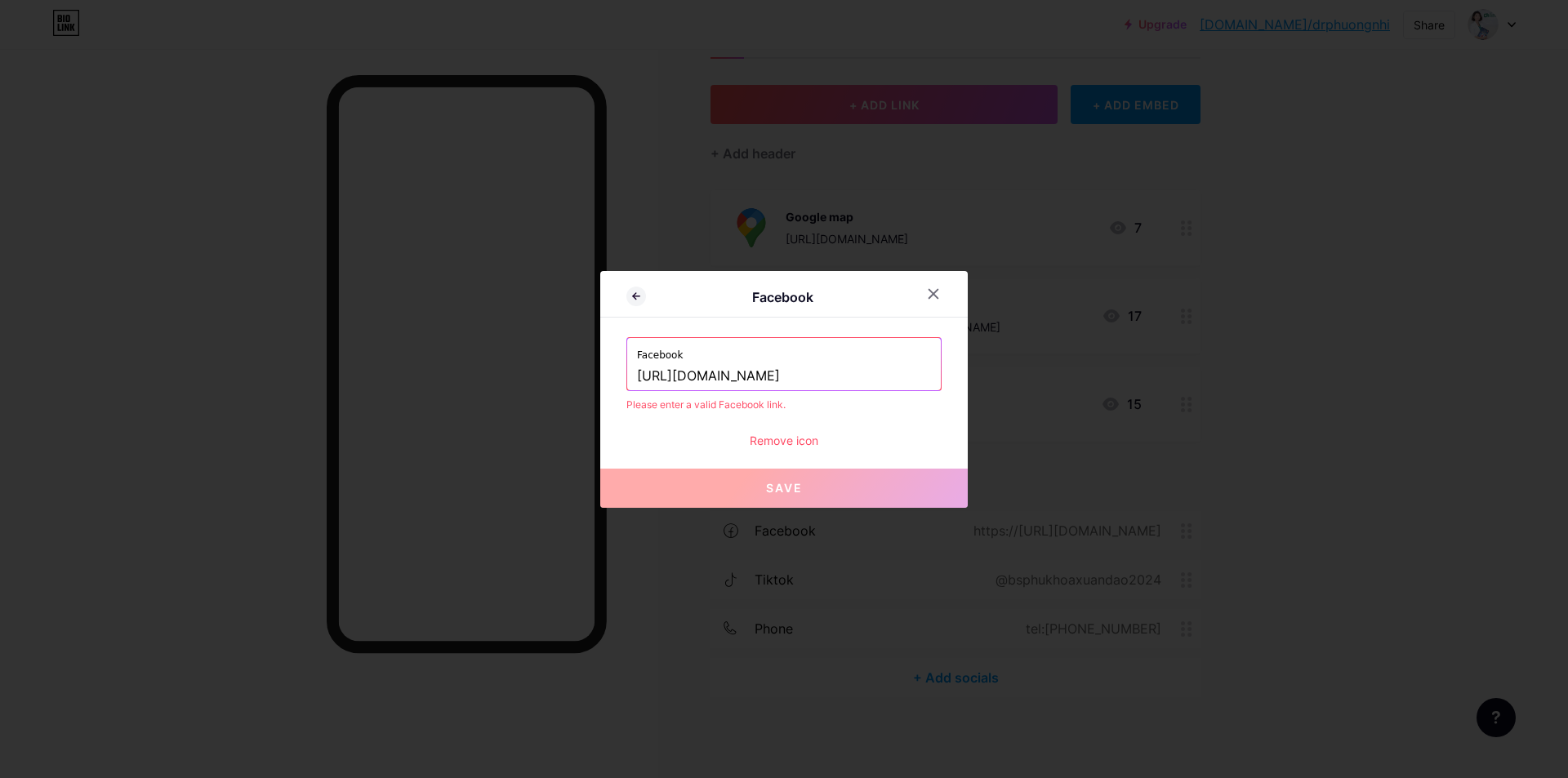
click at [752, 378] on input "[URL][DOMAIN_NAME]" at bounding box center [784, 376] width 294 height 27
paste input "text"
click at [791, 496] on button "Save" at bounding box center [784, 488] width 368 height 39
click at [710, 380] on input "[URL][DOMAIN_NAME]" at bounding box center [784, 376] width 294 height 27
drag, startPoint x: 708, startPoint y: 378, endPoint x: 681, endPoint y: 380, distance: 27.1
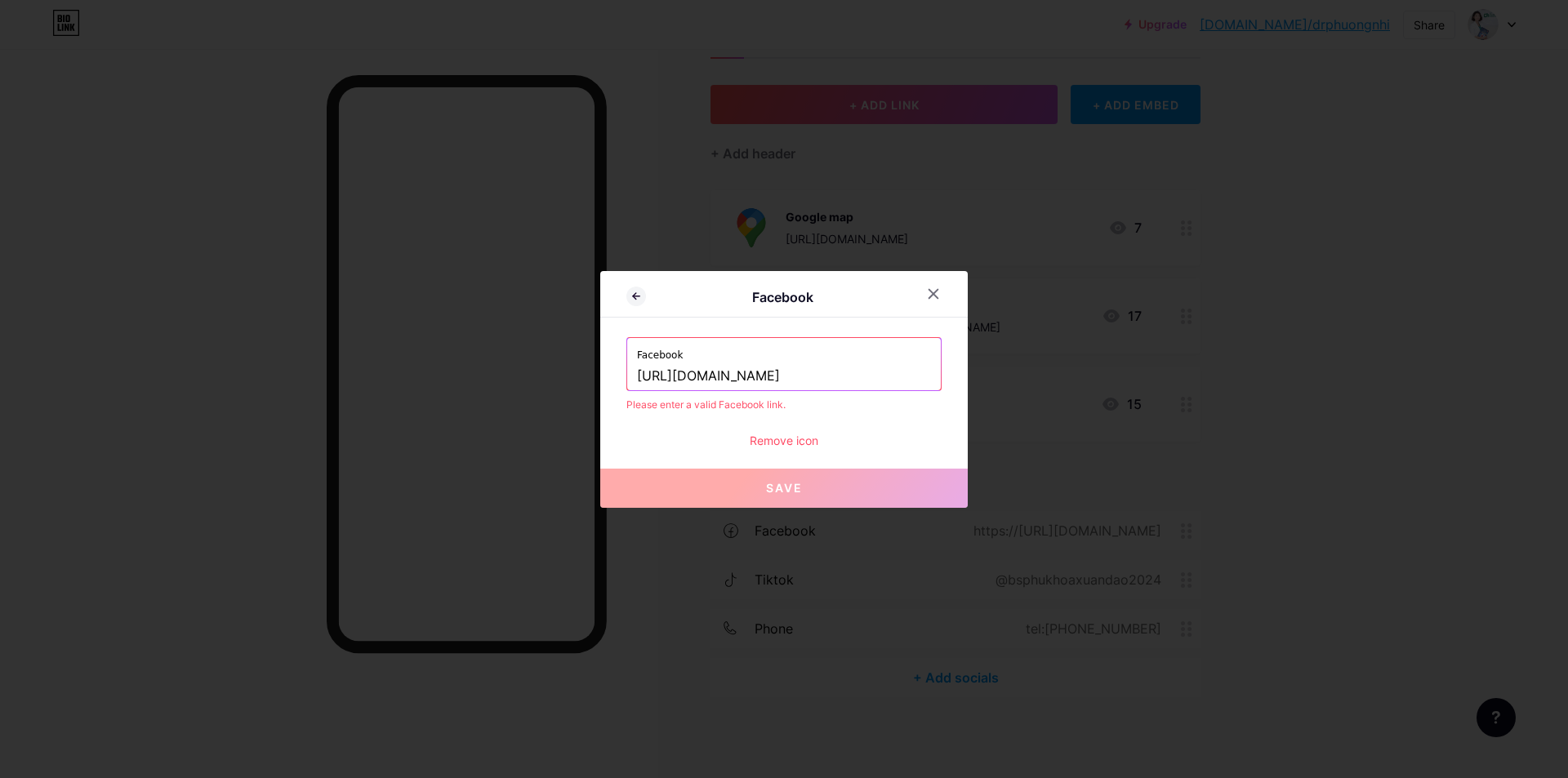
click at [681, 380] on input "[URL][DOMAIN_NAME]" at bounding box center [784, 376] width 294 height 27
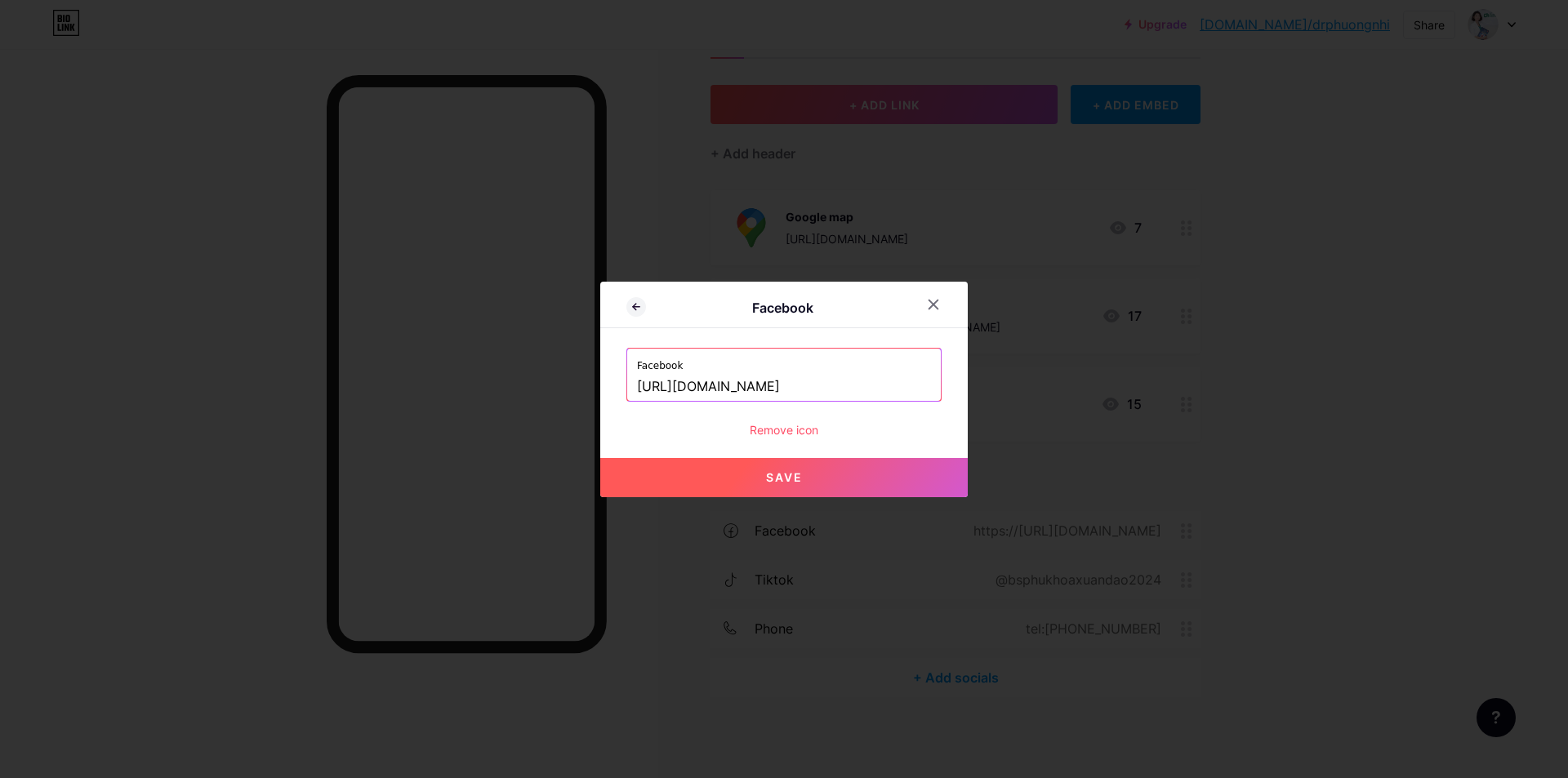
type input "[URL][DOMAIN_NAME]"
click at [746, 483] on button "Save" at bounding box center [784, 478] width 368 height 39
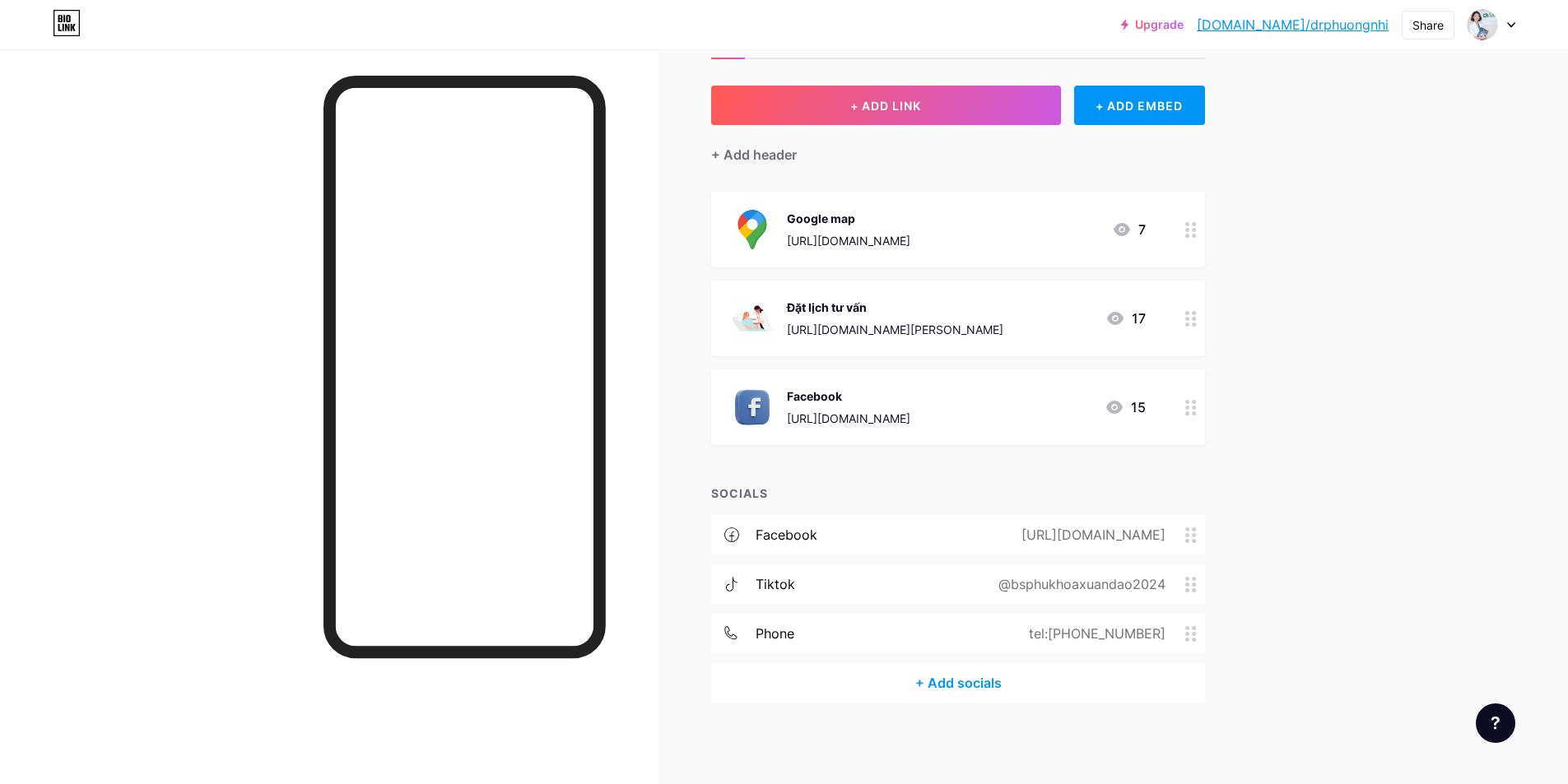
click at [1192, 586] on icon at bounding box center [1191, 585] width 11 height 16
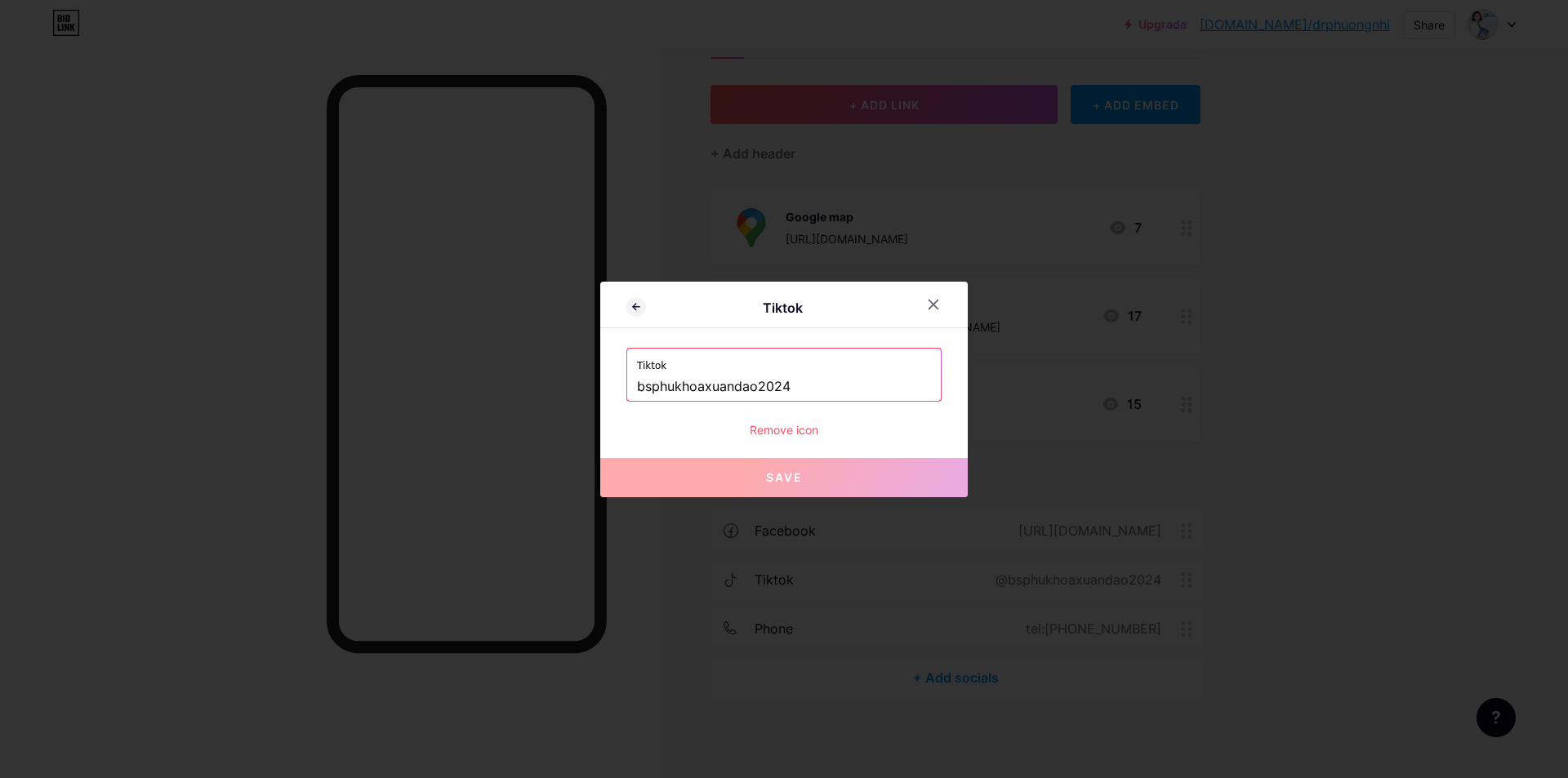
click at [794, 382] on input "bsphukhoaxuandao2024" at bounding box center [784, 387] width 294 height 27
paste input "@dr_phuongnhi"
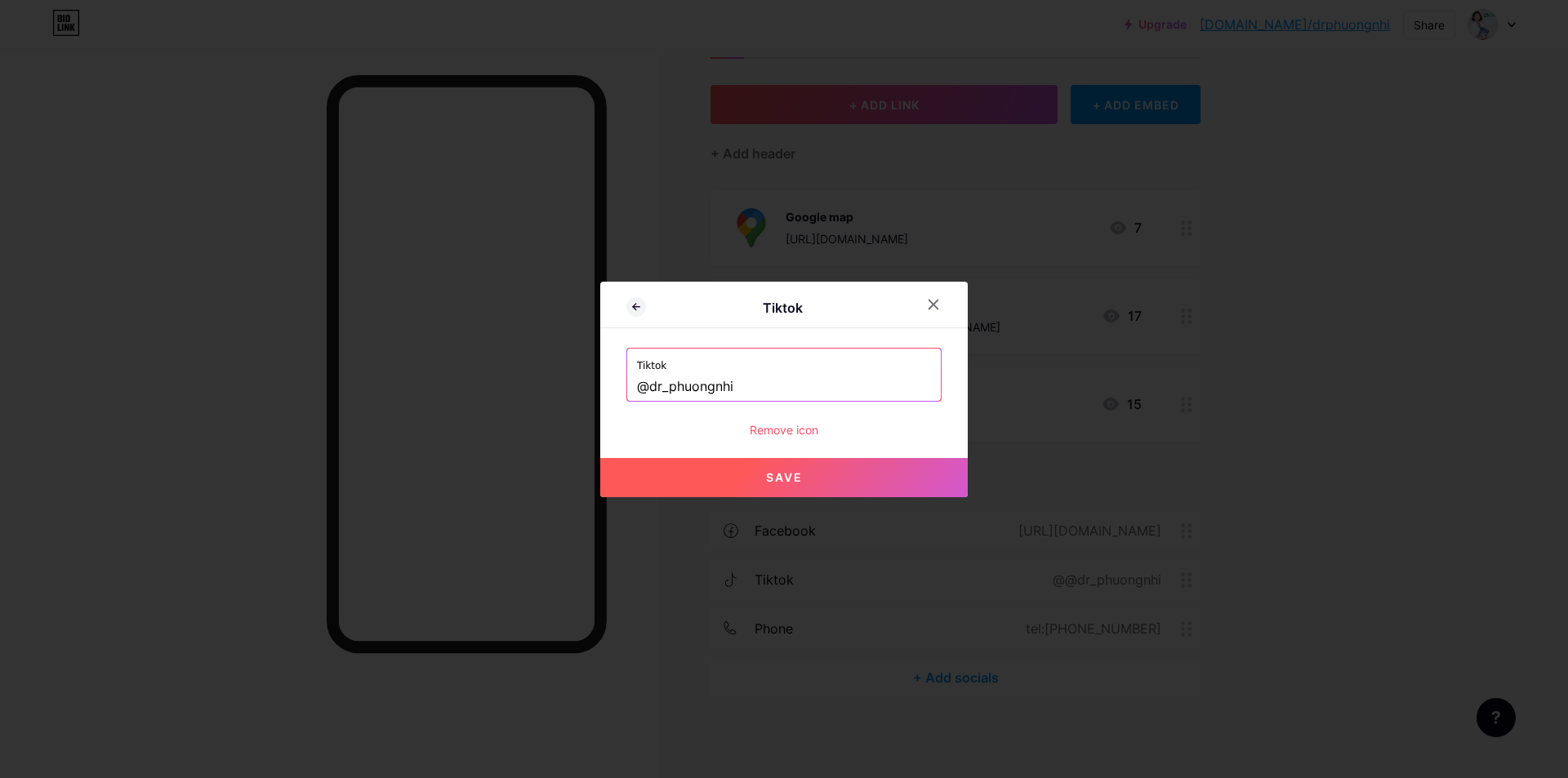
drag, startPoint x: 650, startPoint y: 392, endPoint x: 628, endPoint y: 393, distance: 22.0
click at [628, 393] on div "Tiktok @dr_phuongnhi" at bounding box center [784, 374] width 314 height 52
click at [759, 474] on button "Save" at bounding box center [784, 478] width 368 height 39
type input "https://tiktok.com/@dr_phuongnhi"
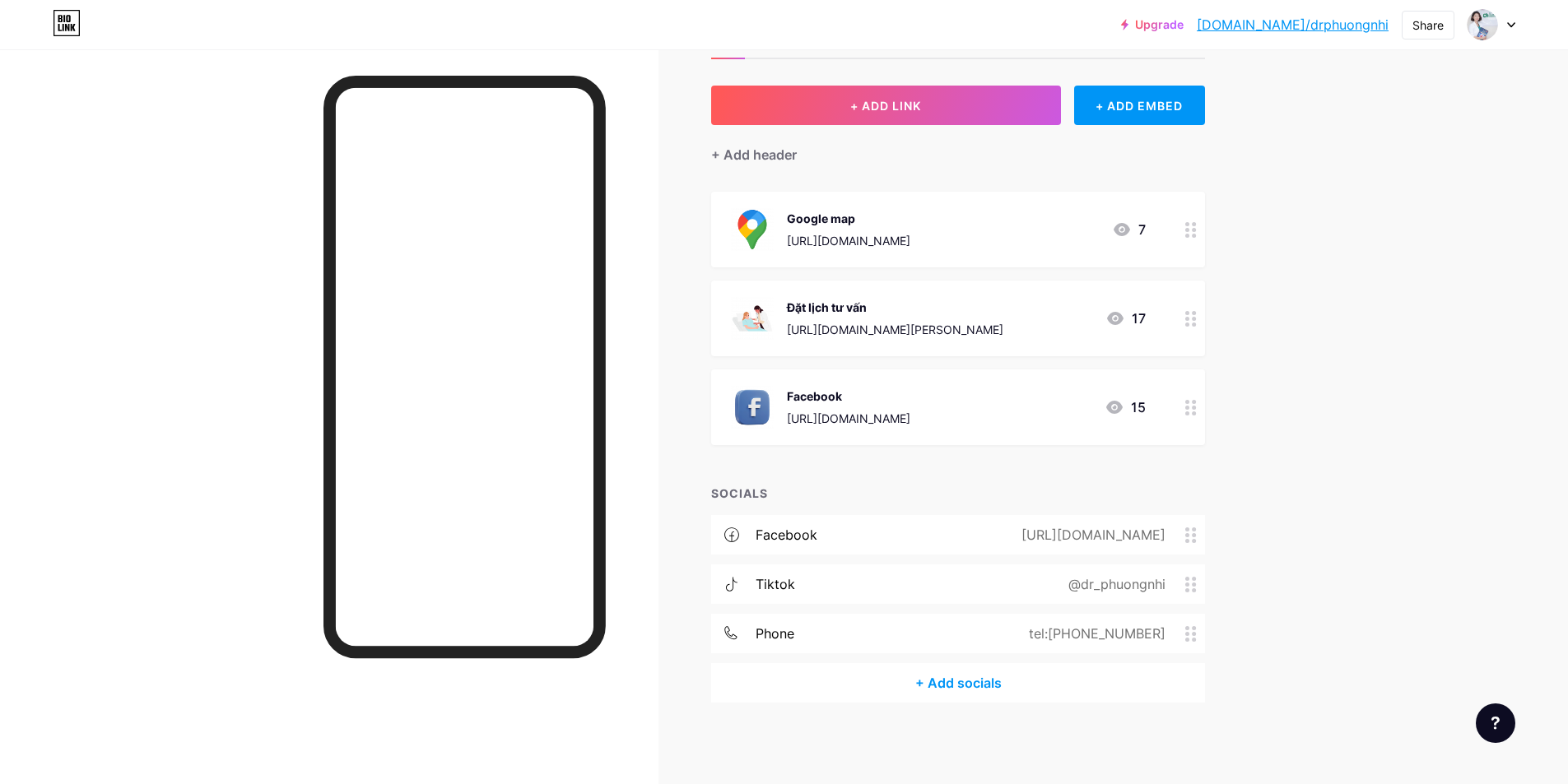
click at [1185, 641] on div "tel:+84914734639" at bounding box center [1093, 633] width 183 height 20
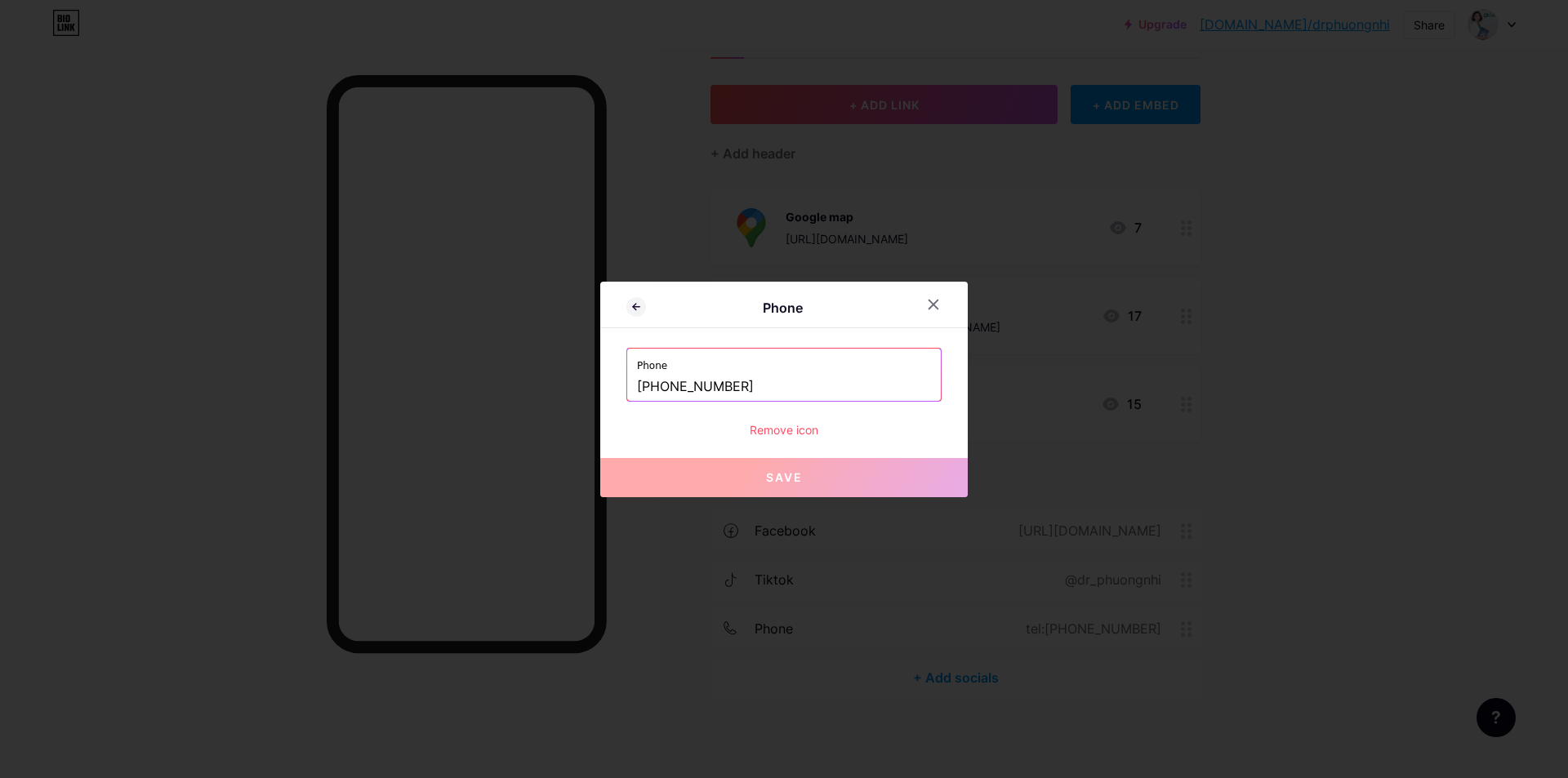
drag, startPoint x: 746, startPoint y: 388, endPoint x: 663, endPoint y: 390, distance: 83.0
click at [663, 390] on input "+84914734639" at bounding box center [784, 387] width 294 height 27
paste input "0817543534"
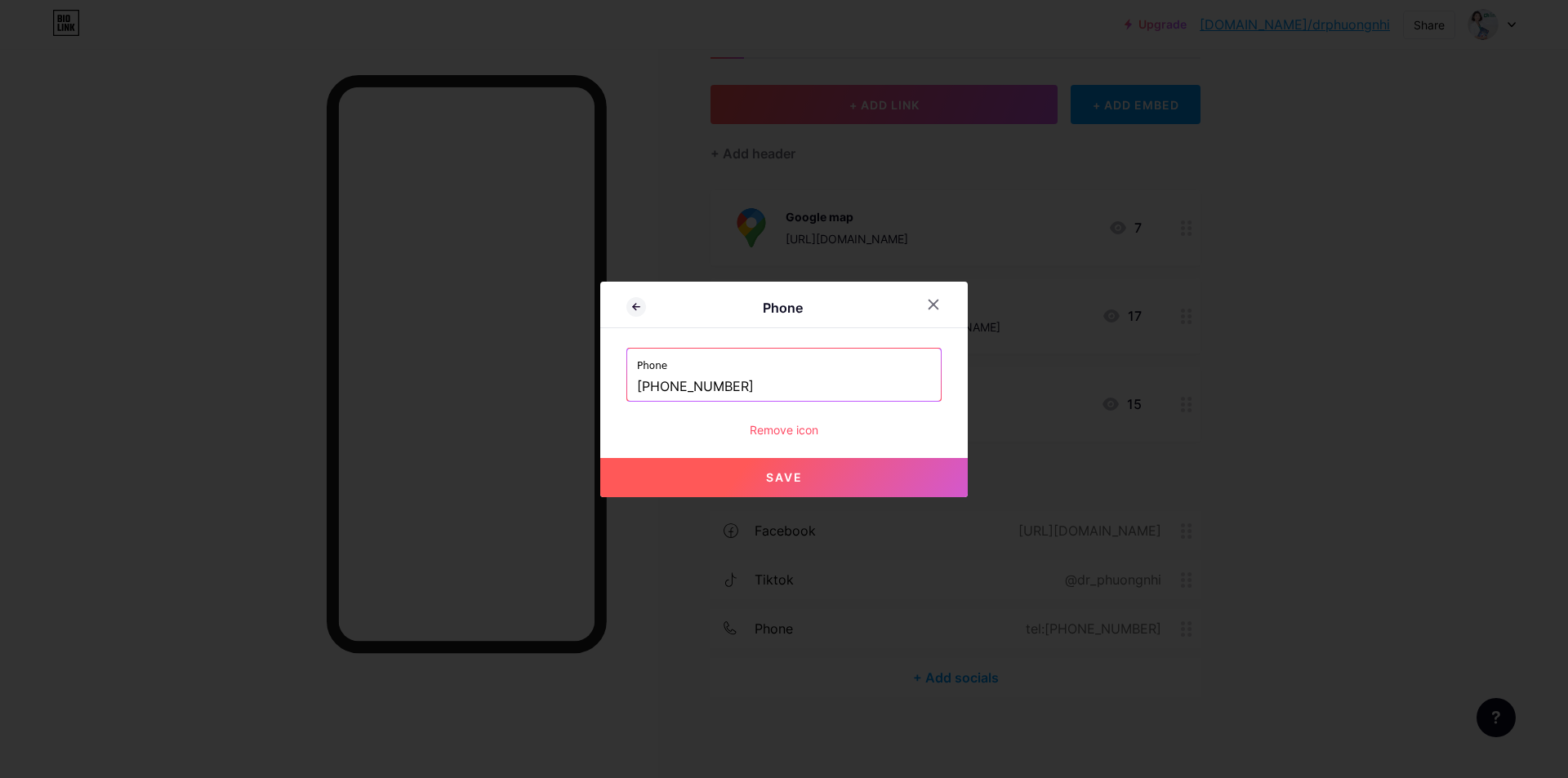
click at [673, 392] on input "+840817543534" at bounding box center [784, 387] width 294 height 27
click at [720, 467] on button "Save" at bounding box center [784, 478] width 368 height 39
type input "tel:[PHONE_NUMBER]"
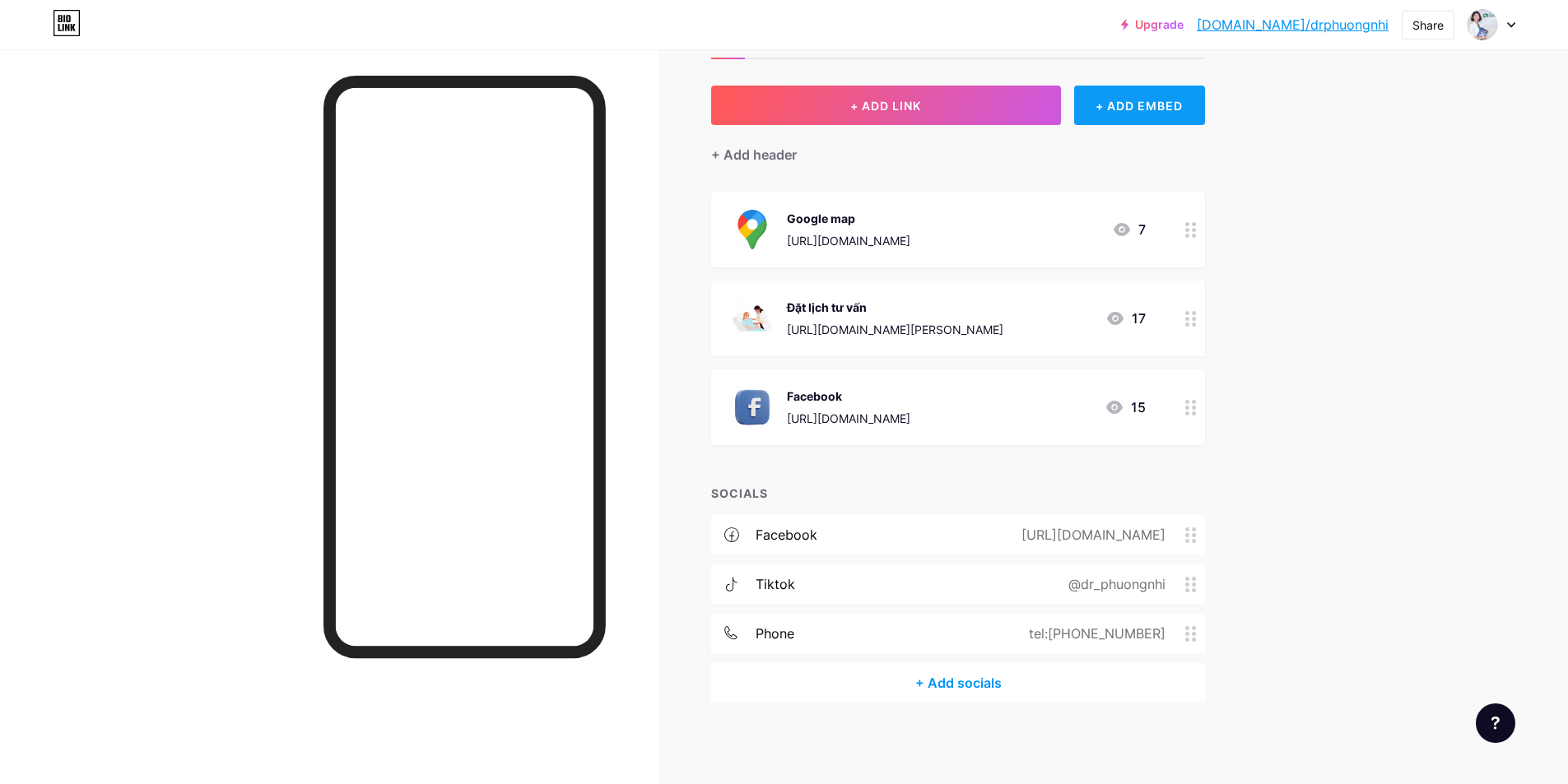
click at [1154, 103] on div "+ ADD EMBED" at bounding box center [1140, 105] width 131 height 40
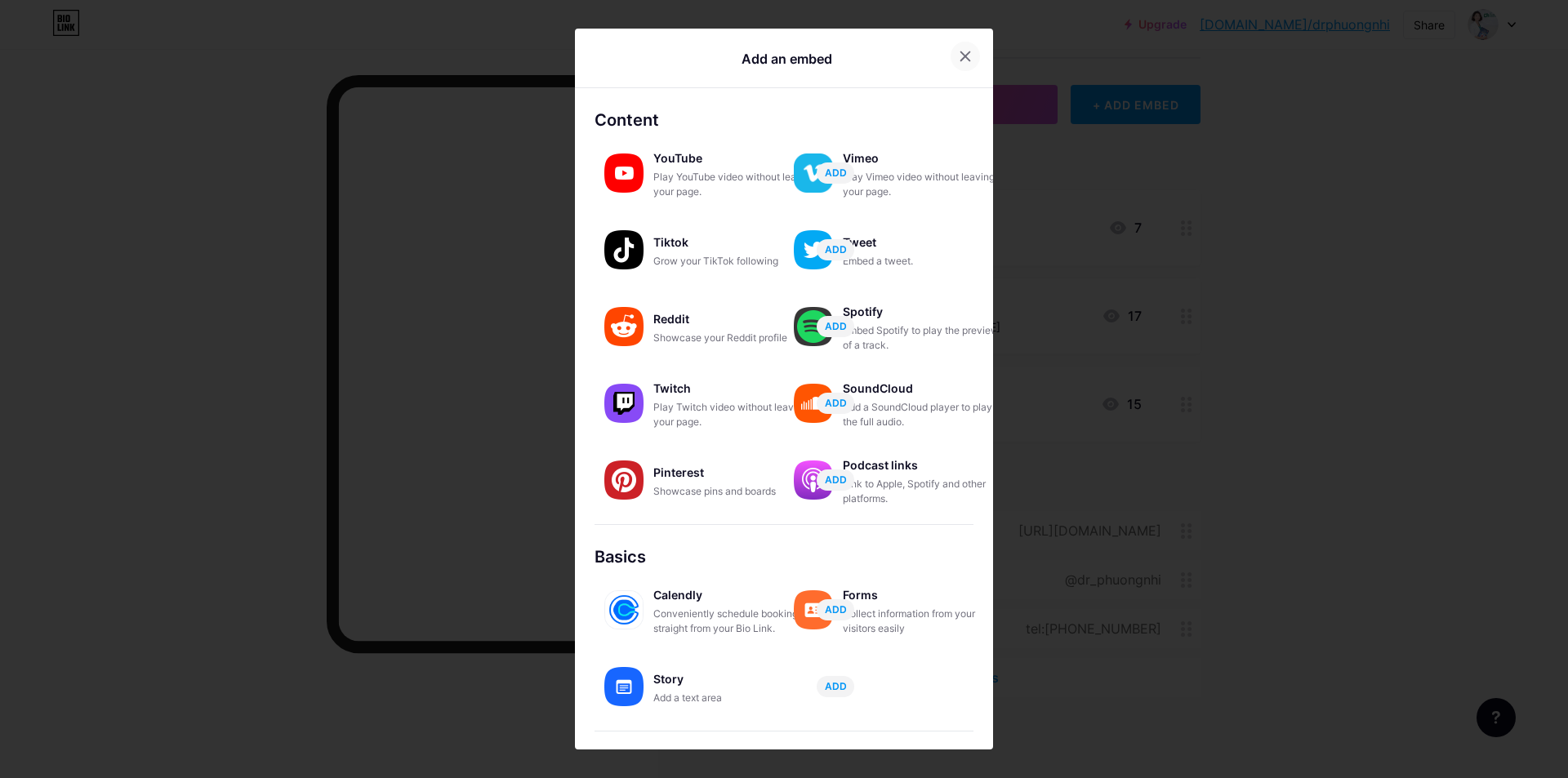
click at [962, 59] on icon at bounding box center [965, 56] width 9 height 9
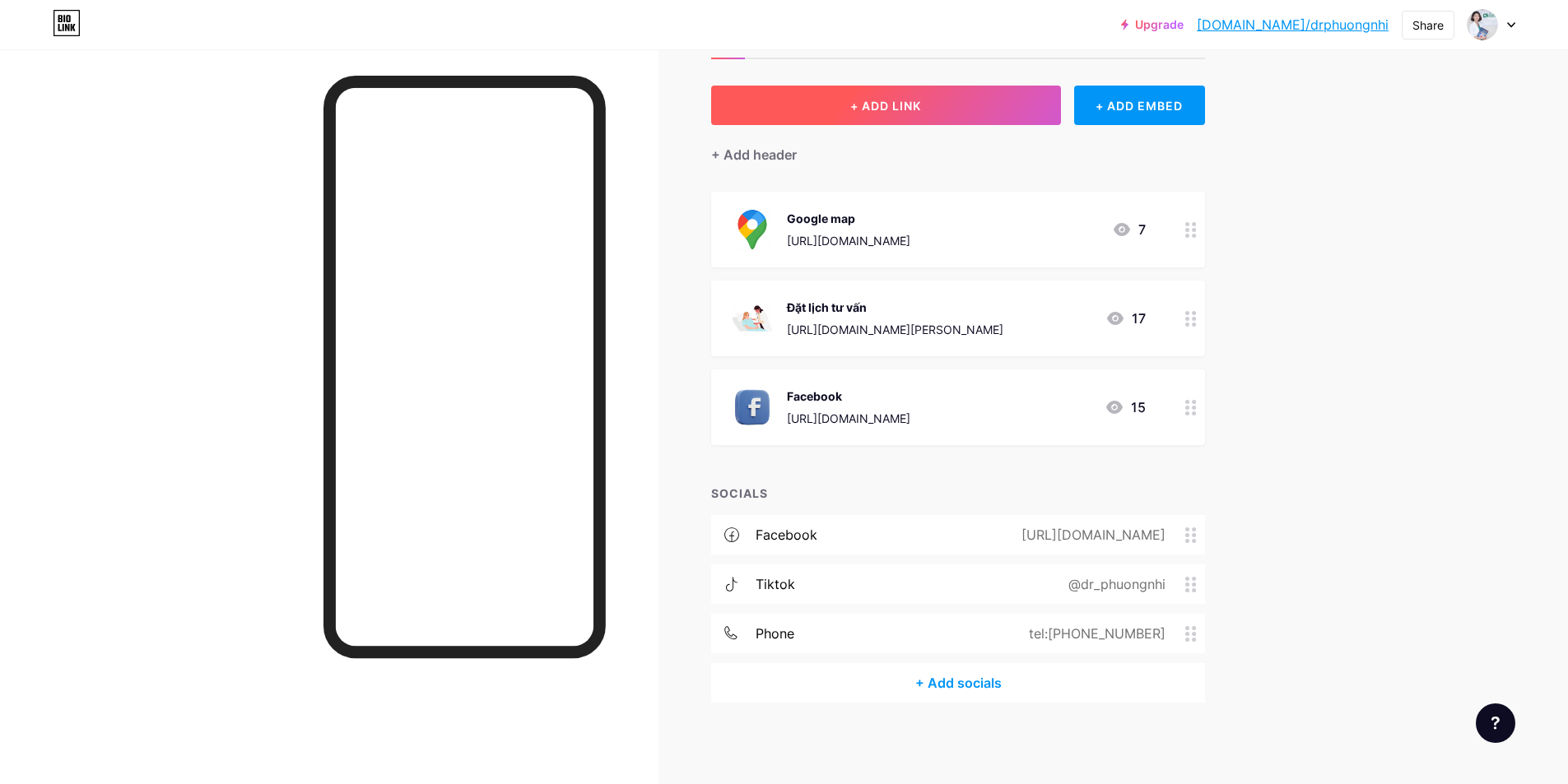
click at [948, 108] on button "+ ADD LINK" at bounding box center [886, 105] width 350 height 40
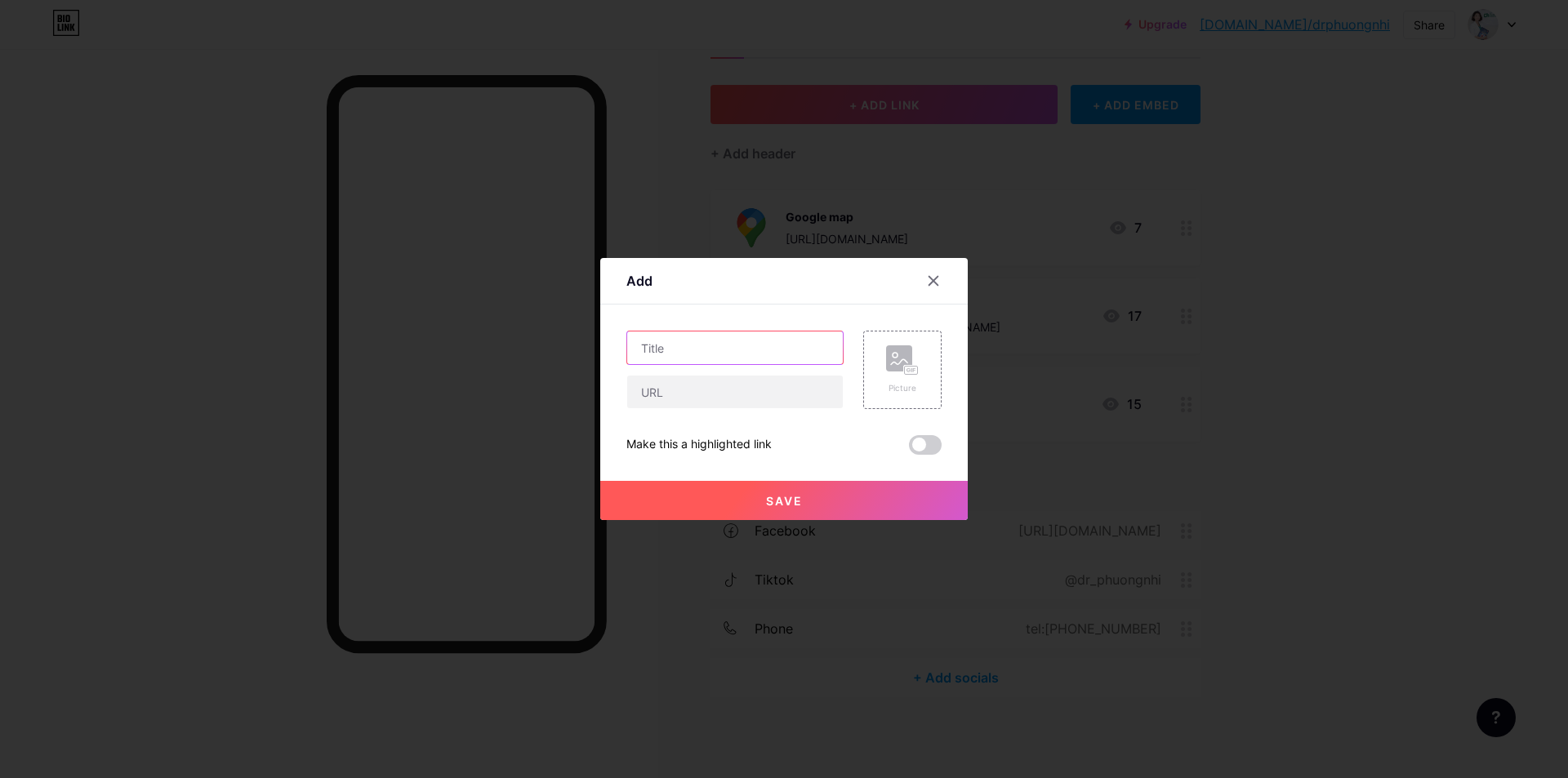
click at [699, 358] on input "text" at bounding box center [735, 348] width 215 height 32
type input "Ư"
type input "Website"
click at [686, 388] on input "text" at bounding box center [735, 392] width 215 height 32
paste input "[URL][DOMAIN_NAME]"
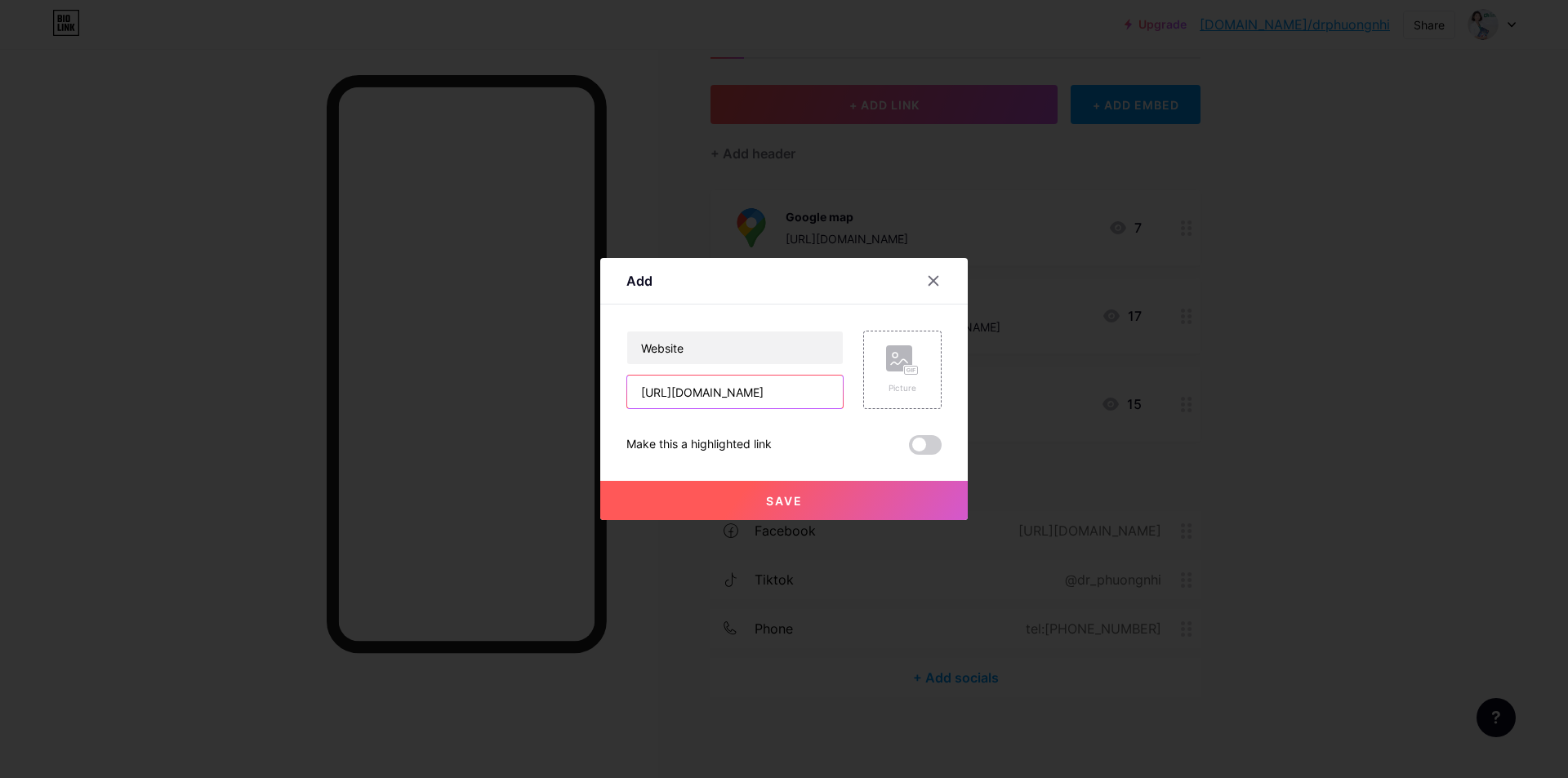
type input "[URL][DOMAIN_NAME]"
click at [672, 498] on button "Save" at bounding box center [784, 501] width 368 height 39
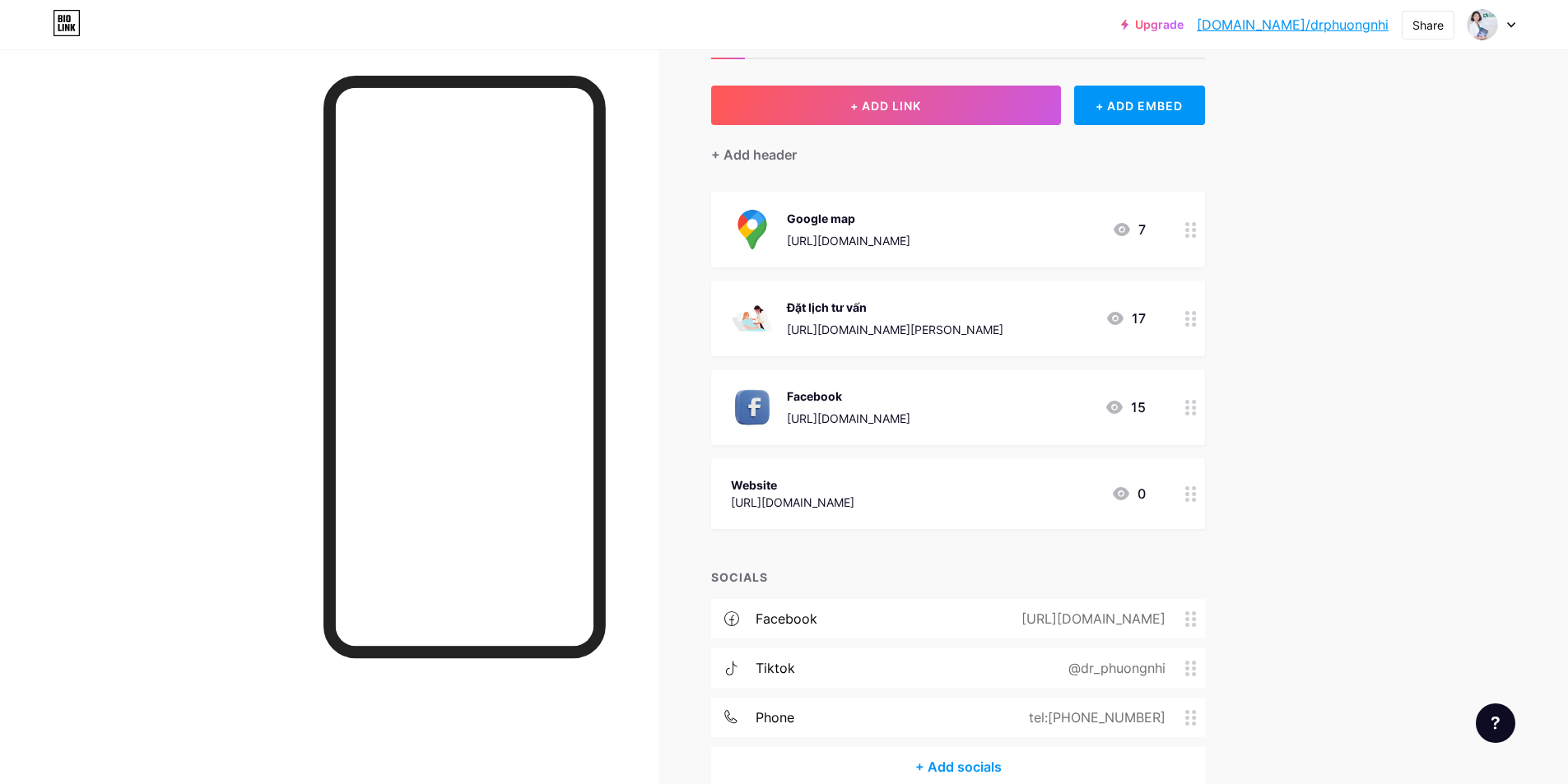
click at [855, 494] on div "[URL][DOMAIN_NAME]" at bounding box center [792, 502] width 123 height 17
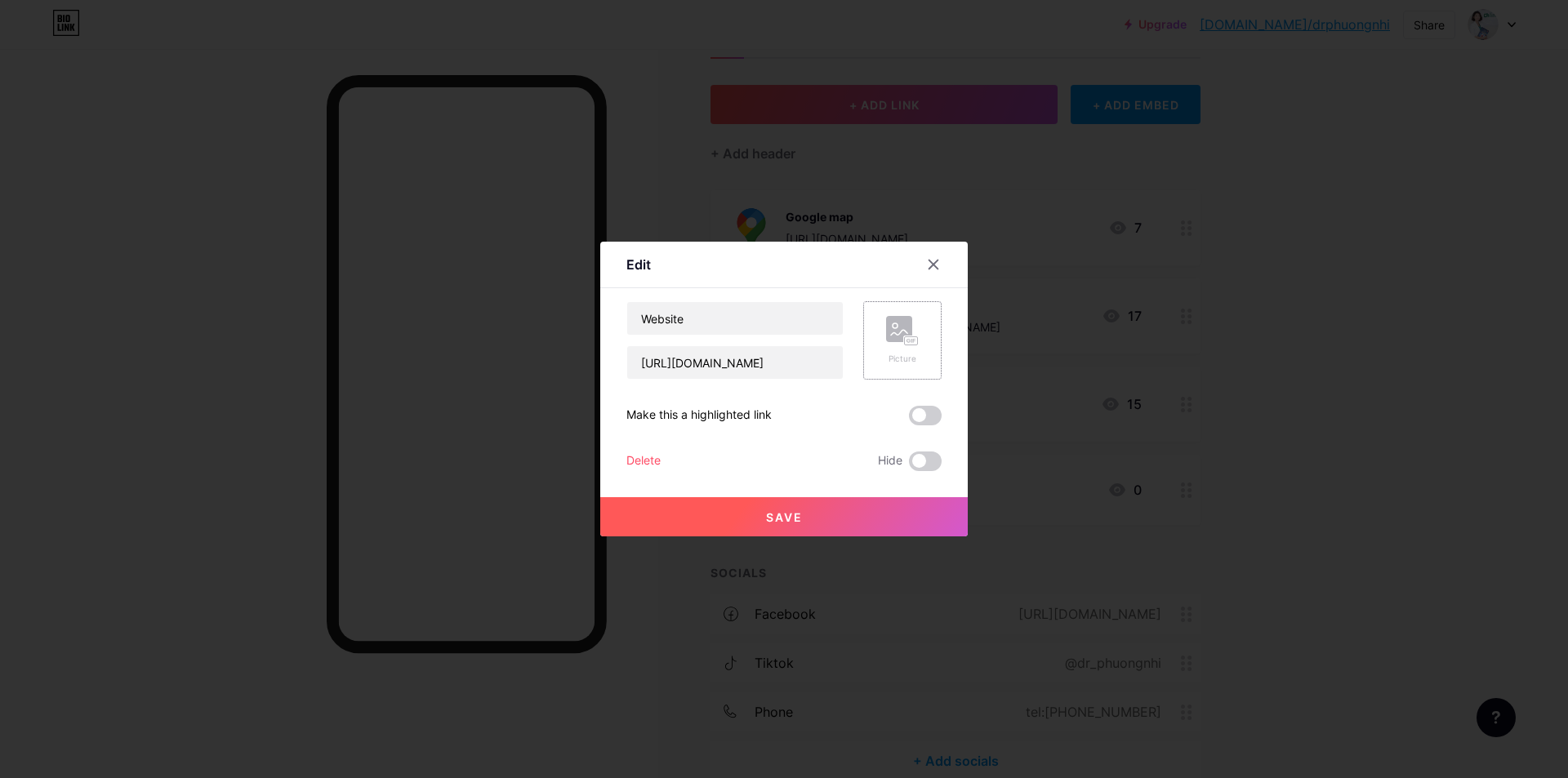
click at [901, 338] on rect at bounding box center [899, 329] width 27 height 27
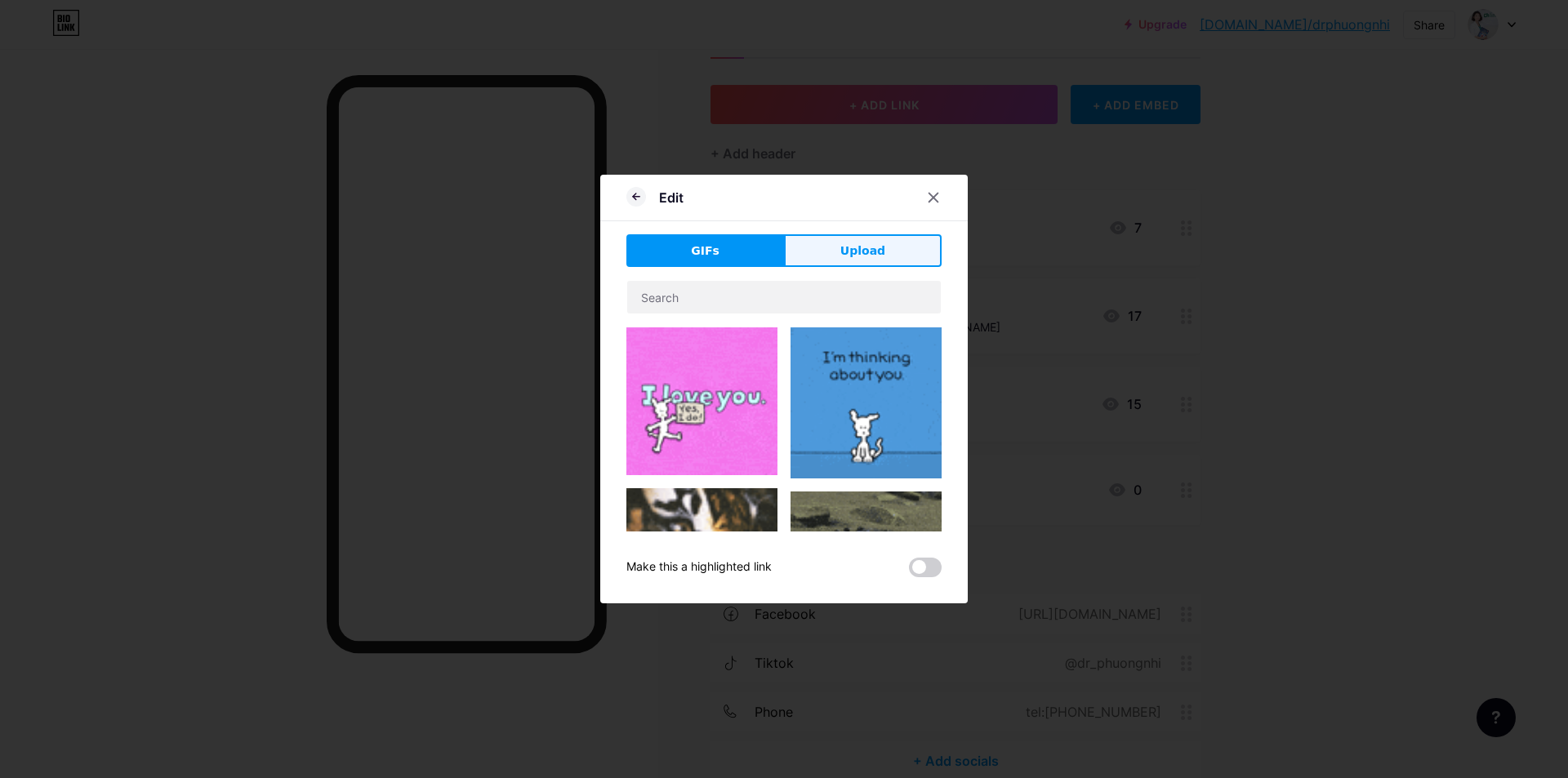
click at [857, 250] on span "Upload" at bounding box center [863, 251] width 45 height 17
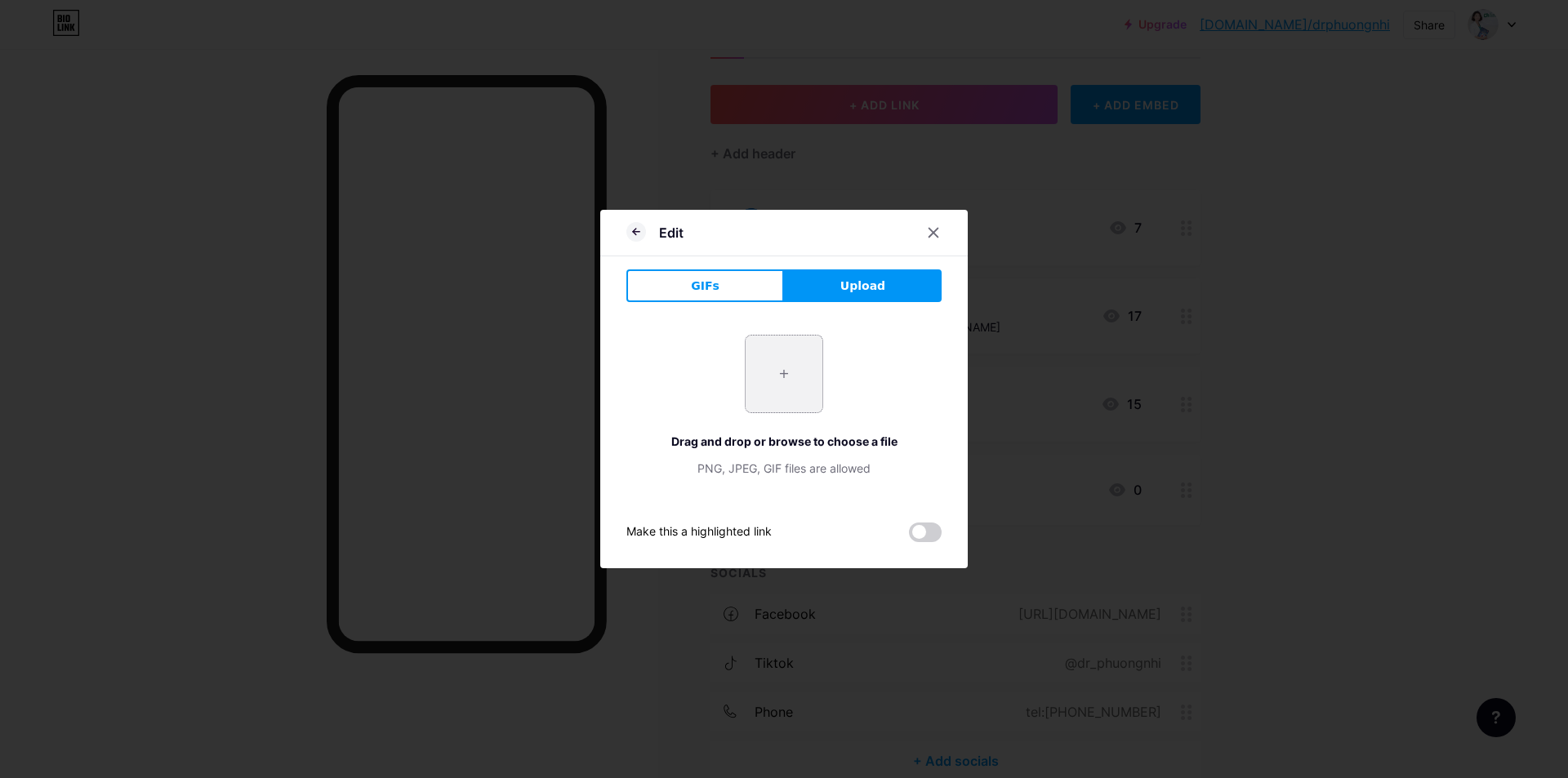
click at [767, 375] on input "file" at bounding box center [784, 374] width 77 height 77
type input "C:\fakepath\logo-phong-kham-sg1-vn-white.png.png"
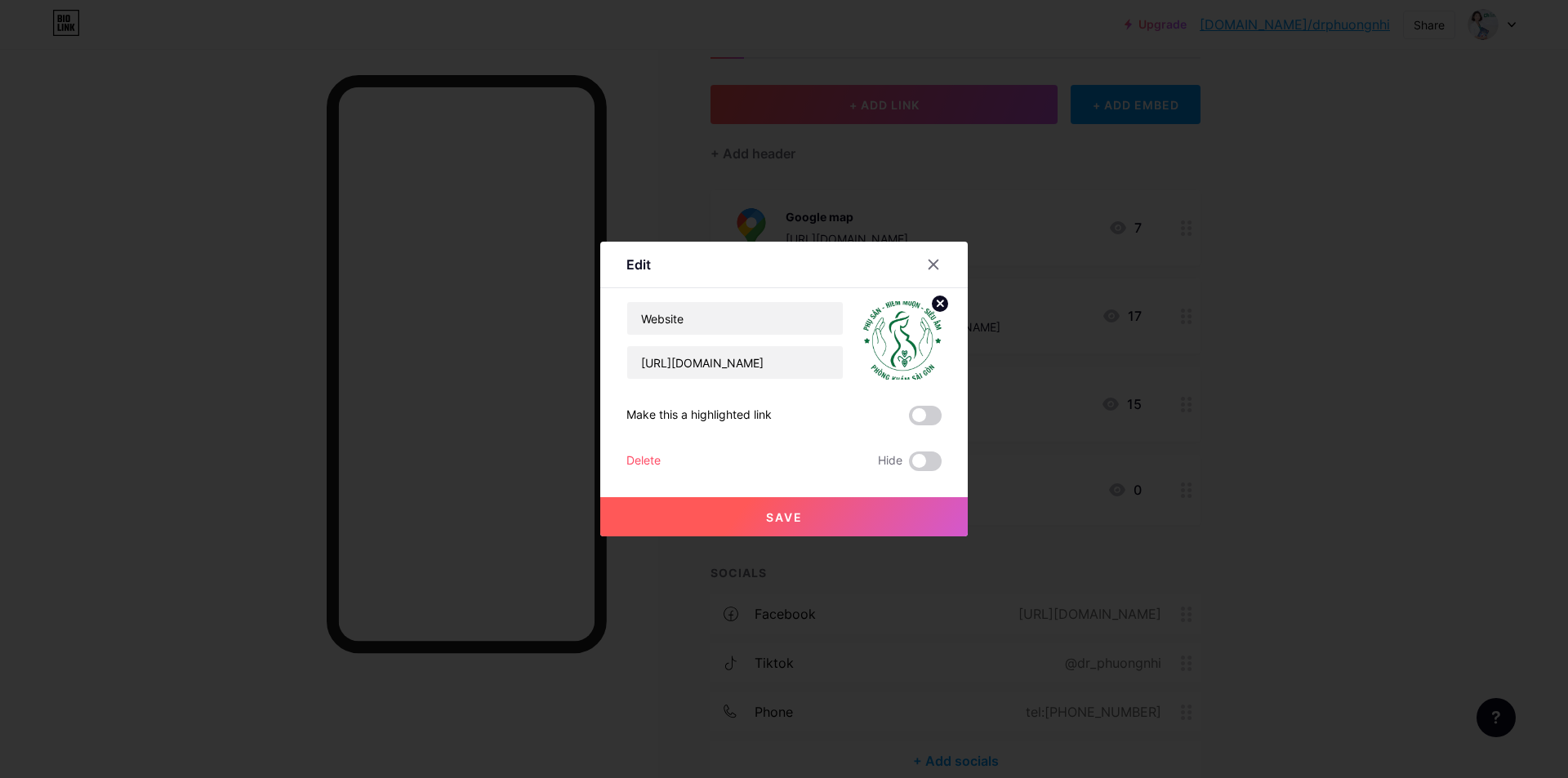
click at [814, 517] on button "Save" at bounding box center [784, 517] width 368 height 39
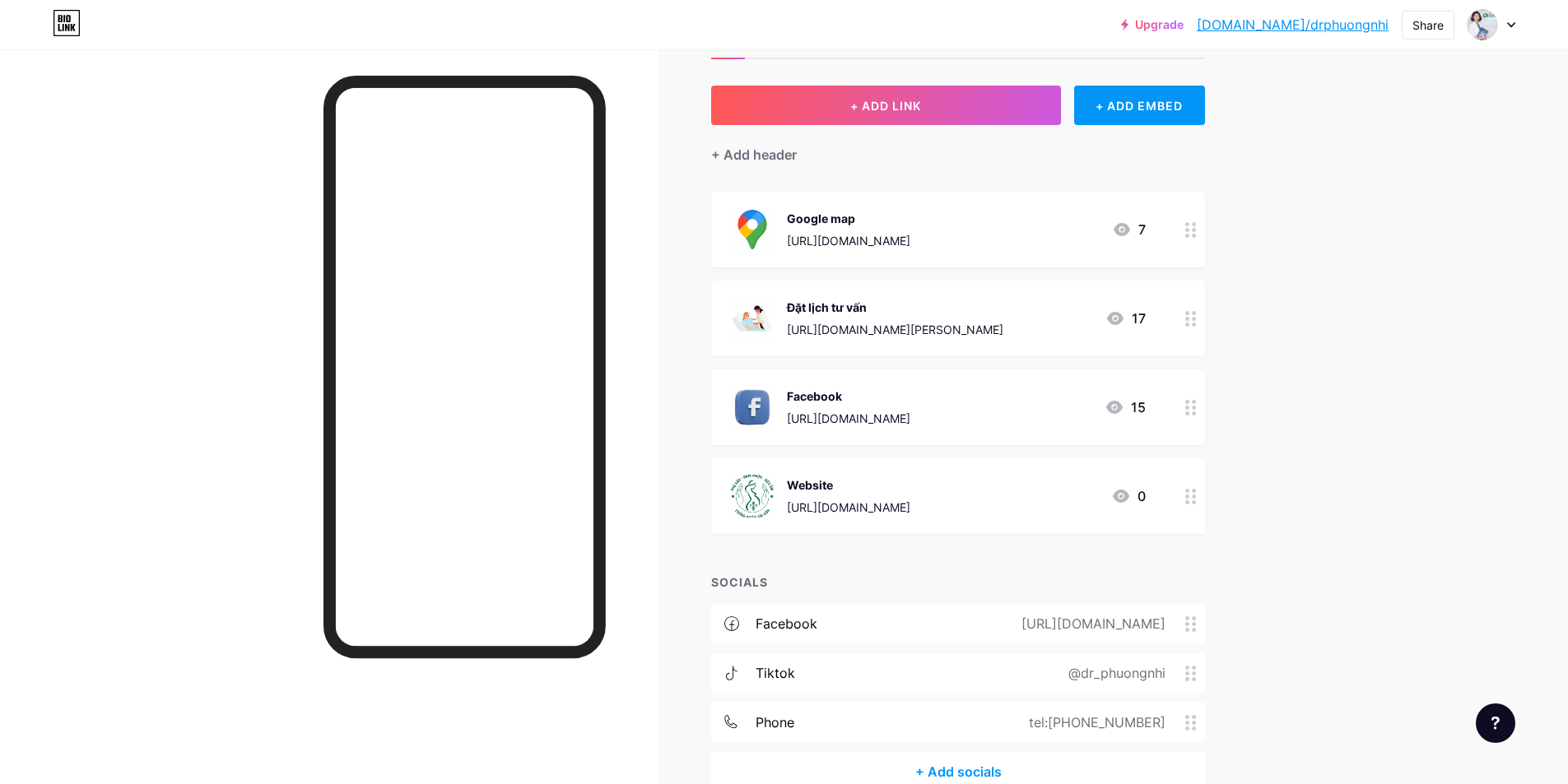
scroll to position [156, 0]
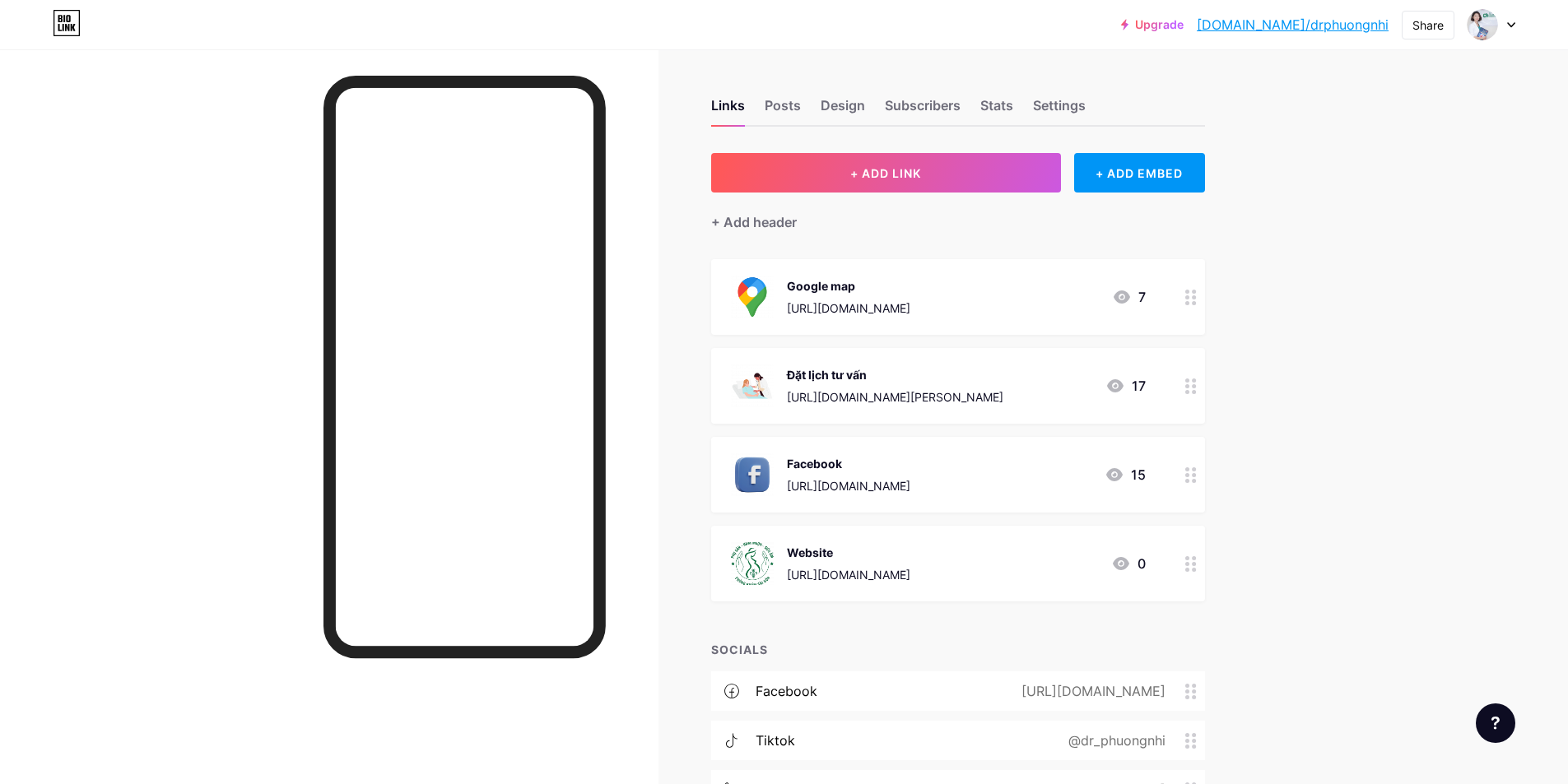
click at [1507, 28] on icon at bounding box center [1511, 25] width 9 height 6
click at [1366, 142] on div "+ Add a new page" at bounding box center [1414, 142] width 184 height 16
click at [1508, 34] on div at bounding box center [1490, 24] width 47 height 29
